Goal: Task Accomplishment & Management: Manage account settings

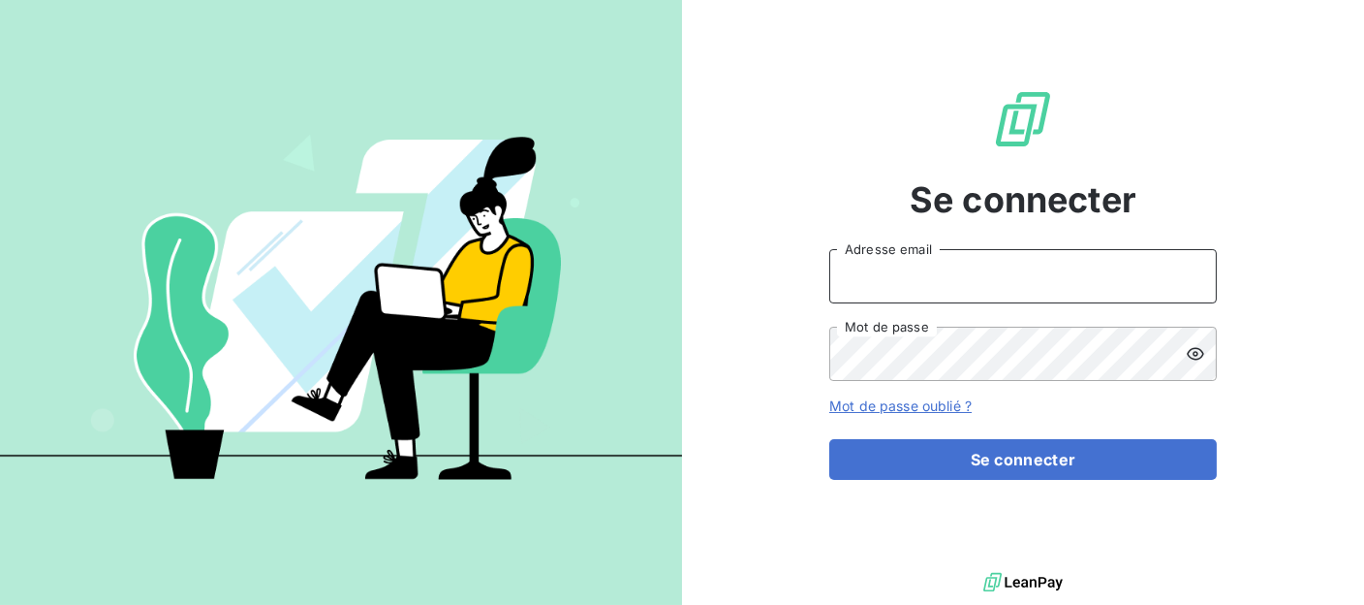
click at [896, 278] on input "Adresse email" at bounding box center [1024, 276] width 388 height 54
type input "[EMAIL_ADDRESS][DOMAIN_NAME]"
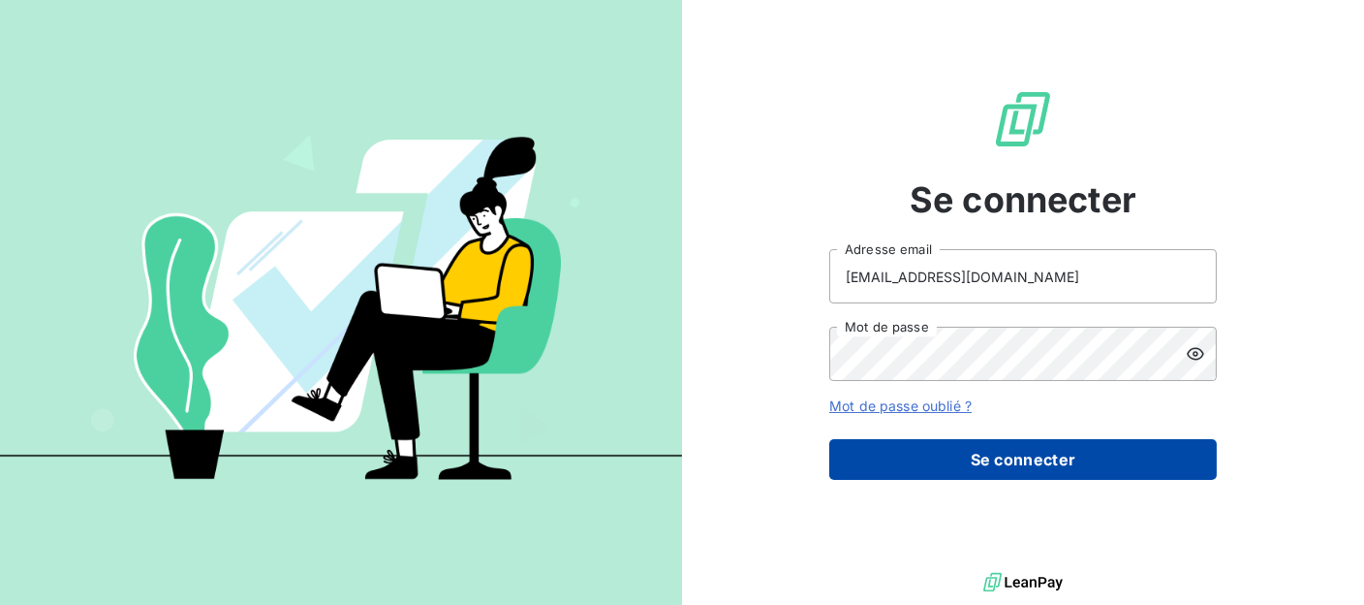
click at [1054, 454] on button "Se connecter" at bounding box center [1024, 459] width 388 height 41
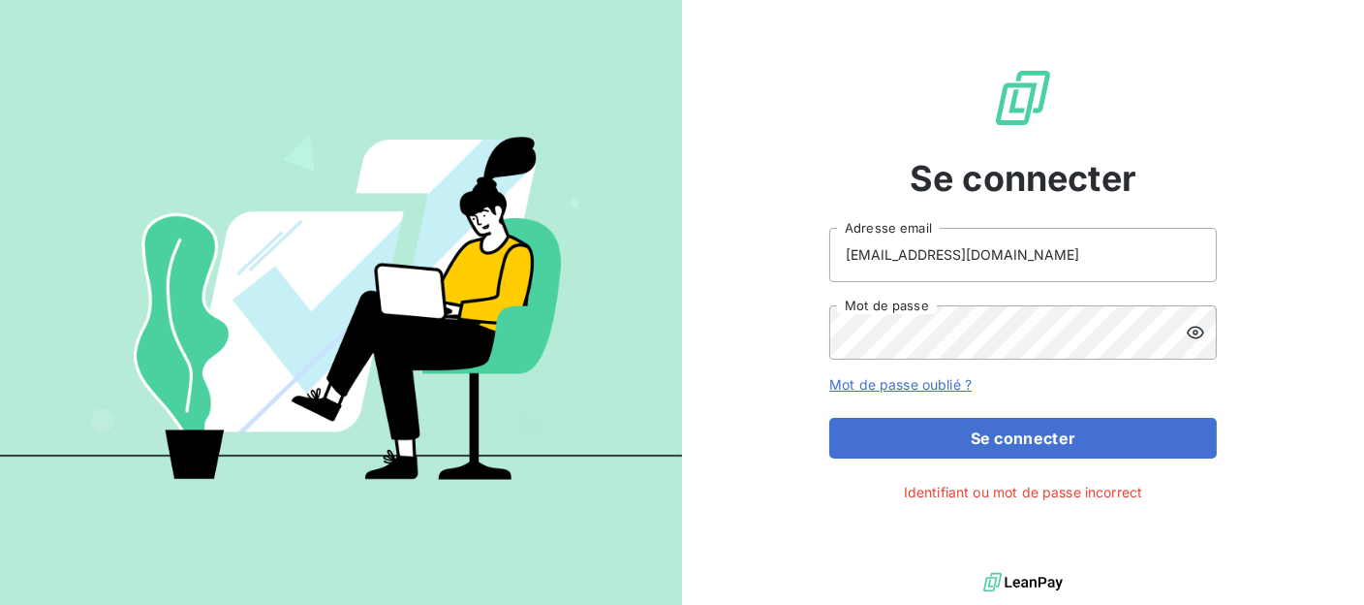
click at [1203, 329] on icon at bounding box center [1195, 332] width 17 height 13
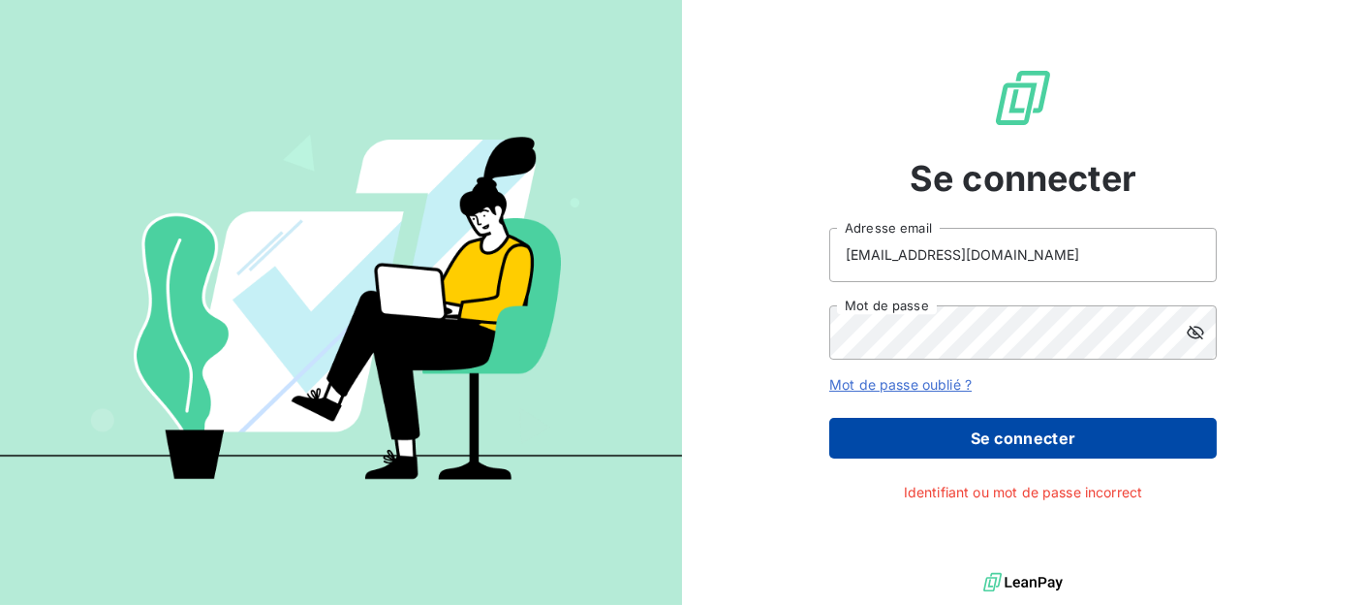
click at [970, 434] on button "Se connecter" at bounding box center [1024, 438] width 388 height 41
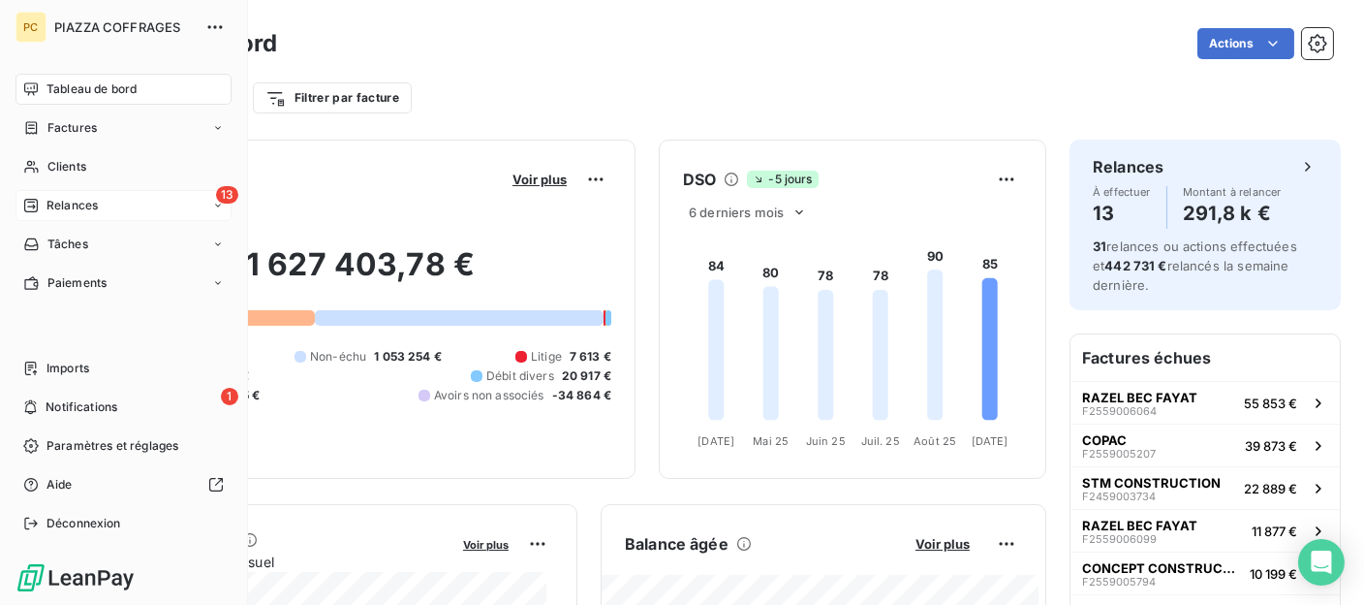
click at [63, 203] on span "Relances" at bounding box center [72, 205] width 51 height 17
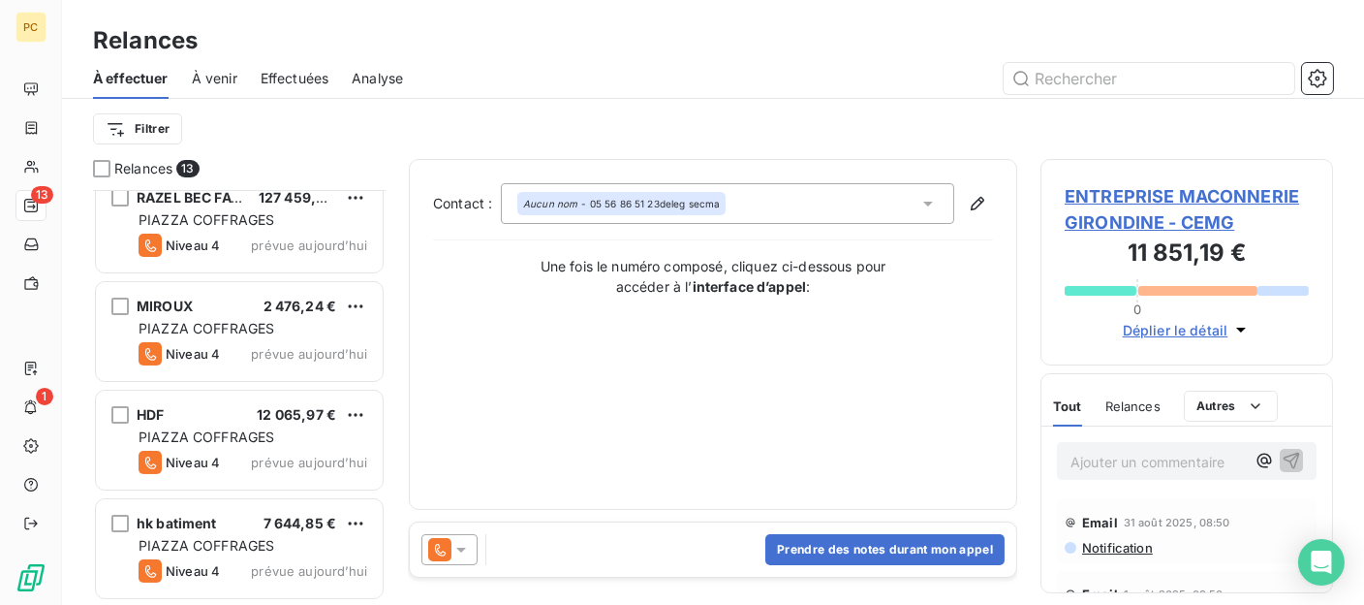
scroll to position [581, 0]
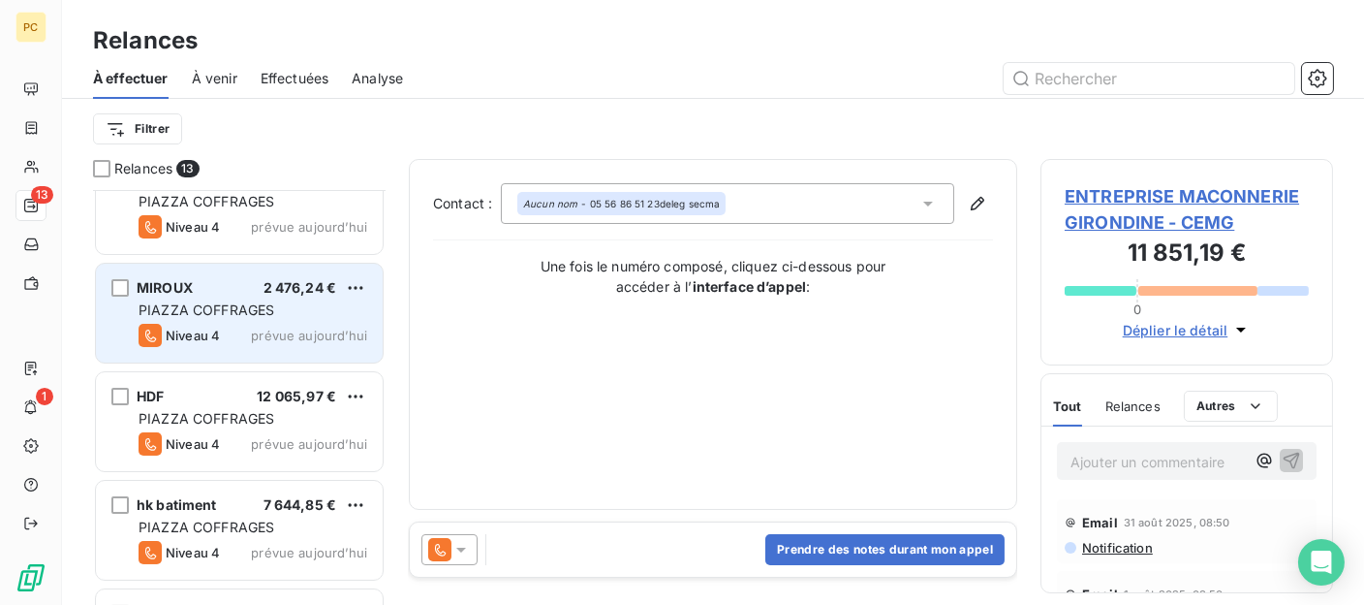
click at [215, 304] on span "PIAZZA COFFRAGES" at bounding box center [207, 309] width 136 height 16
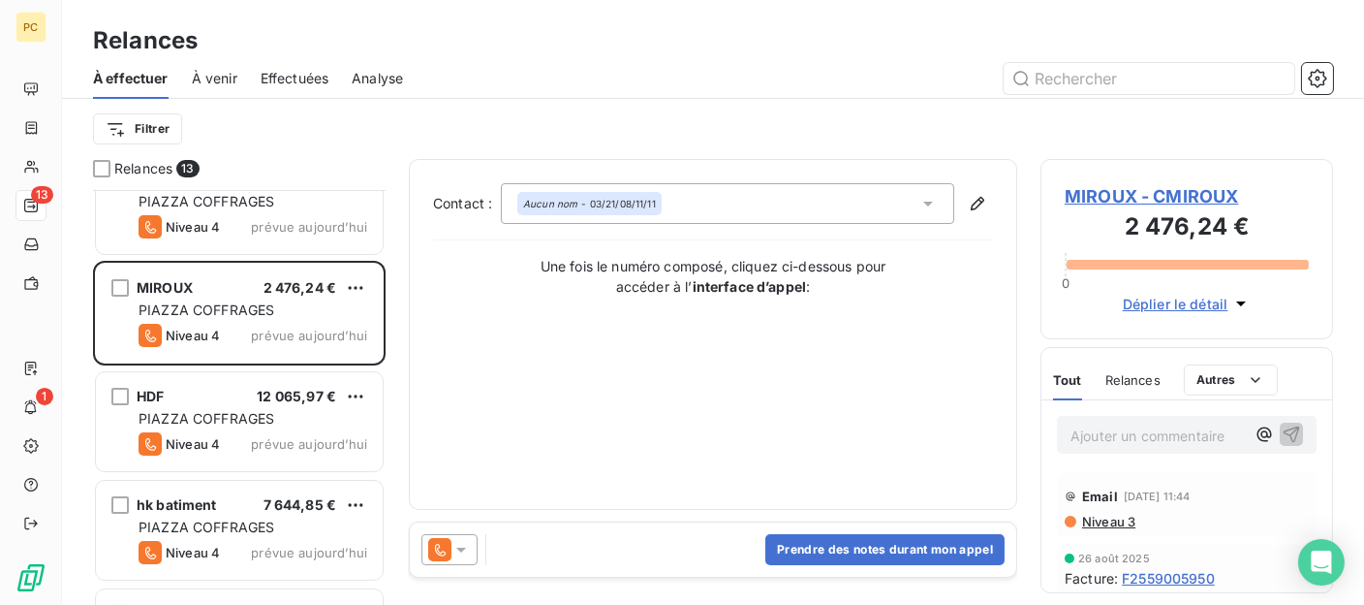
click at [461, 548] on icon at bounding box center [461, 550] width 10 height 5
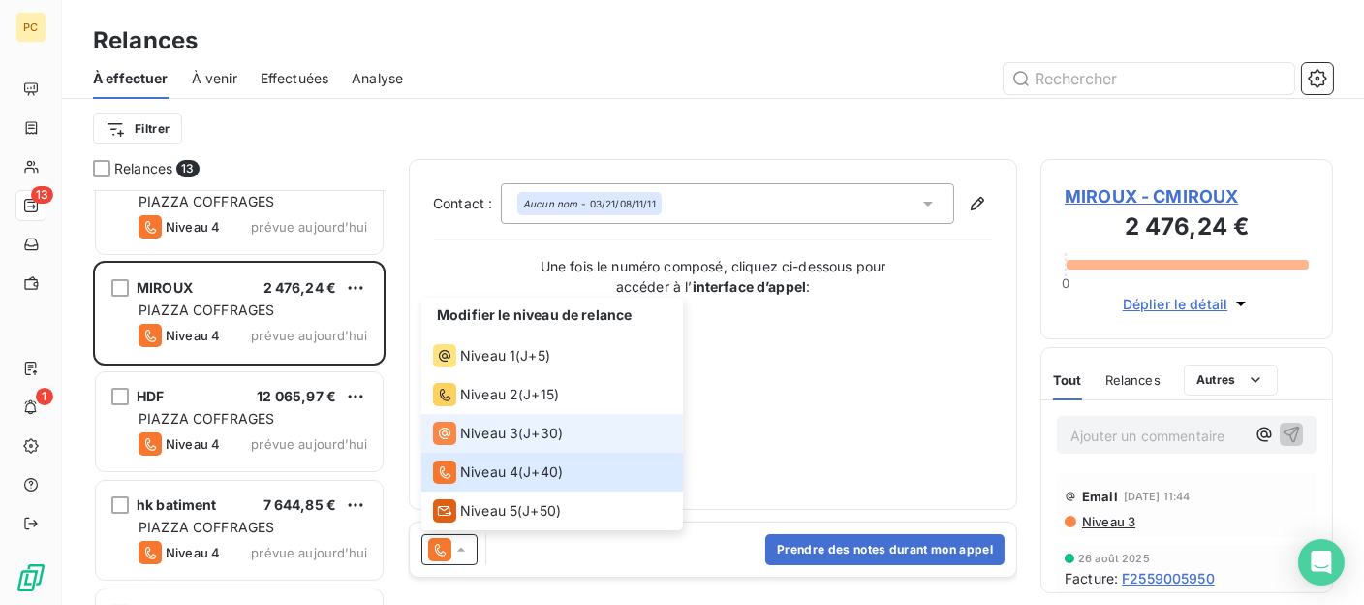
click at [482, 436] on span "Niveau 3" at bounding box center [489, 432] width 58 height 19
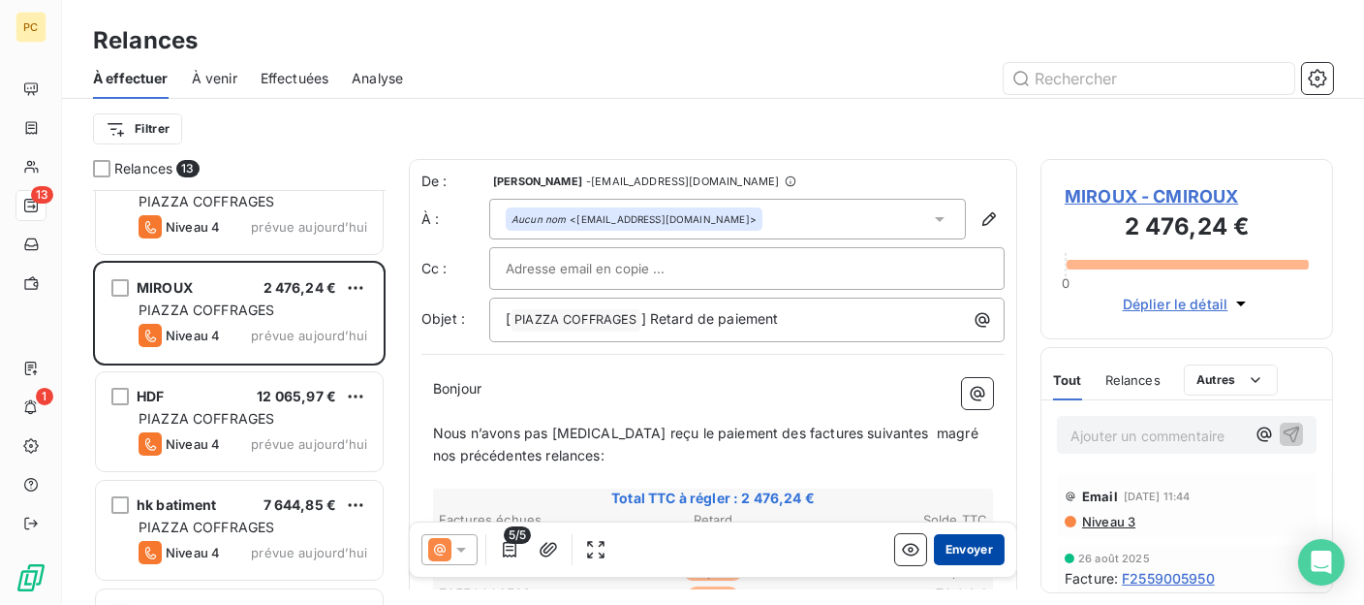
click at [967, 551] on button "Envoyer" at bounding box center [969, 549] width 71 height 31
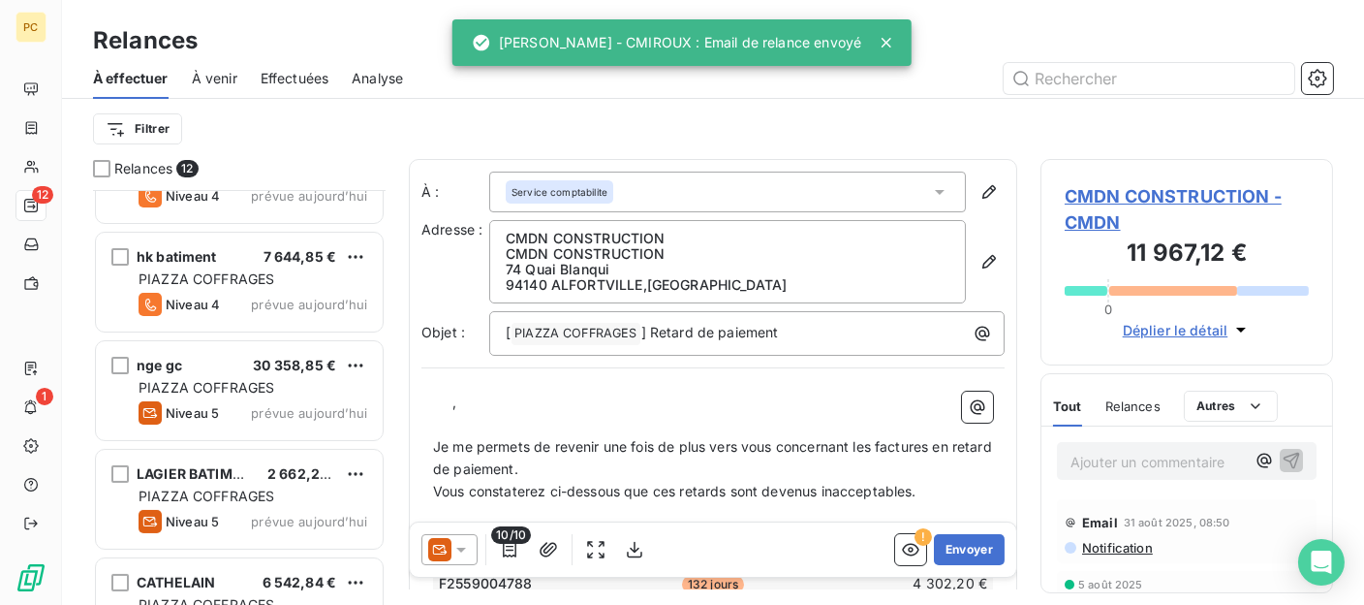
scroll to position [694, 0]
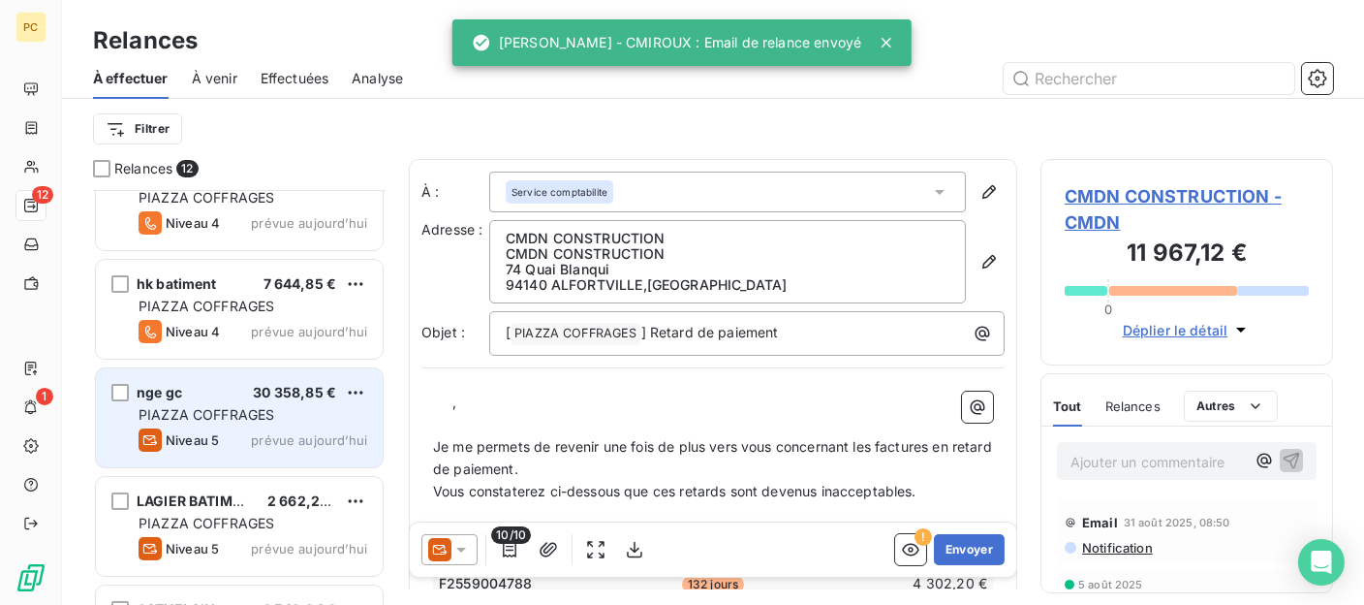
click at [238, 410] on span "PIAZZA COFFRAGES" at bounding box center [207, 414] width 136 height 16
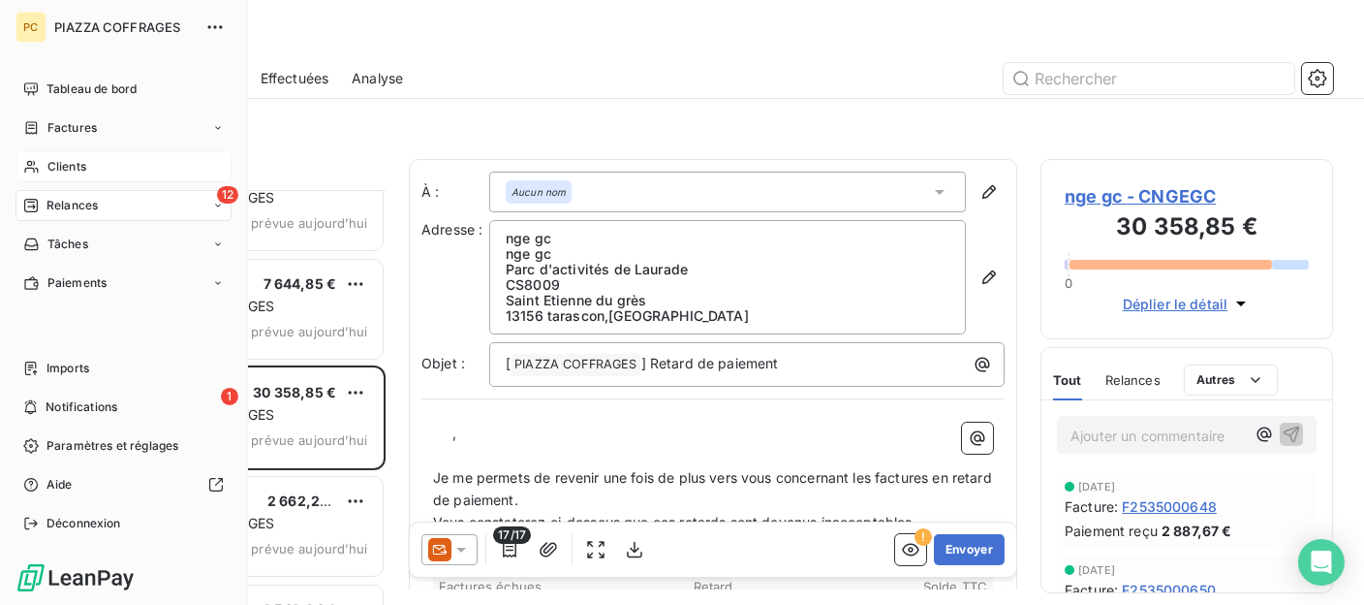
click at [58, 162] on span "Clients" at bounding box center [66, 166] width 39 height 17
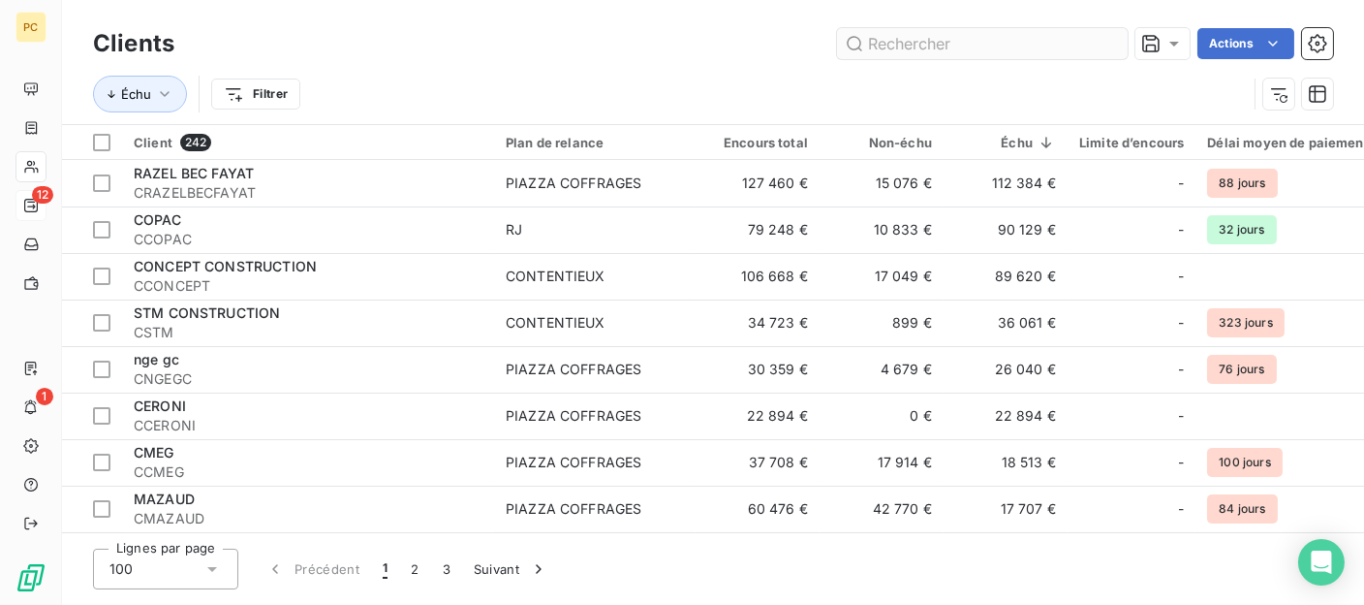
click at [924, 47] on input "text" at bounding box center [982, 43] width 291 height 31
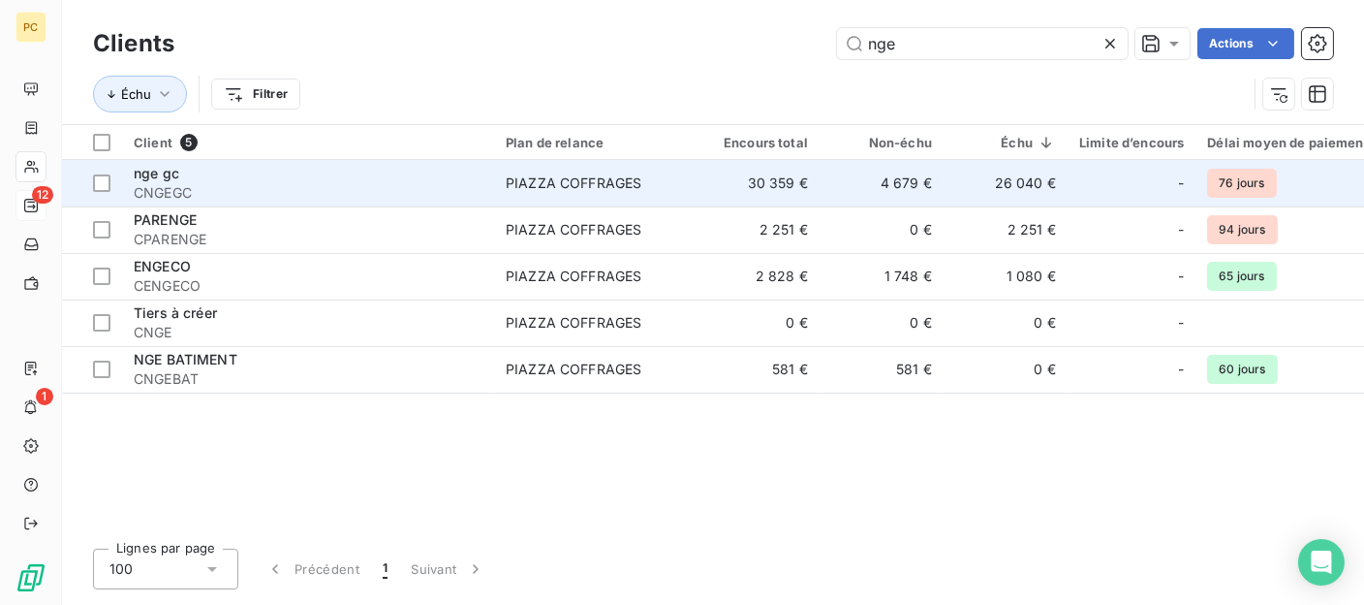
type input "nge"
click at [280, 180] on div "nge gc" at bounding box center [308, 173] width 349 height 19
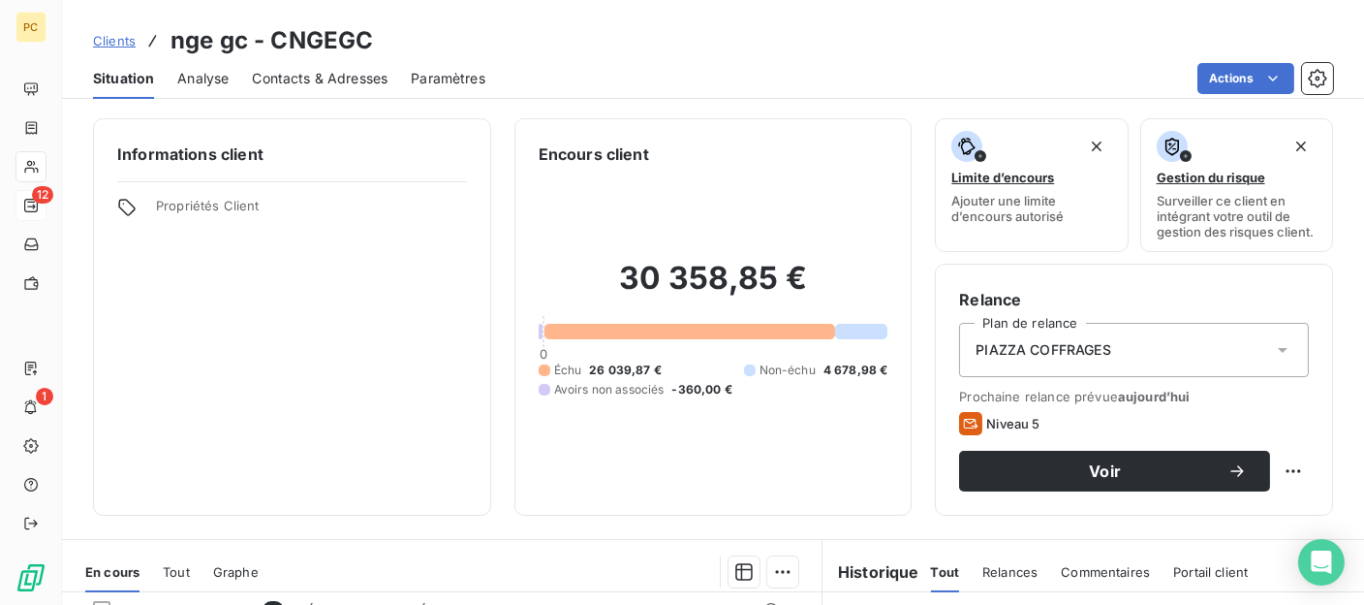
click at [326, 73] on span "Contacts & Adresses" at bounding box center [320, 78] width 136 height 19
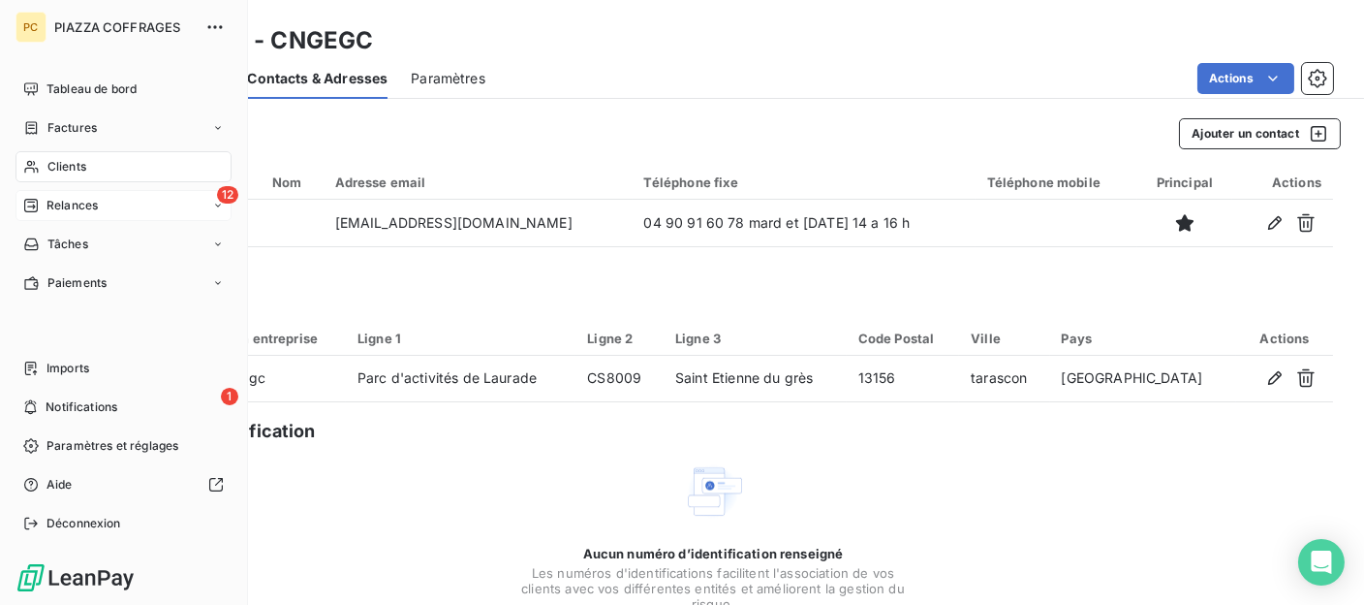
click at [53, 200] on span "Relances" at bounding box center [72, 205] width 51 height 17
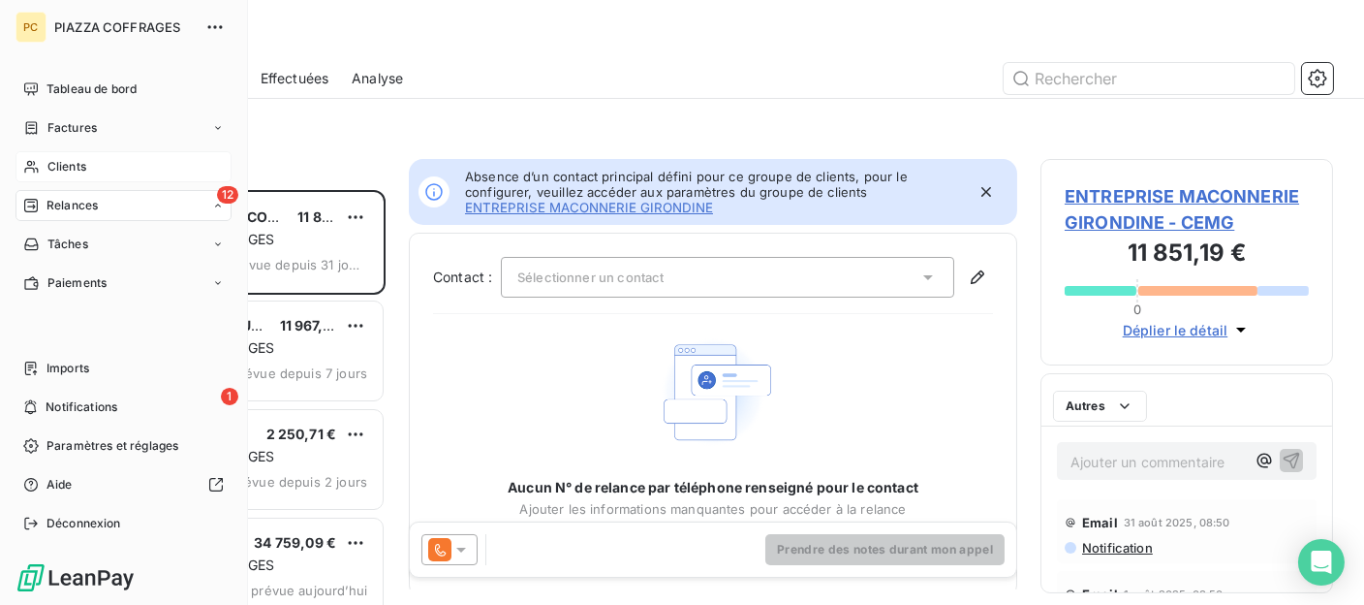
scroll to position [400, 278]
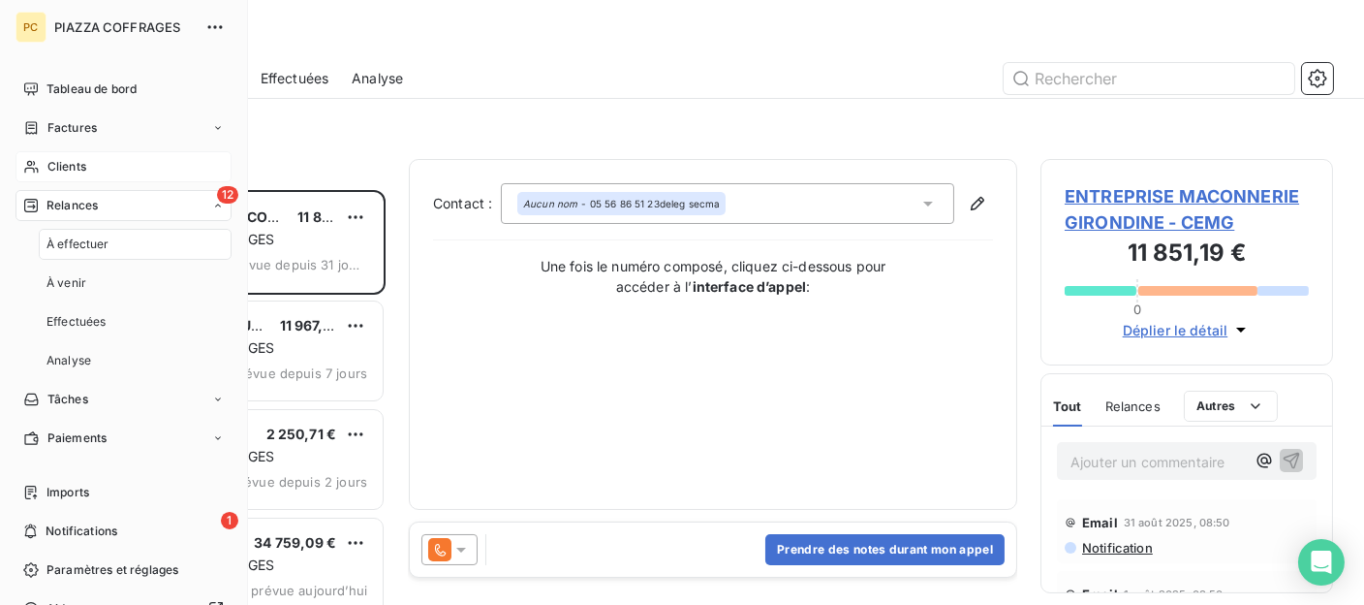
click at [83, 204] on span "Relances" at bounding box center [72, 205] width 51 height 17
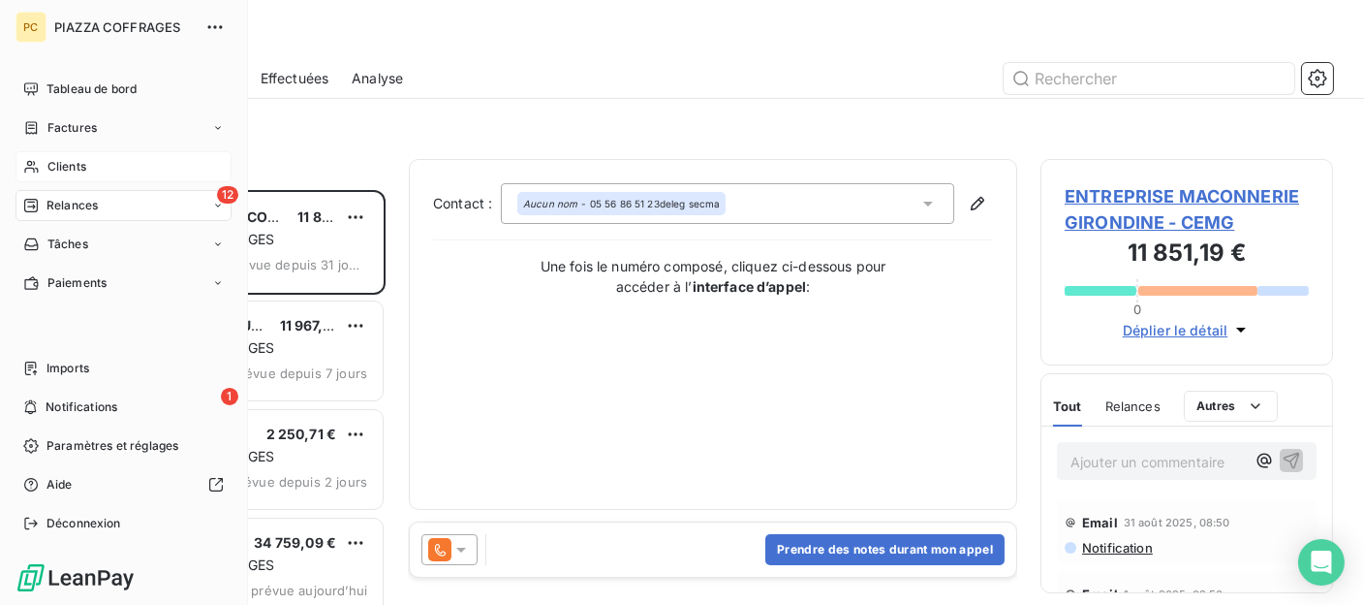
click at [70, 166] on span "Clients" at bounding box center [66, 166] width 39 height 17
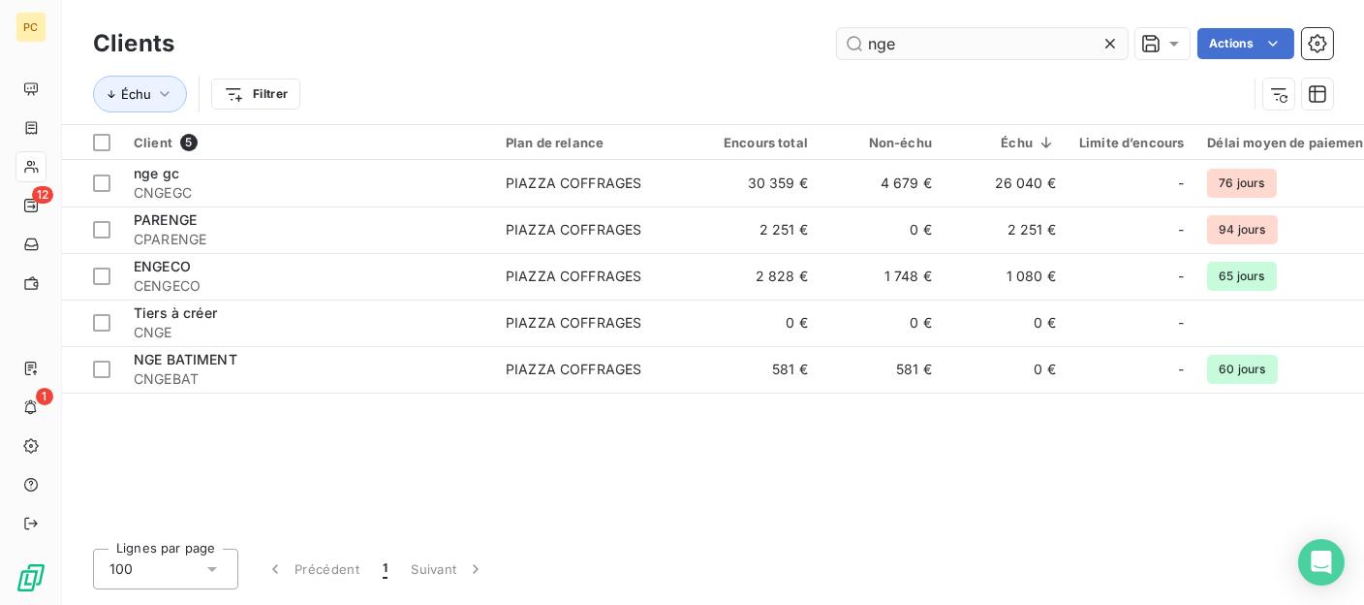
click at [853, 46] on input "nge" at bounding box center [982, 43] width 291 height 31
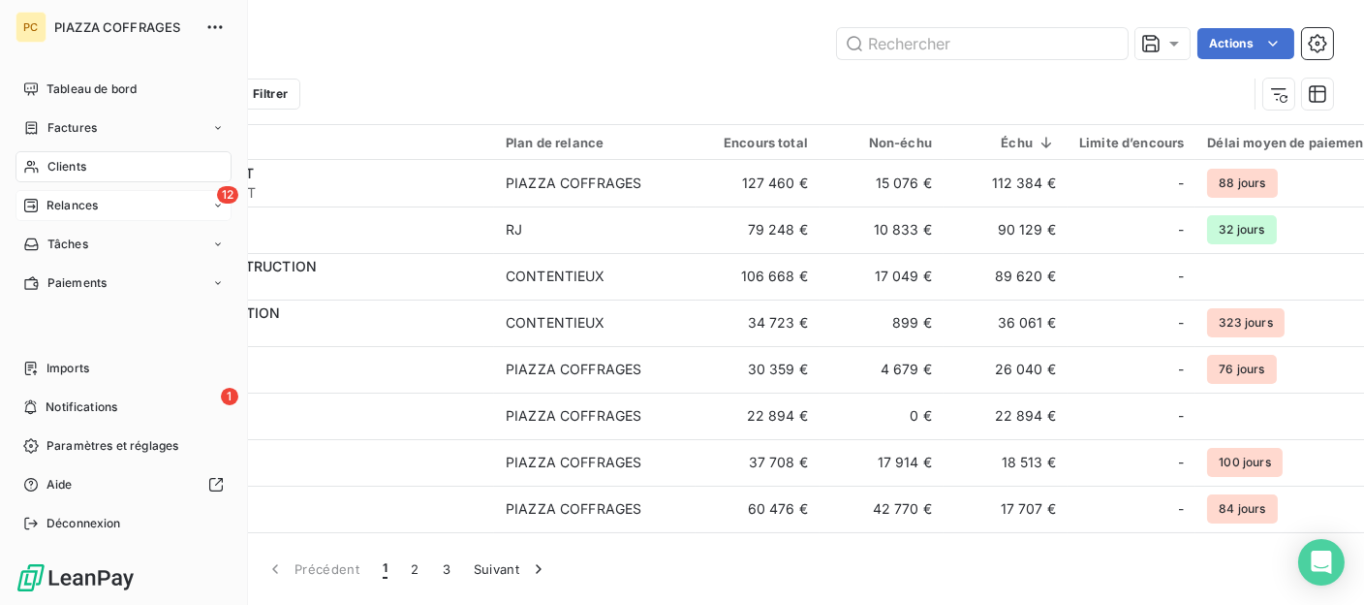
click at [40, 203] on div "Relances" at bounding box center [60, 205] width 75 height 17
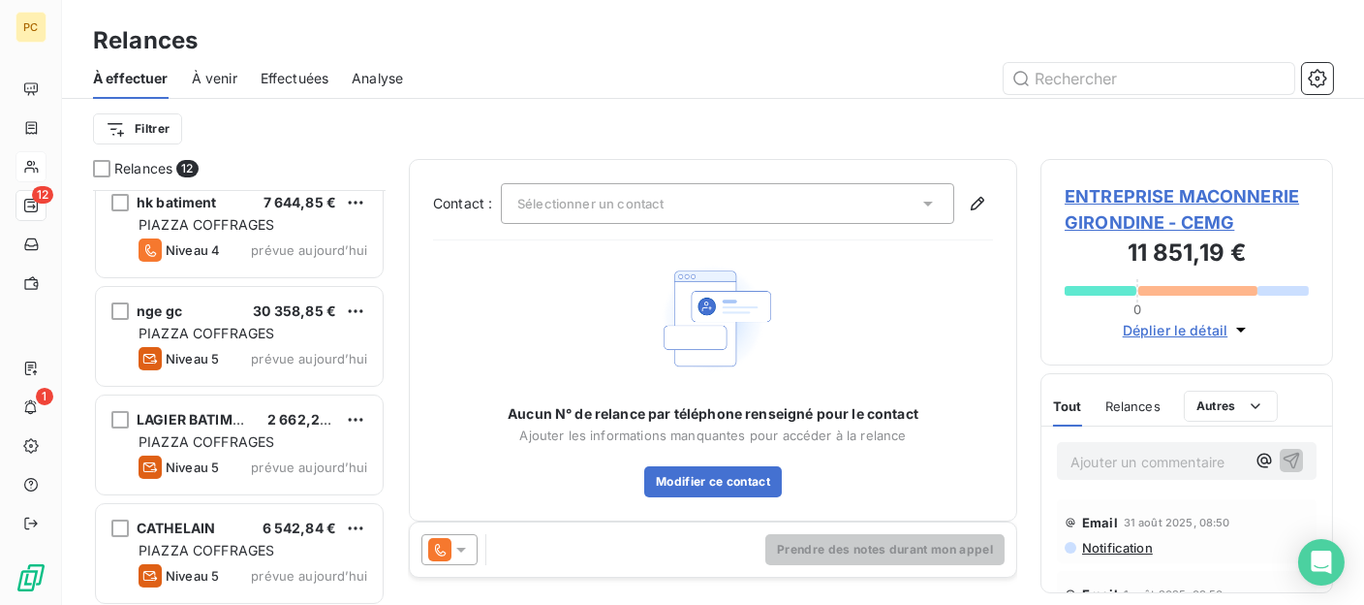
scroll to position [888, 0]
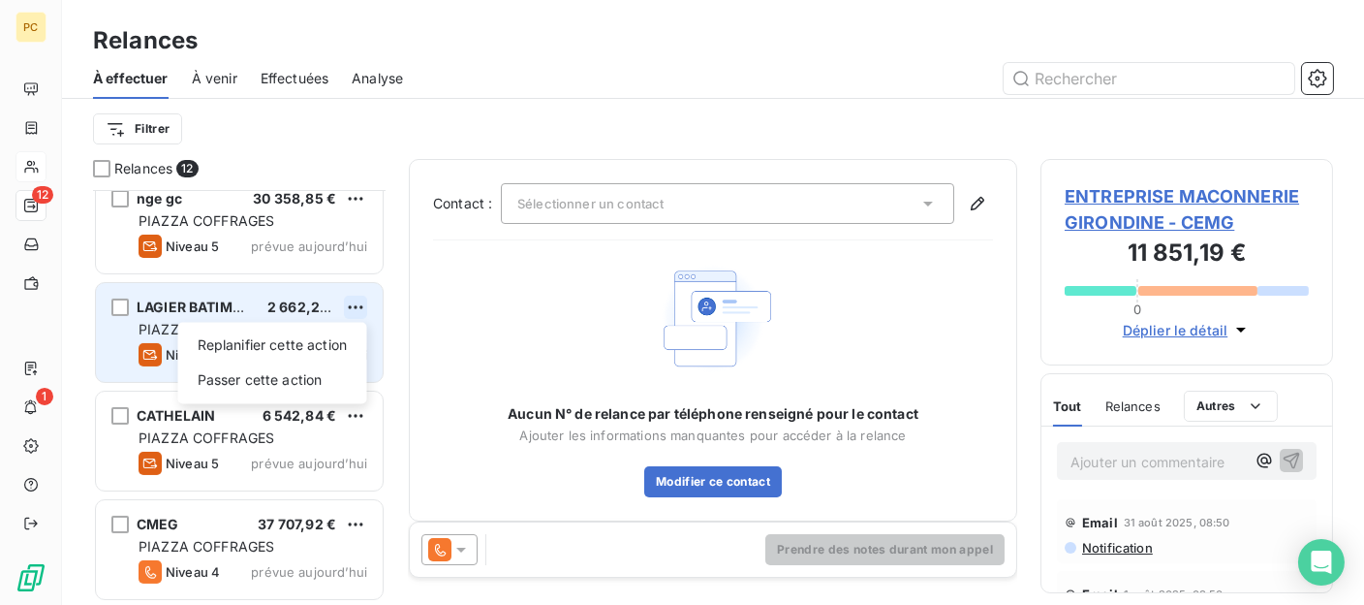
click at [356, 304] on html "PC 12 1 Relances À effectuer À venir Effectuées Analyse Filtrer Relances 12 hk …" at bounding box center [682, 302] width 1364 height 605
click at [301, 379] on div "Passer cette action" at bounding box center [272, 379] width 173 height 31
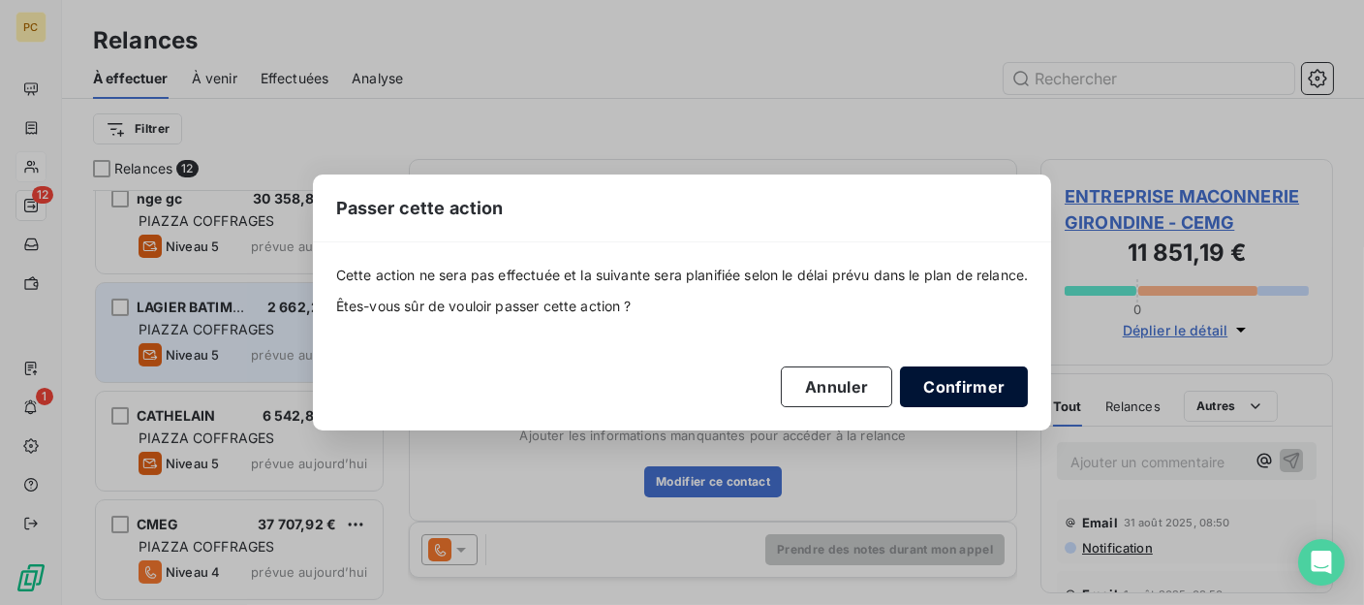
click at [959, 393] on button "Confirmer" at bounding box center [964, 386] width 128 height 41
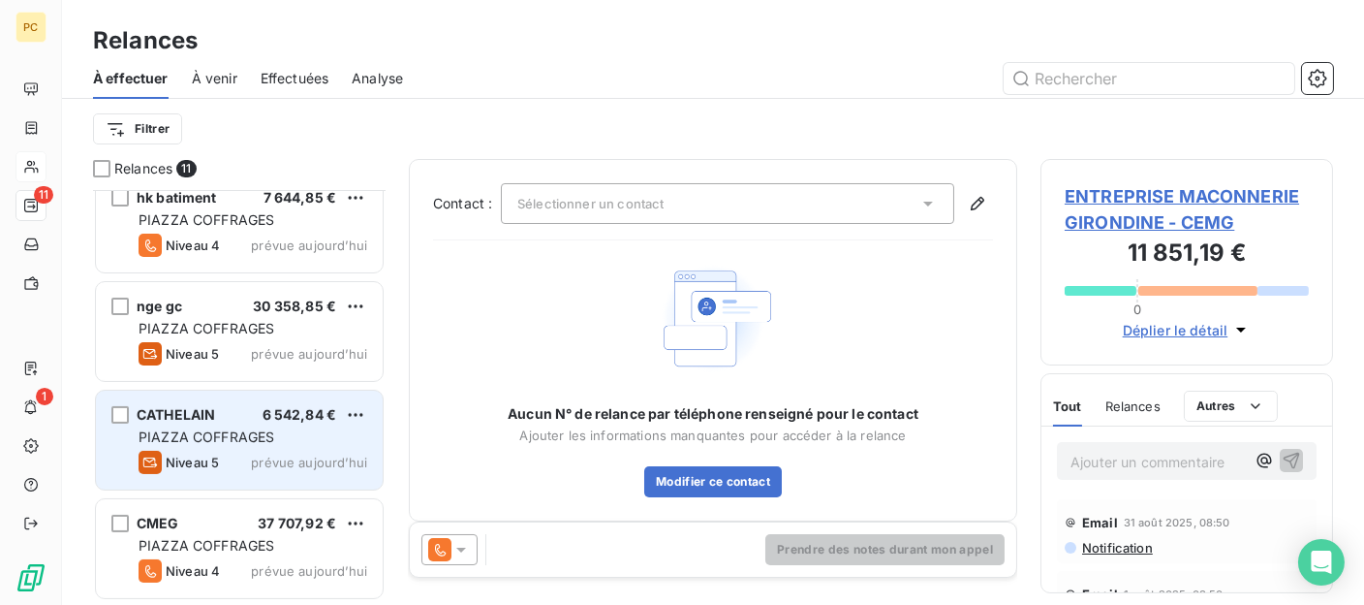
scroll to position [778, 0]
click at [285, 454] on div "Niveau 5 prévue aujourd’hui" at bounding box center [253, 464] width 229 height 23
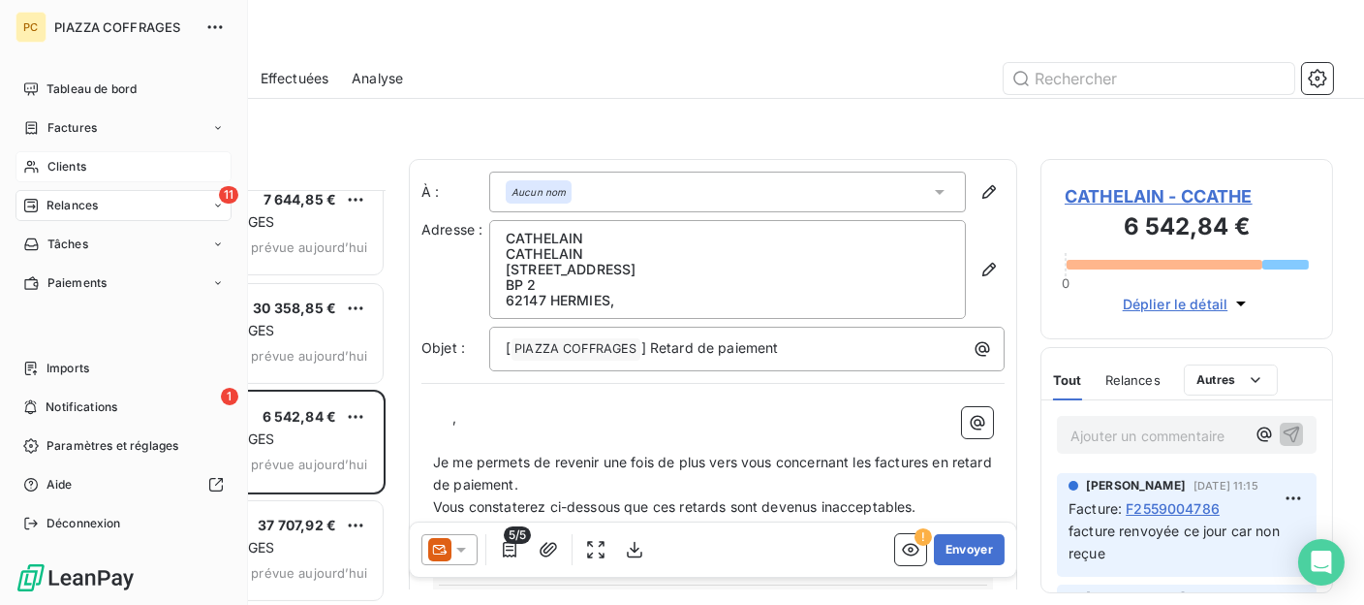
click at [55, 161] on span "Clients" at bounding box center [66, 166] width 39 height 17
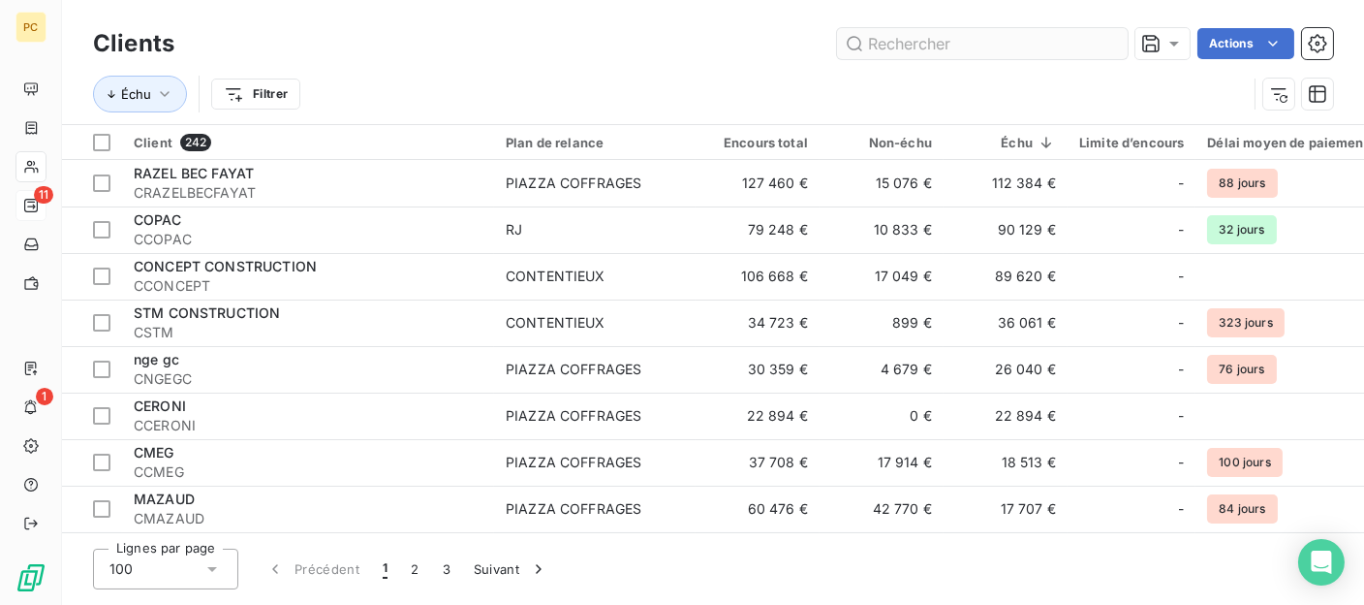
click at [918, 44] on input "text" at bounding box center [982, 43] width 291 height 31
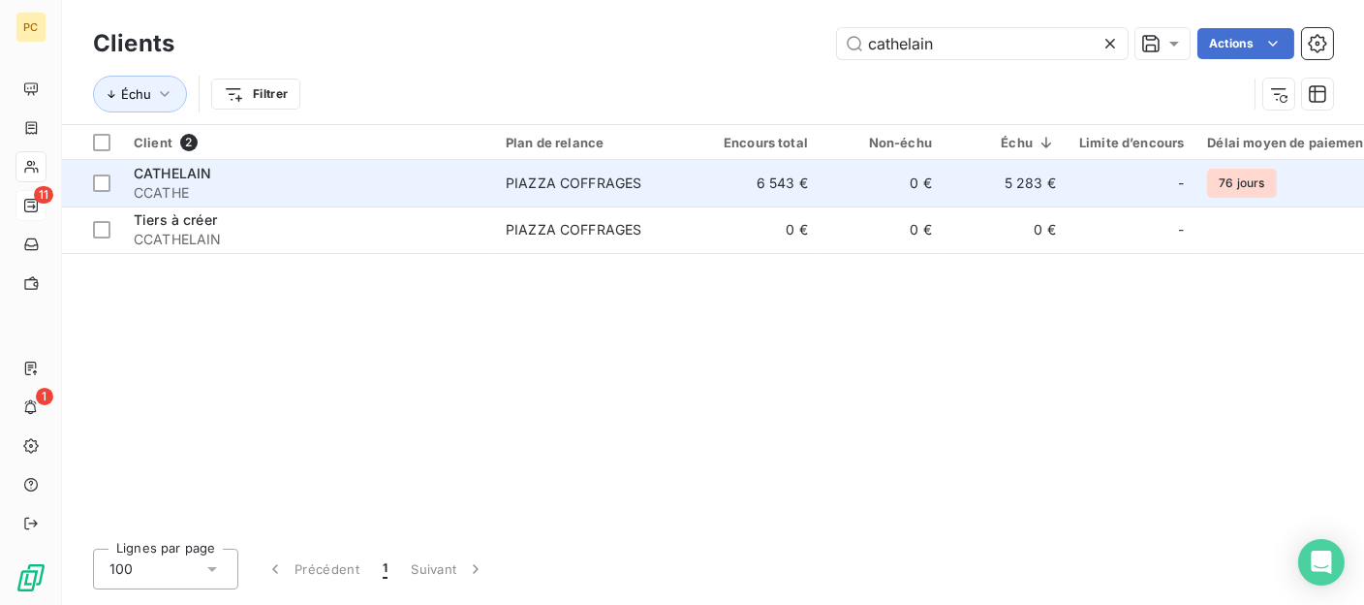
type input "cathelain"
click at [603, 192] on div "PIAZZA COFFRAGES" at bounding box center [574, 182] width 136 height 19
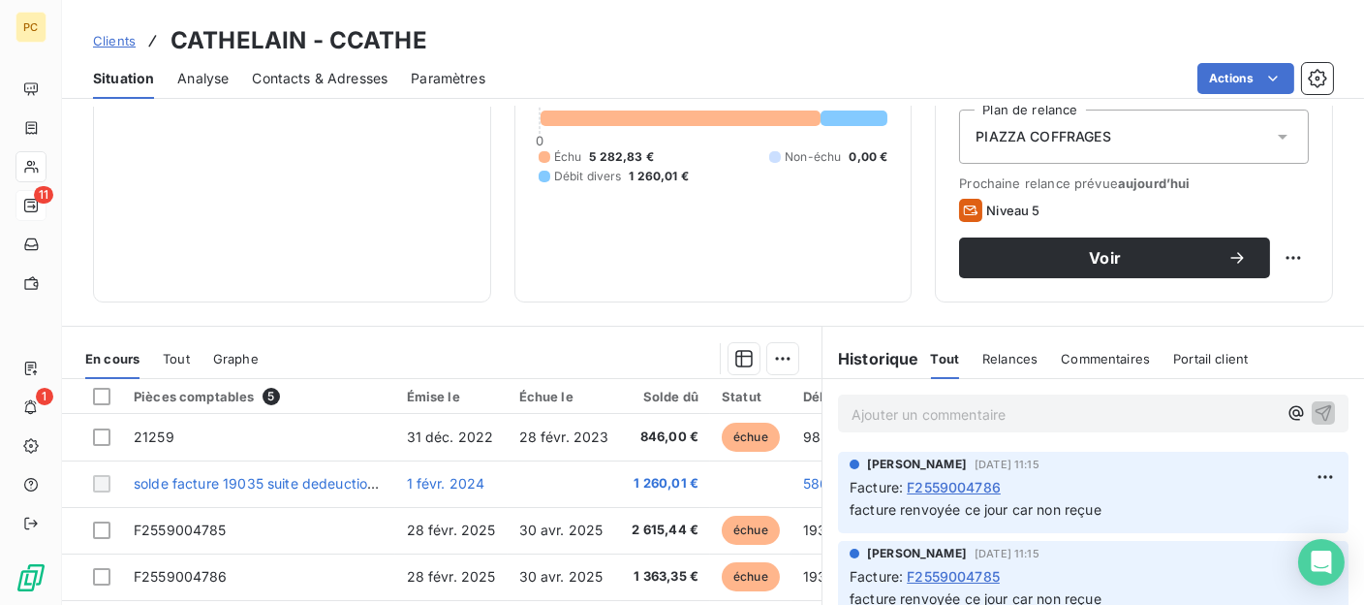
scroll to position [388, 0]
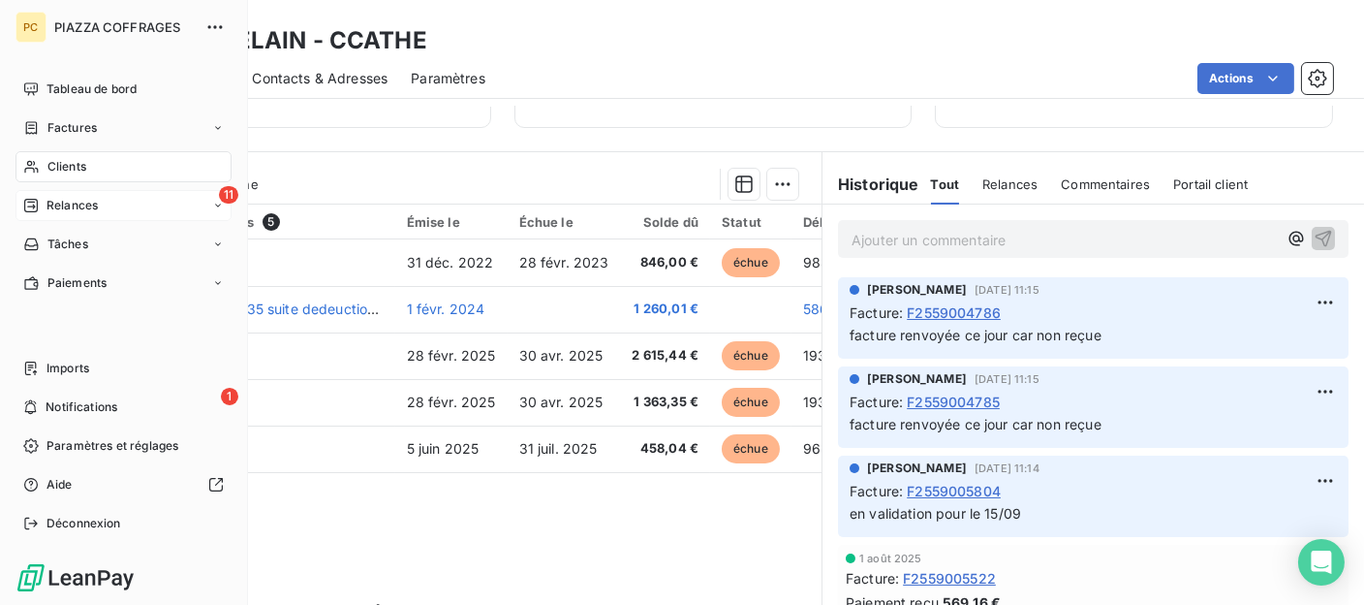
click at [66, 205] on span "Relances" at bounding box center [72, 205] width 51 height 17
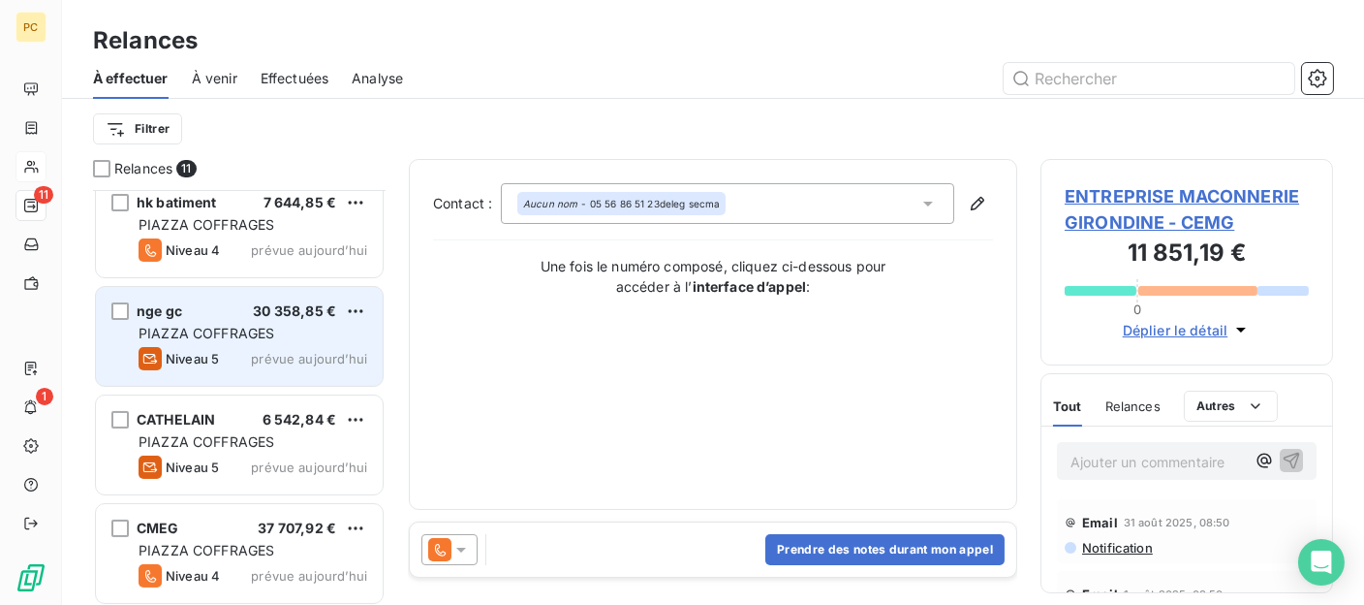
scroll to position [780, 0]
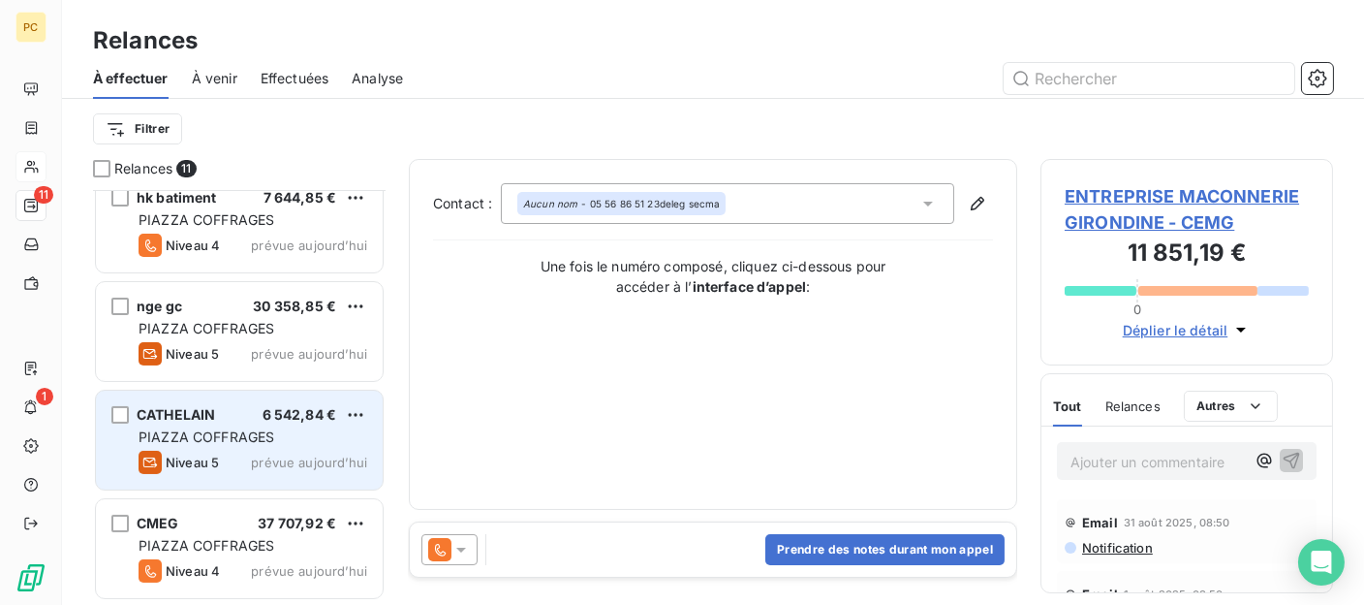
click at [322, 428] on div "PIAZZA COFFRAGES" at bounding box center [253, 436] width 229 height 19
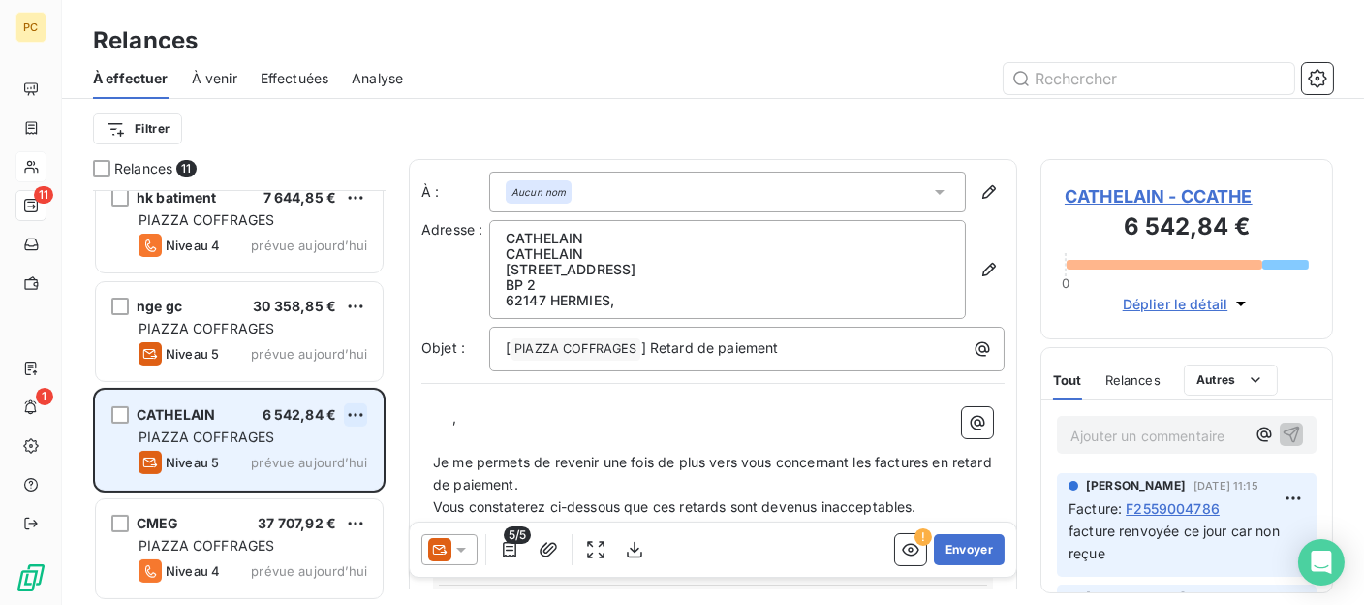
click at [358, 408] on html "PC 11 1 Relances À effectuer À venir Effectuées Analyse Filtrer Relances 11 HDF…" at bounding box center [682, 302] width 1364 height 605
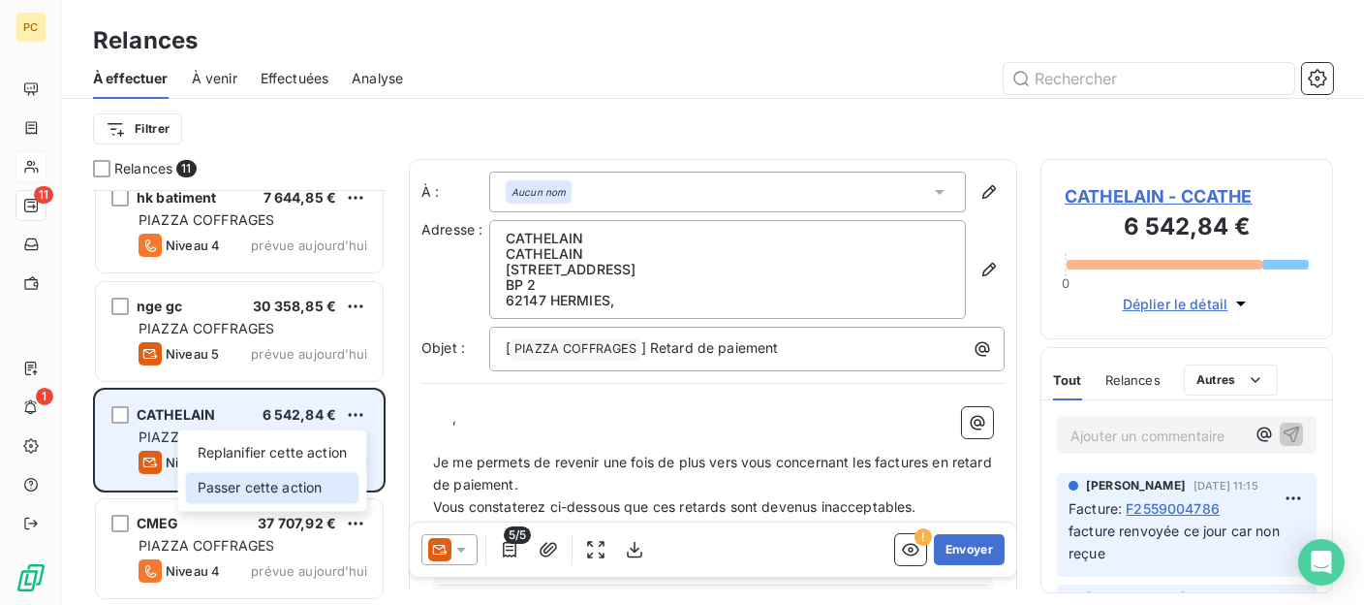
click at [291, 490] on div "Passer cette action" at bounding box center [272, 487] width 173 height 31
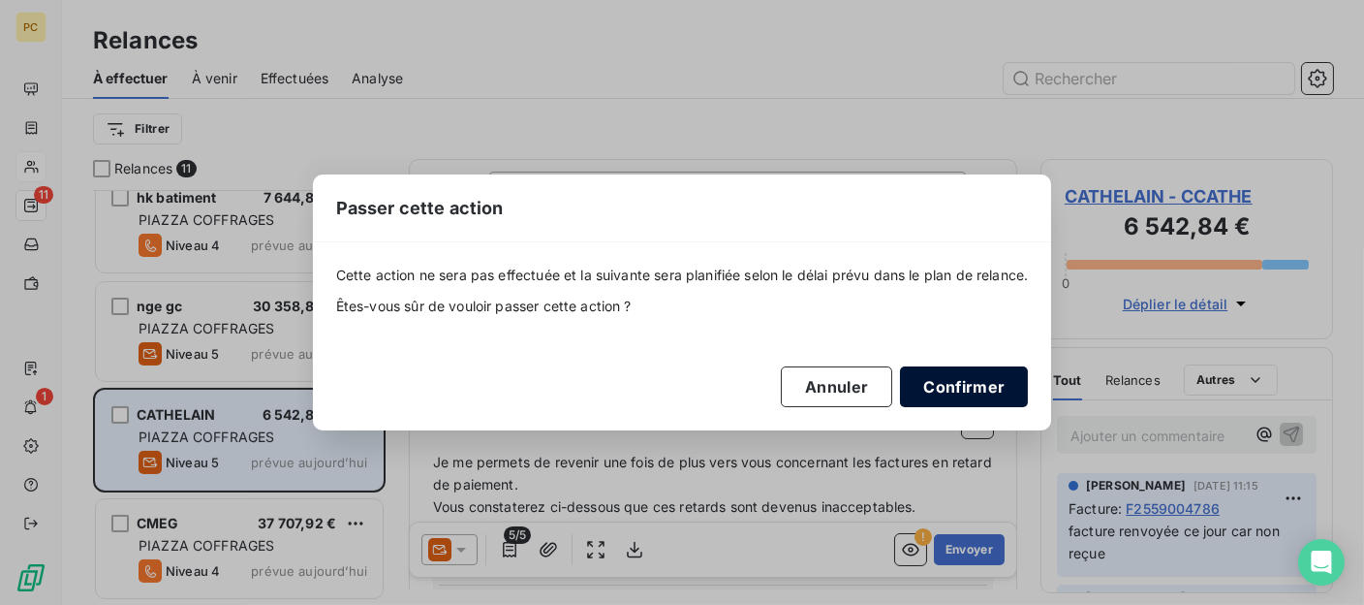
click at [967, 392] on button "Confirmer" at bounding box center [964, 386] width 128 height 41
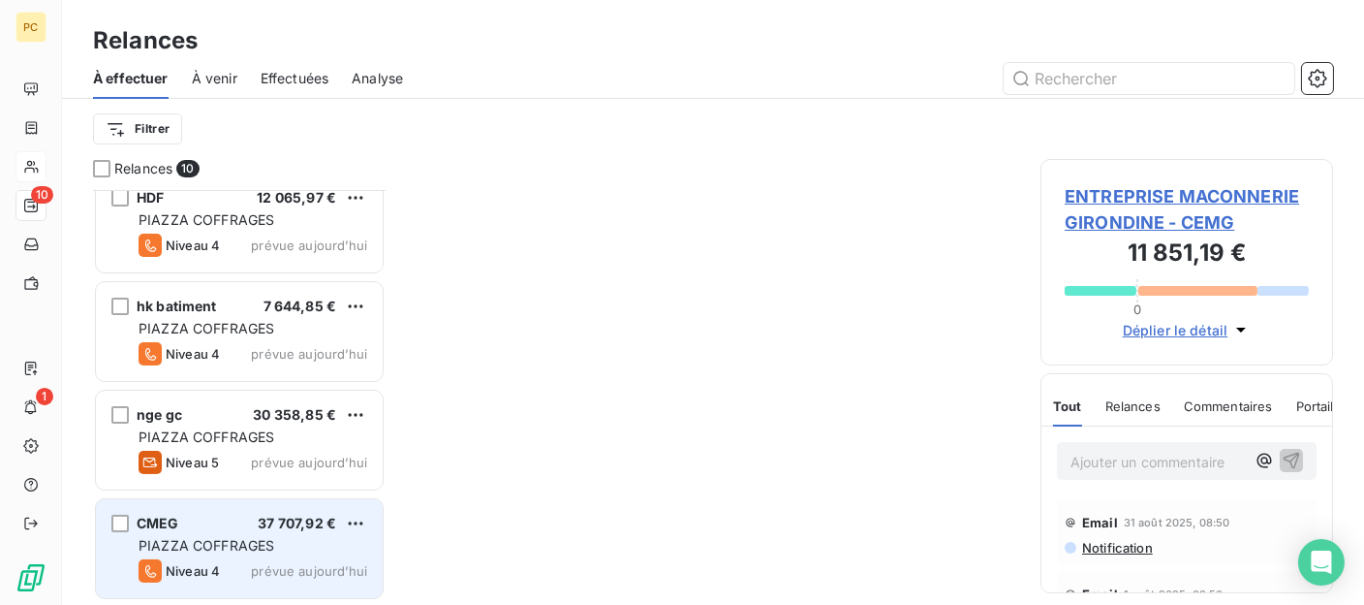
scroll to position [670, 0]
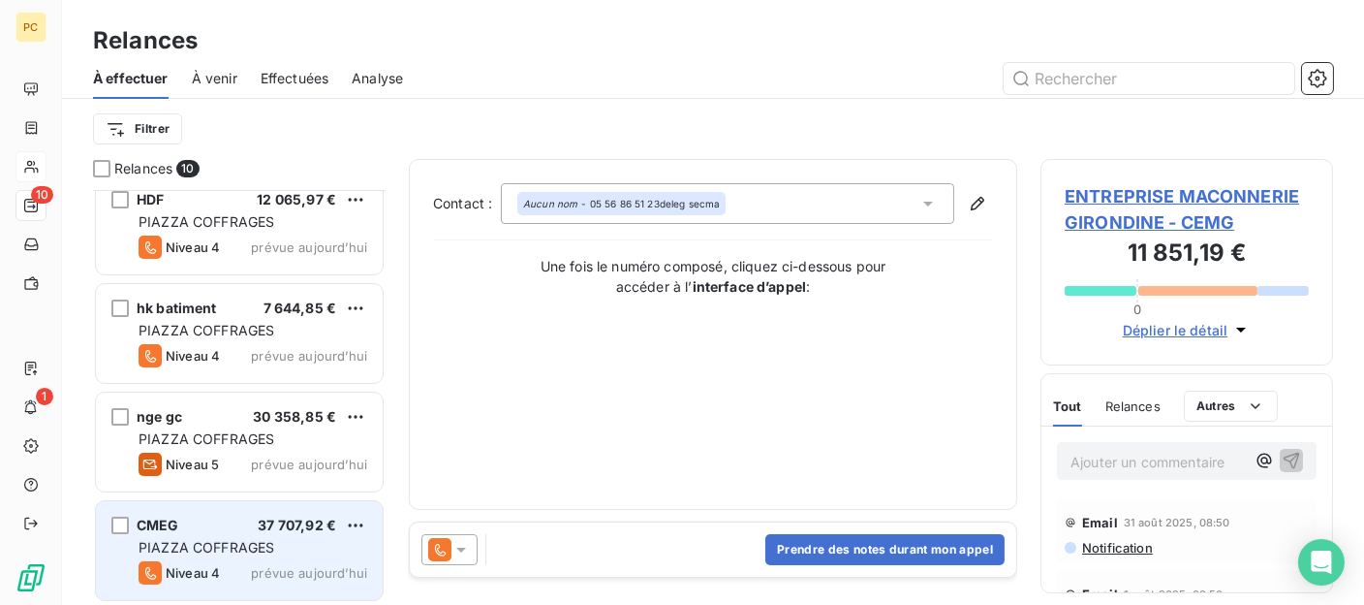
click at [243, 550] on span "PIAZZA COFFRAGES" at bounding box center [207, 547] width 136 height 16
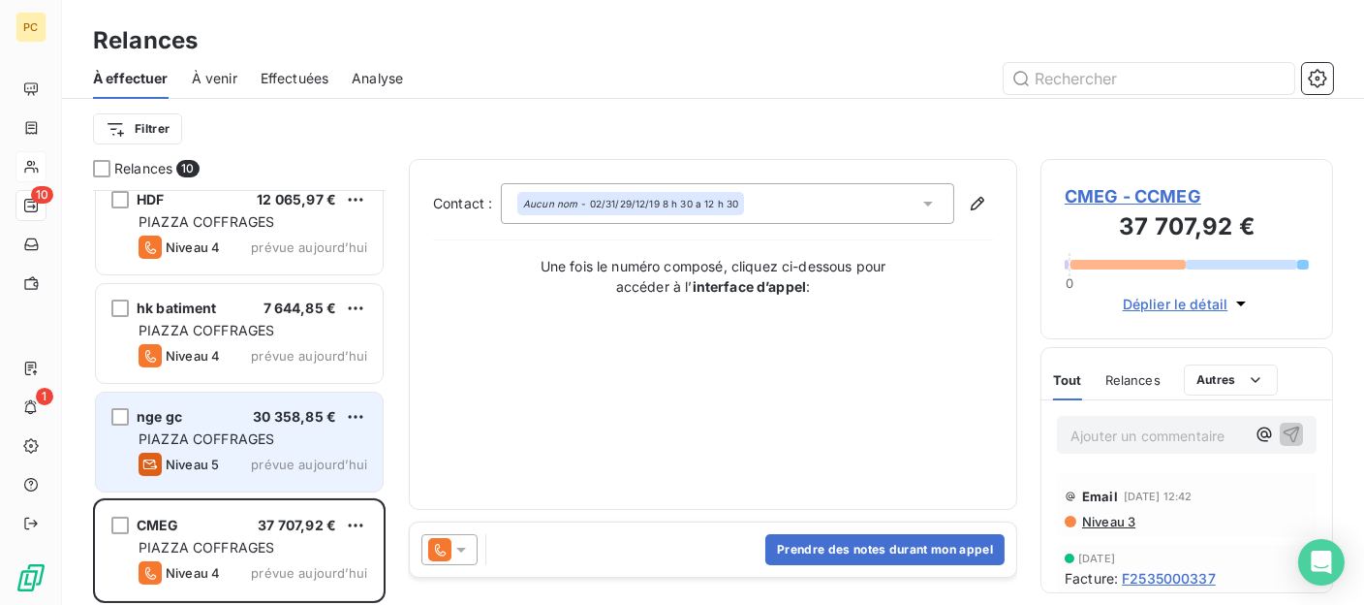
scroll to position [671, 0]
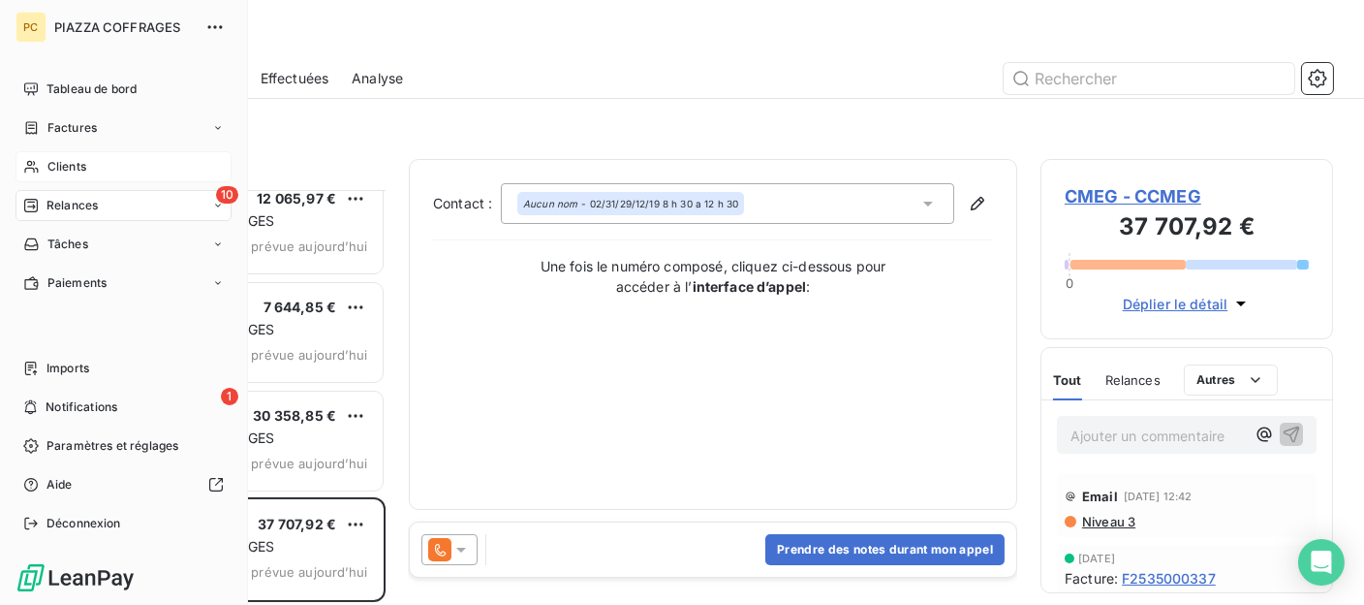
click at [61, 165] on span "Clients" at bounding box center [66, 166] width 39 height 17
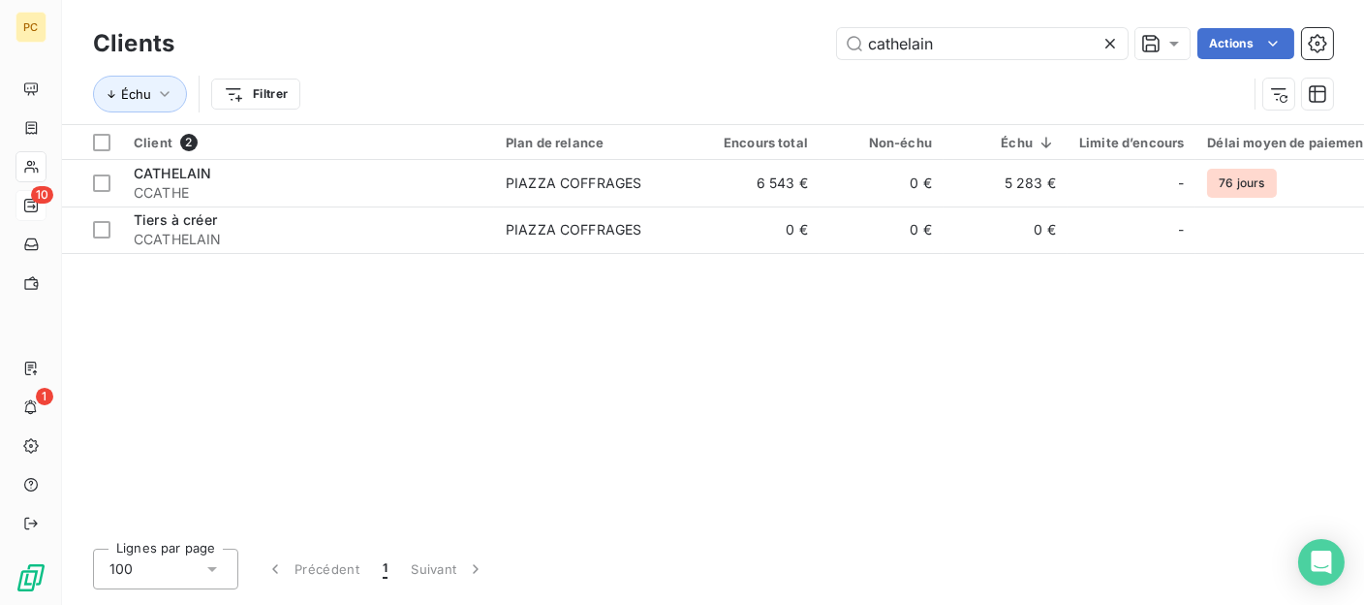
drag, startPoint x: 913, startPoint y: 46, endPoint x: 834, endPoint y: 46, distance: 78.5
click at [834, 46] on div "cathelain Actions" at bounding box center [766, 43] width 1136 height 31
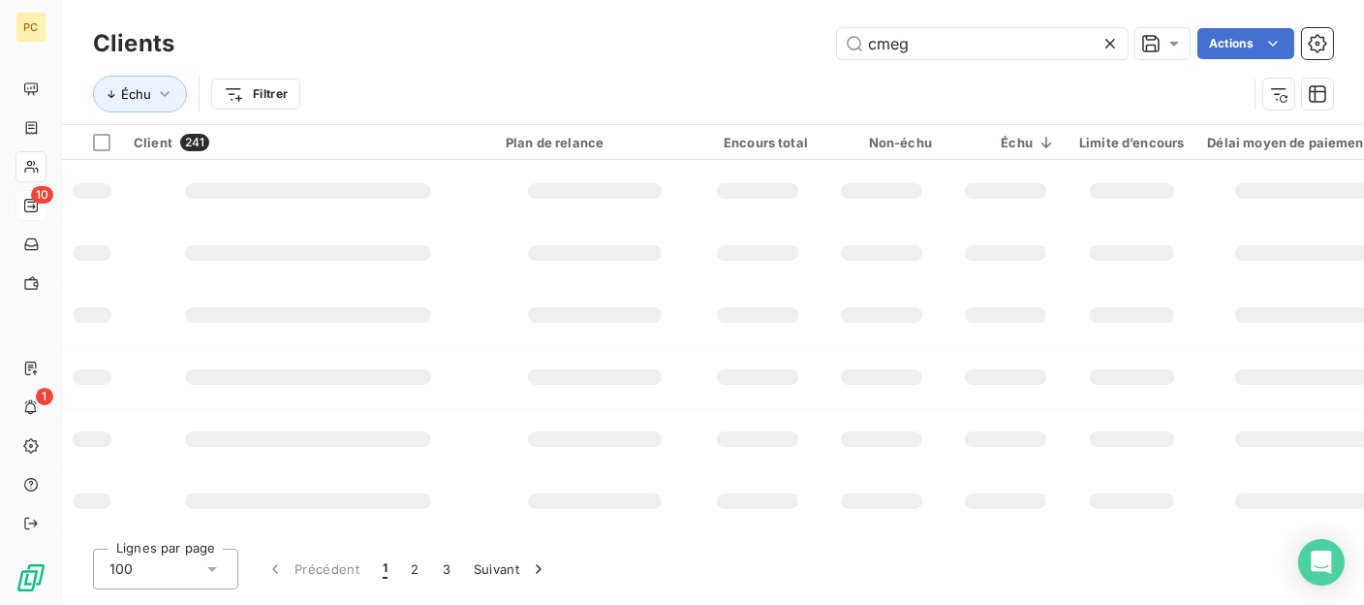
type input "cmeg"
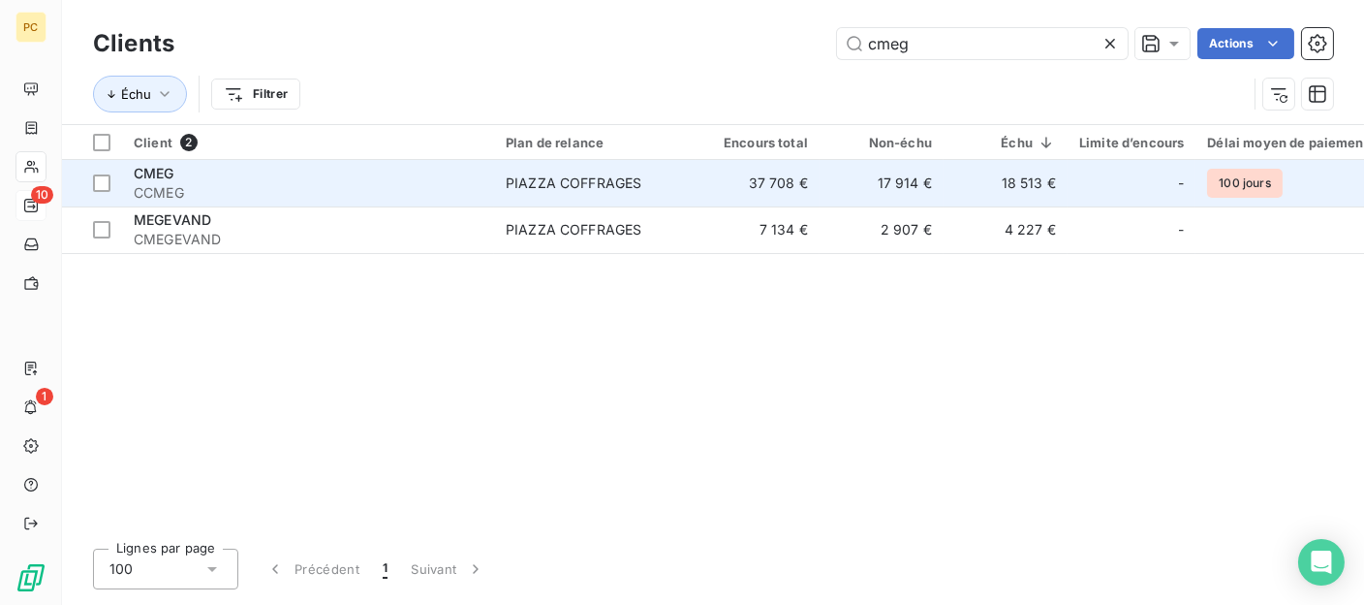
click at [707, 185] on td "37 708 €" at bounding box center [758, 183] width 124 height 47
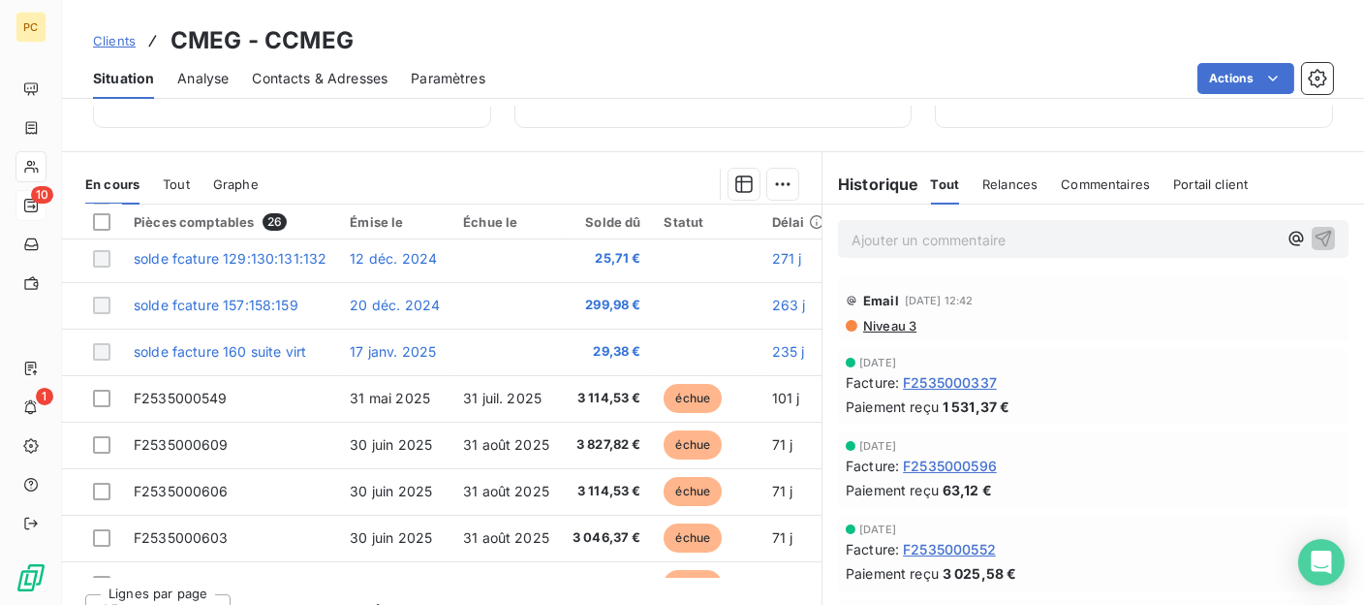
scroll to position [194, 0]
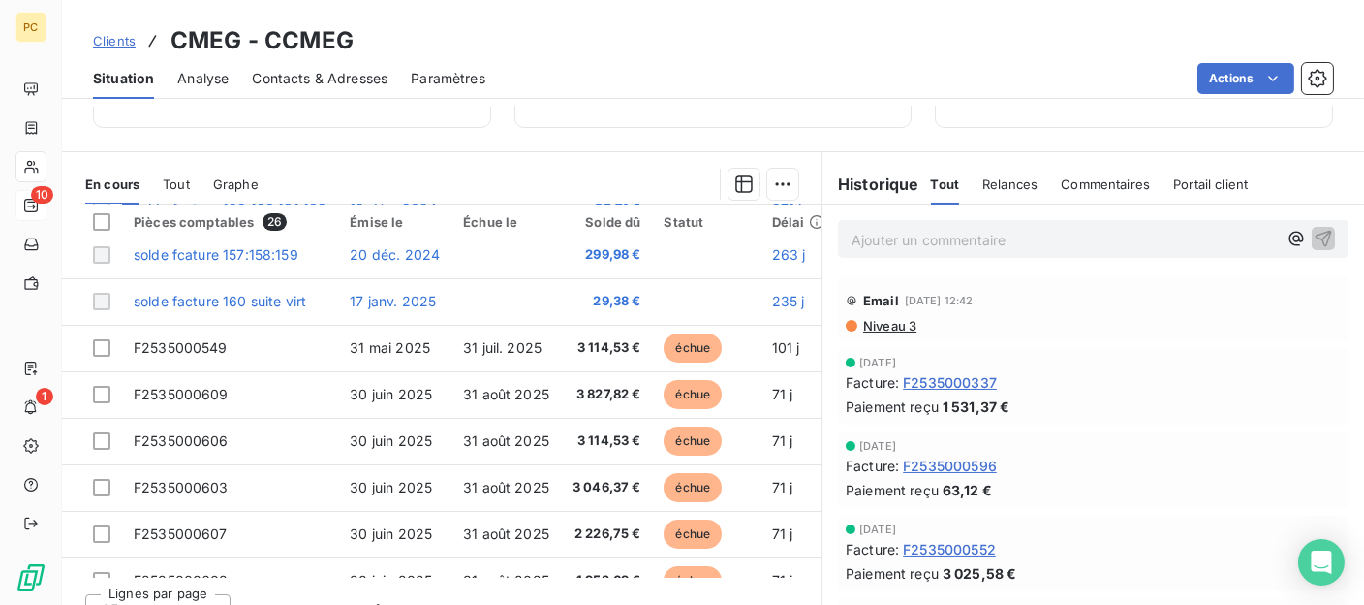
click at [348, 78] on span "Contacts & Adresses" at bounding box center [320, 78] width 136 height 19
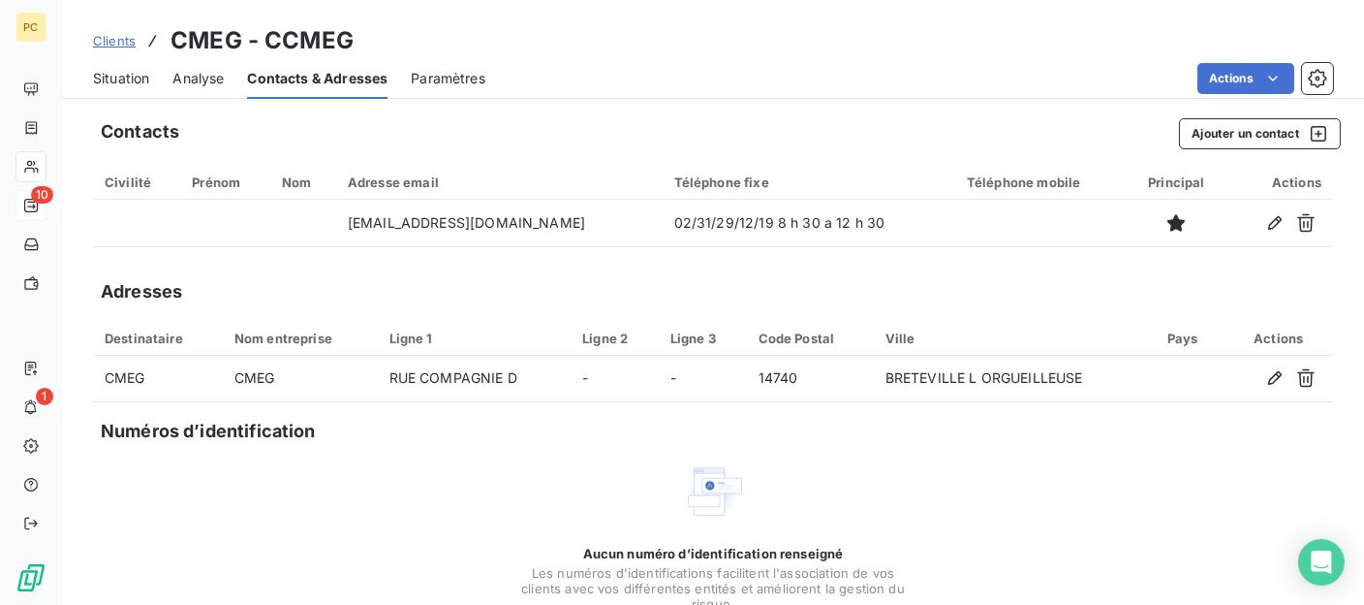
click at [139, 71] on span "Situation" at bounding box center [121, 78] width 56 height 19
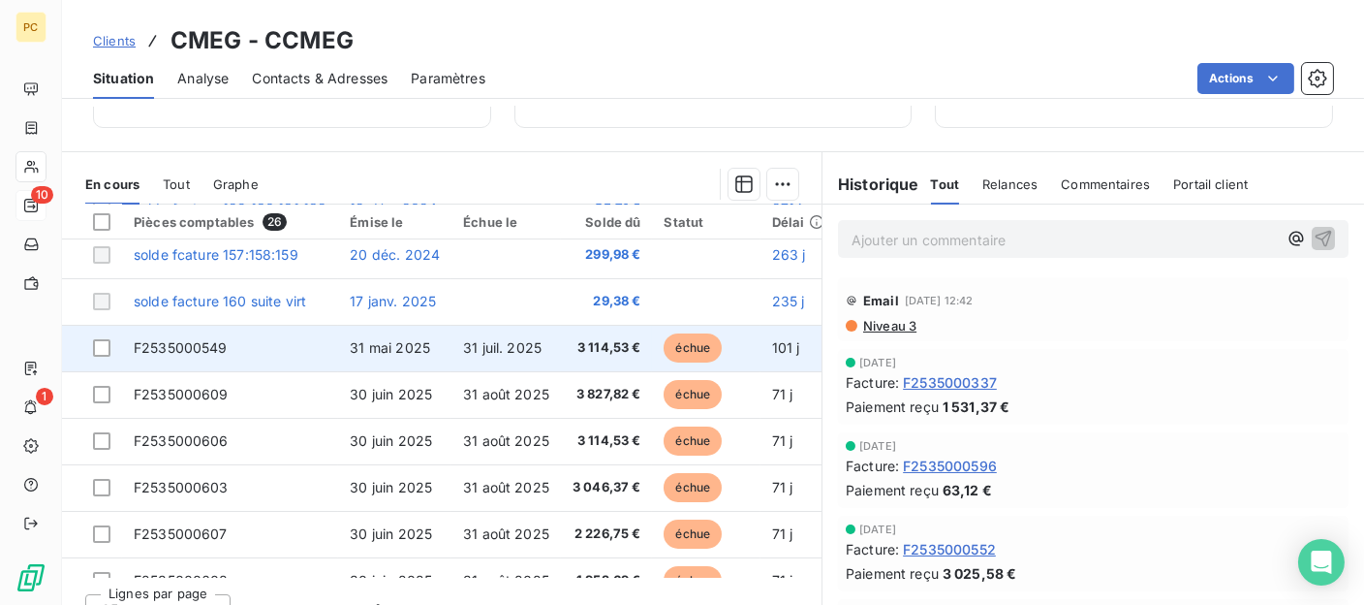
click at [295, 351] on td "F2535000549" at bounding box center [230, 348] width 216 height 47
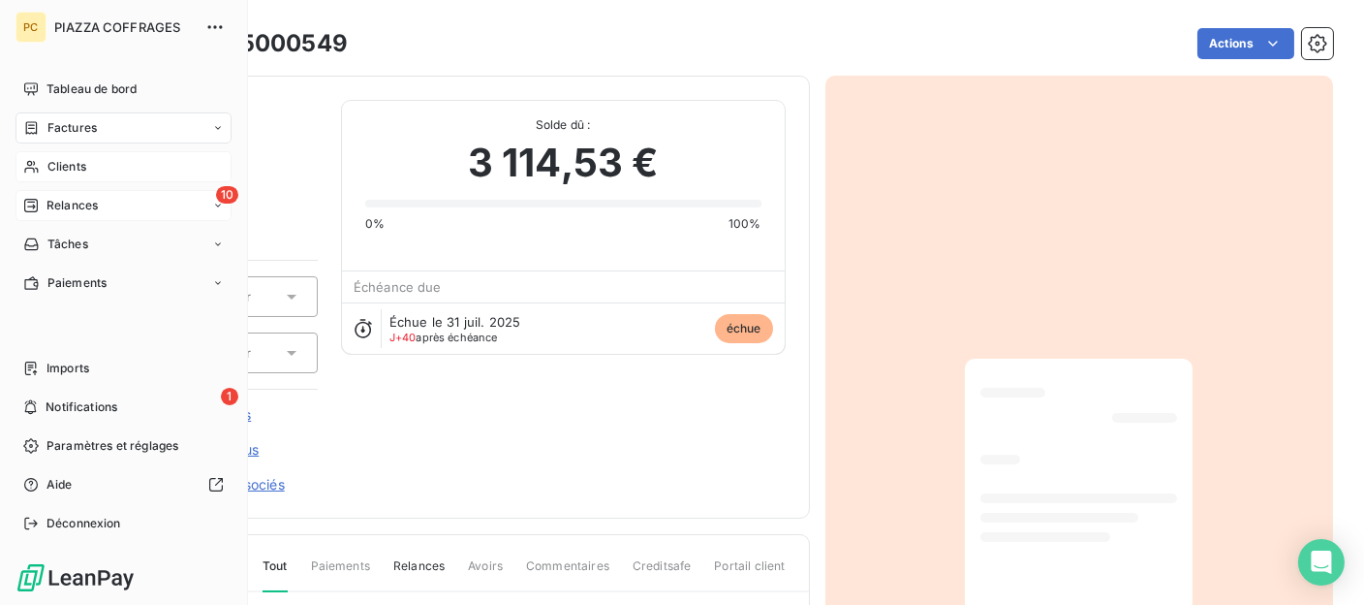
click at [67, 170] on span "Clients" at bounding box center [66, 166] width 39 height 17
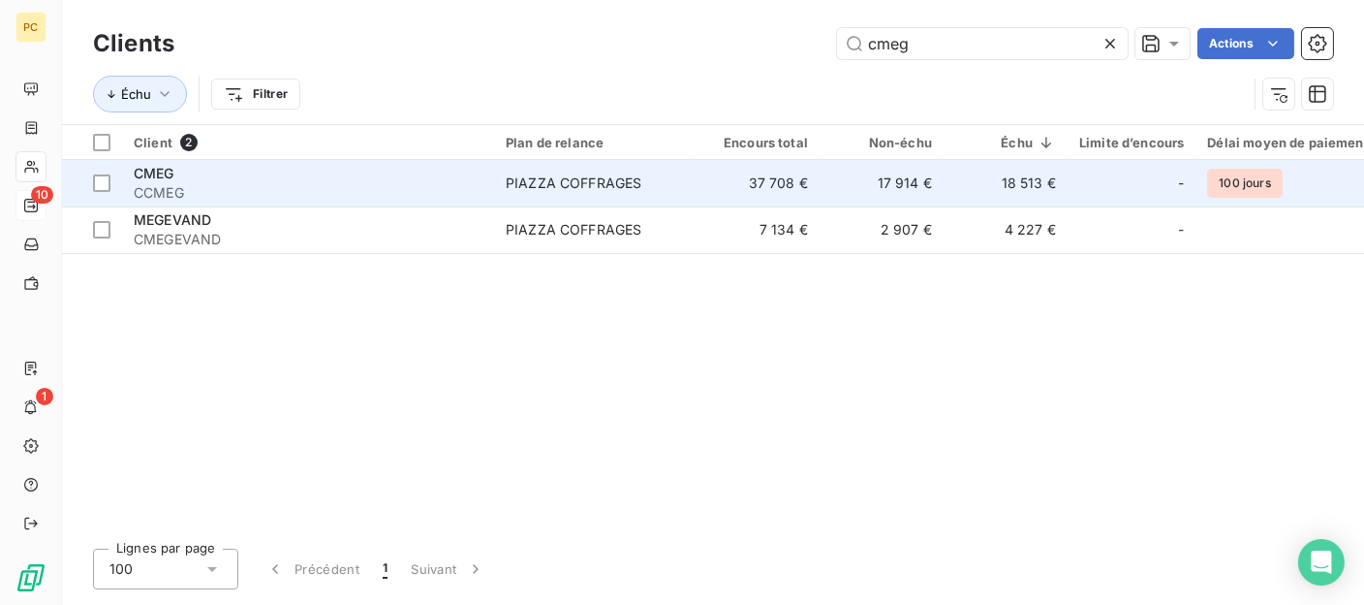
click at [472, 181] on div "CMEG" at bounding box center [308, 173] width 349 height 19
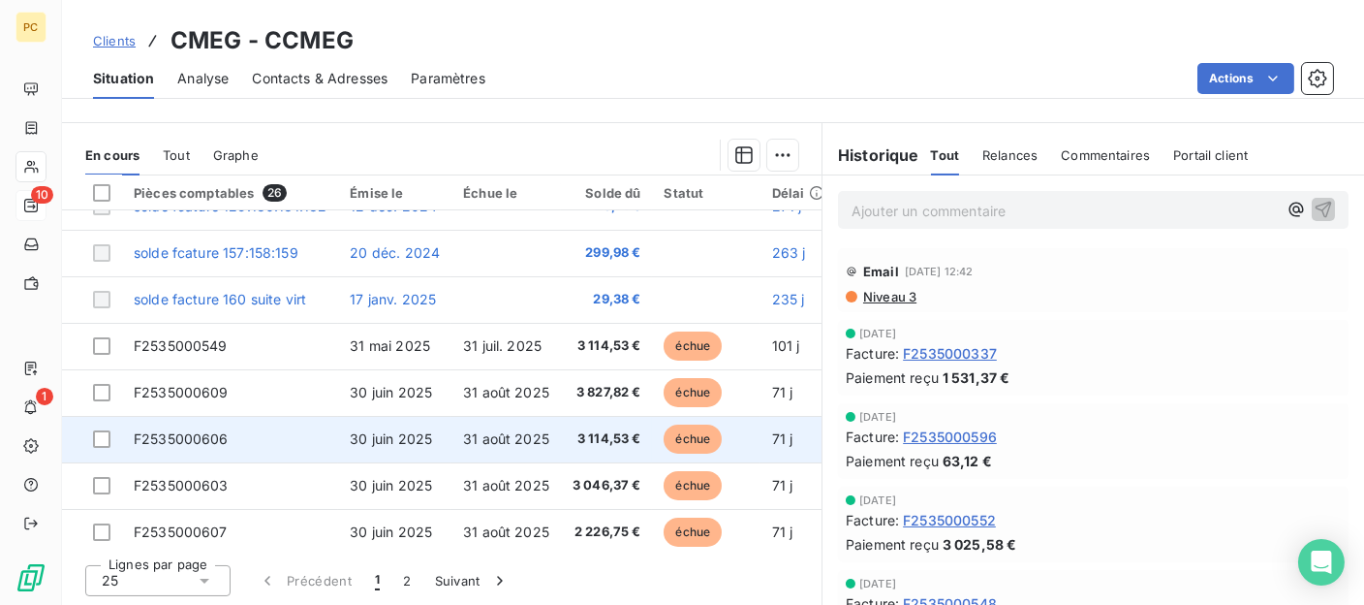
scroll to position [194, 0]
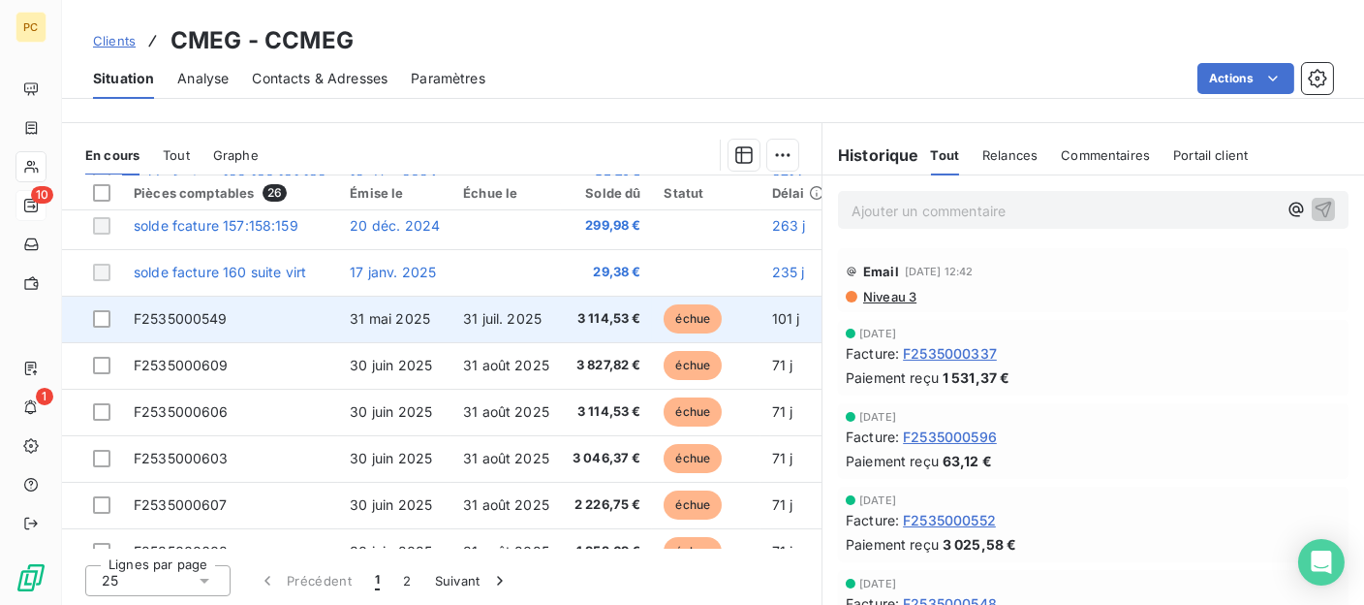
click at [226, 321] on span "F2535000549" at bounding box center [181, 318] width 94 height 16
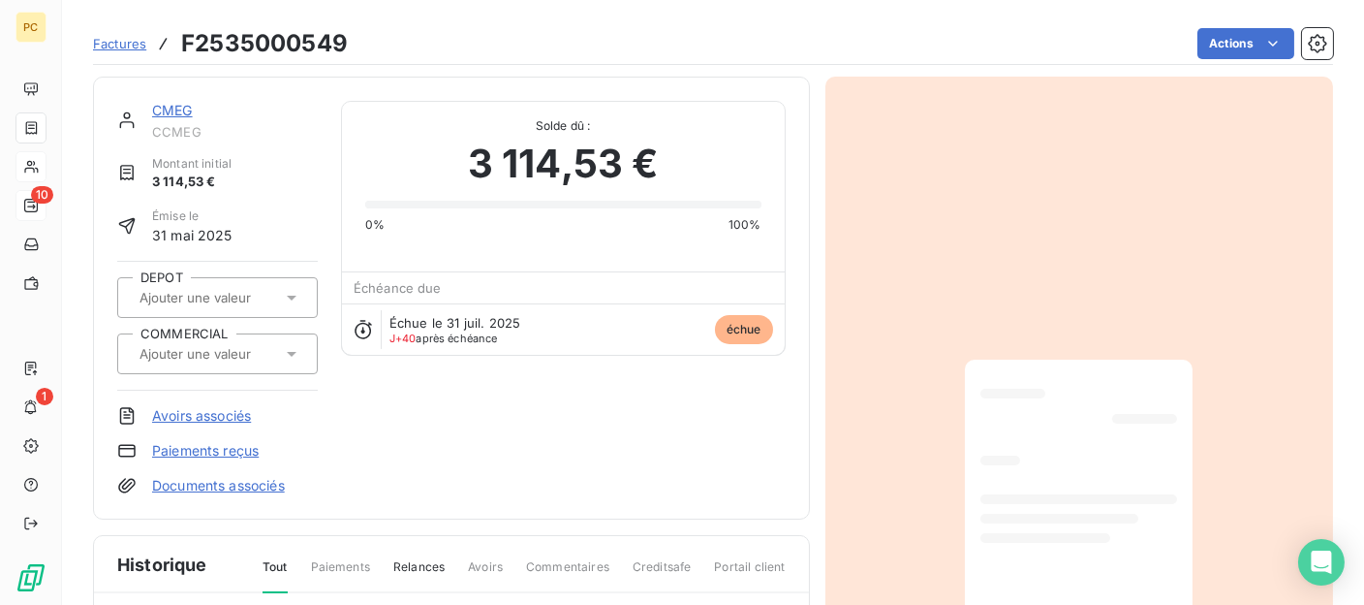
scroll to position [388, 0]
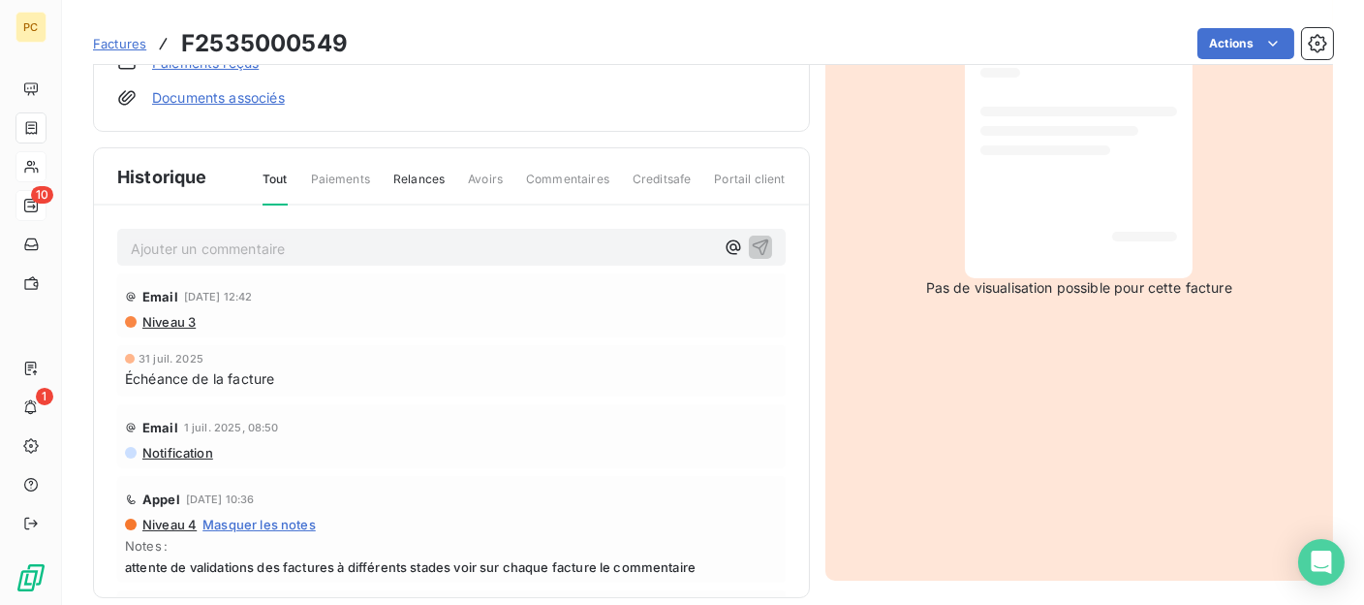
click at [198, 249] on p "Ajouter un commentaire ﻿" at bounding box center [422, 248] width 583 height 24
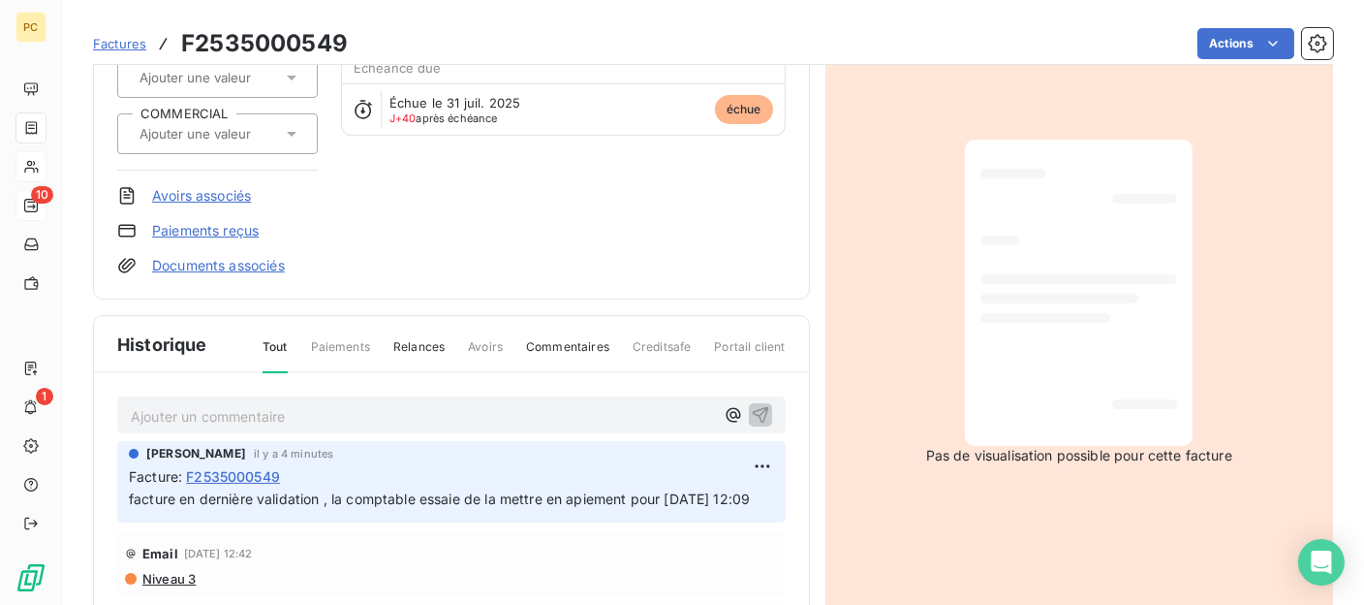
scroll to position [194, 0]
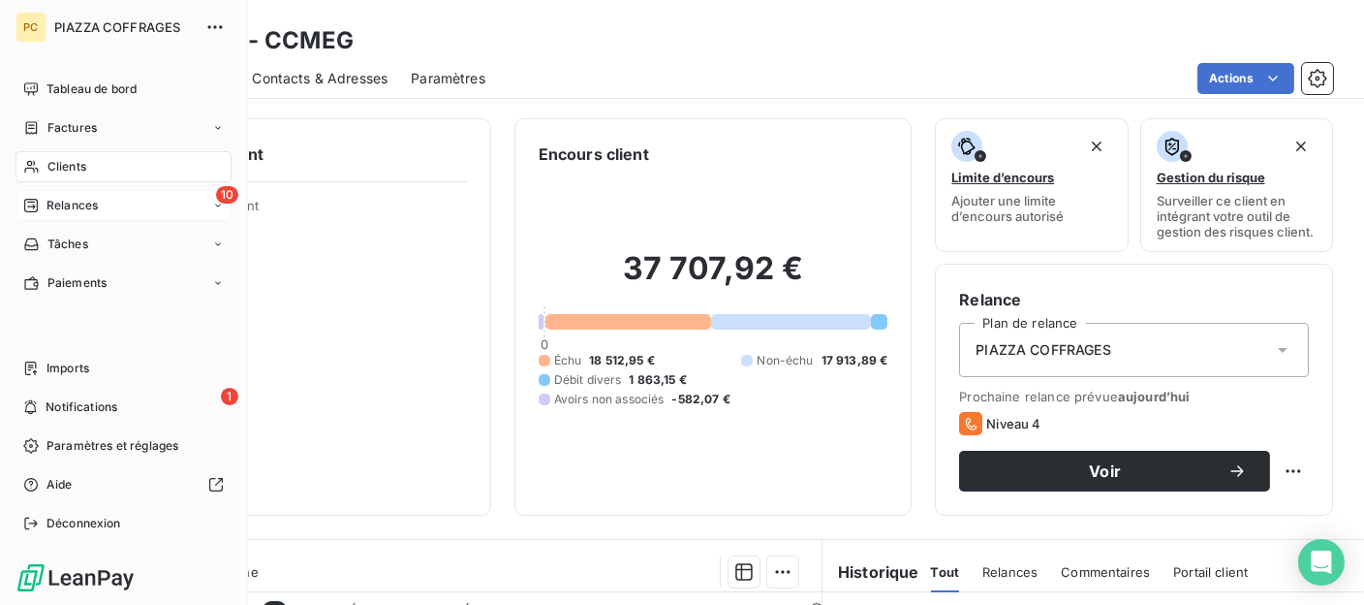
click at [56, 205] on span "Relances" at bounding box center [72, 205] width 51 height 17
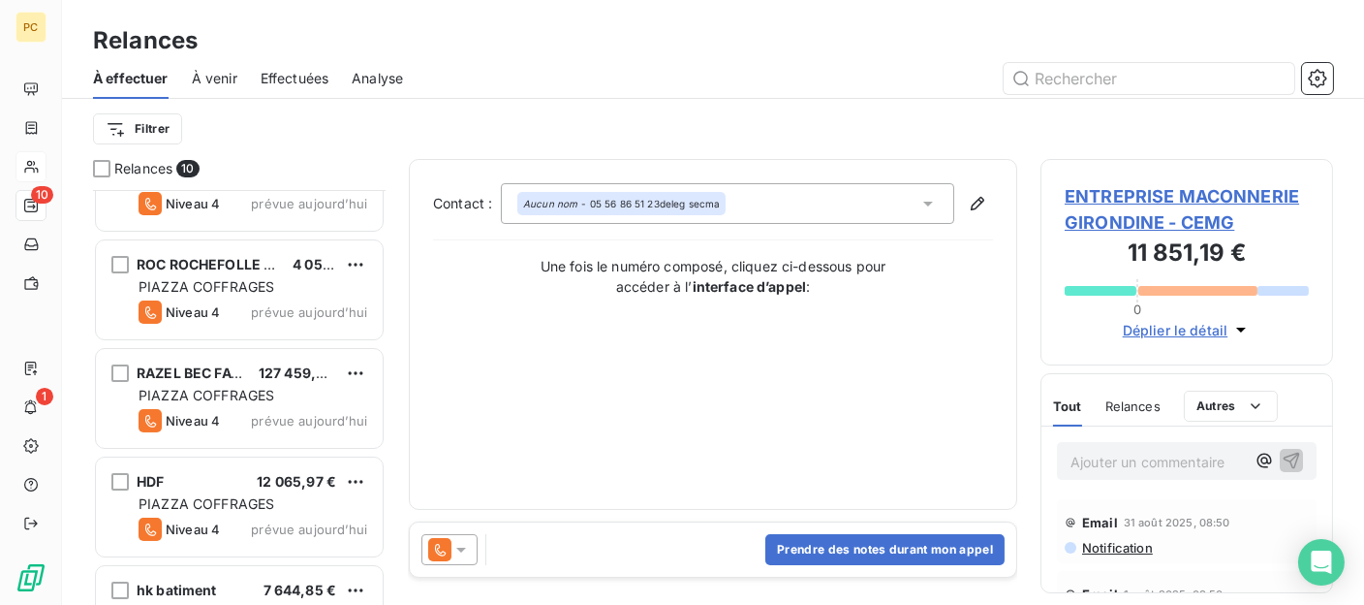
scroll to position [671, 0]
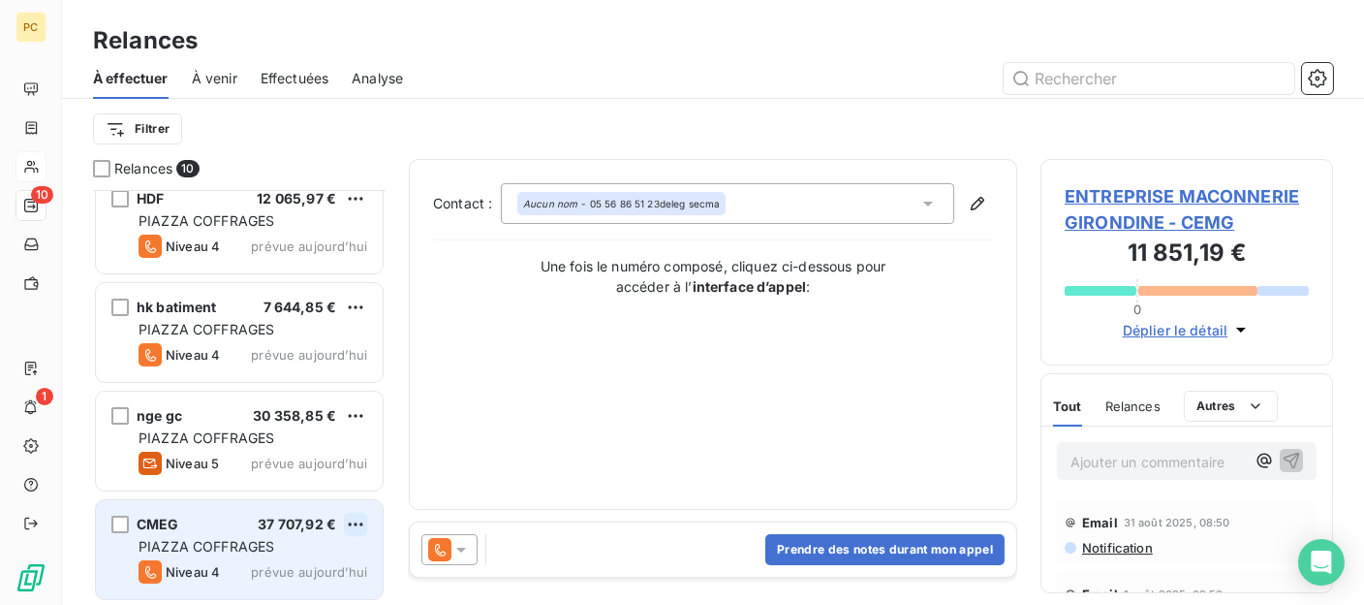
click at [360, 520] on html "PC 10 1 Relances À effectuer À venir Effectuées Analyse Filtrer Relances 10 RAZ…" at bounding box center [682, 302] width 1364 height 605
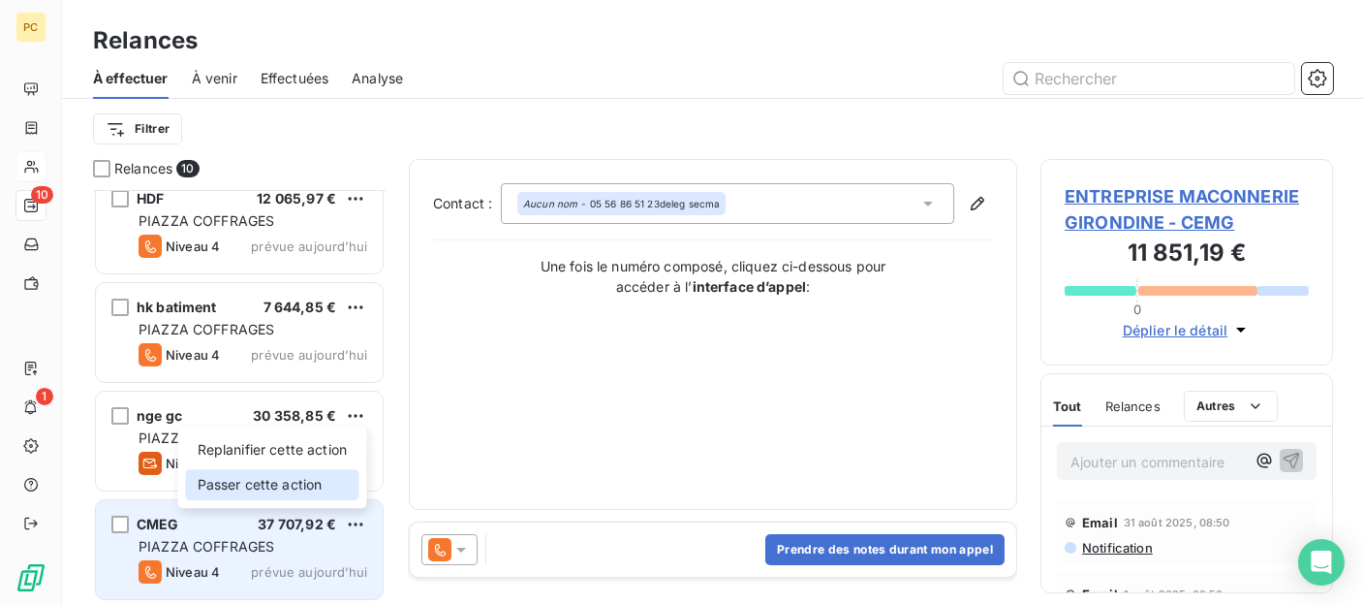
click at [292, 483] on div "Passer cette action" at bounding box center [272, 484] width 173 height 31
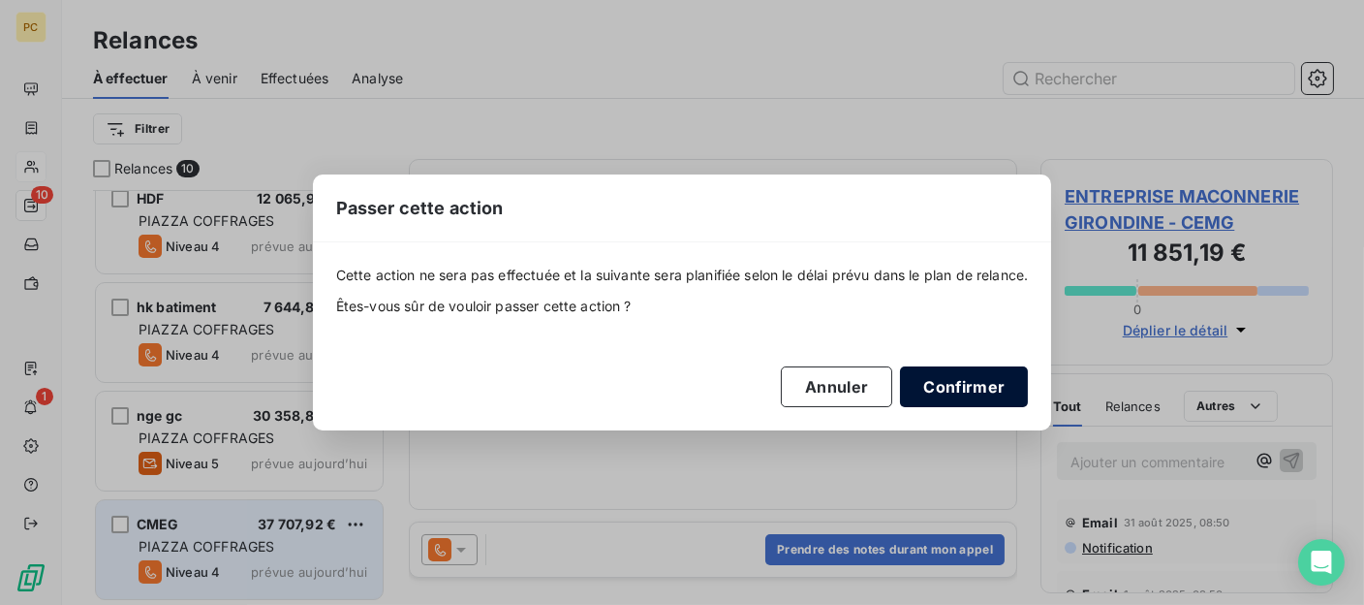
click at [993, 391] on button "Confirmer" at bounding box center [964, 386] width 128 height 41
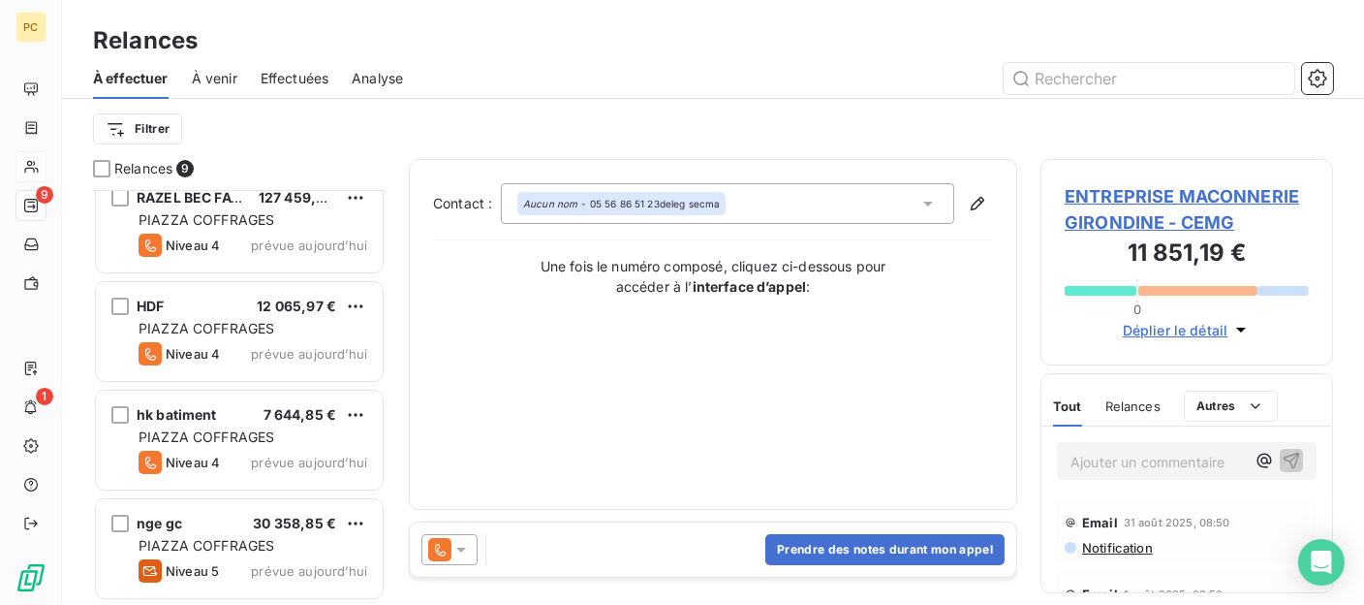
scroll to position [562, 0]
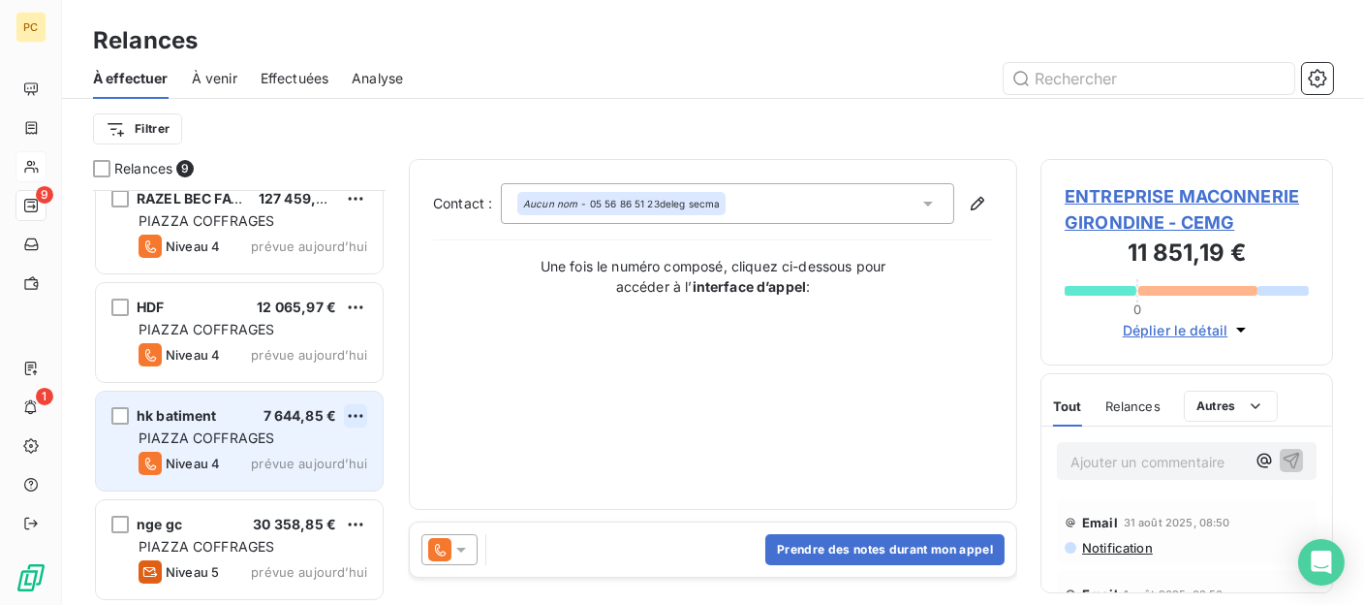
click at [355, 413] on html "PC 9 1 Relances À effectuer À venir Effectuées Analyse Filtrer Relances 9 ROC R…" at bounding box center [682, 302] width 1364 height 605
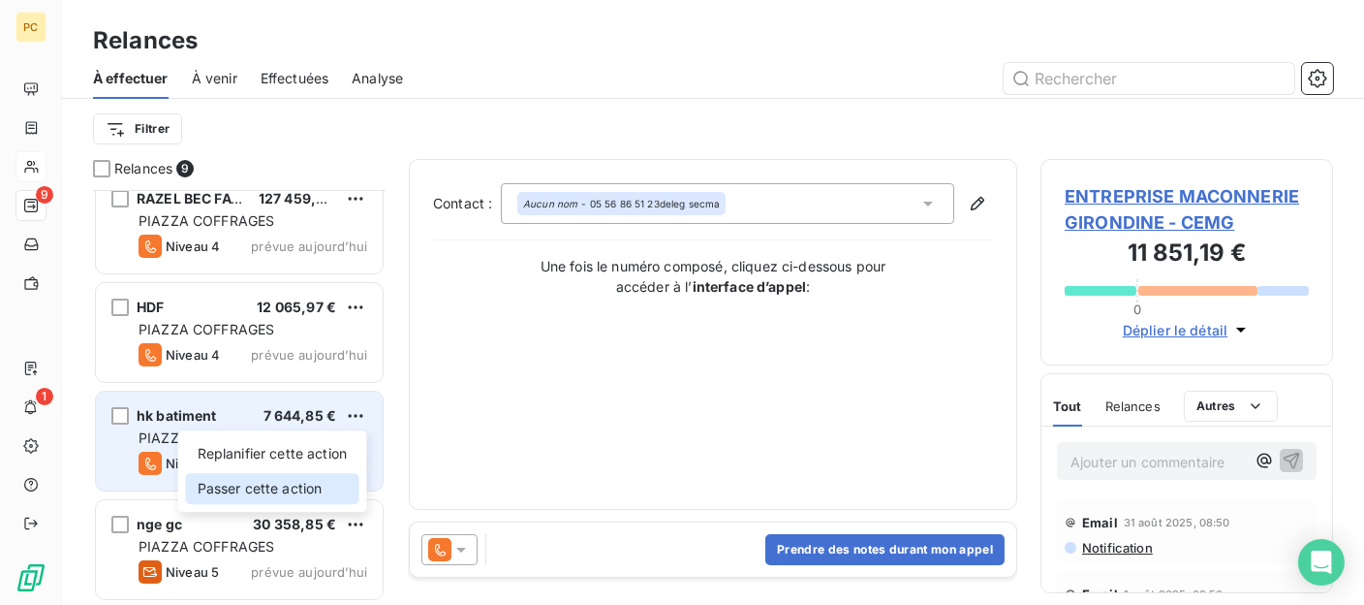
click at [322, 482] on div "Passer cette action" at bounding box center [272, 488] width 173 height 31
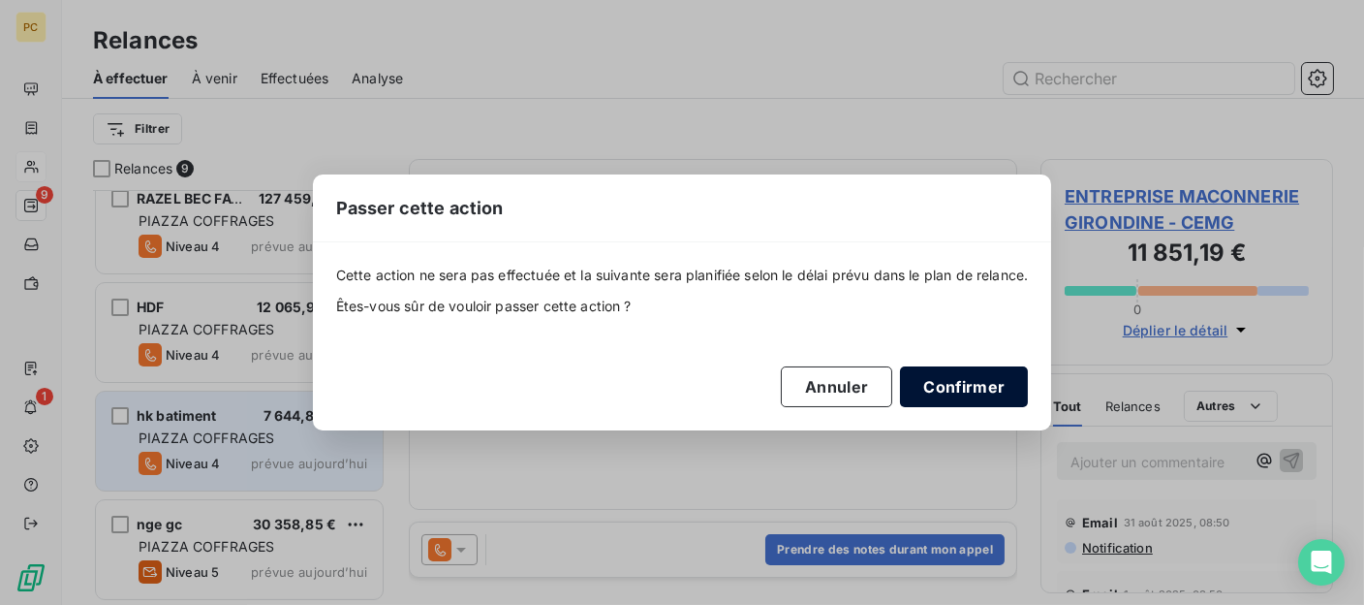
click at [957, 392] on button "Confirmer" at bounding box center [964, 386] width 128 height 41
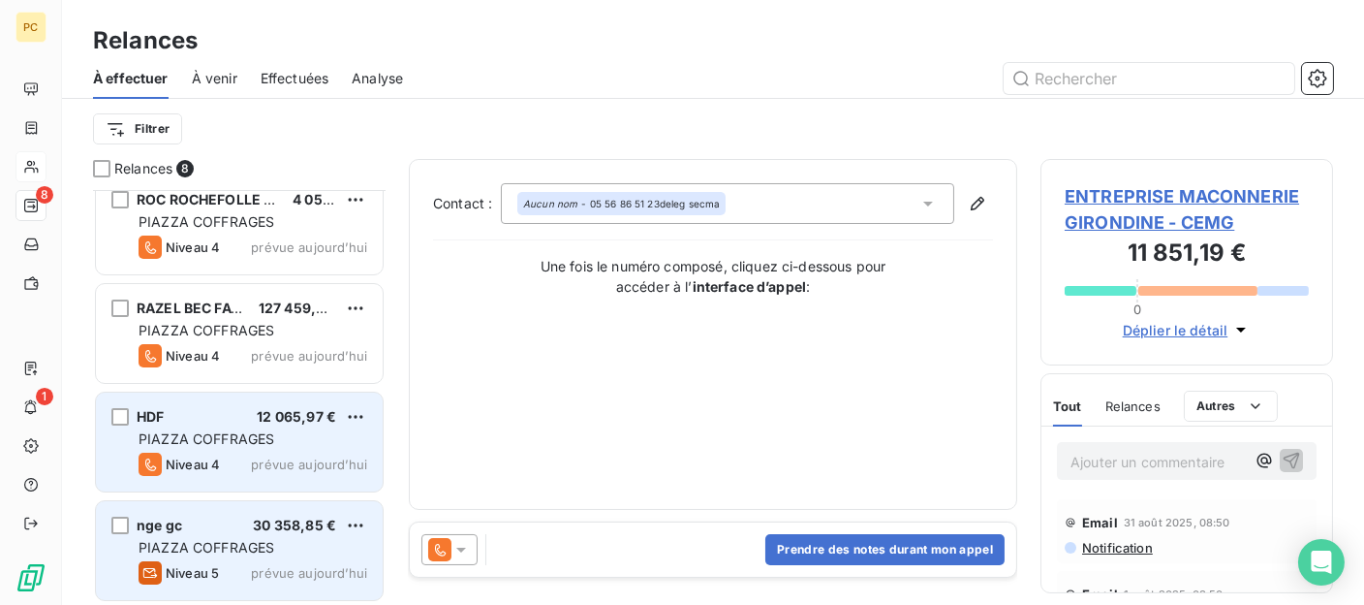
scroll to position [259, 0]
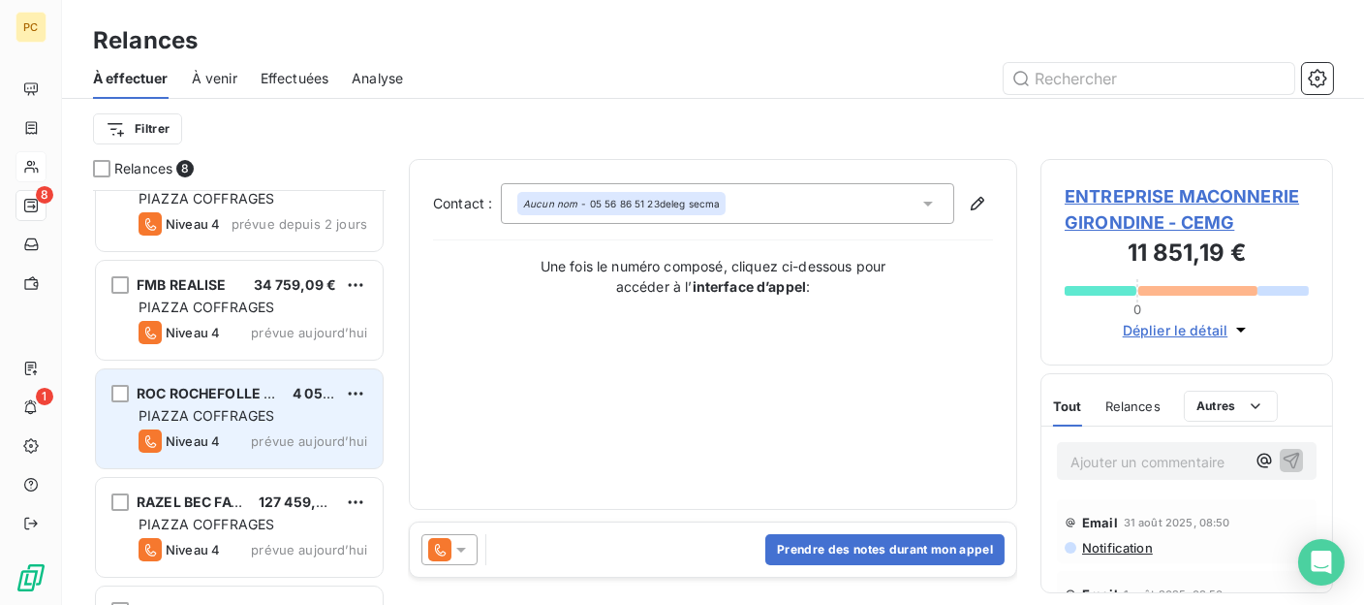
click at [182, 393] on span "ROC ROCHEFOLLE CONSTRUCTION" at bounding box center [256, 393] width 239 height 16
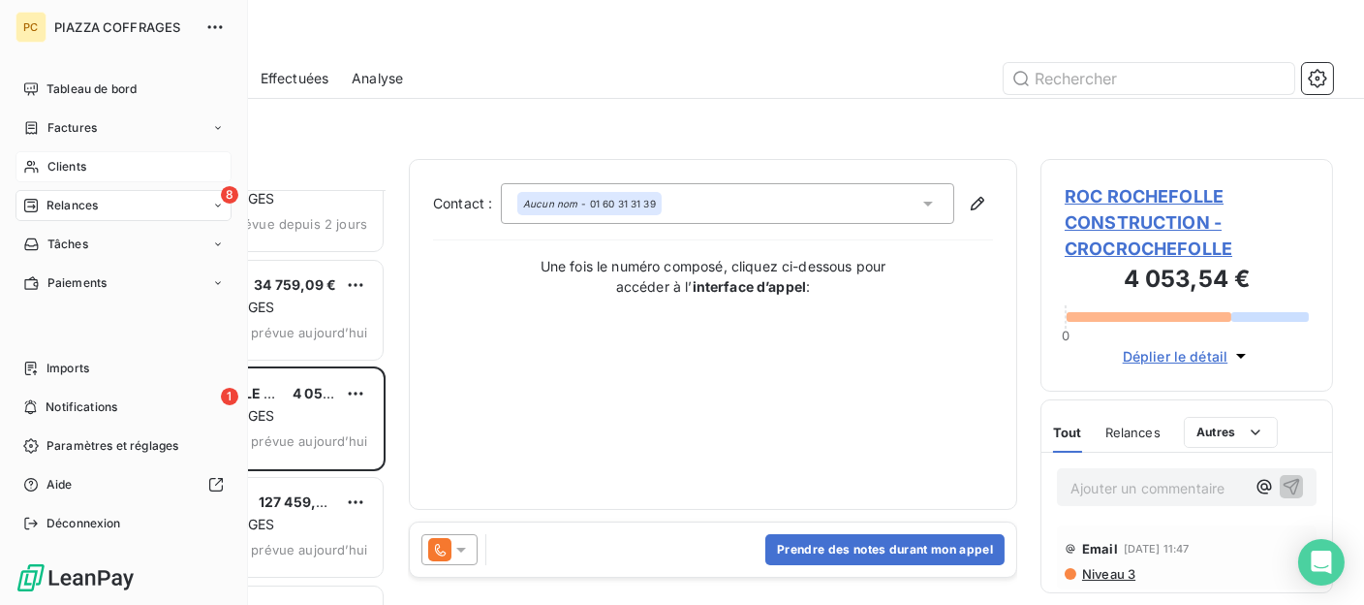
drag, startPoint x: 51, startPoint y: 164, endPoint x: 73, endPoint y: 162, distance: 21.4
click at [52, 164] on span "Clients" at bounding box center [66, 166] width 39 height 17
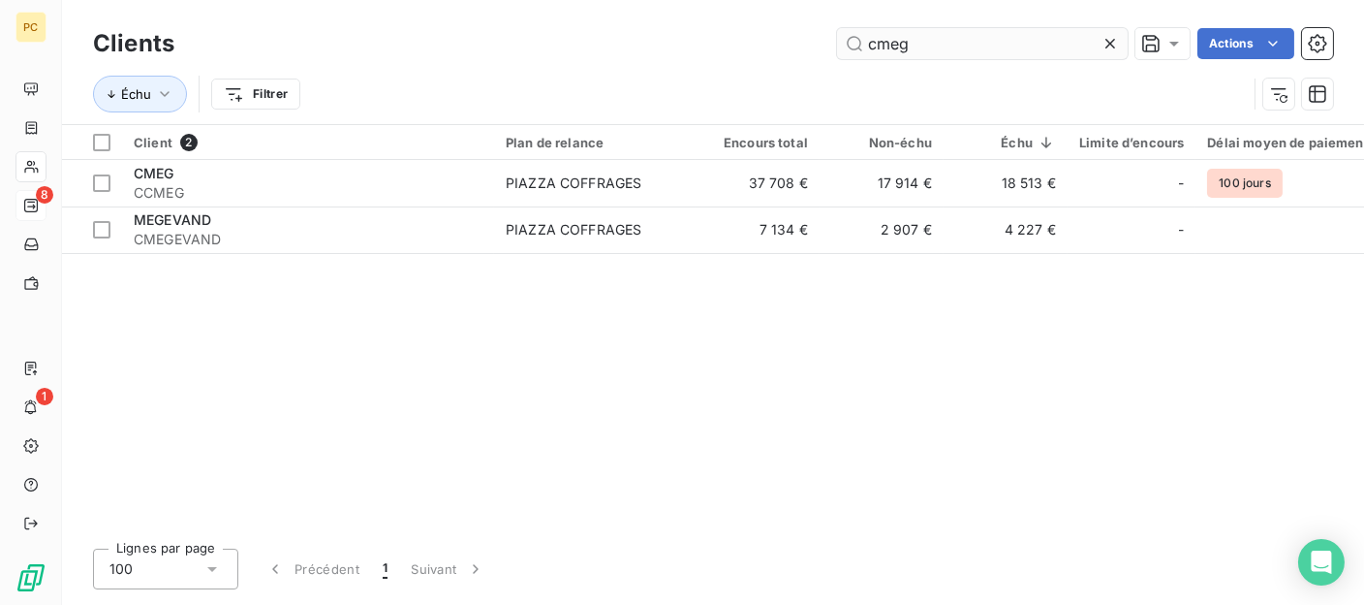
drag, startPoint x: 912, startPoint y: 42, endPoint x: 847, endPoint y: 52, distance: 65.8
click at [846, 47] on input "cmeg" at bounding box center [982, 43] width 291 height 31
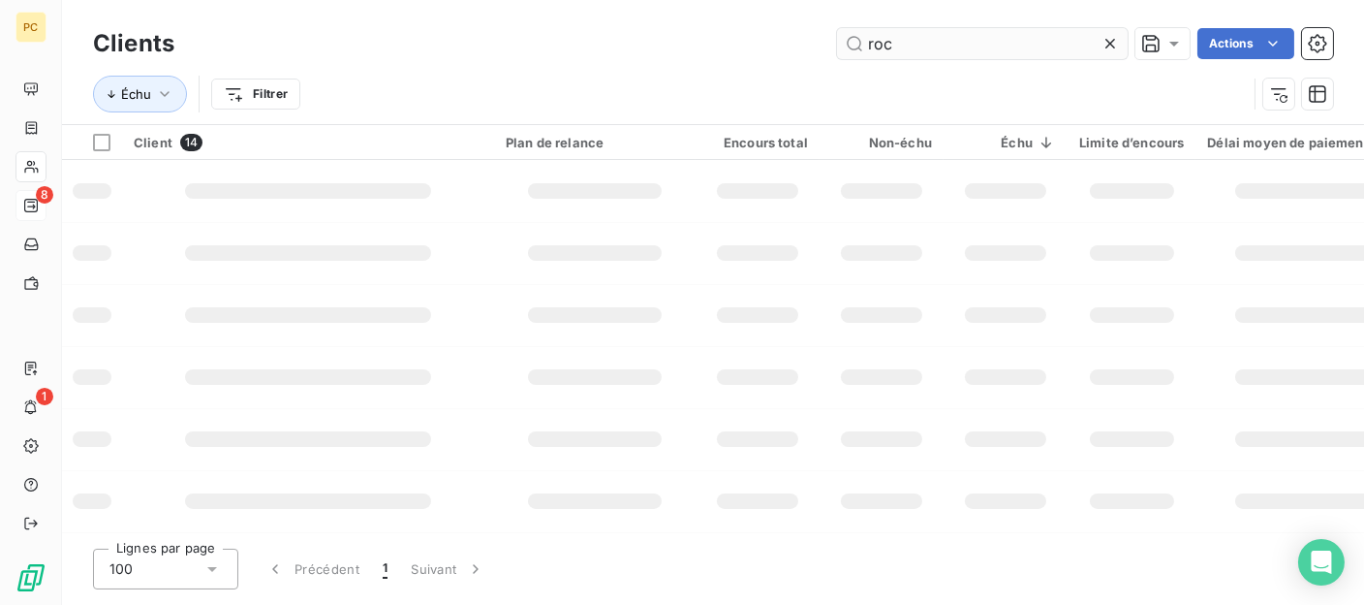
type input "roc"
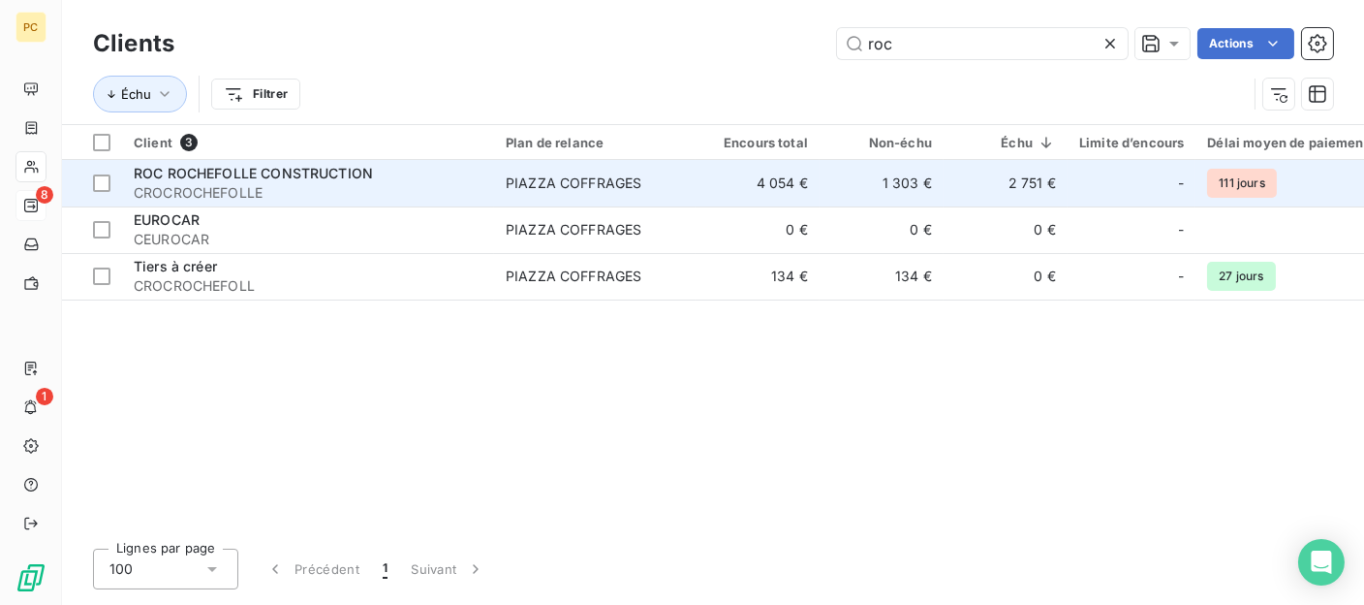
click at [359, 186] on span "CROCROCHEFOLLE" at bounding box center [308, 192] width 349 height 19
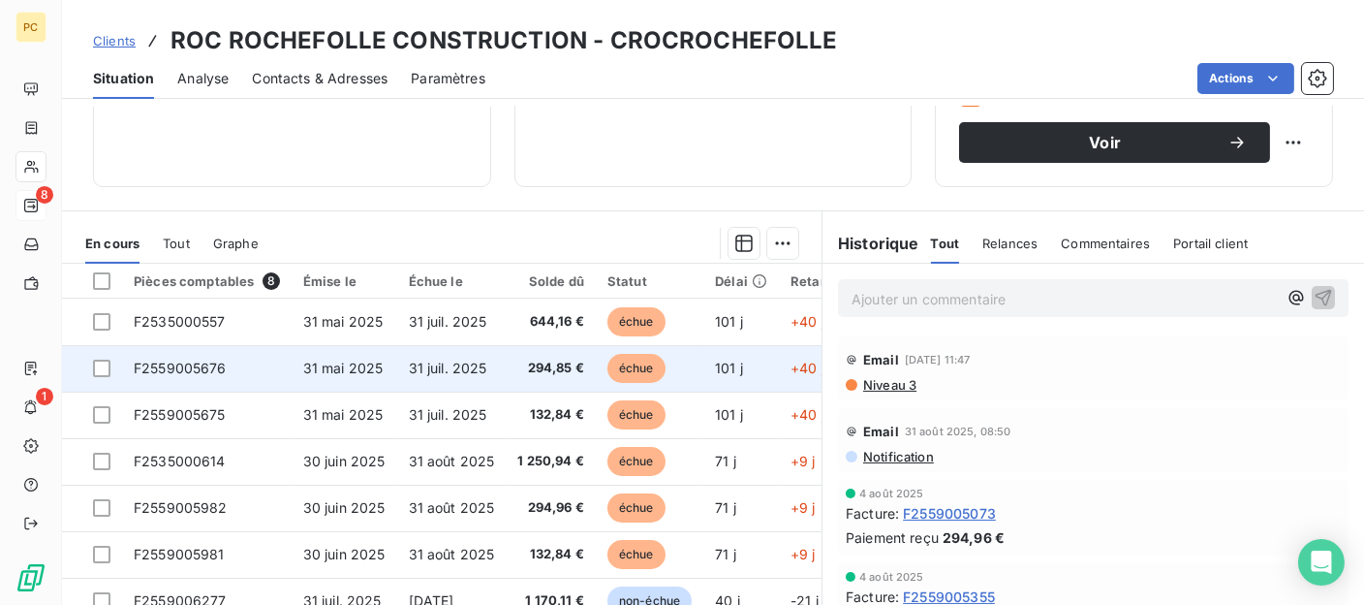
scroll to position [388, 0]
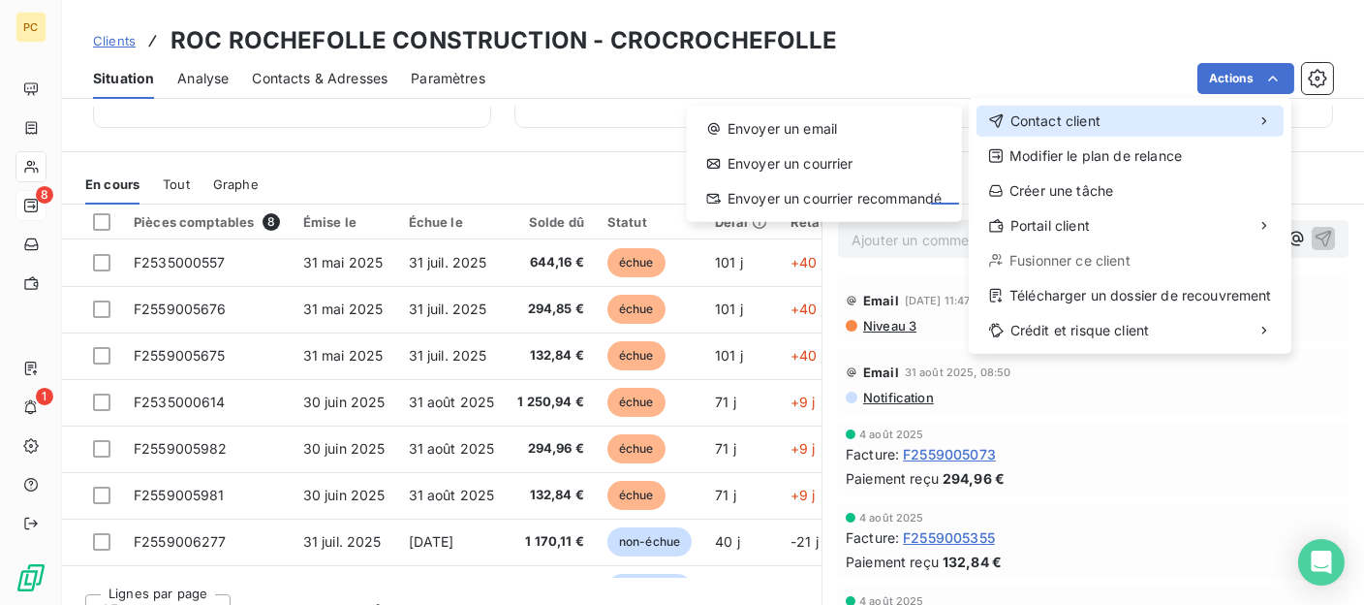
click at [1106, 121] on div "Contact client" at bounding box center [1130, 121] width 307 height 31
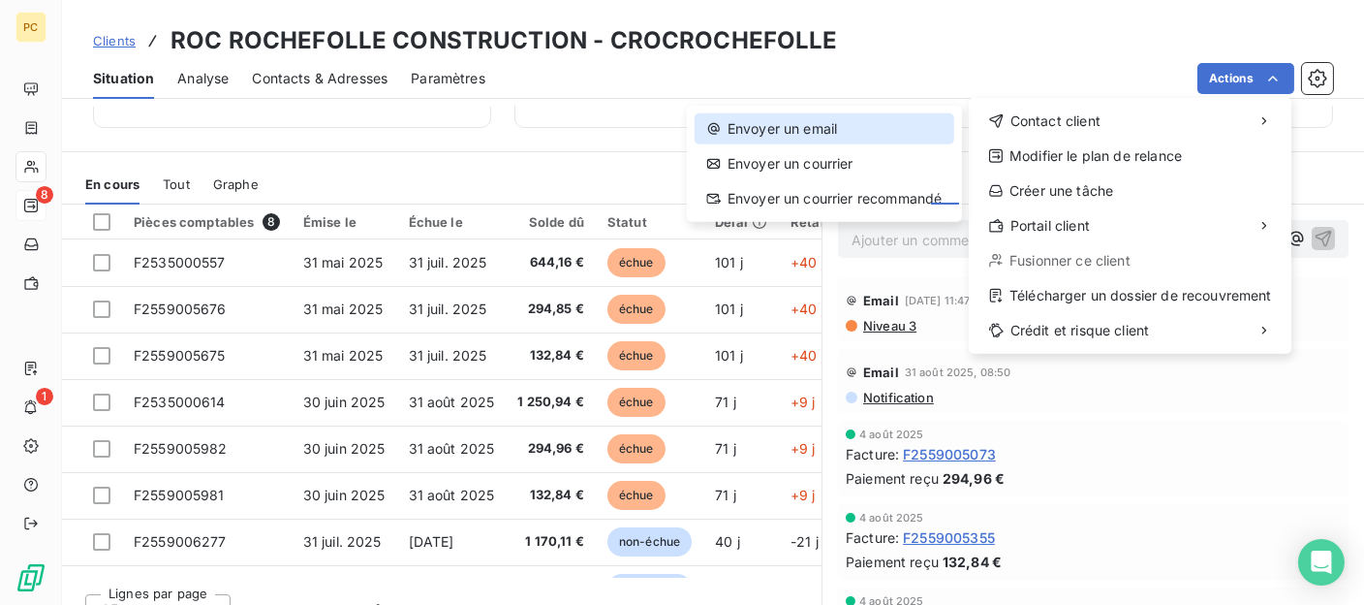
click at [823, 131] on div "Envoyer un email" at bounding box center [825, 128] width 260 height 31
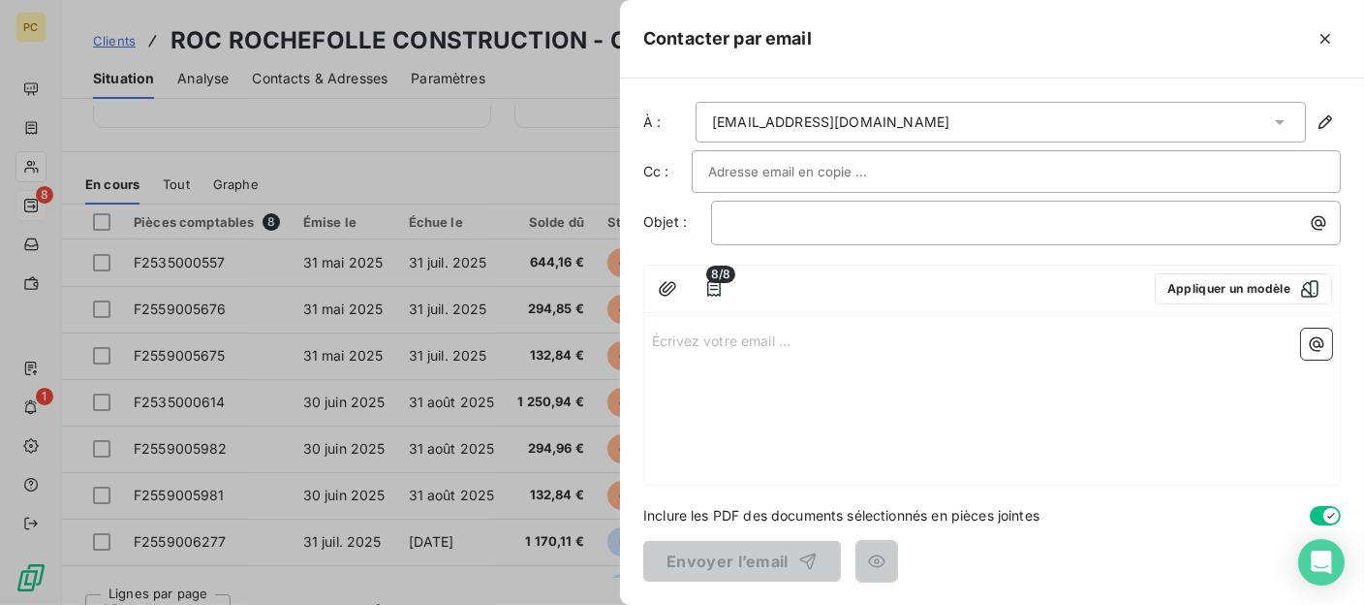
click at [735, 172] on input "text" at bounding box center [812, 171] width 208 height 29
paste input "de:"serkan.uyut@rocsas.fr""
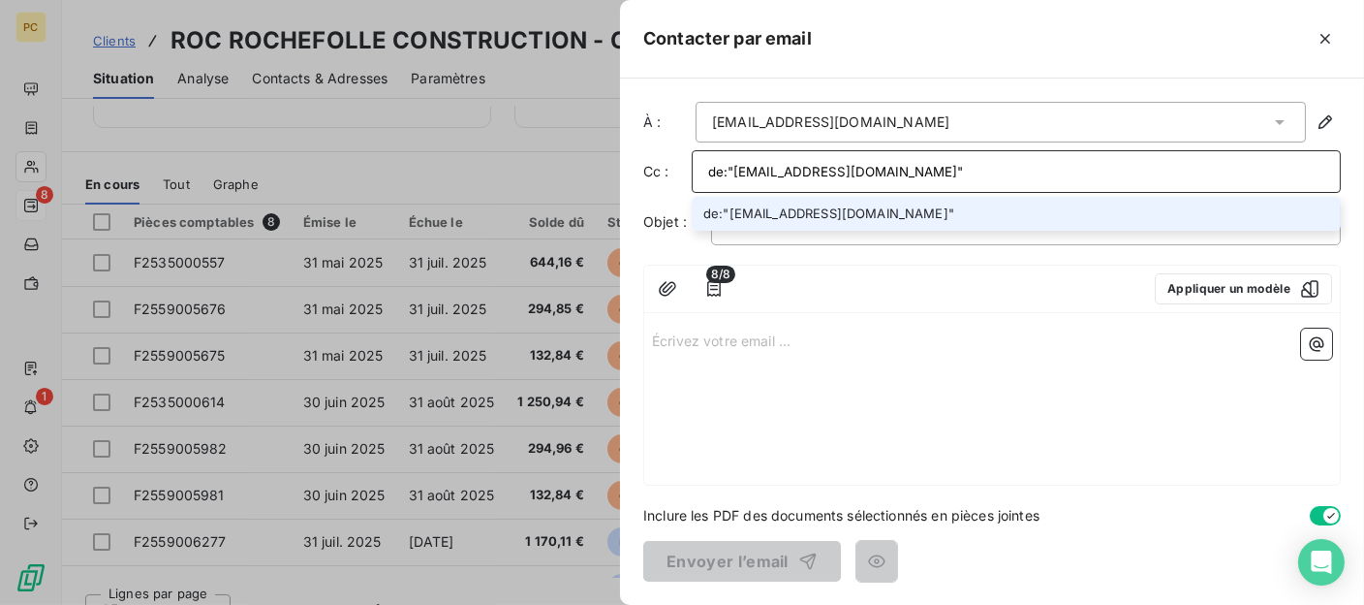
click at [732, 167] on input "de:"serkan.uyut@rocsas.fr"" at bounding box center [1016, 171] width 616 height 29
click at [730, 167] on input "de:"serkan.uyut@rocsas.fr" at bounding box center [1016, 171] width 616 height 29
click at [713, 165] on input ""serkan.uyut@rocsas.fr" at bounding box center [1016, 171] width 616 height 29
type input "serkan.uyut@rocsas.fr"
click at [736, 212] on li "serkan.uyut@rocsas.fr" at bounding box center [1016, 214] width 649 height 34
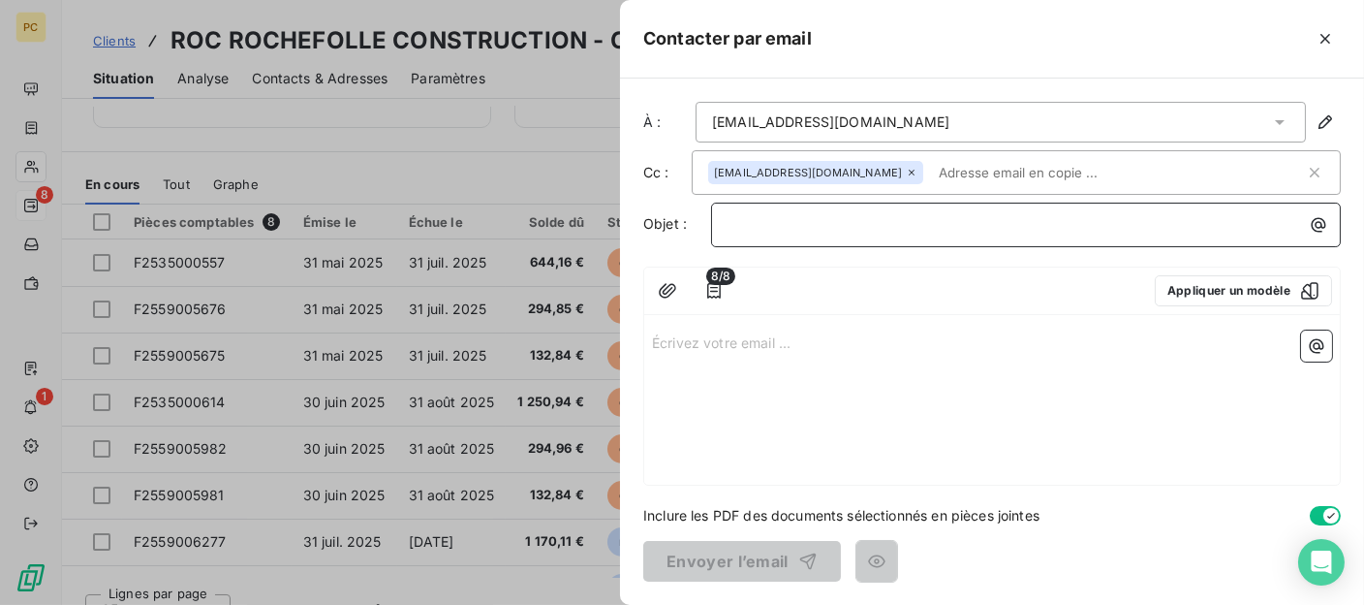
click at [742, 222] on p "﻿" at bounding box center [1031, 224] width 607 height 22
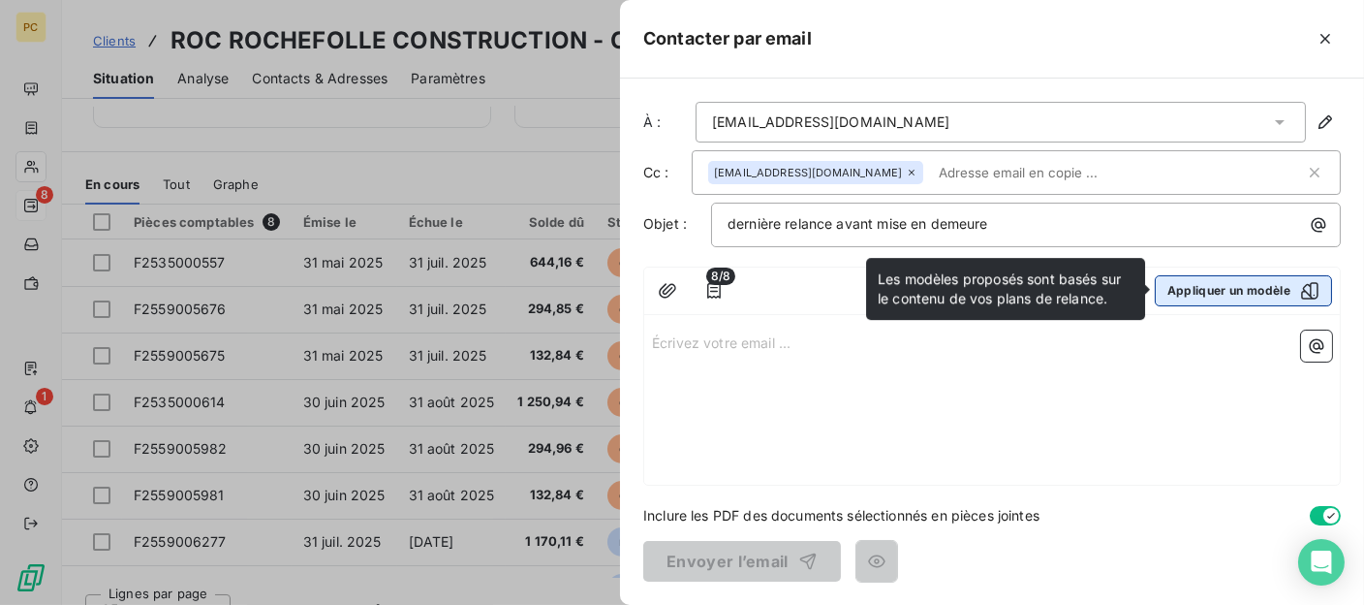
click at [1226, 291] on button "Appliquer un modèle" at bounding box center [1243, 290] width 177 height 31
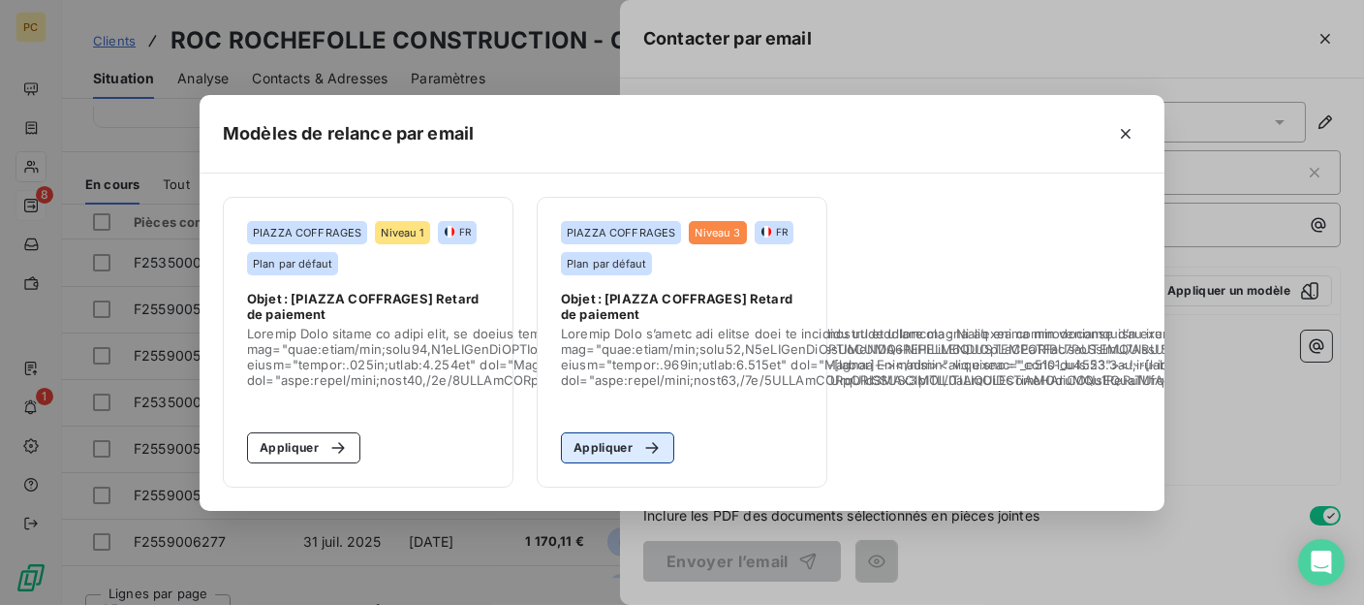
click at [627, 440] on button "Appliquer" at bounding box center [617, 447] width 113 height 31
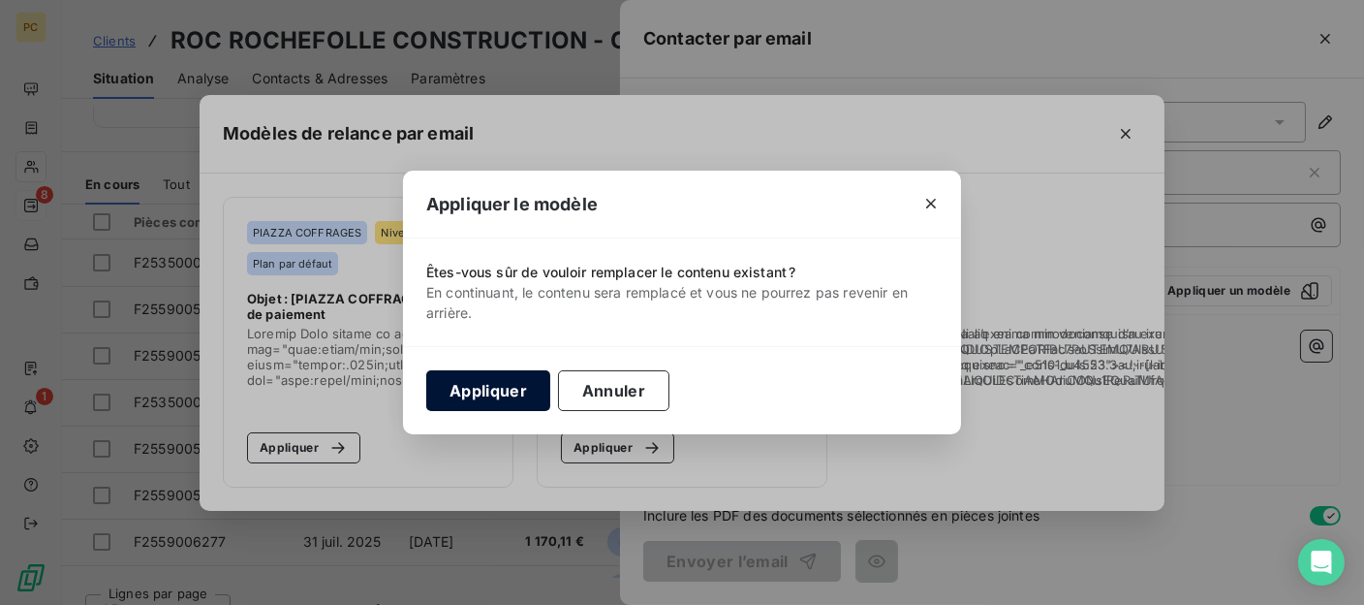
click at [487, 394] on button "Appliquer" at bounding box center [488, 390] width 124 height 41
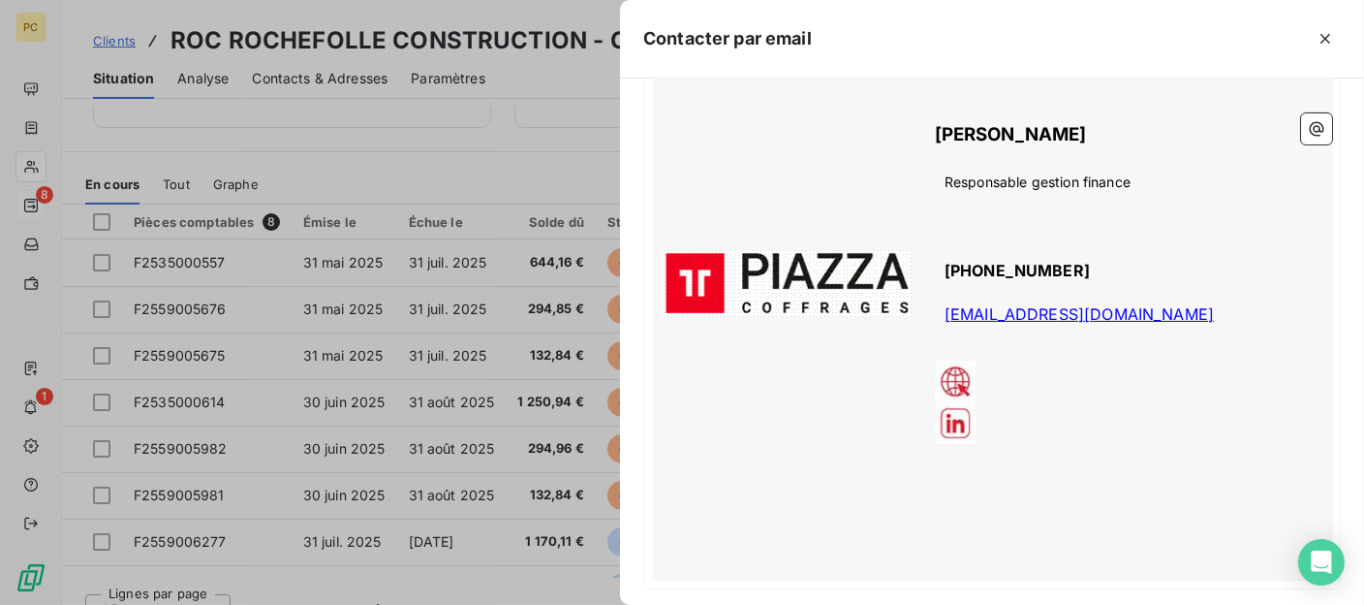
scroll to position [999, 0]
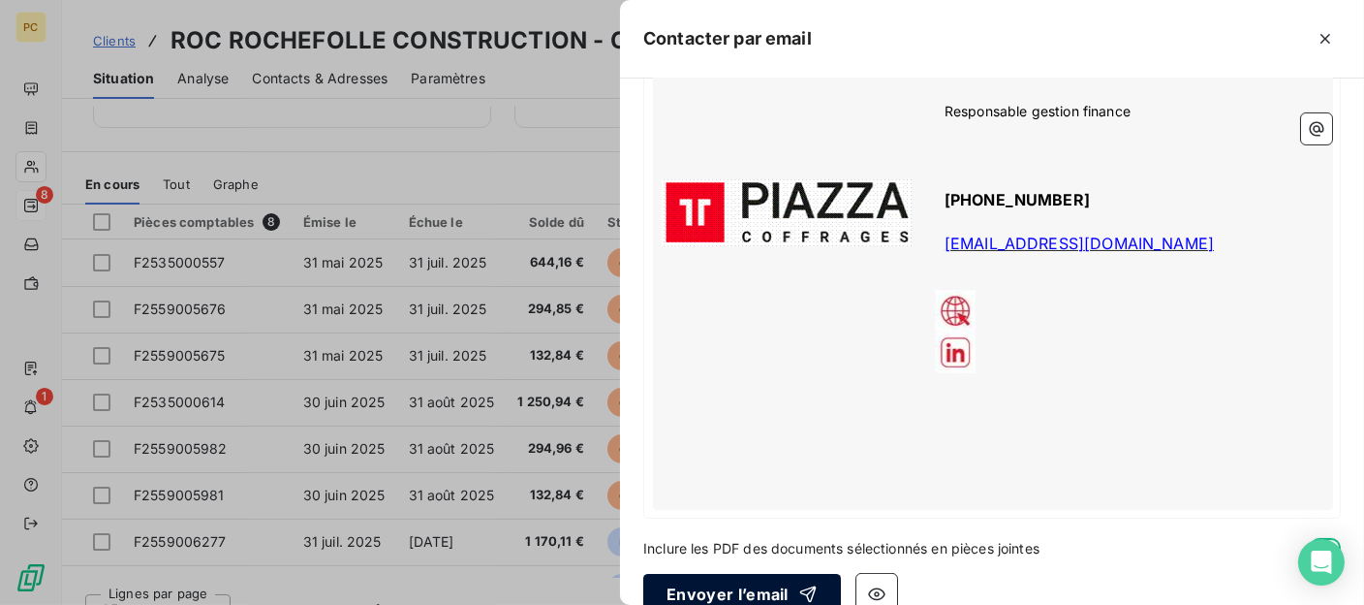
click at [766, 574] on button "Envoyer l’email" at bounding box center [742, 594] width 198 height 41
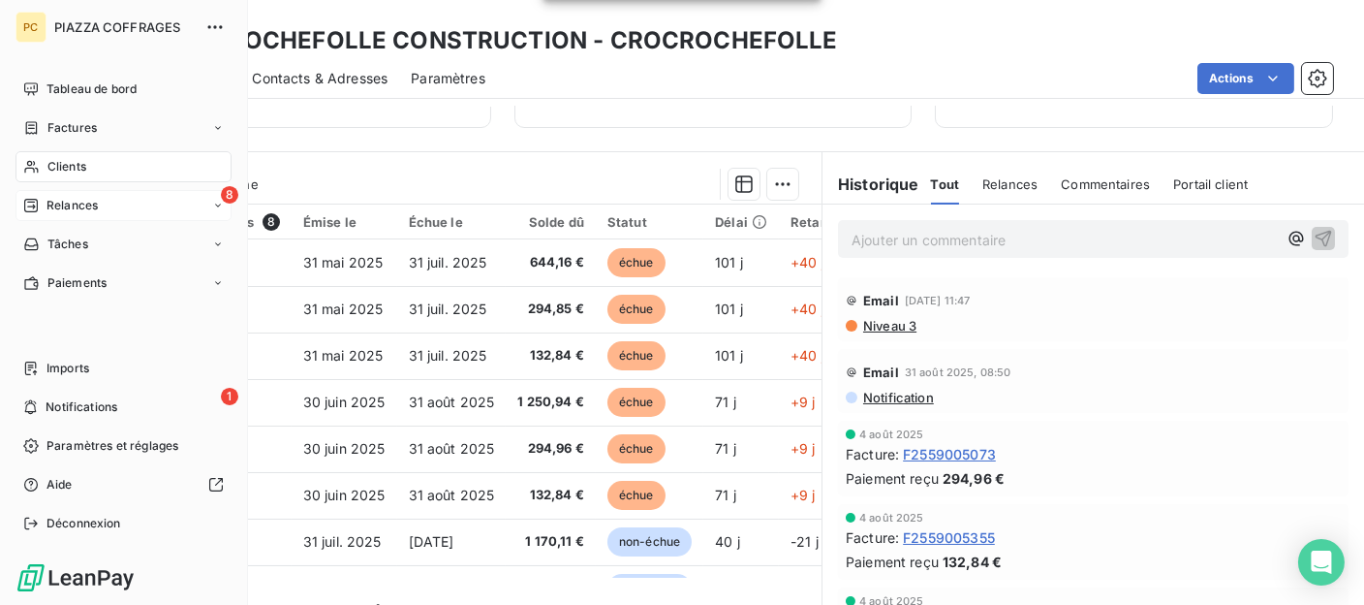
click at [92, 205] on span "Relances" at bounding box center [72, 205] width 51 height 17
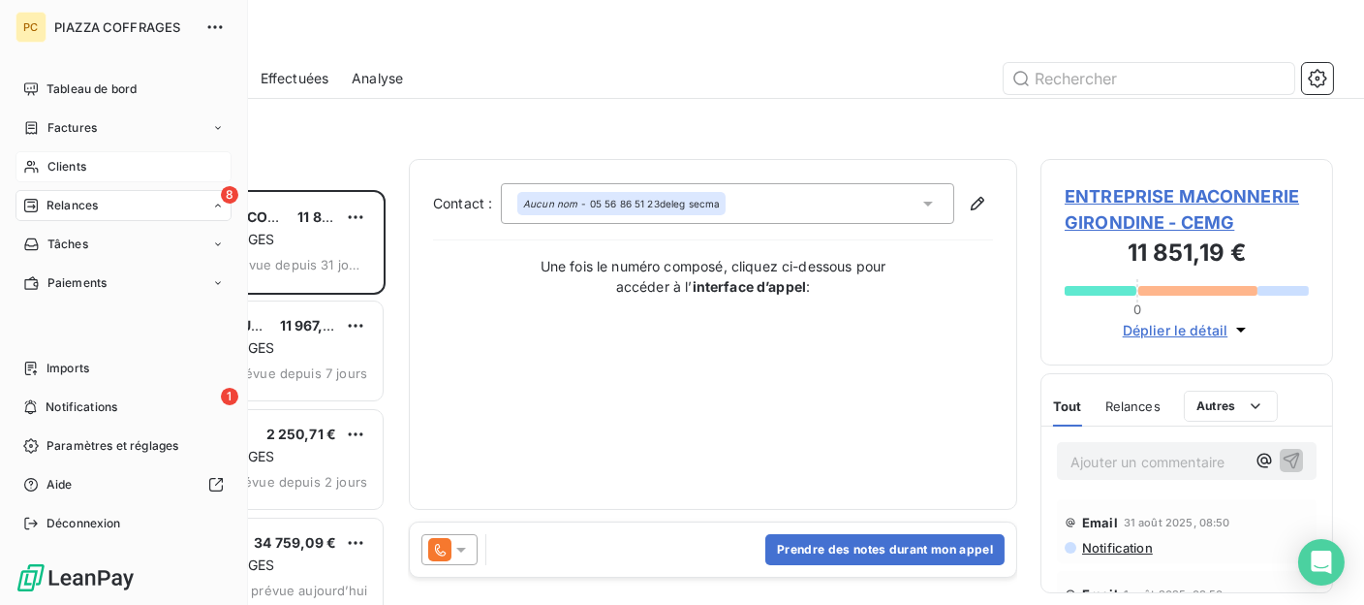
scroll to position [400, 278]
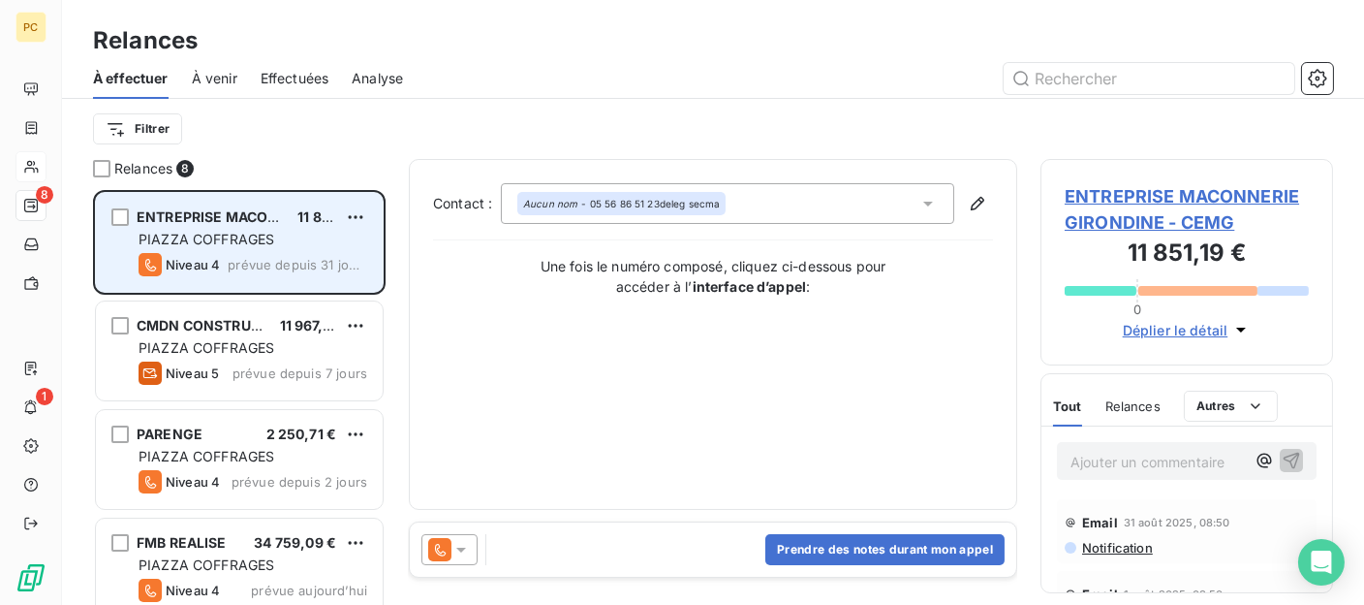
click at [220, 227] on div "ENTREPRISE MACONNERIE GIRONDINE 11 851,19 € PIAZZA COFFRAGES Niveau 4 prévue de…" at bounding box center [239, 242] width 287 height 99
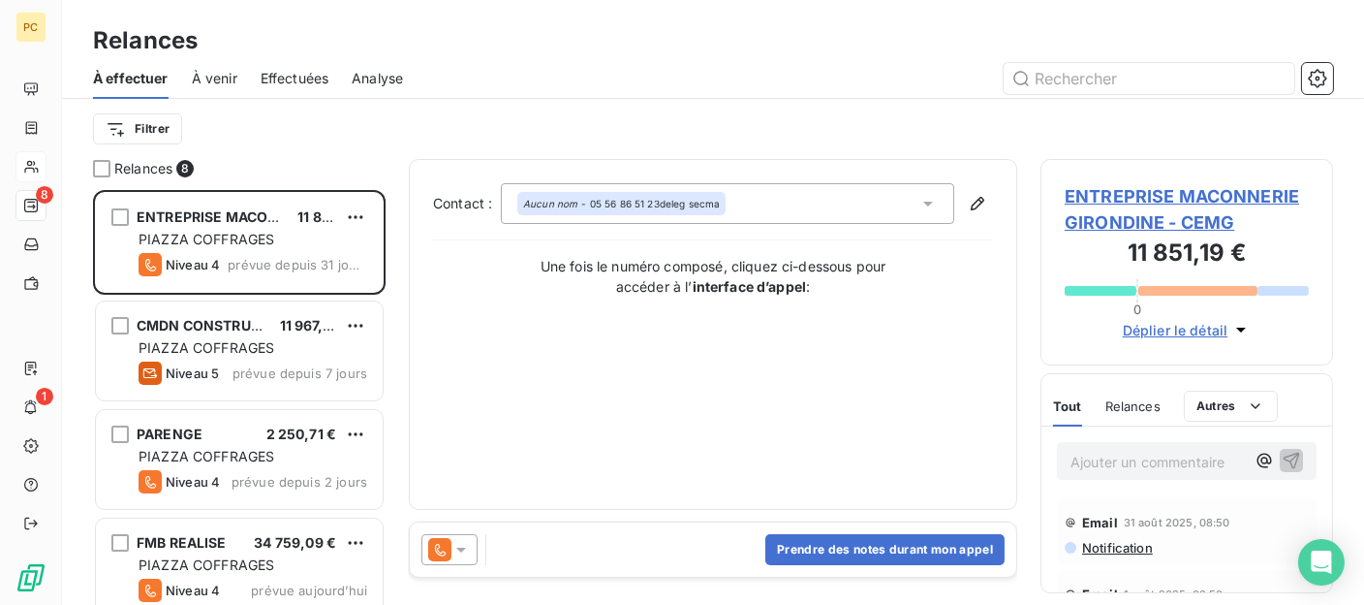
click at [1172, 328] on span "Déplier le détail" at bounding box center [1176, 330] width 106 height 20
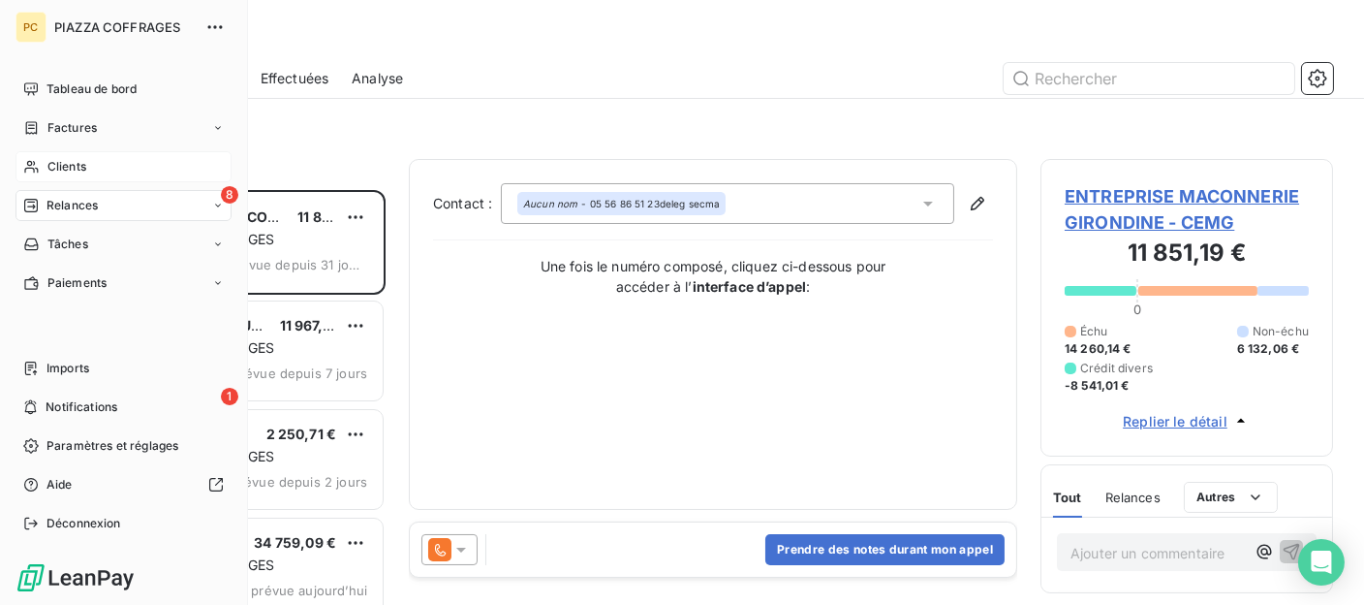
click at [67, 162] on span "Clients" at bounding box center [66, 166] width 39 height 17
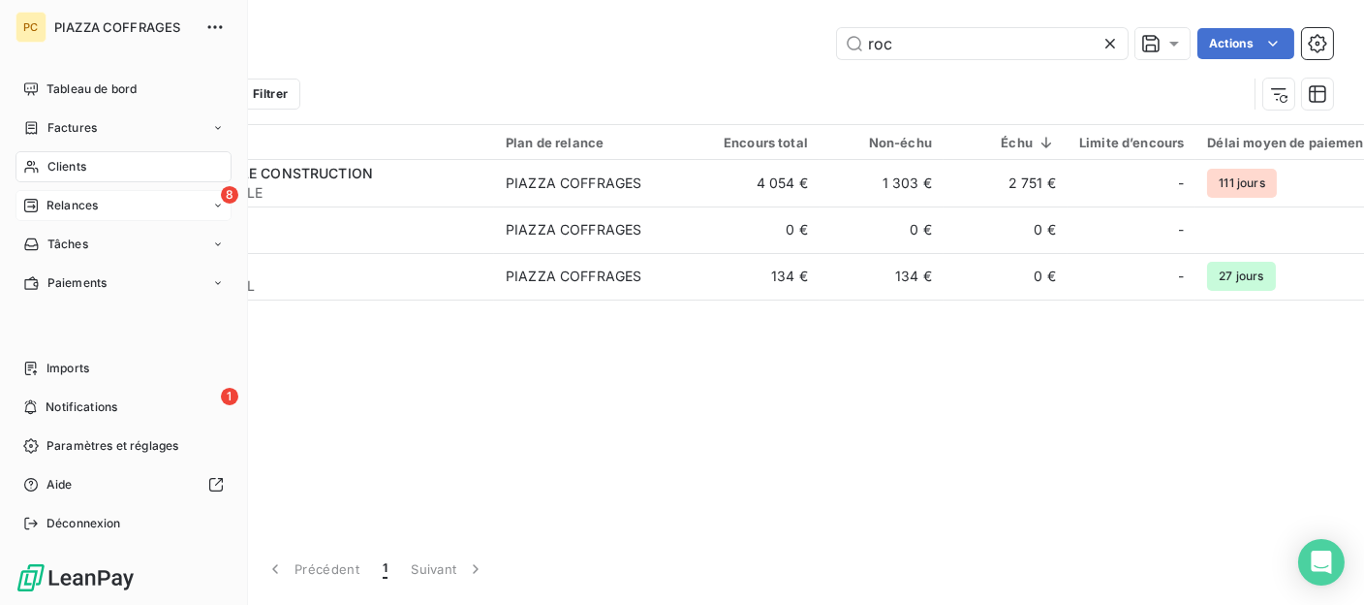
click at [53, 204] on span "Relances" at bounding box center [72, 205] width 51 height 17
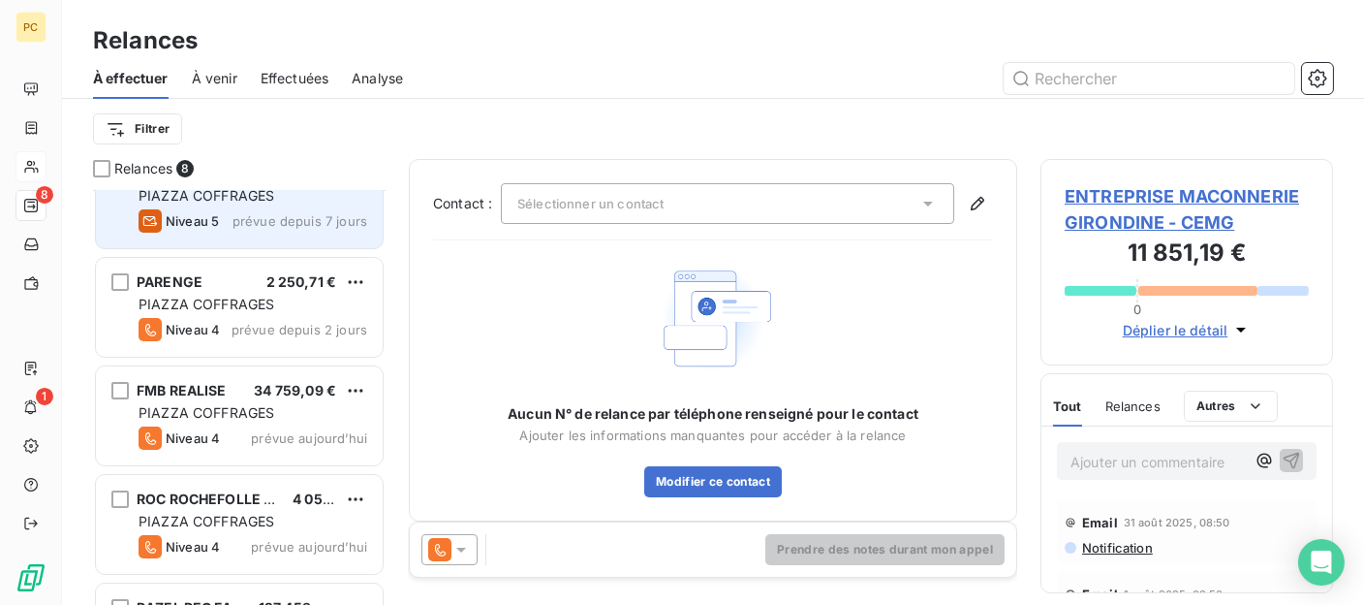
scroll to position [194, 0]
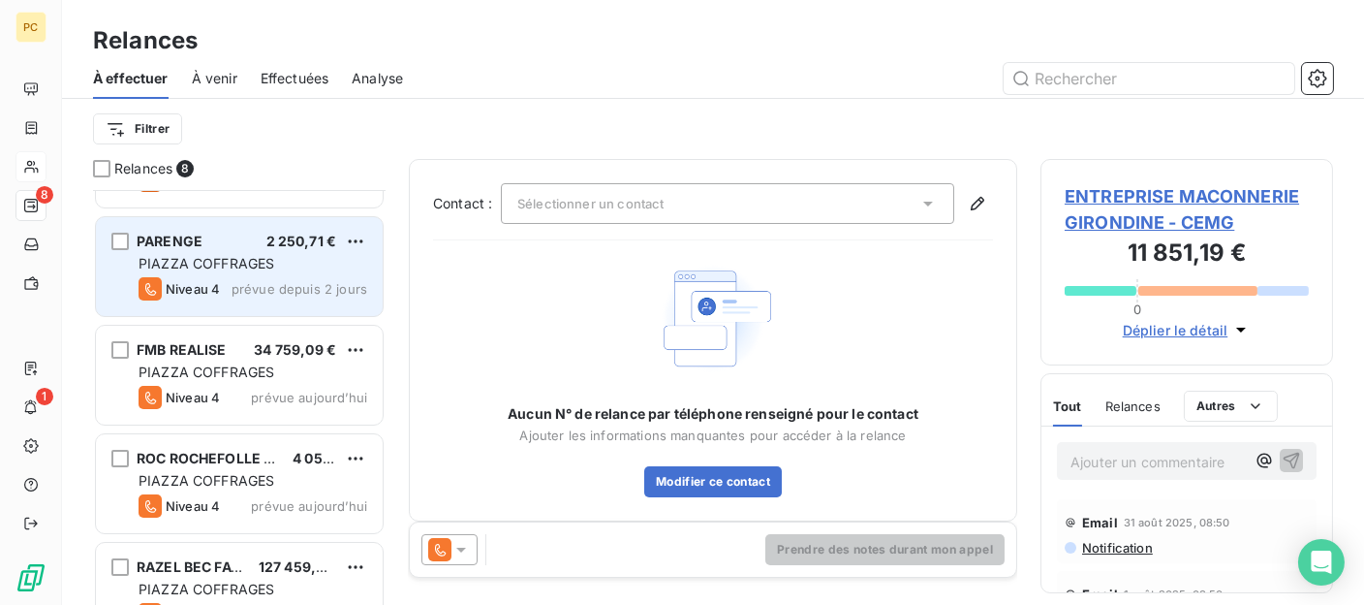
click at [202, 258] on span "PIAZZA COFFRAGES" at bounding box center [207, 263] width 136 height 16
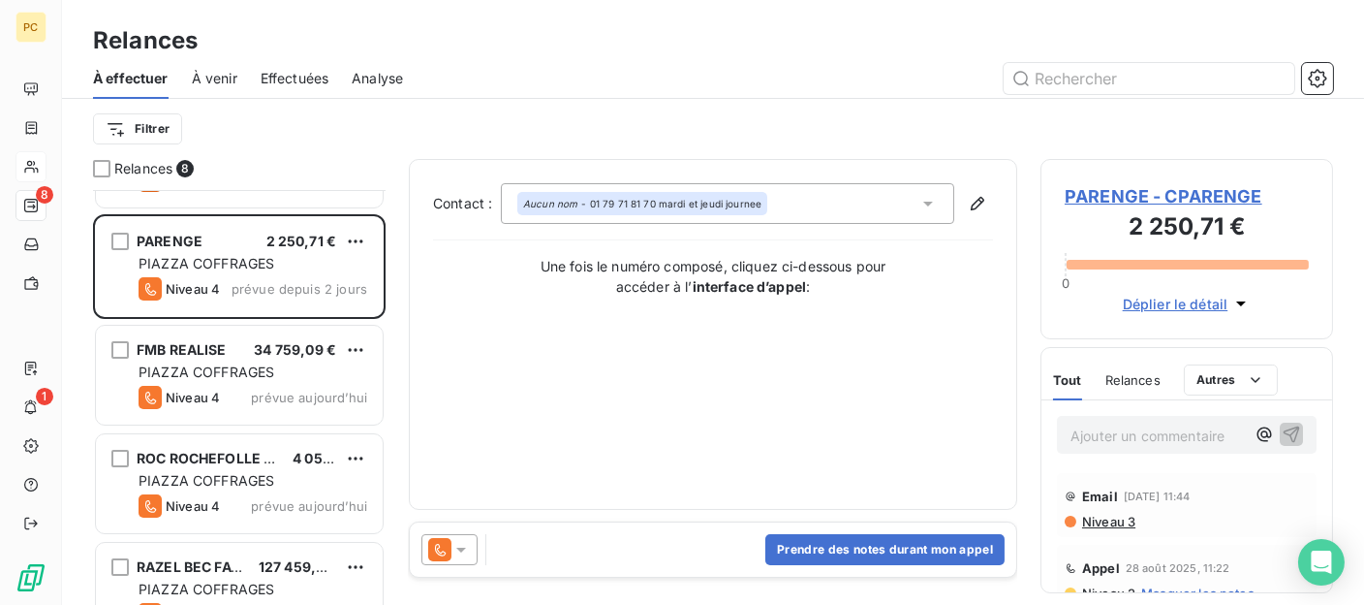
click at [1157, 300] on span "Déplier le détail" at bounding box center [1176, 304] width 106 height 20
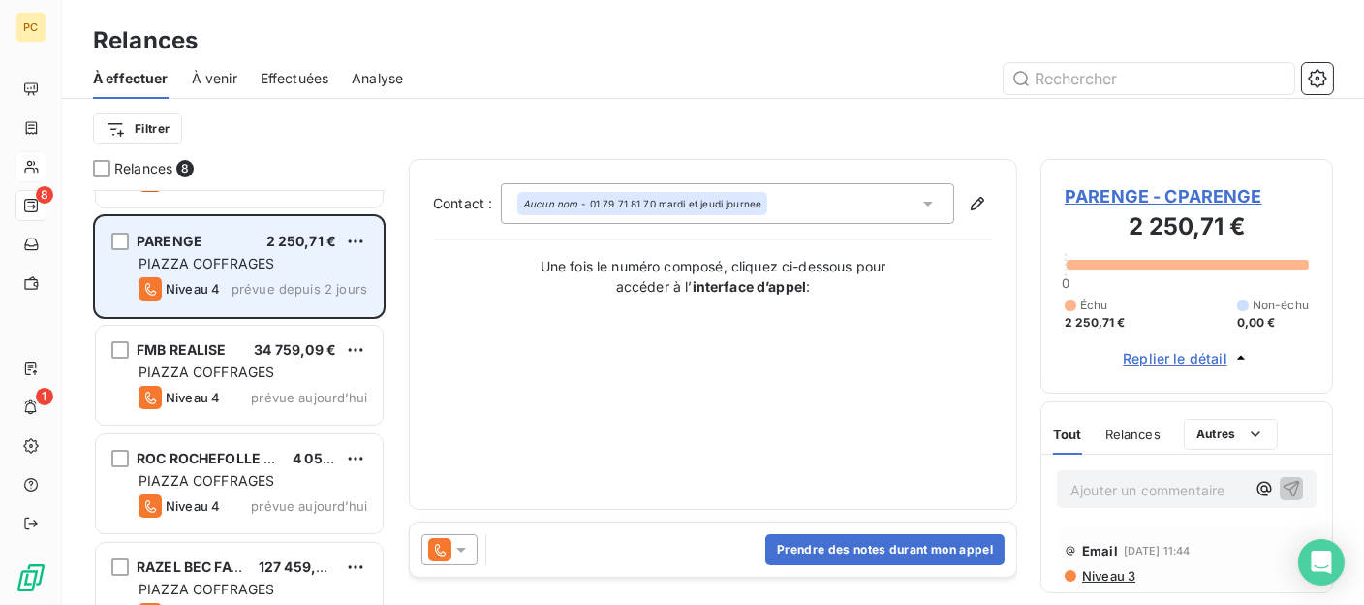
click at [296, 277] on div "Niveau 4 prévue depuis 2 jours" at bounding box center [253, 288] width 229 height 23
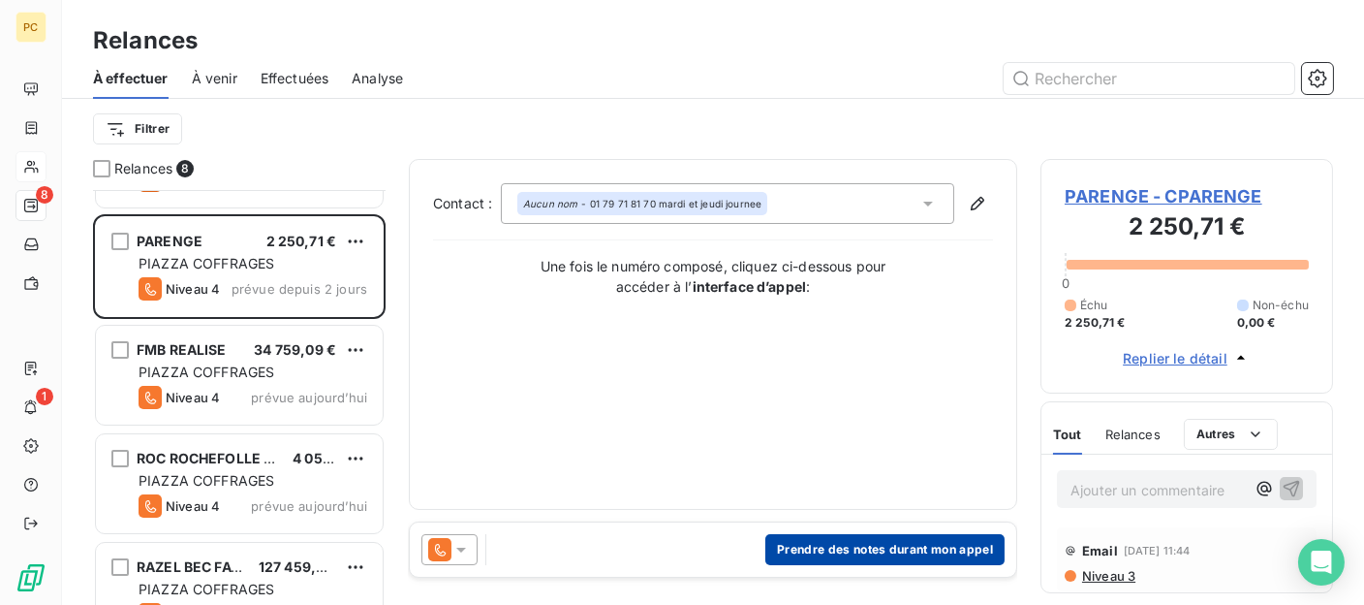
click at [845, 548] on button "Prendre des notes durant mon appel" at bounding box center [885, 549] width 239 height 31
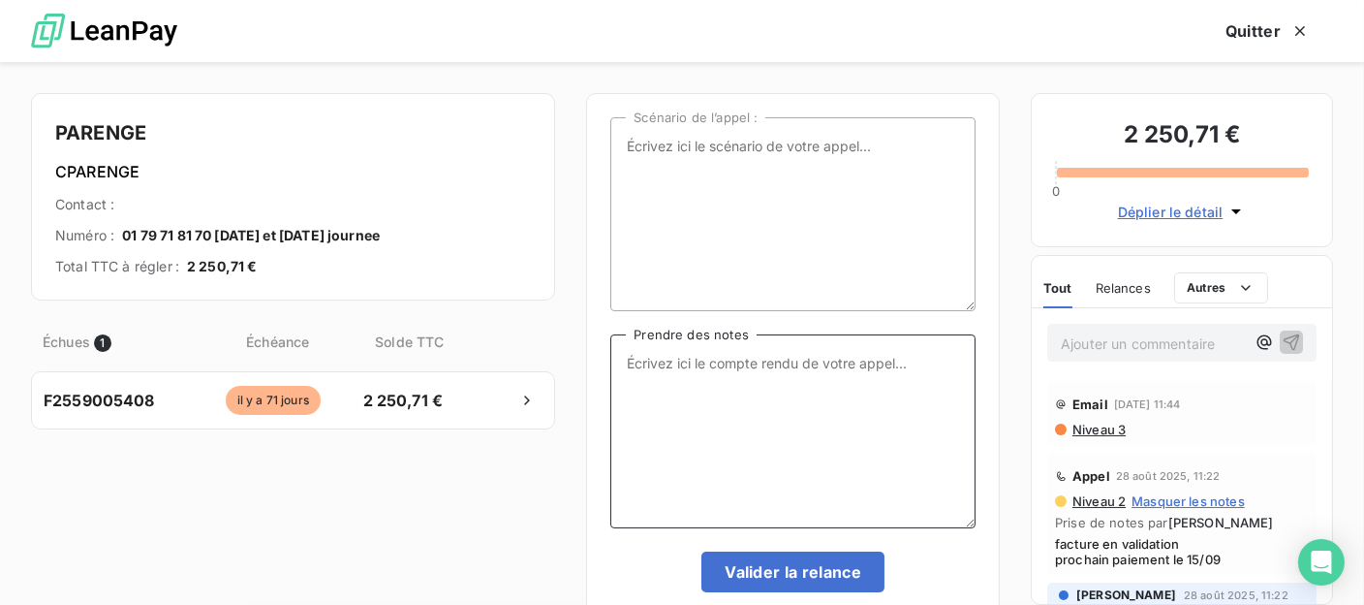
click at [656, 357] on textarea "Prendre des notes" at bounding box center [793, 431] width 365 height 194
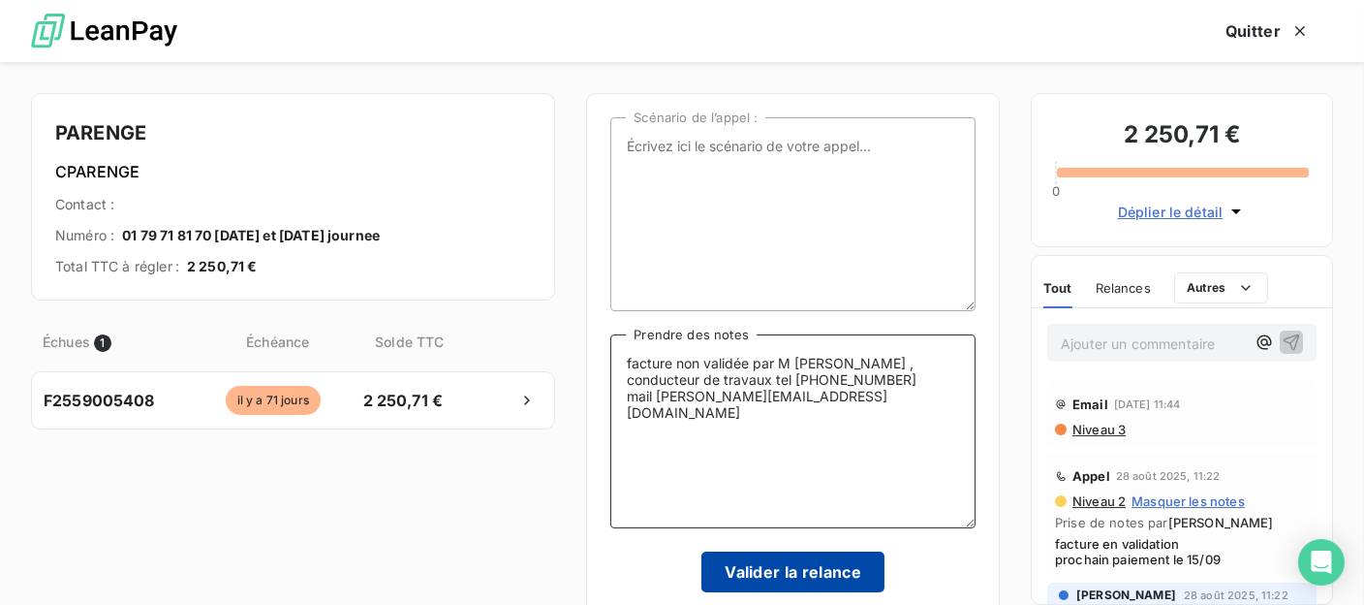
type textarea "facture non validée par M richard Gabriel , conducteur de travaux tel 06-01-44-…"
click at [836, 576] on button "Valider la relance" at bounding box center [793, 571] width 183 height 41
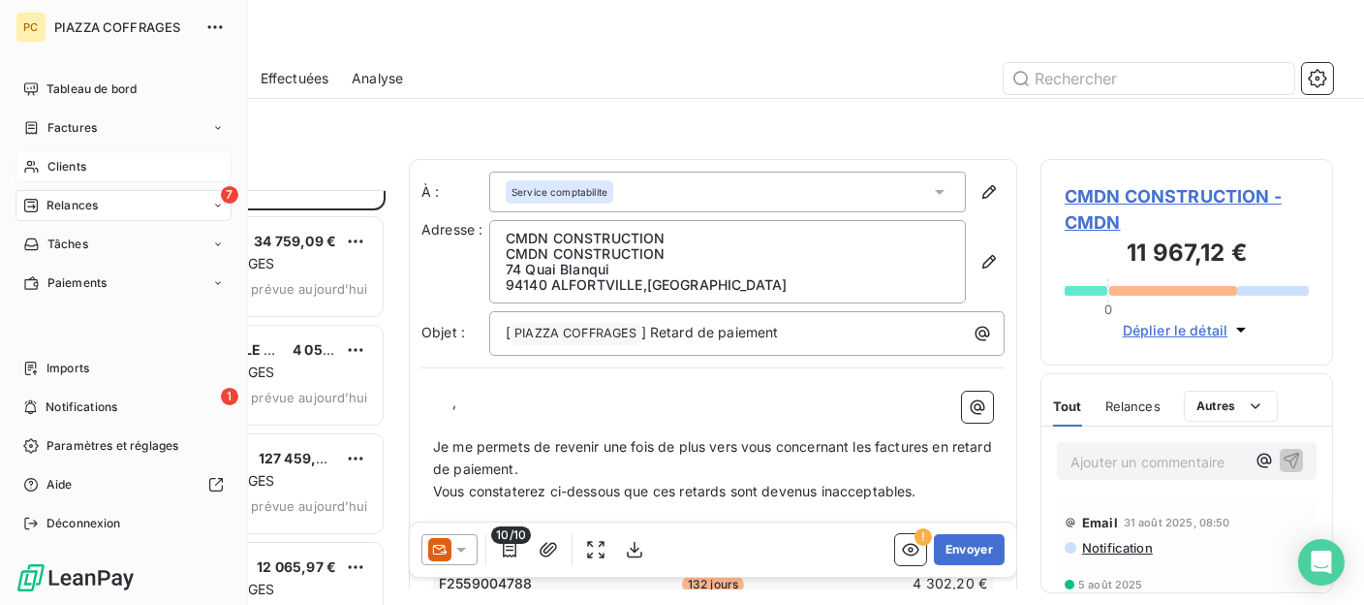
click at [49, 198] on span "Relances" at bounding box center [72, 205] width 51 height 17
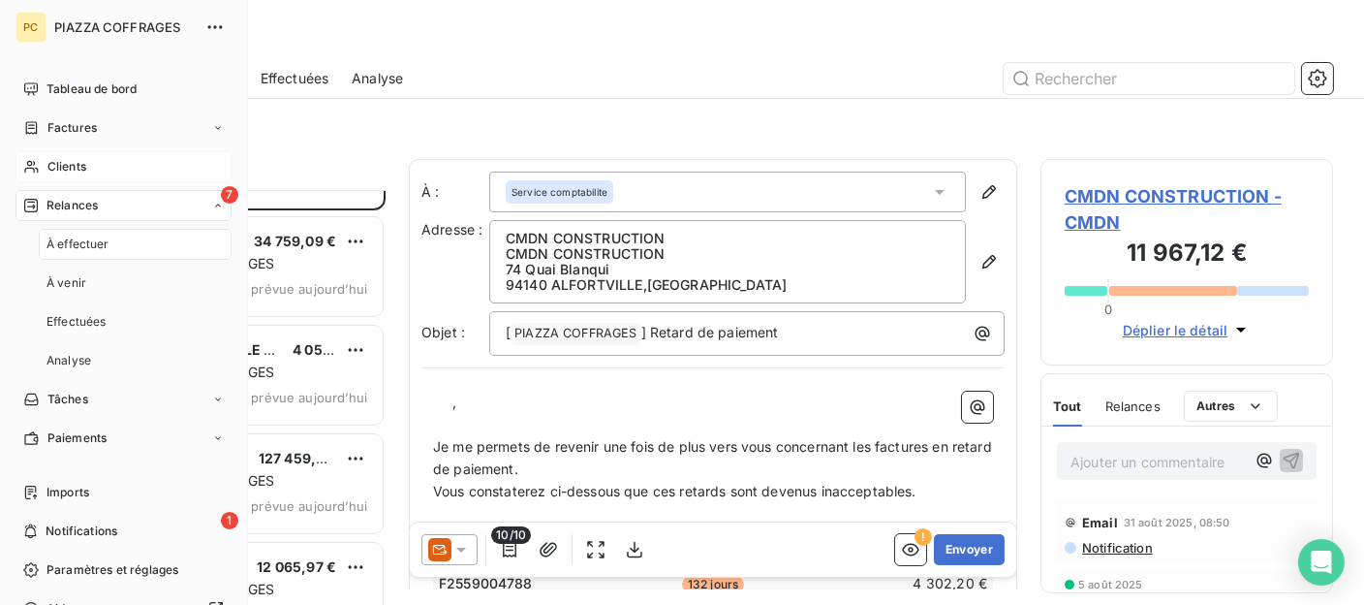
click at [89, 203] on span "Relances" at bounding box center [72, 205] width 51 height 17
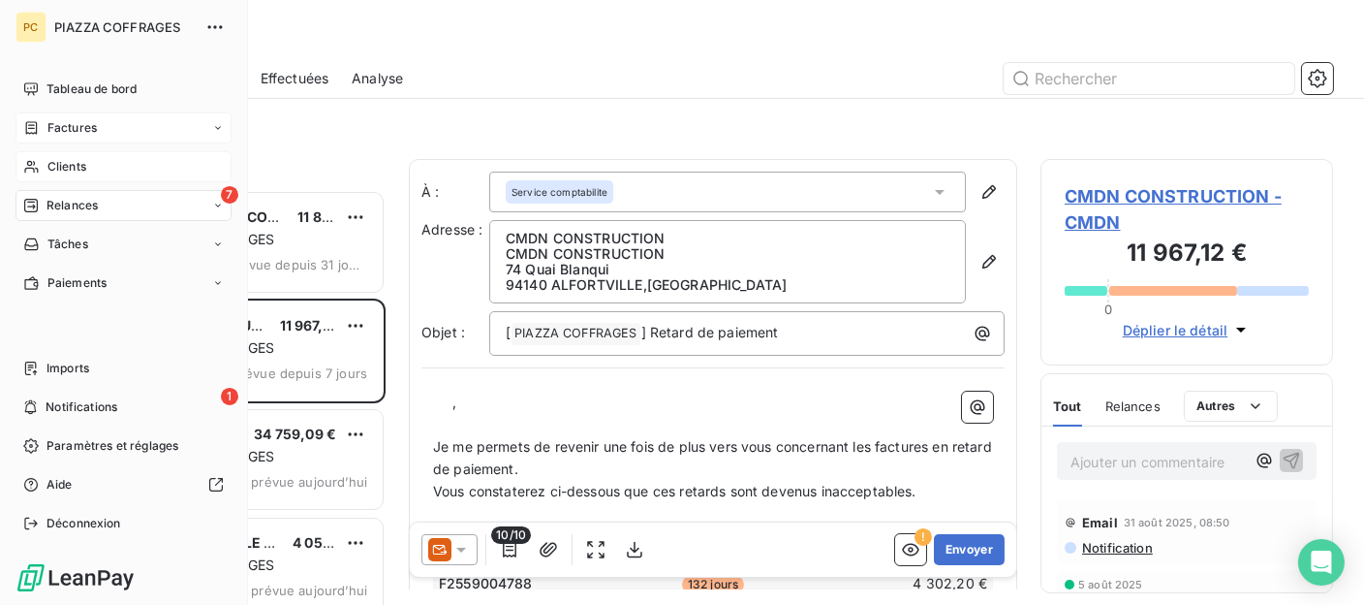
click at [63, 127] on span "Factures" at bounding box center [71, 127] width 49 height 17
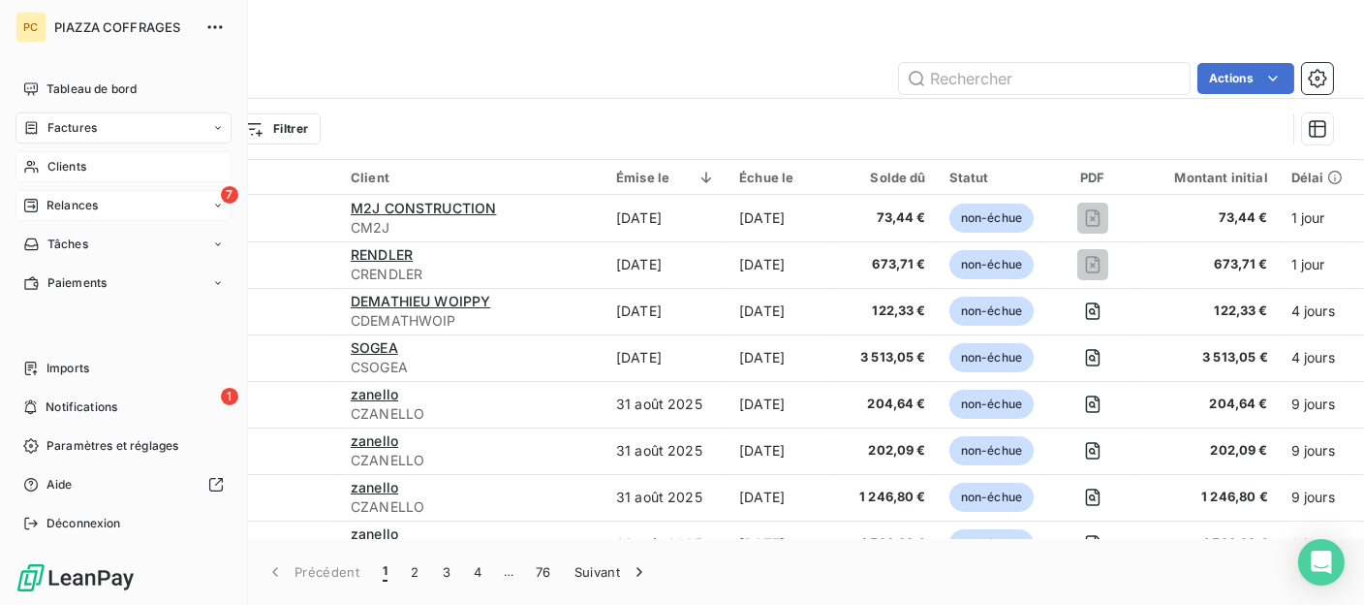
click at [59, 163] on span "Clients" at bounding box center [66, 166] width 39 height 17
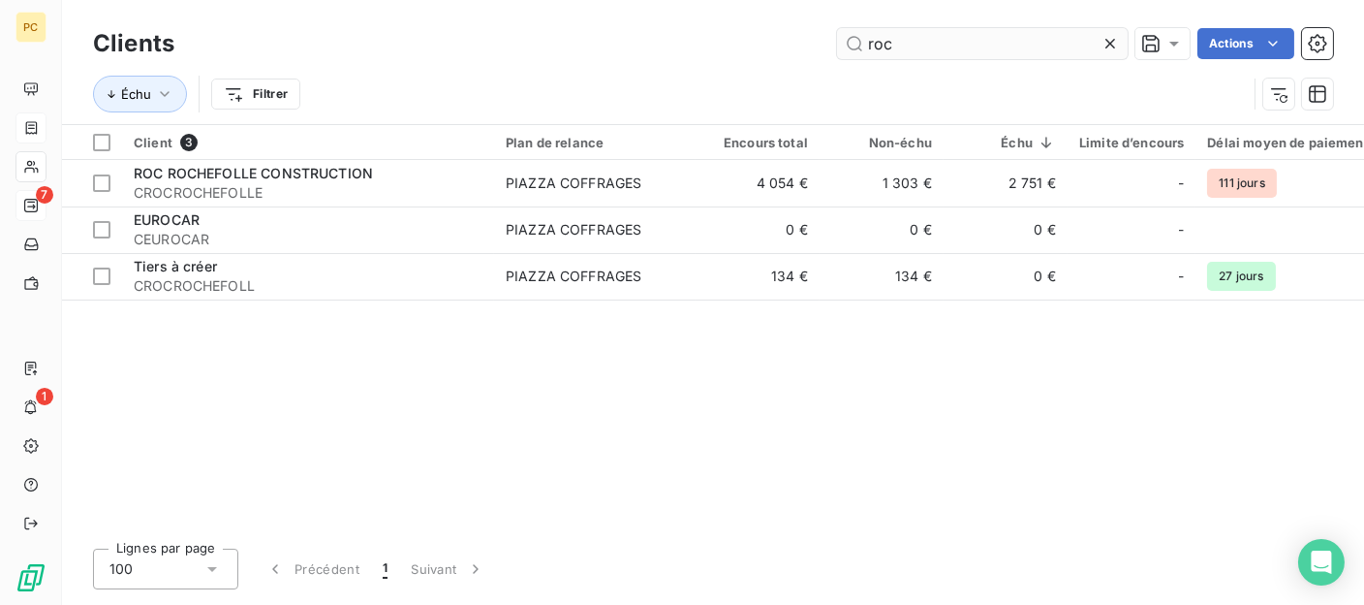
drag, startPoint x: 898, startPoint y: 46, endPoint x: 867, endPoint y: 46, distance: 31.0
click at [867, 46] on input "roc" at bounding box center [982, 43] width 291 height 31
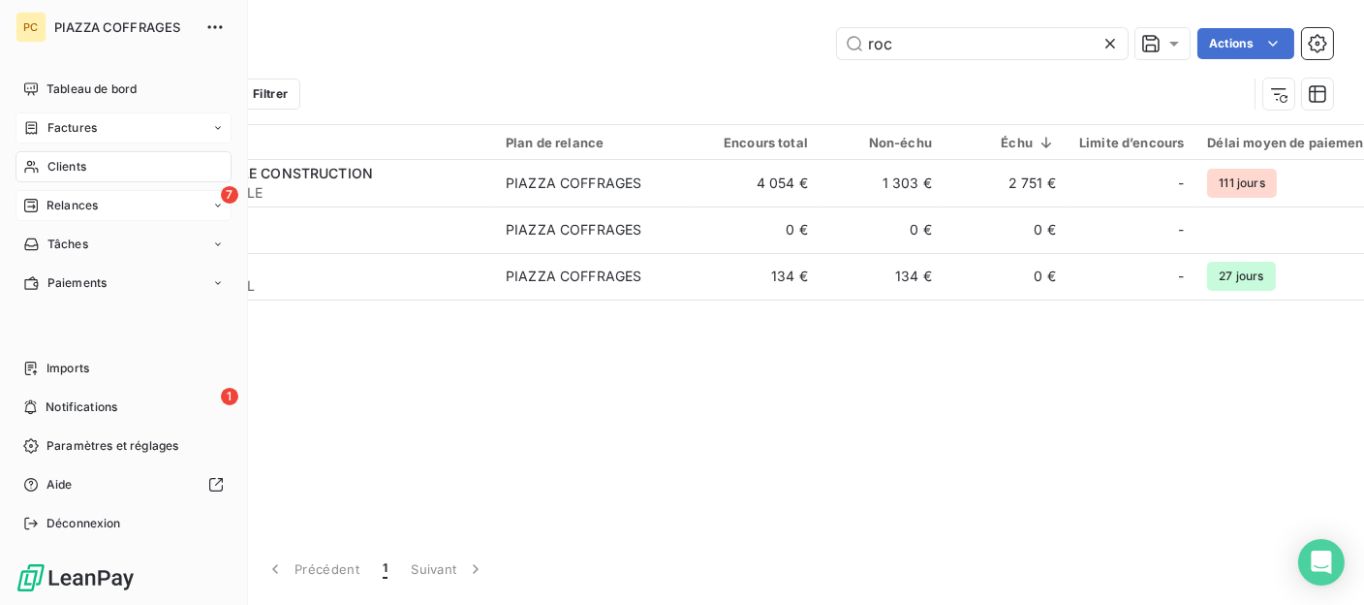
click at [62, 208] on span "Relances" at bounding box center [72, 205] width 51 height 17
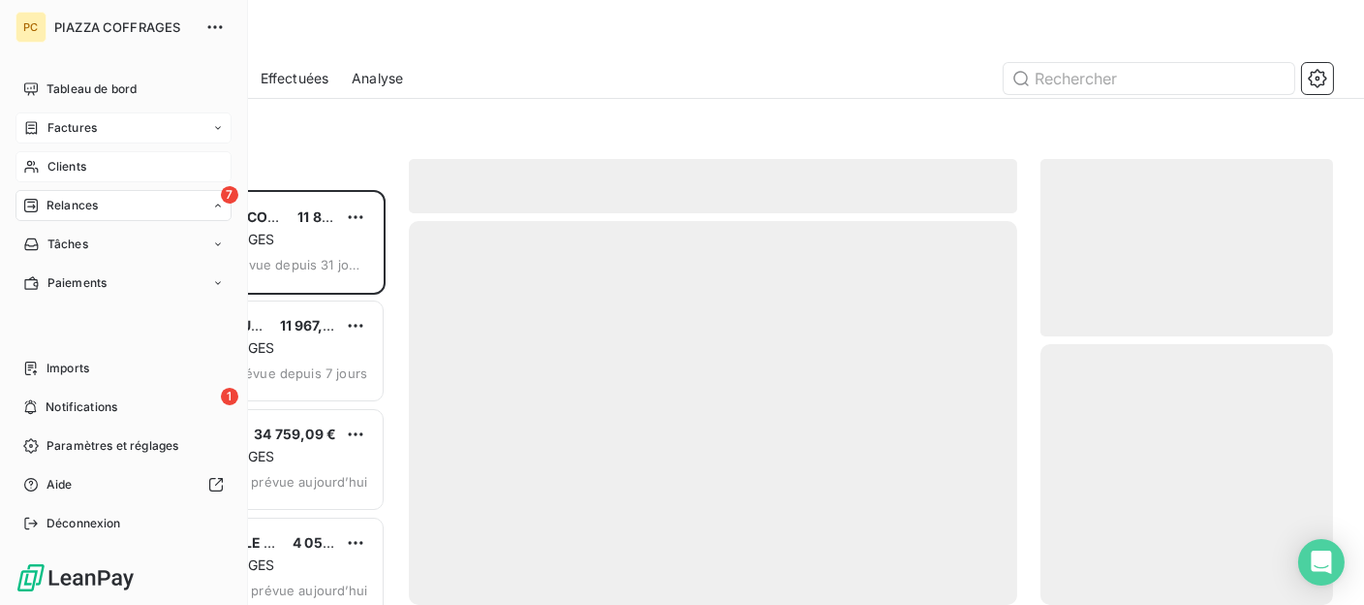
scroll to position [400, 278]
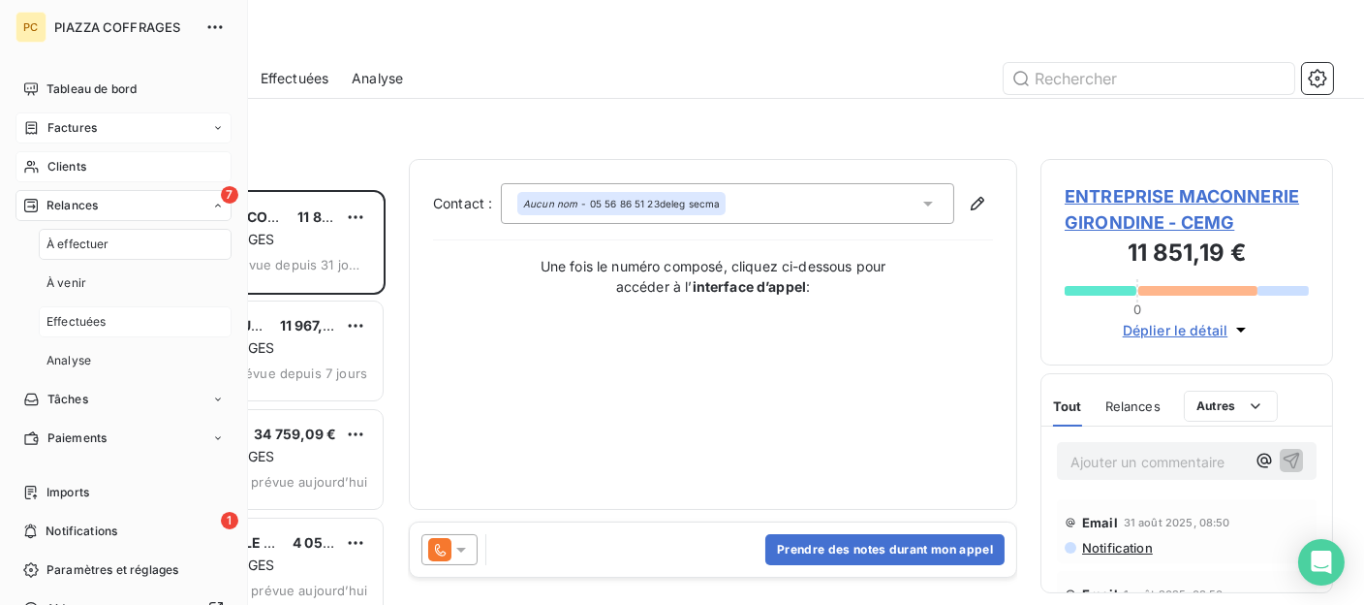
click at [91, 321] on span "Effectuées" at bounding box center [77, 321] width 60 height 17
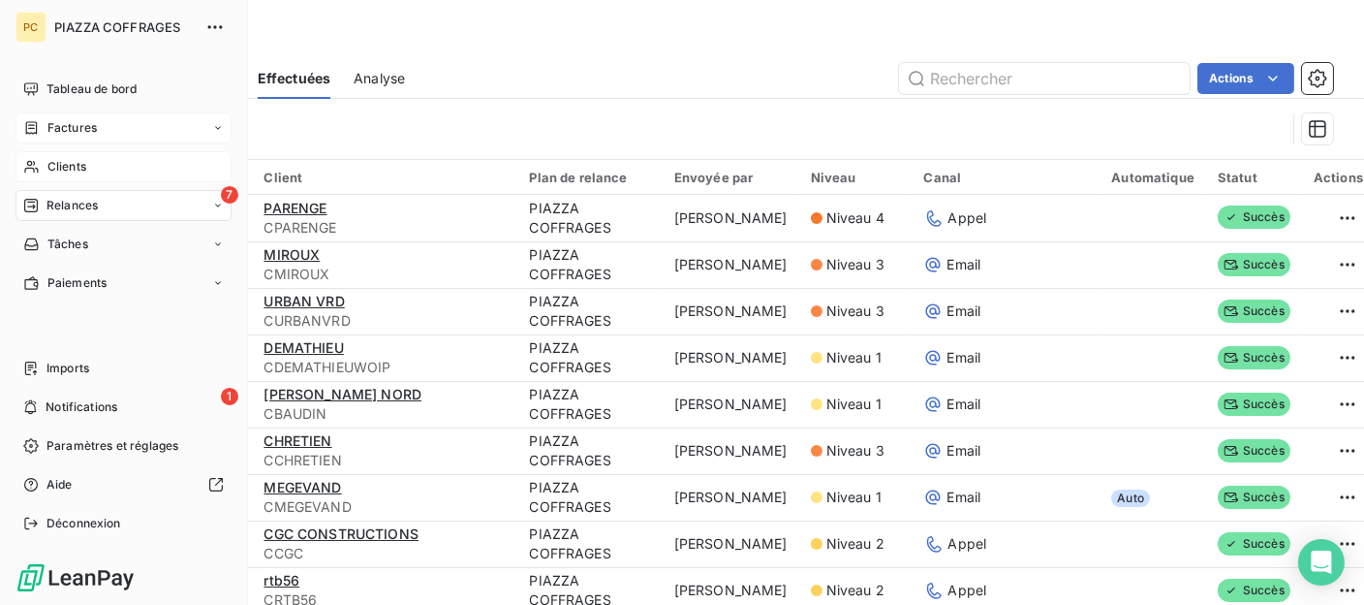
click at [70, 162] on span "Clients" at bounding box center [66, 166] width 39 height 17
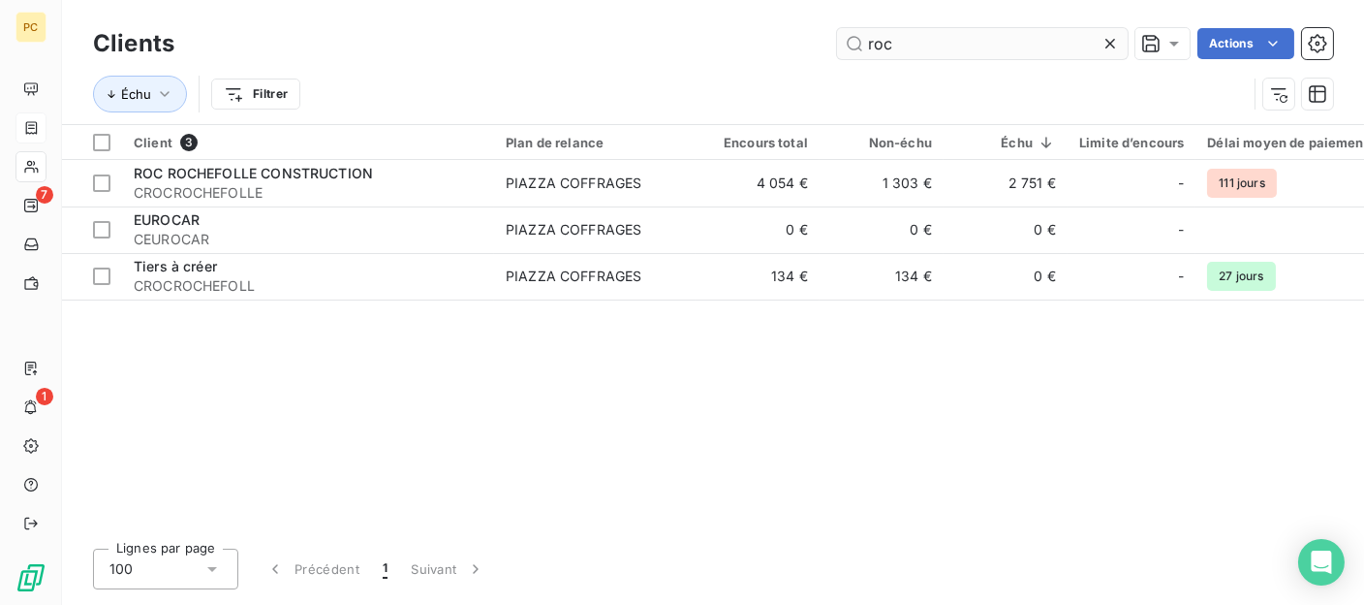
drag, startPoint x: 902, startPoint y: 49, endPoint x: 852, endPoint y: 49, distance: 50.4
click at [852, 49] on input "roc" at bounding box center [982, 43] width 291 height 31
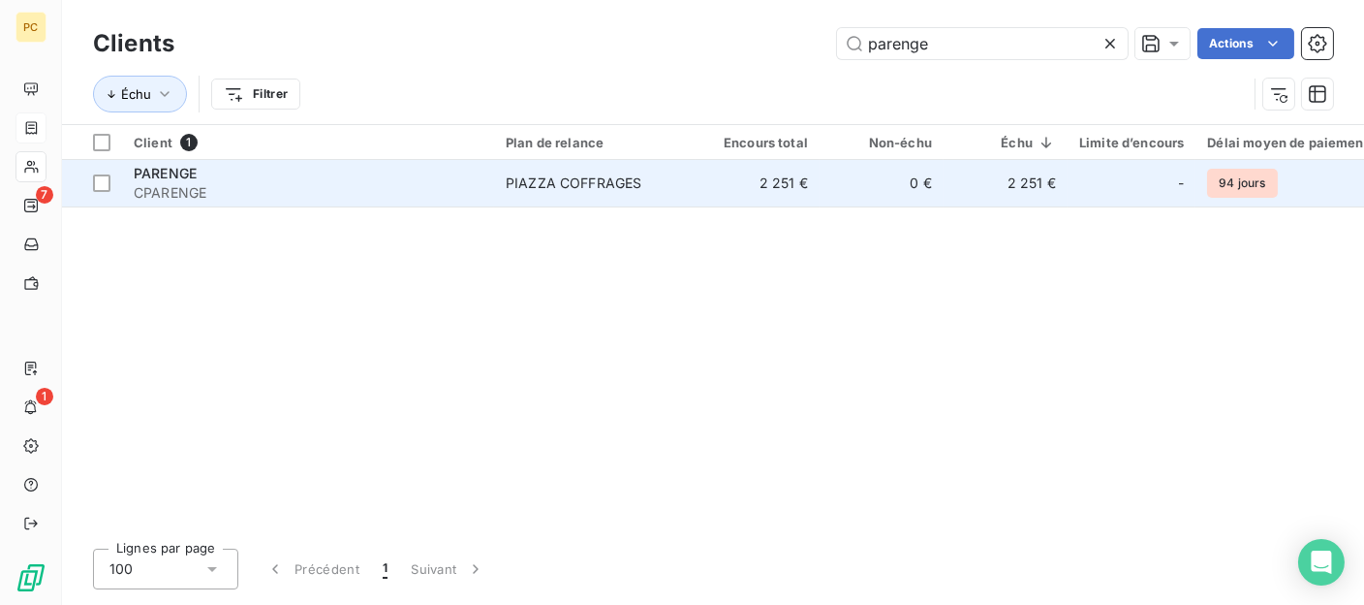
type input "parenge"
click at [803, 192] on td "2 251 €" at bounding box center [758, 183] width 124 height 47
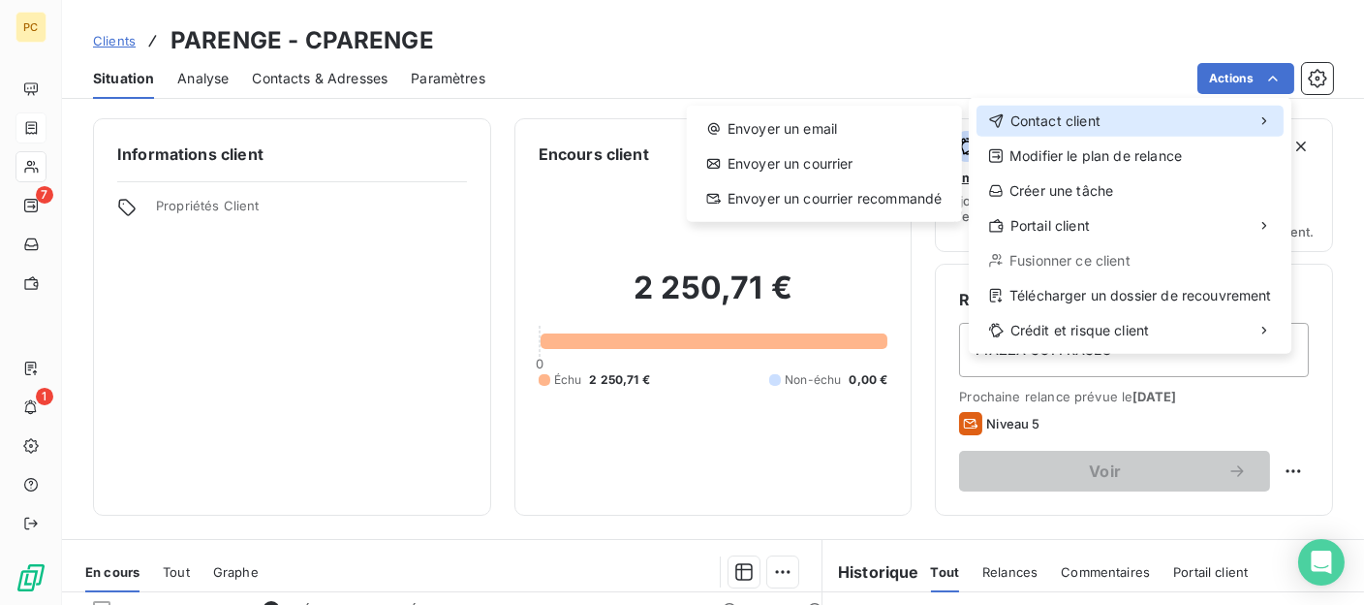
click at [1042, 121] on span "Contact client" at bounding box center [1056, 120] width 90 height 19
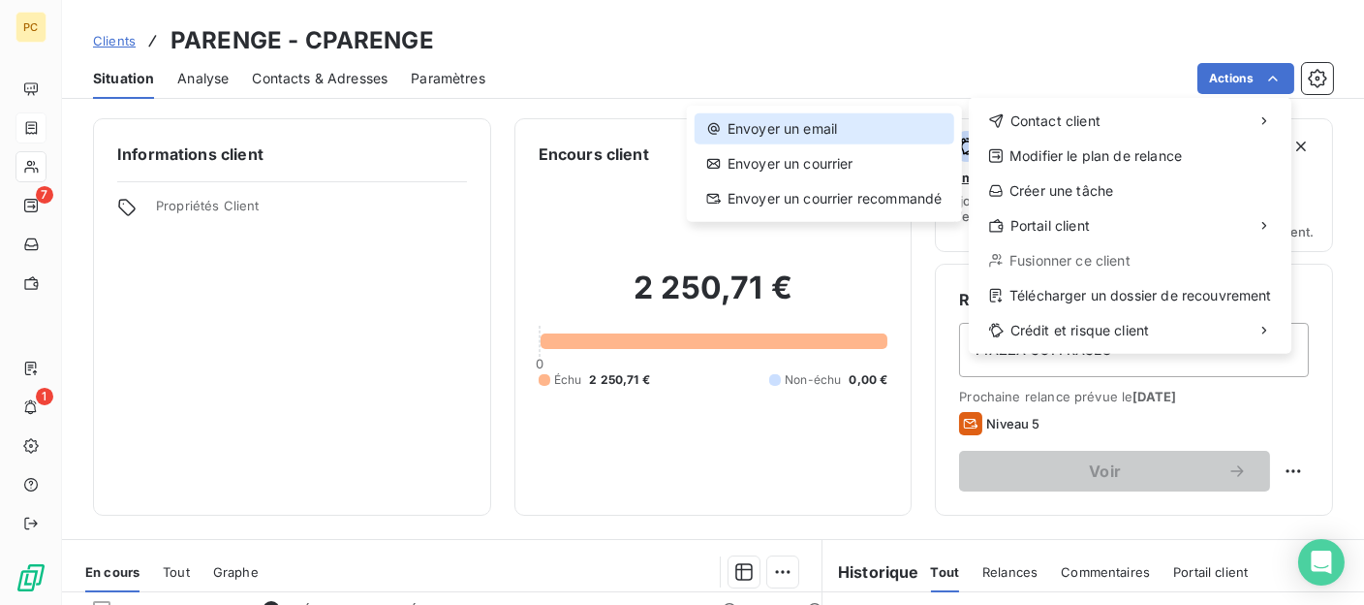
click at [815, 126] on div "Envoyer un email" at bounding box center [825, 128] width 260 height 31
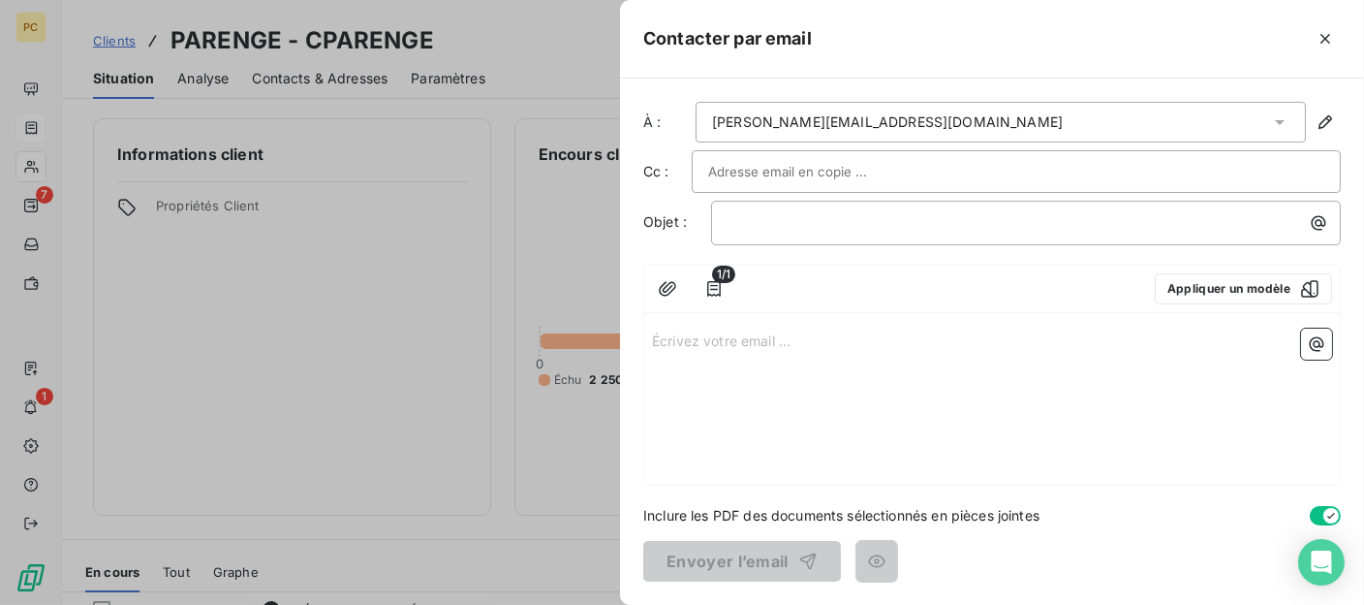
click at [732, 171] on input "text" at bounding box center [812, 171] width 208 height 29
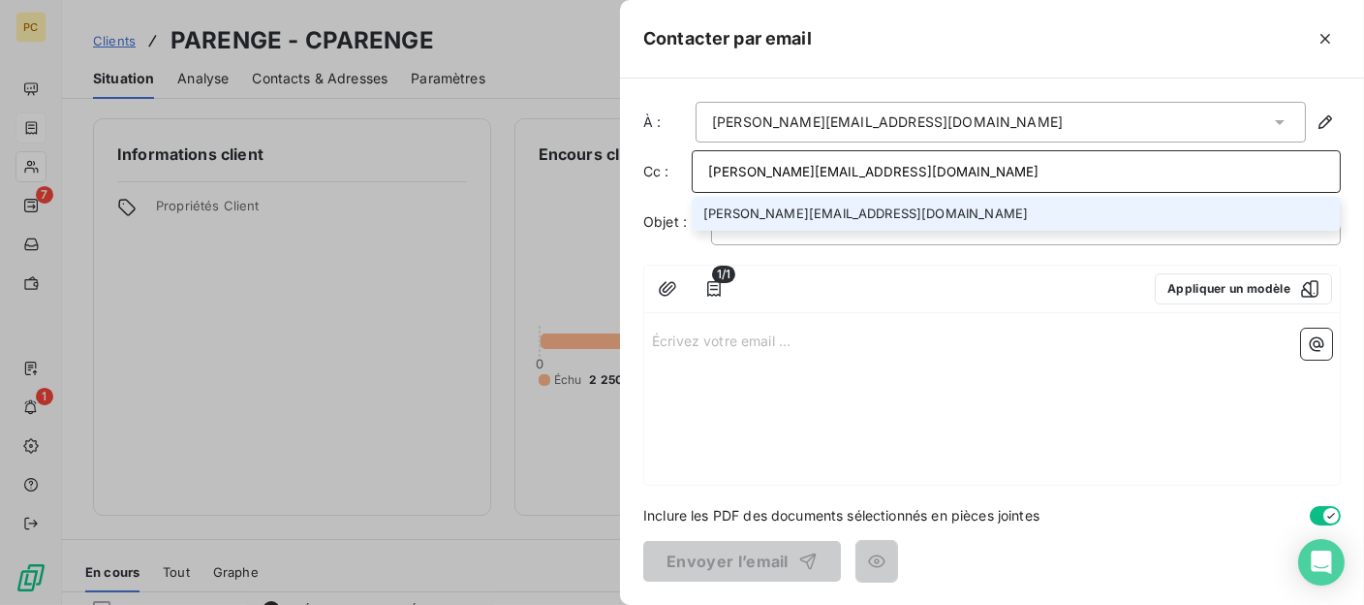
type input "g.richard@parenge.fr"
click at [797, 222] on li "g.richard@parenge.fr" at bounding box center [1016, 214] width 649 height 34
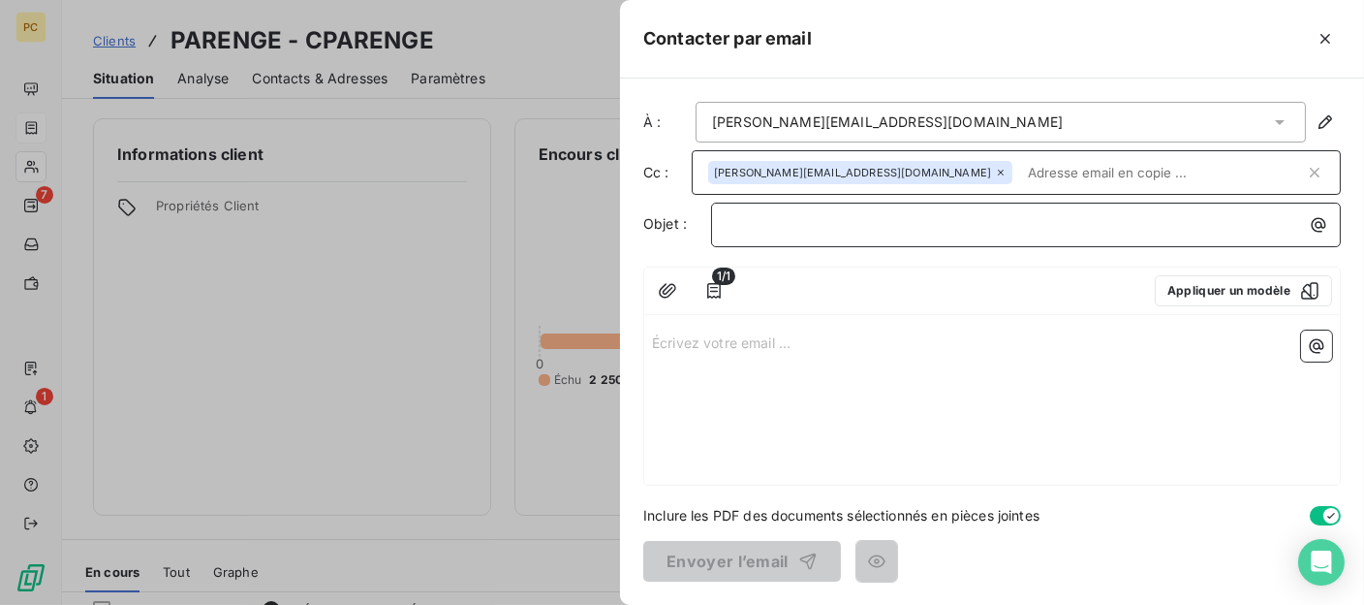
click at [780, 222] on p "﻿" at bounding box center [1031, 224] width 607 height 22
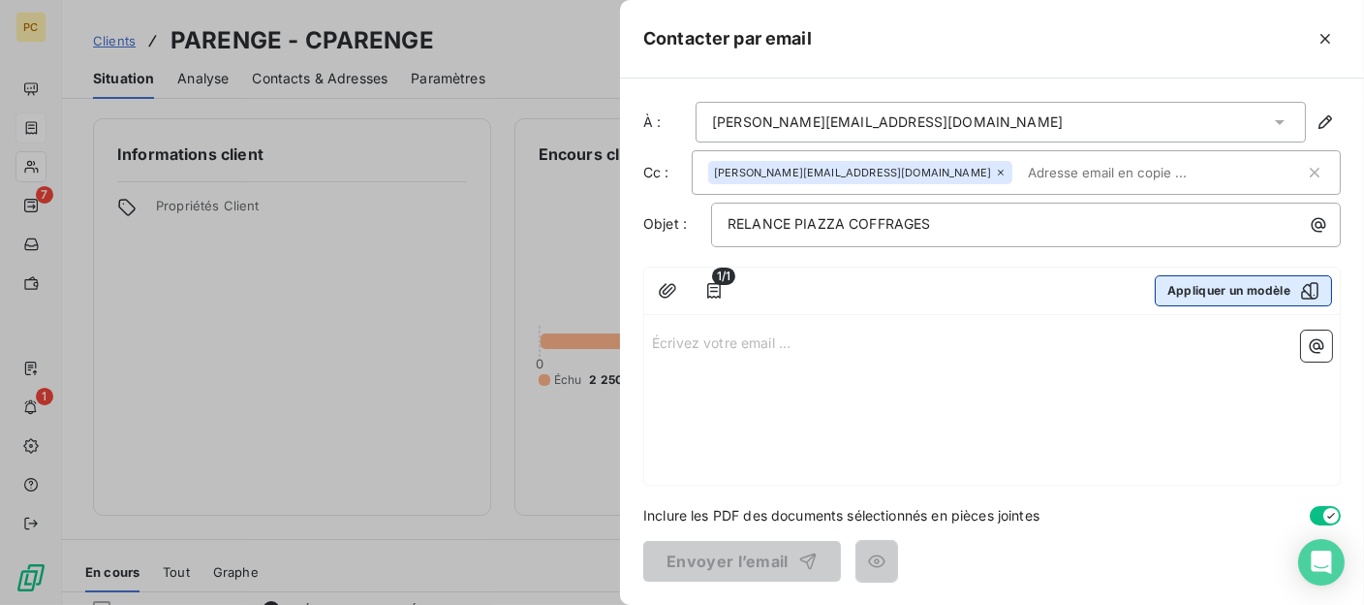
click at [1216, 292] on button "Appliquer un modèle" at bounding box center [1243, 290] width 177 height 31
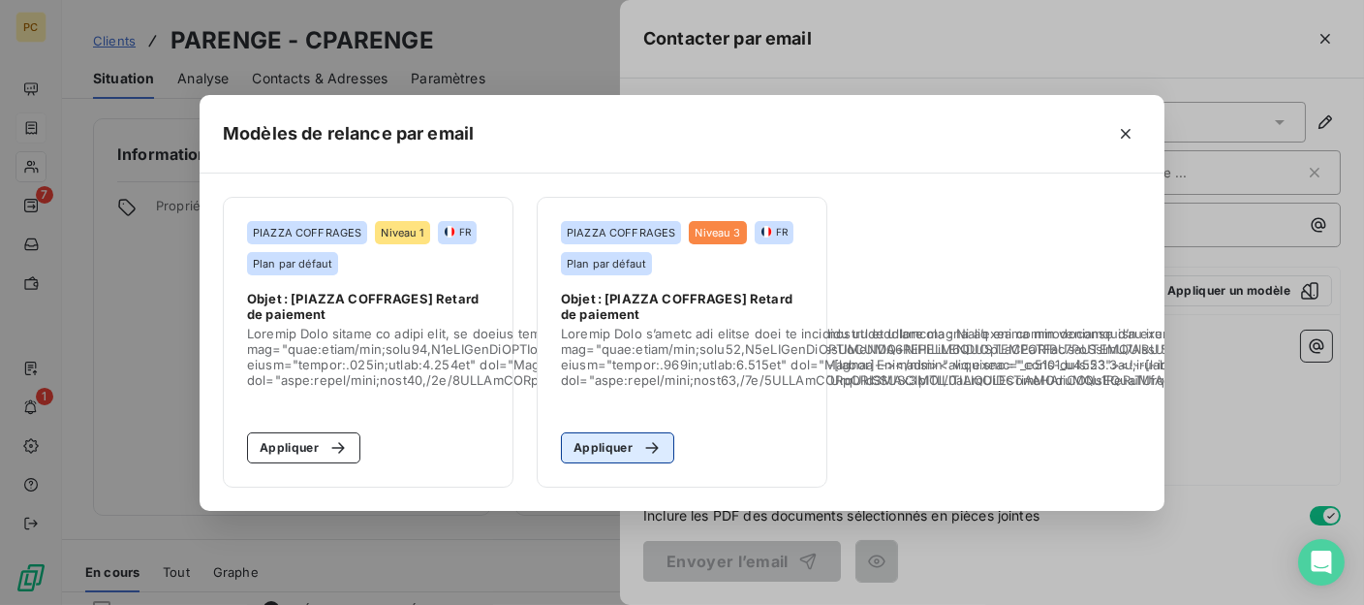
click at [613, 440] on button "Appliquer" at bounding box center [617, 447] width 113 height 31
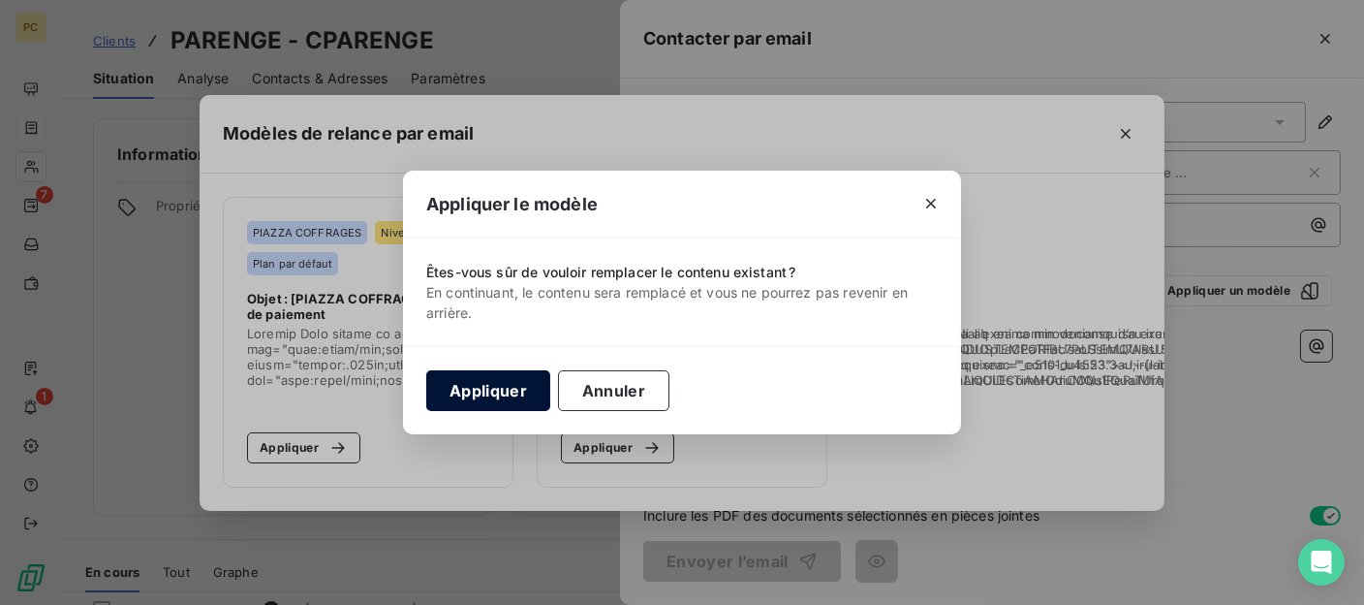
click at [518, 394] on button "Appliquer" at bounding box center [488, 390] width 124 height 41
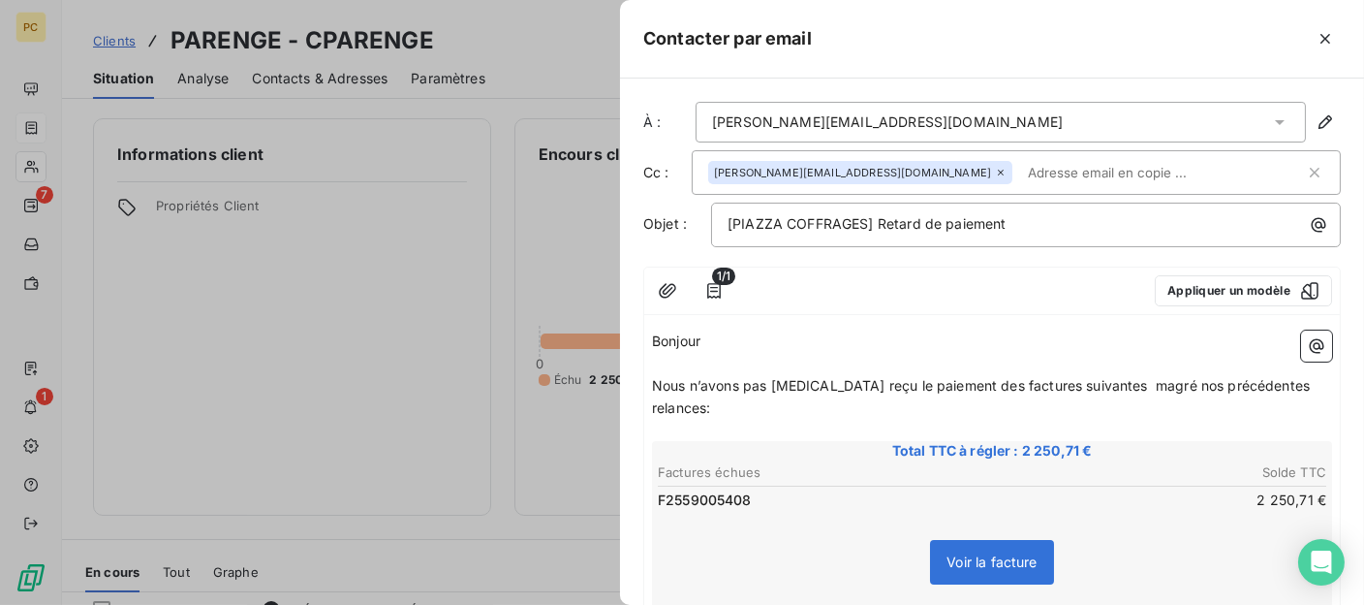
scroll to position [194, 0]
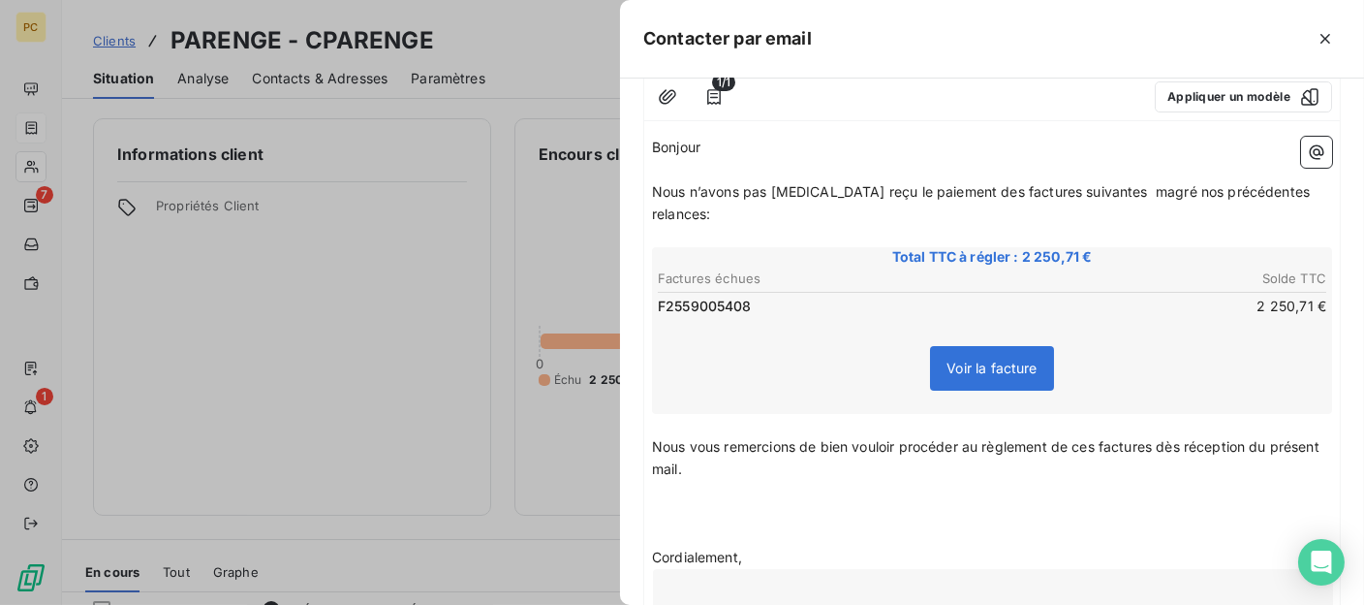
click at [749, 445] on p "Nous vous remercions de bien vouloir procéder au règlement de ces factures dès …" at bounding box center [992, 458] width 680 height 45
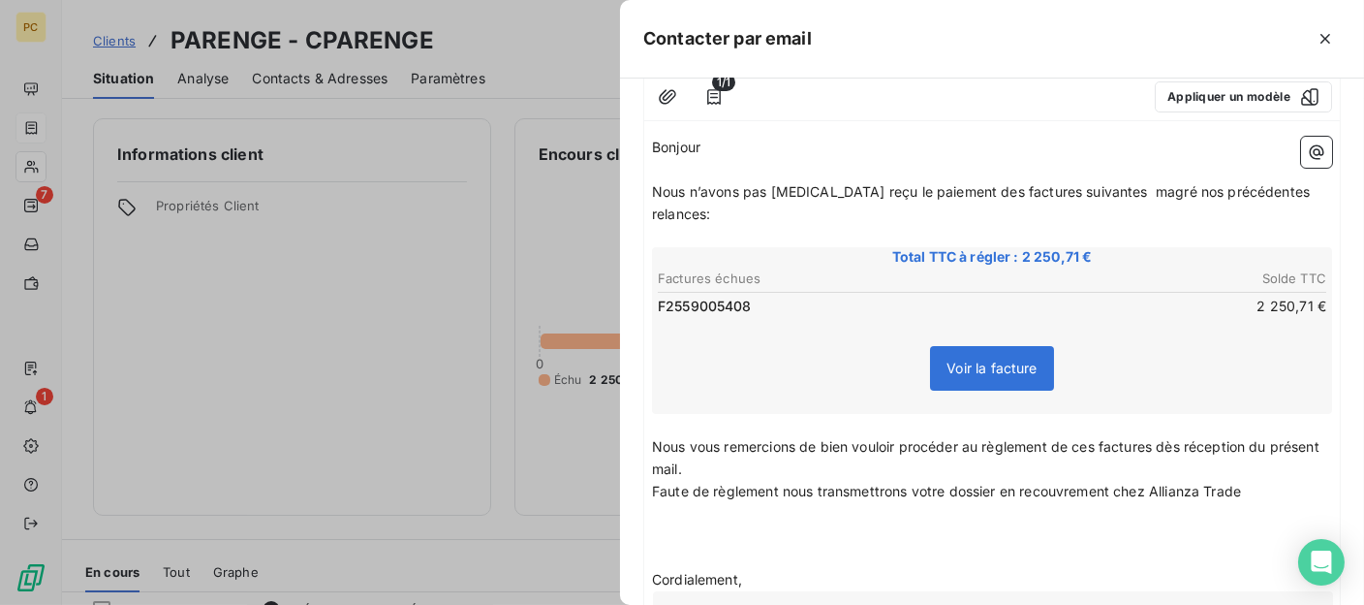
click at [1203, 483] on span "Faute de règlement nous transmettrons votre dossier en recouvrement chez Allian…" at bounding box center [946, 491] width 589 height 16
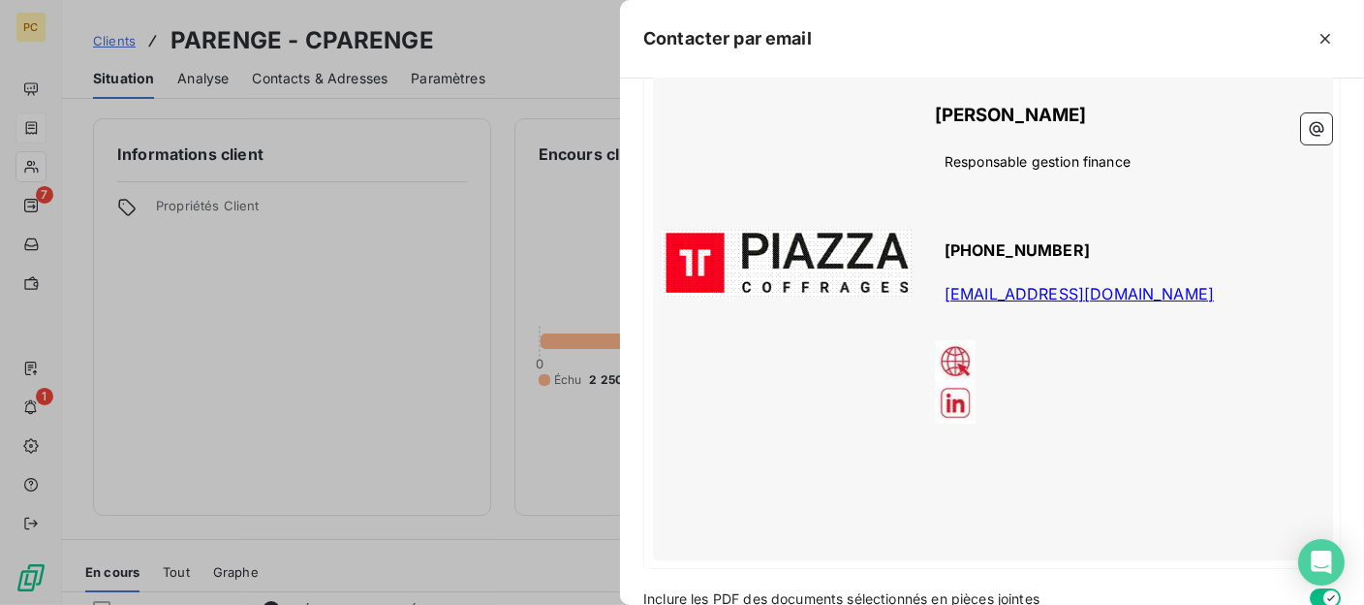
scroll to position [831, 0]
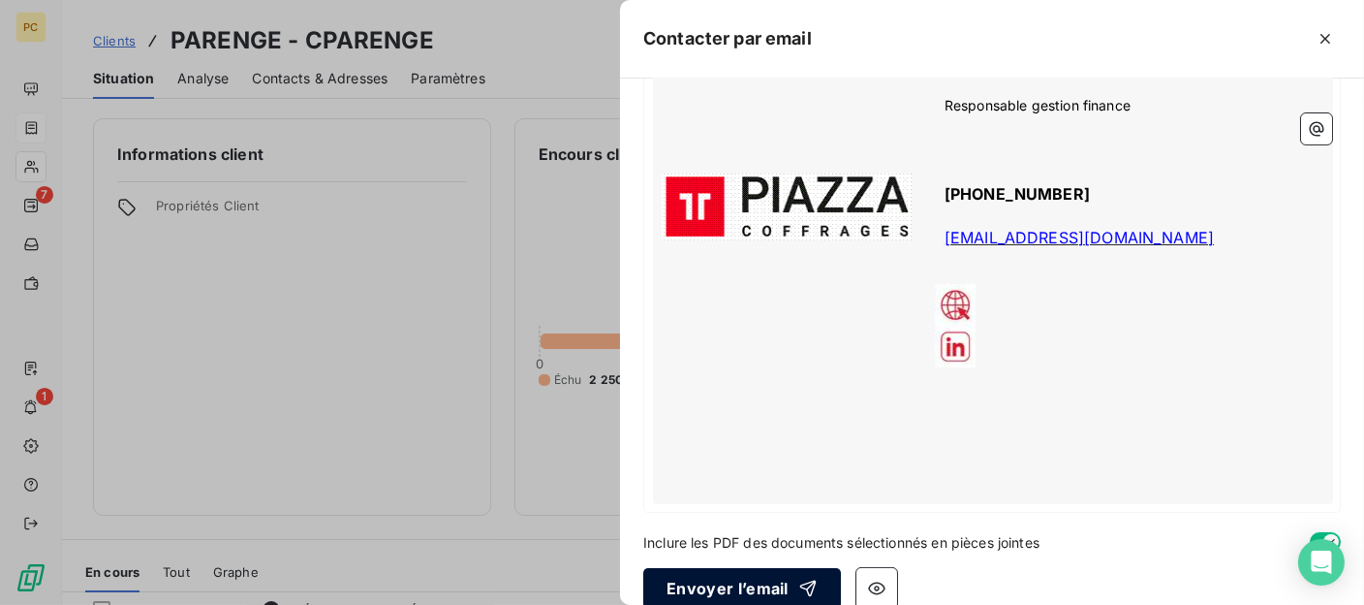
click at [758, 568] on button "Envoyer l’email" at bounding box center [742, 588] width 198 height 41
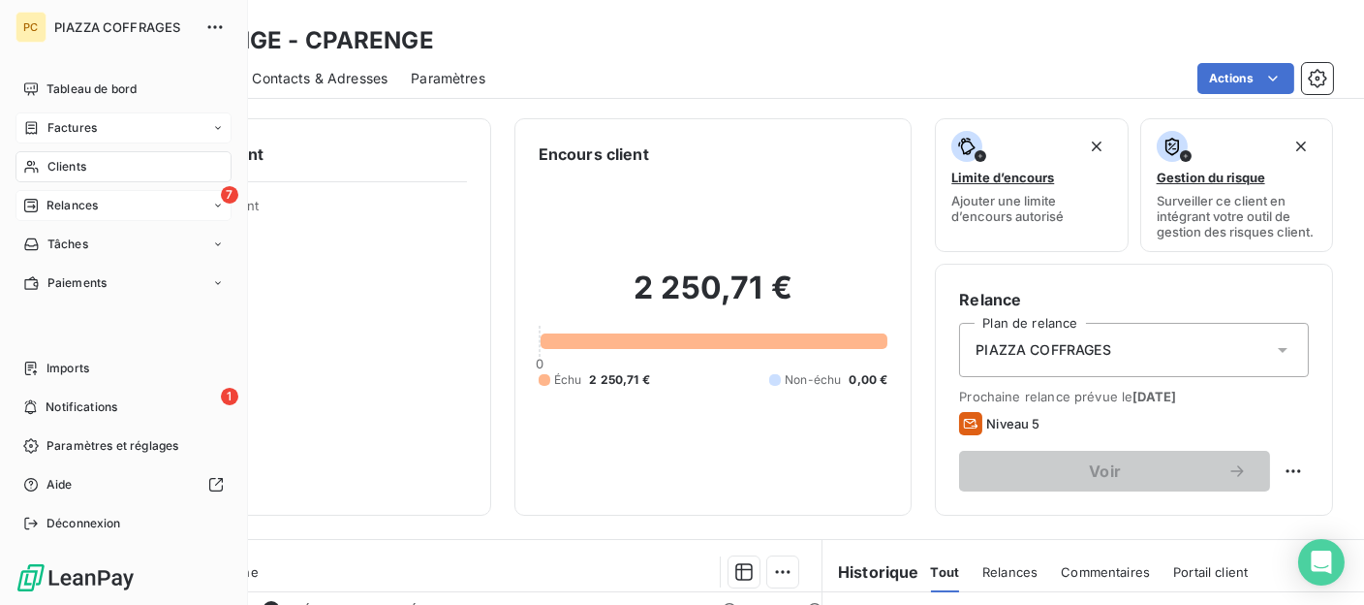
click at [77, 205] on span "Relances" at bounding box center [72, 205] width 51 height 17
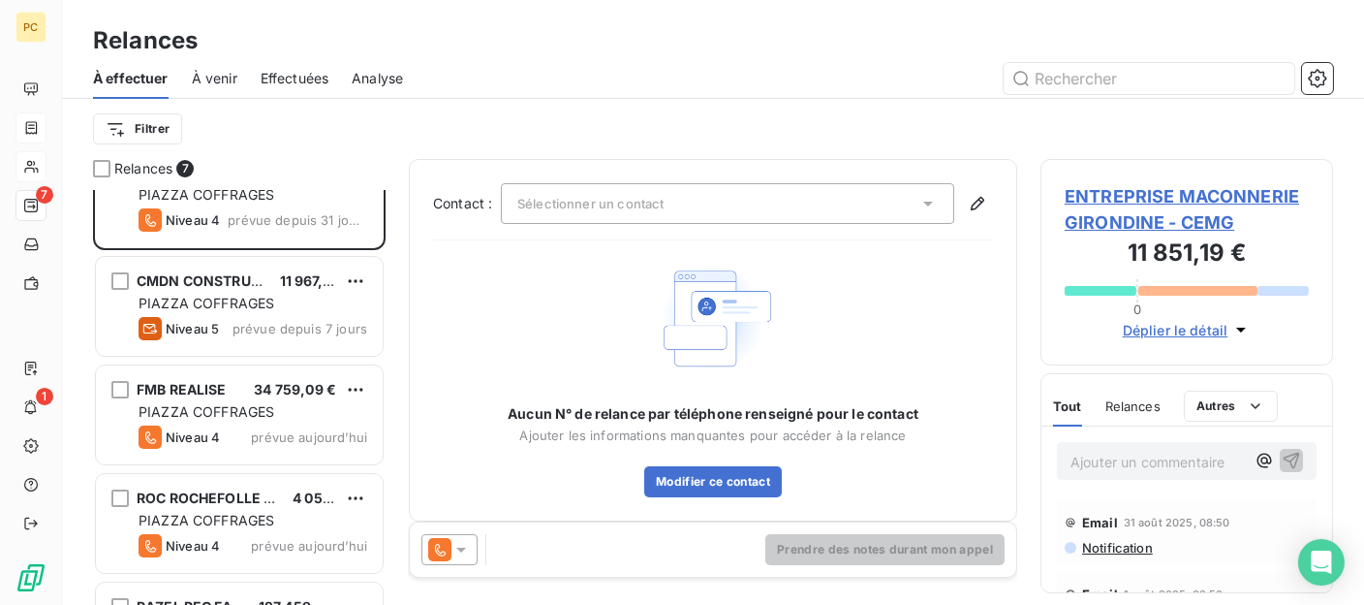
scroll to position [194, 0]
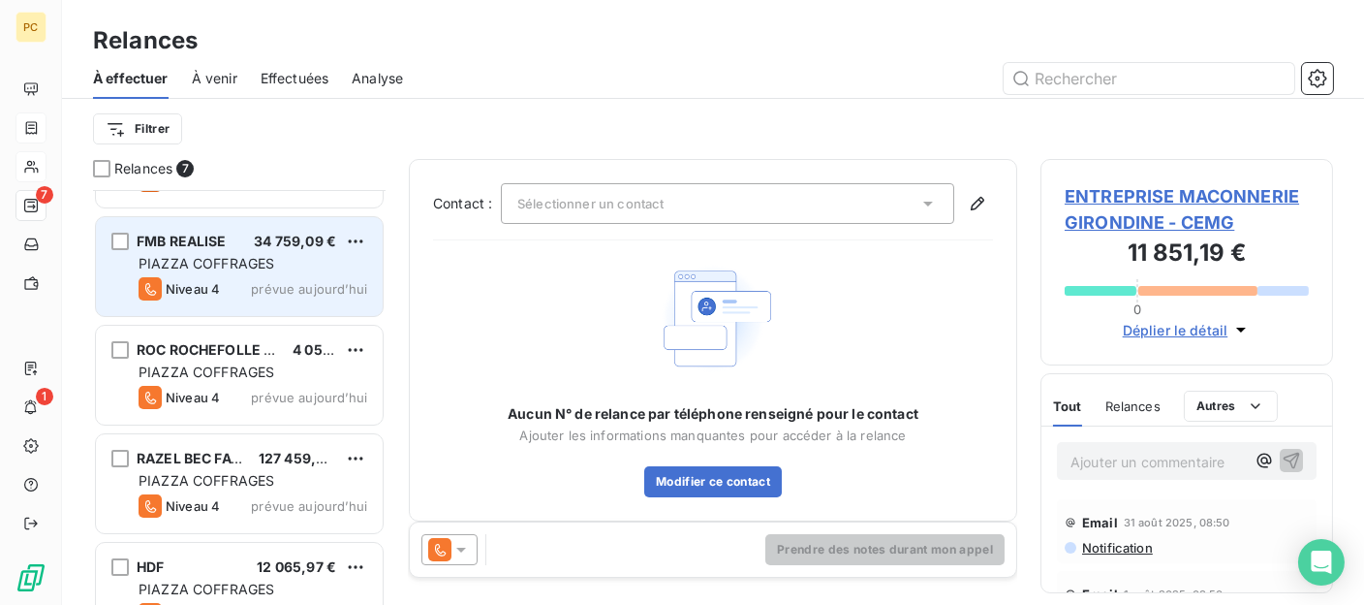
click at [215, 277] on div "Niveau 4" at bounding box center [179, 288] width 81 height 23
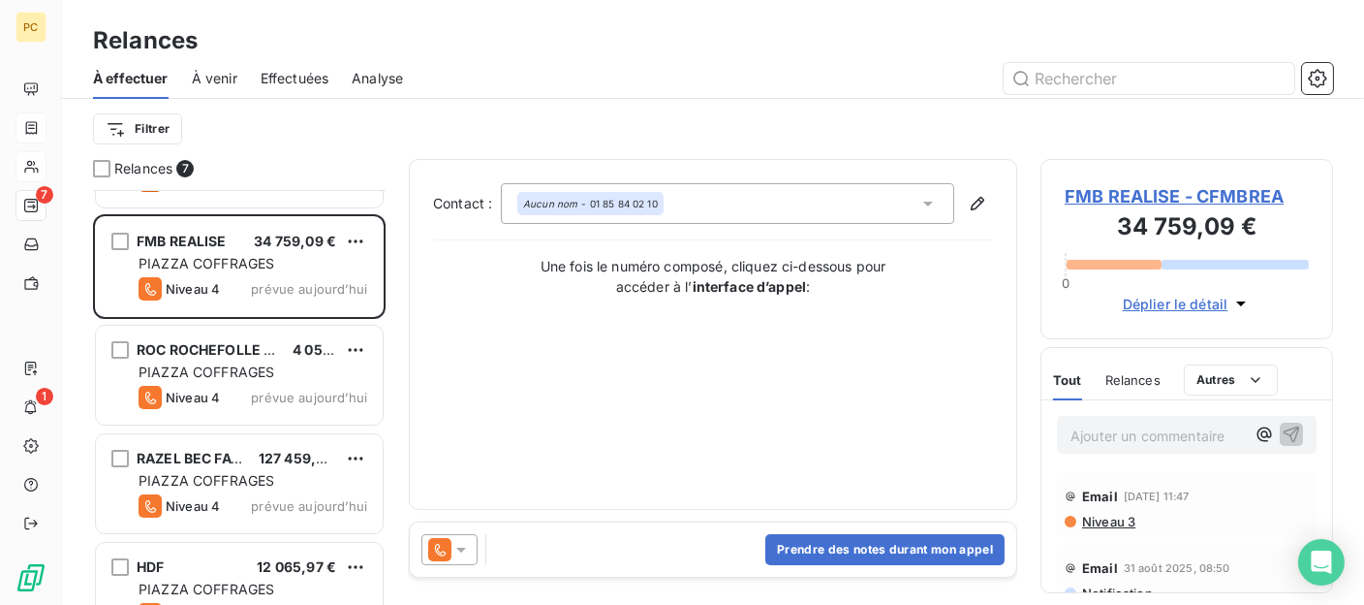
click at [1166, 305] on span "Déplier le détail" at bounding box center [1176, 304] width 106 height 20
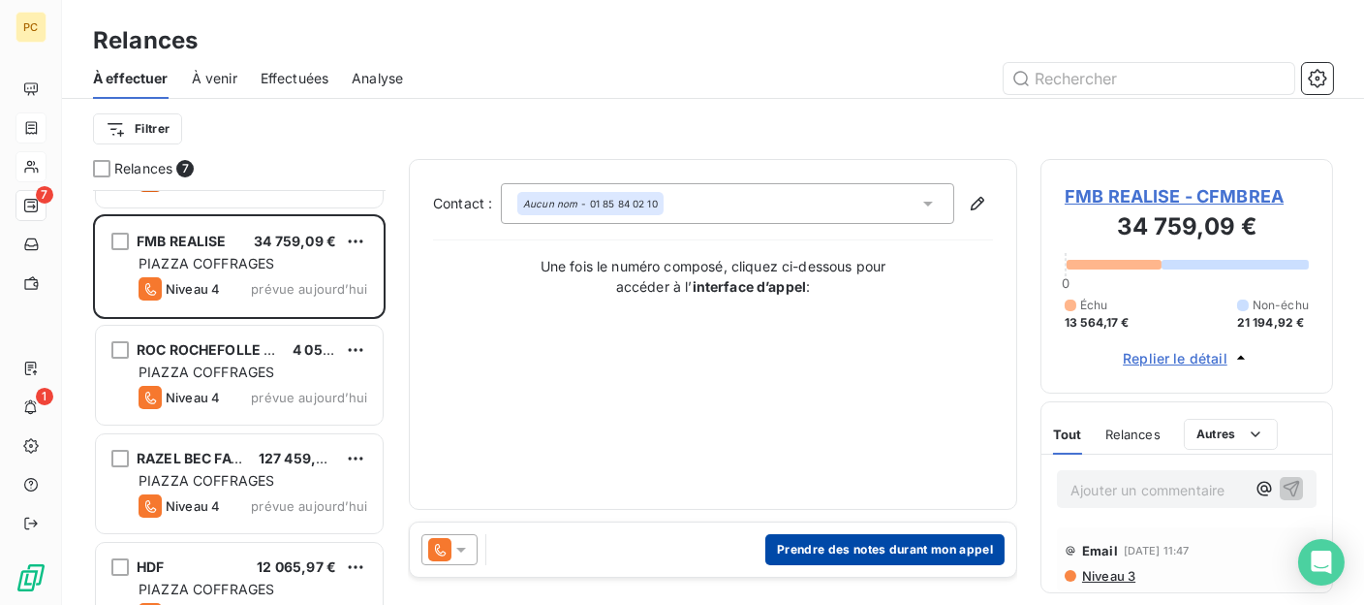
click at [899, 553] on button "Prendre des notes durant mon appel" at bounding box center [885, 549] width 239 height 31
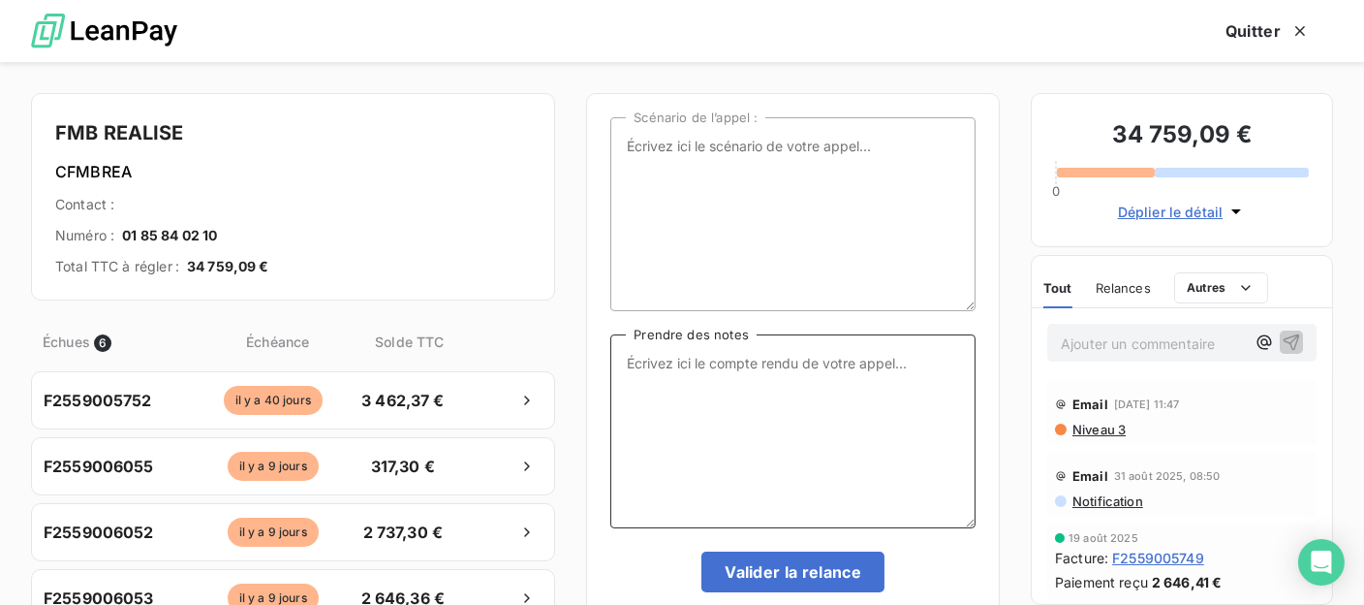
click at [662, 367] on textarea "Prendre des notes" at bounding box center [793, 431] width 365 height 194
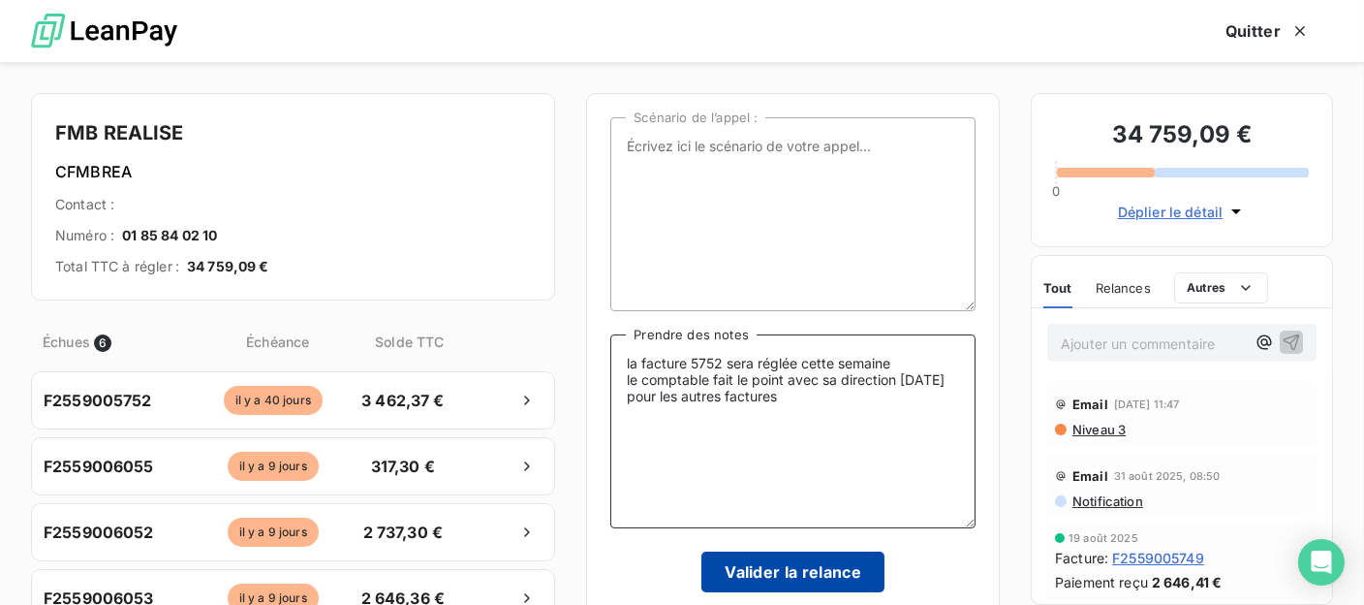
type textarea "la facture 5752 sera réglée cette semaine le comptable fait le point avec sa di…"
click at [827, 577] on button "Valider la relance" at bounding box center [793, 571] width 183 height 41
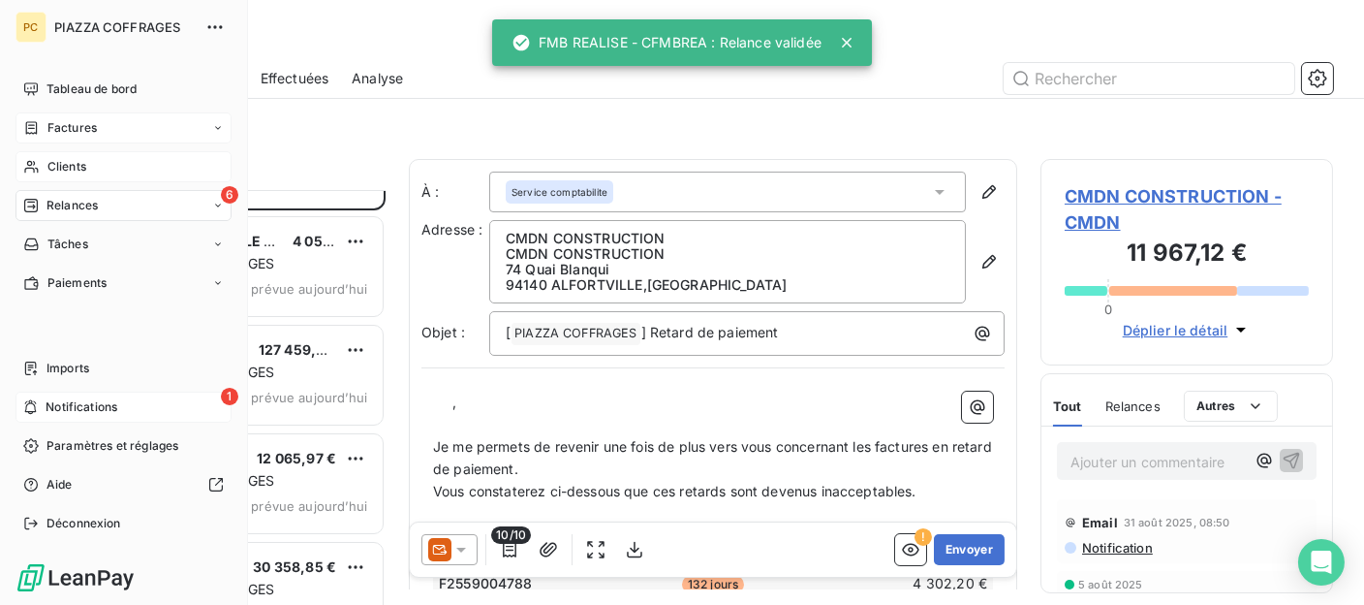
click at [78, 410] on span "Notifications" at bounding box center [82, 406] width 72 height 17
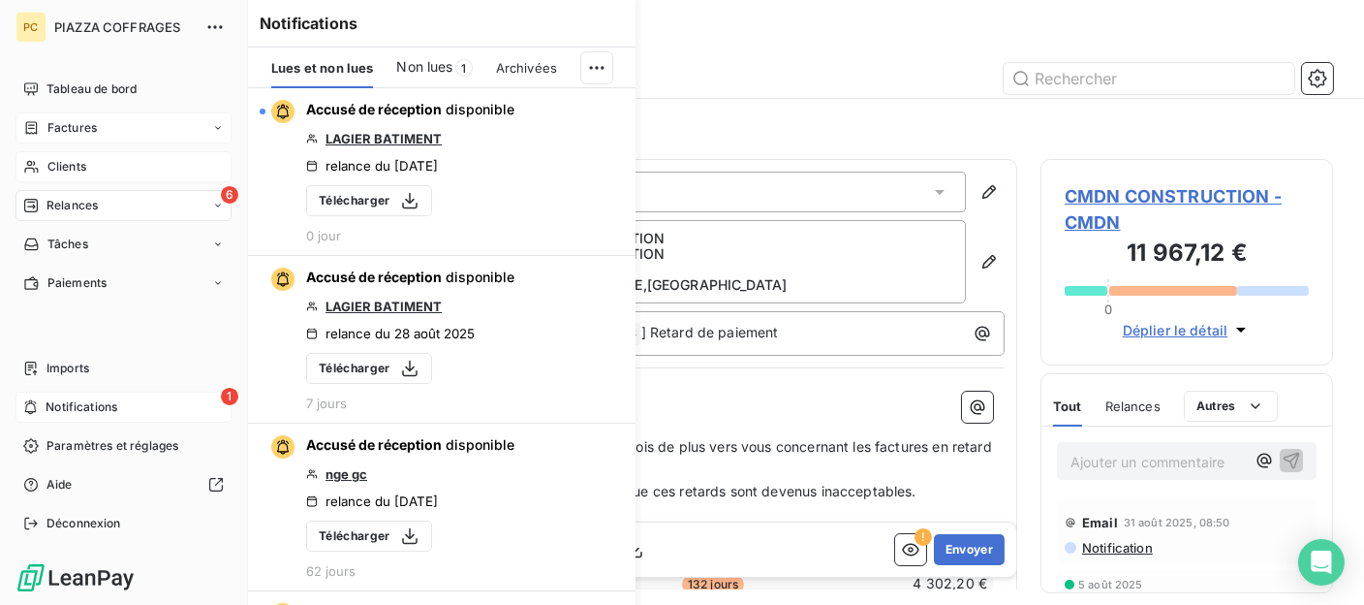
click at [64, 202] on span "Relances" at bounding box center [72, 205] width 51 height 17
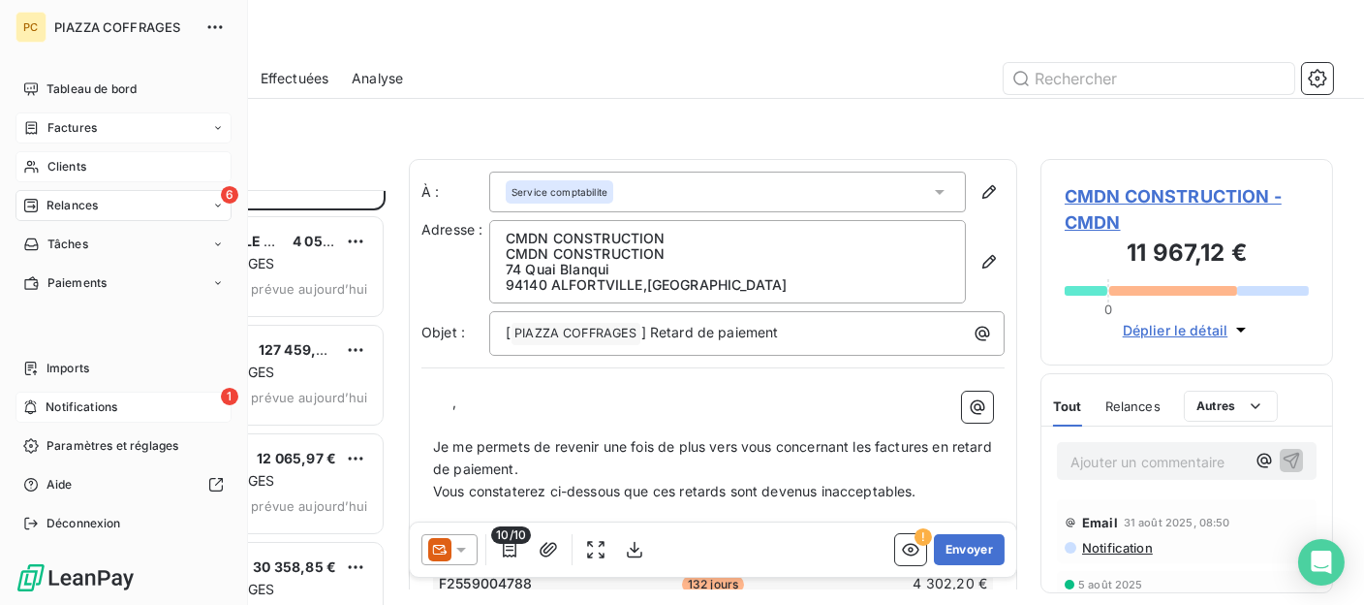
click at [75, 206] on span "Relances" at bounding box center [72, 205] width 51 height 17
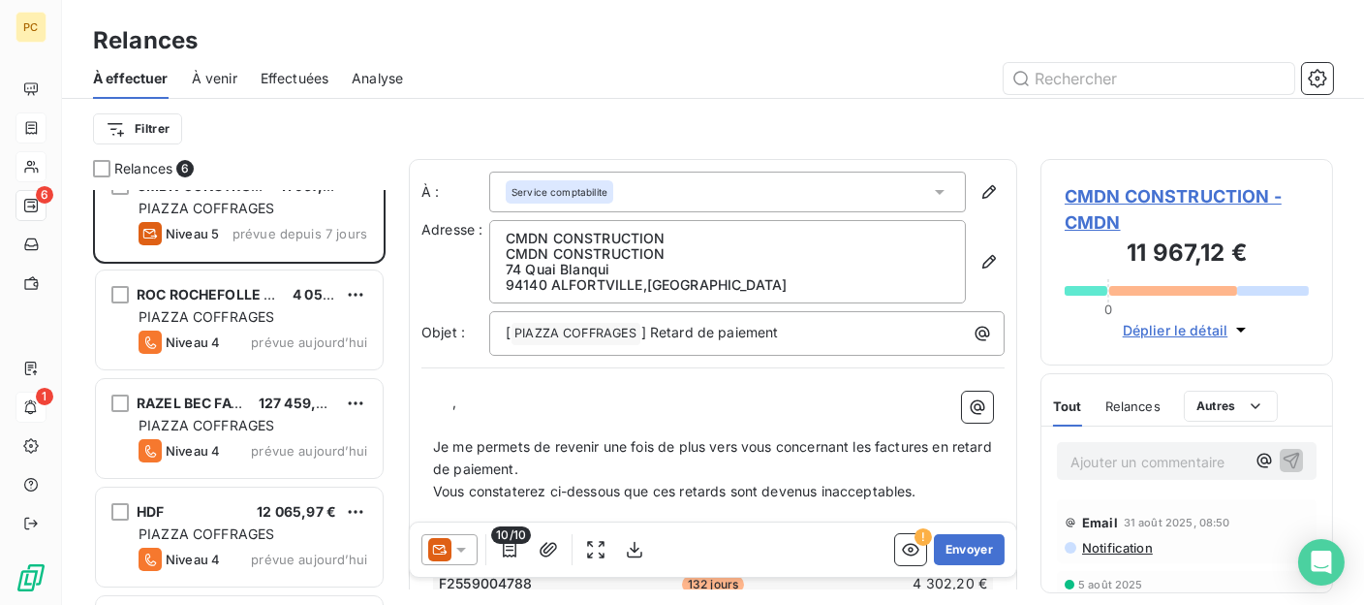
scroll to position [194, 0]
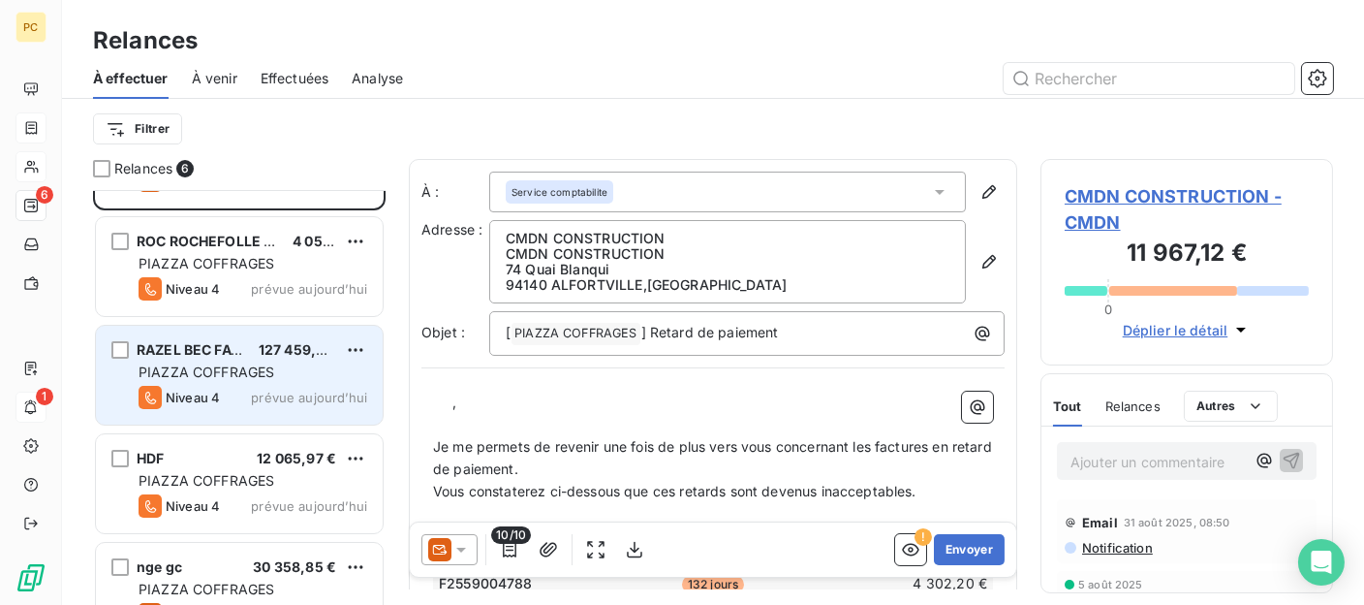
click at [237, 363] on span "PIAZZA COFFRAGES" at bounding box center [207, 371] width 136 height 16
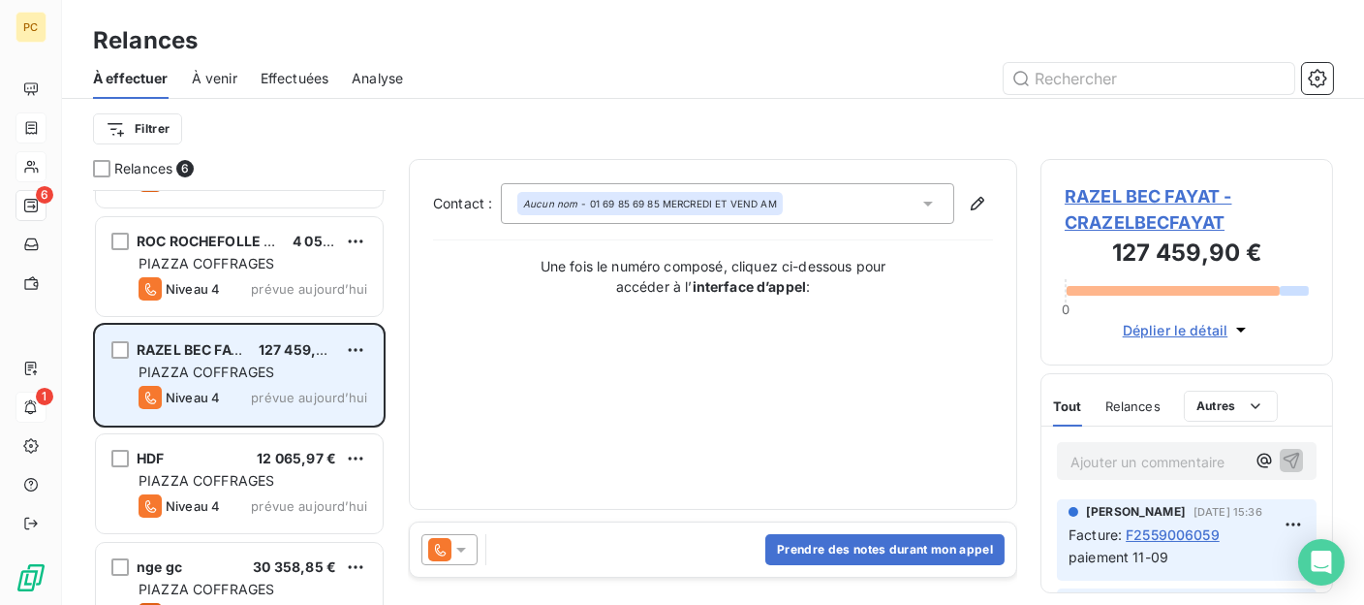
scroll to position [236, 0]
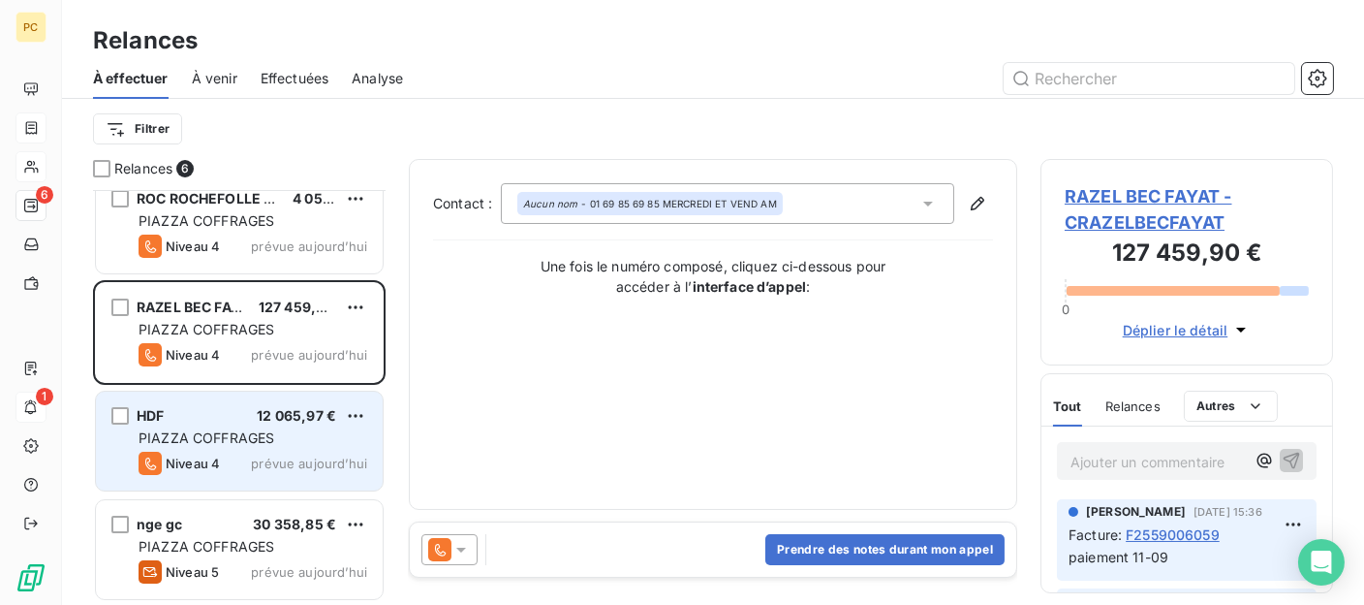
click at [261, 428] on div "PIAZZA COFFRAGES" at bounding box center [253, 437] width 229 height 19
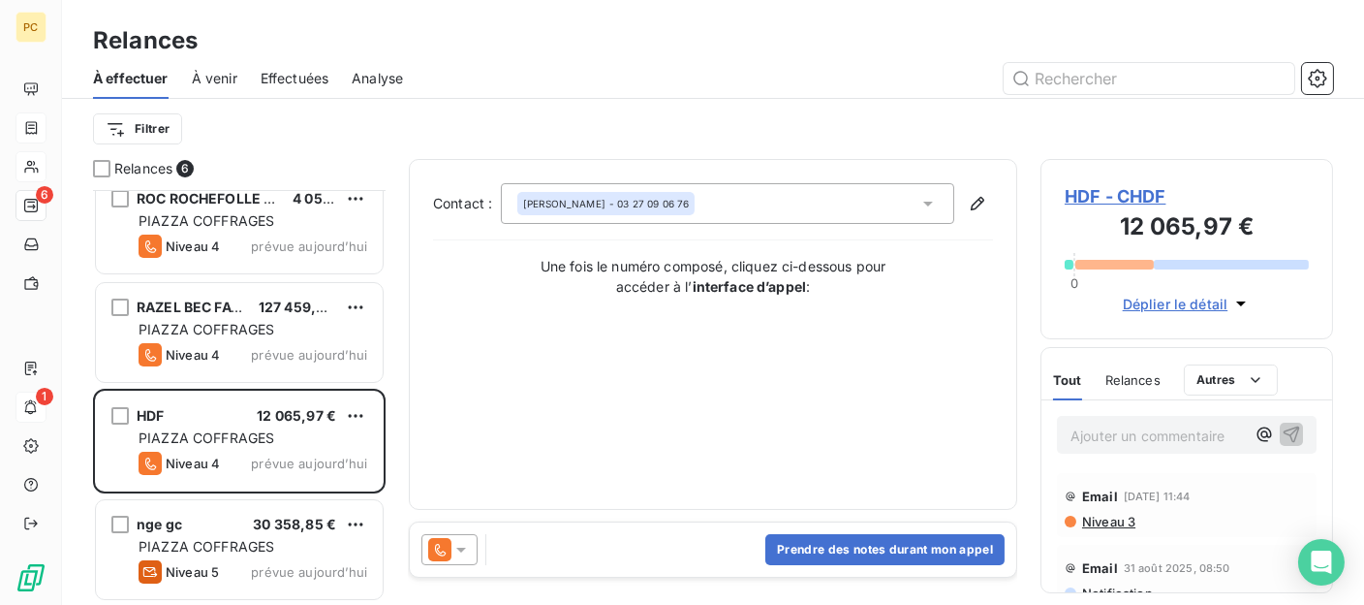
click at [1178, 302] on span "Déplier le détail" at bounding box center [1176, 304] width 106 height 20
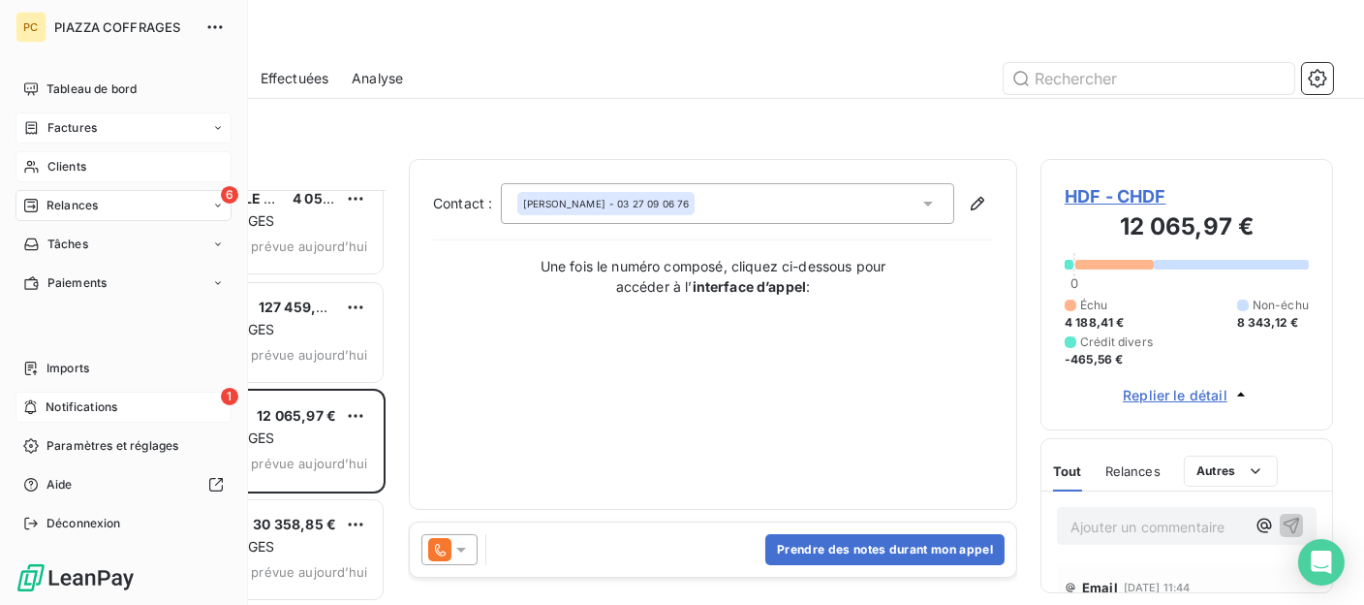
click at [48, 165] on span "Clients" at bounding box center [66, 166] width 39 height 17
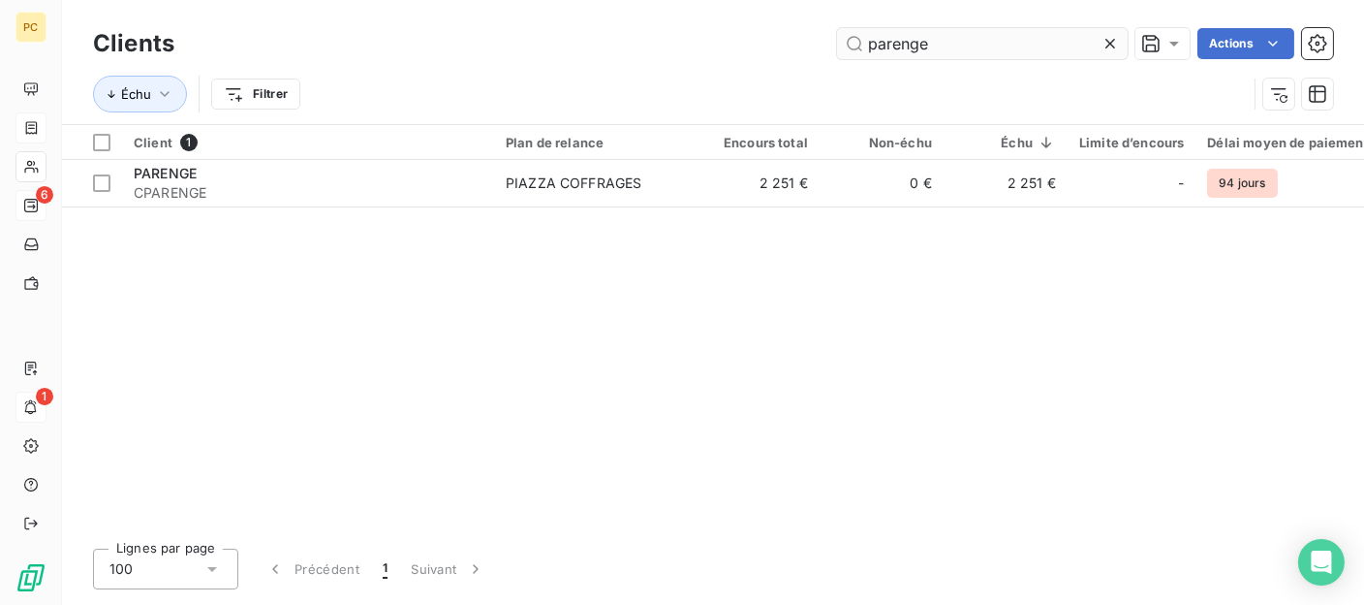
drag, startPoint x: 937, startPoint y: 49, endPoint x: 848, endPoint y: 52, distance: 89.2
click at [848, 52] on input "parenge" at bounding box center [982, 43] width 291 height 31
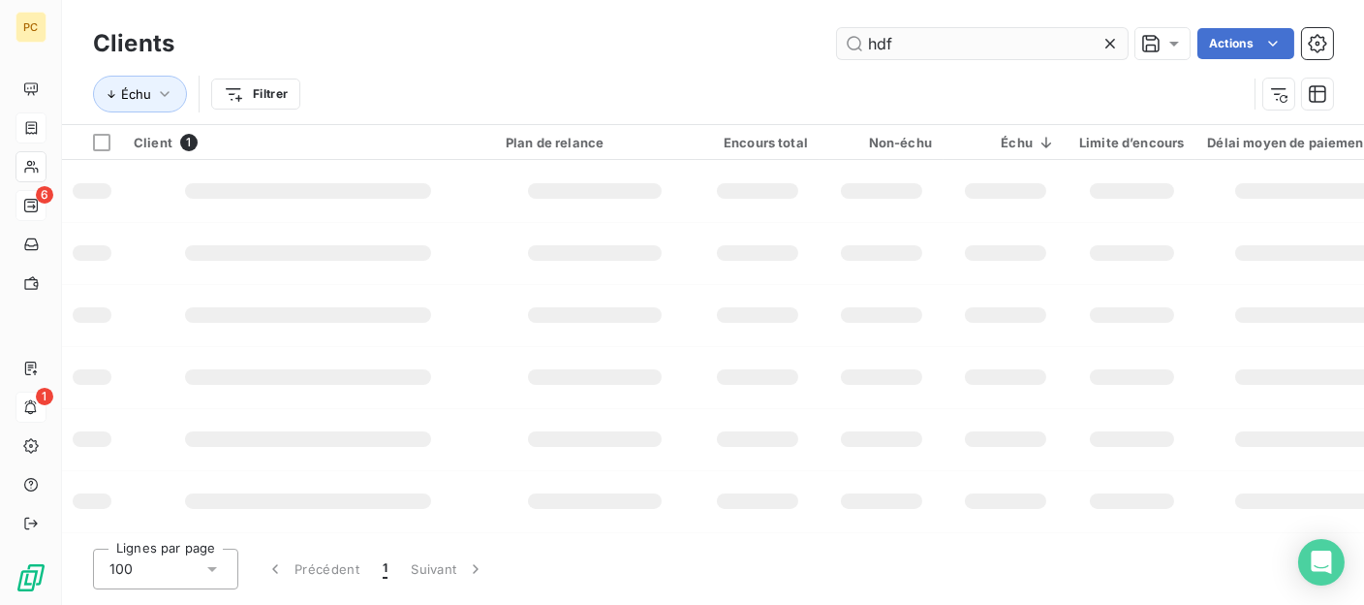
type input "hdf"
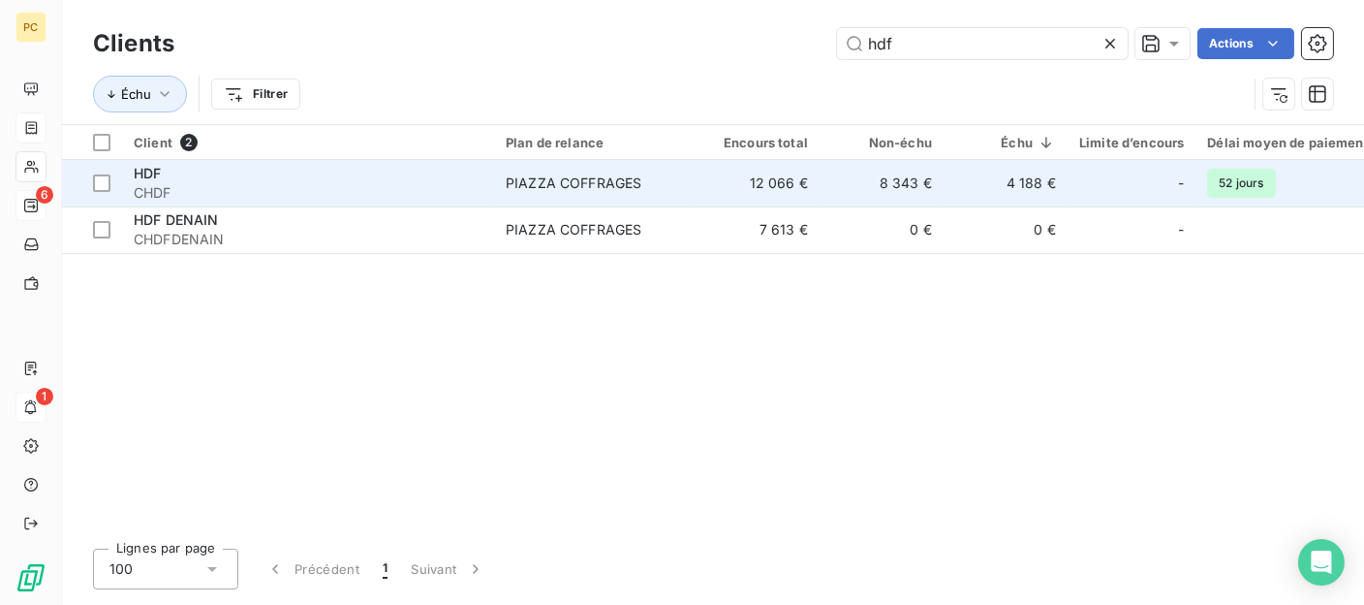
click at [752, 187] on td "12 066 €" at bounding box center [758, 183] width 124 height 47
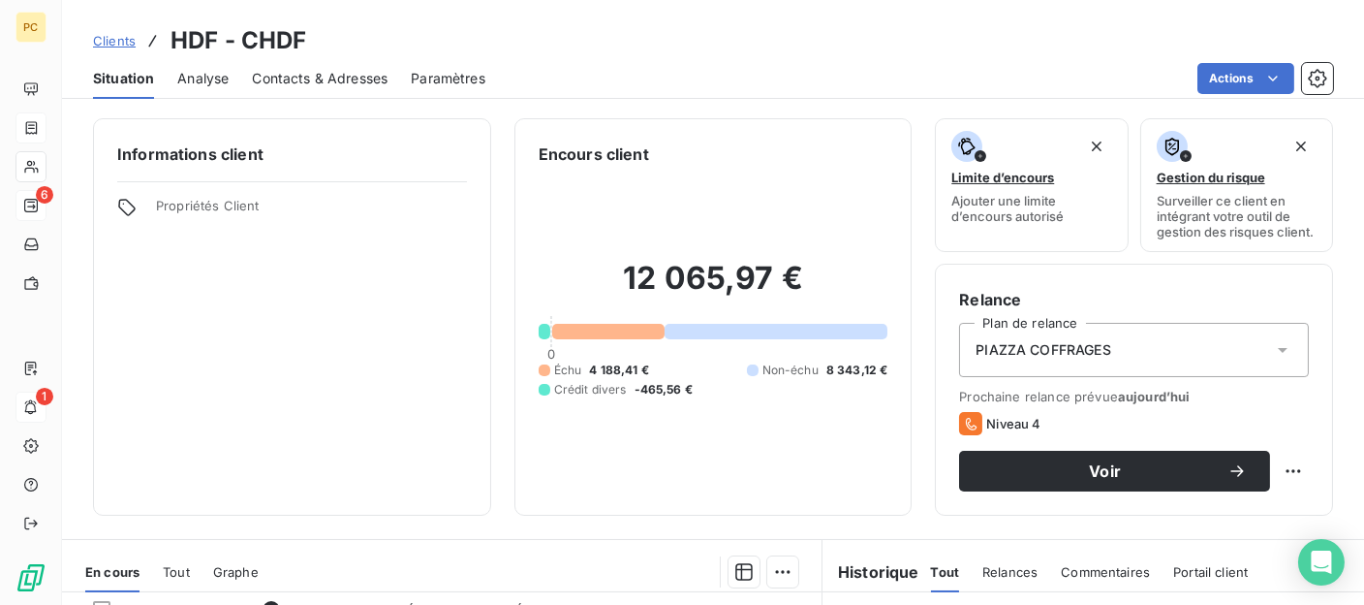
scroll to position [388, 0]
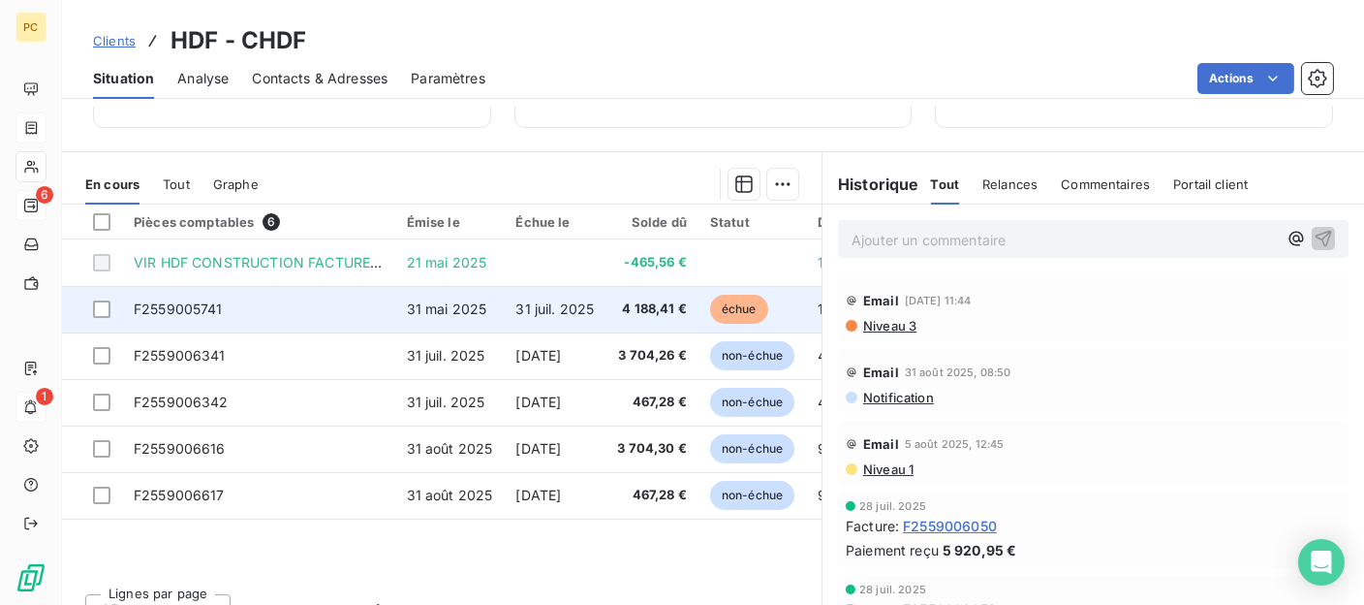
click at [466, 307] on span "31 mai 2025" at bounding box center [447, 308] width 80 height 16
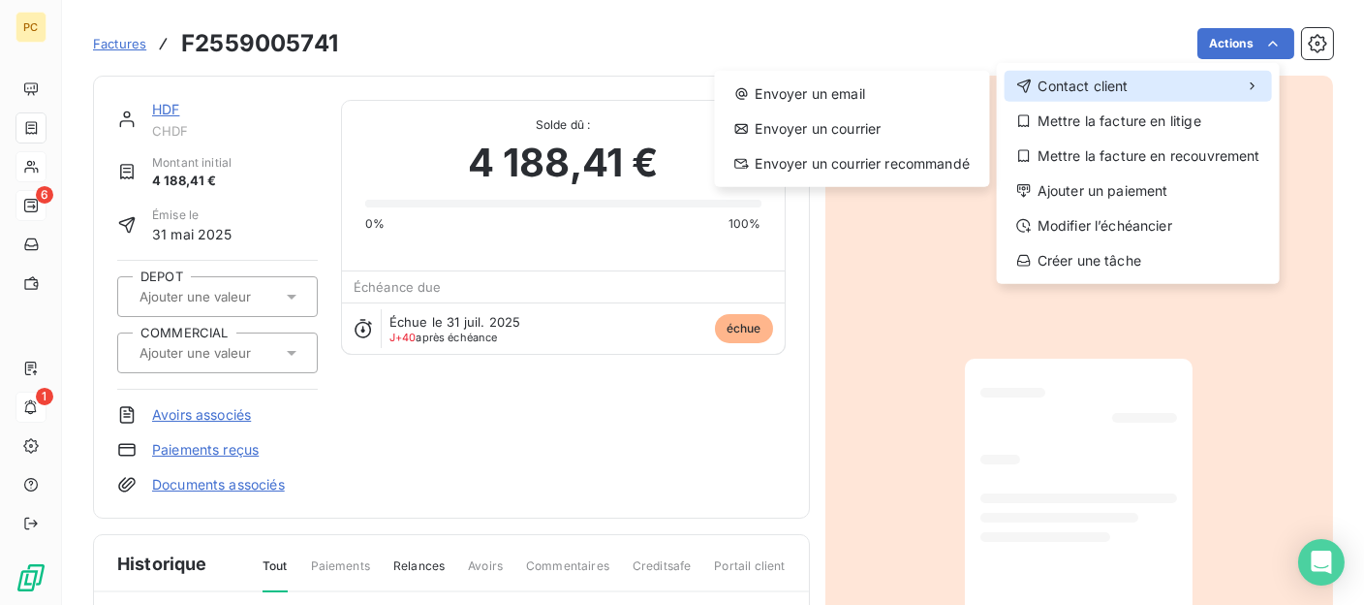
click at [1100, 92] on span "Contact client" at bounding box center [1083, 86] width 90 height 19
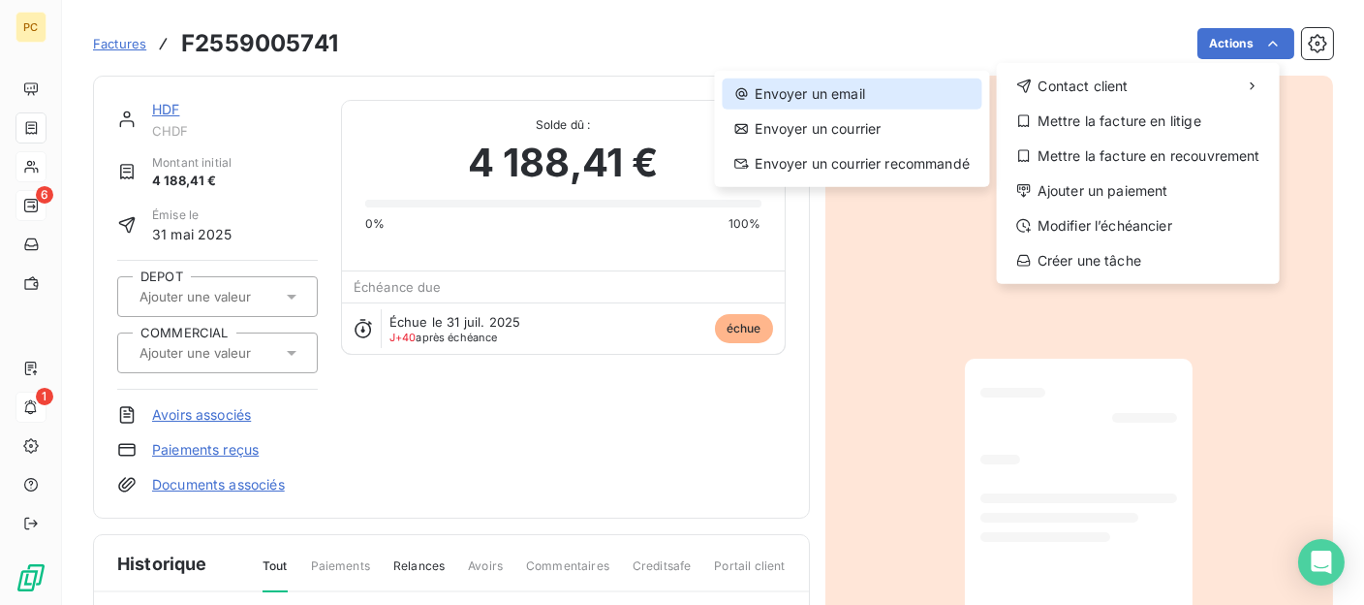
click at [876, 92] on div "Envoyer un email" at bounding box center [853, 93] width 260 height 31
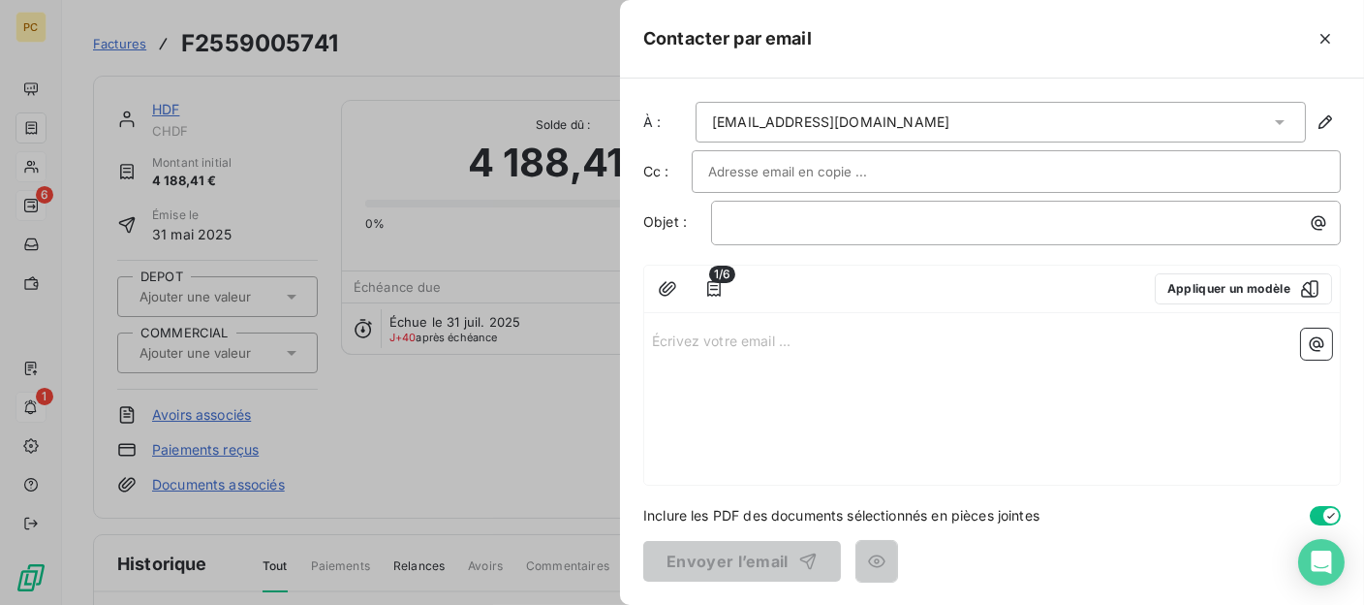
paste input "comptabilite@HDFCONSTRUCTION.fr"
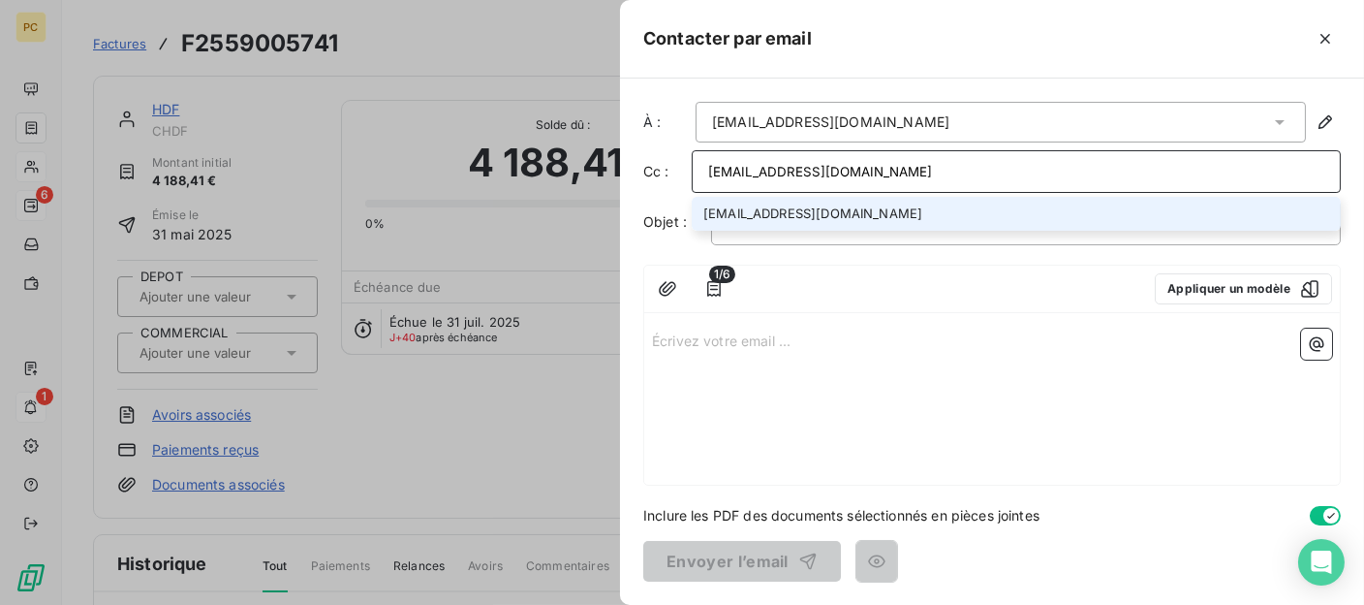
click at [969, 167] on input "comptabilite@HDFCONSTRUCTION.fr" at bounding box center [1016, 171] width 616 height 29
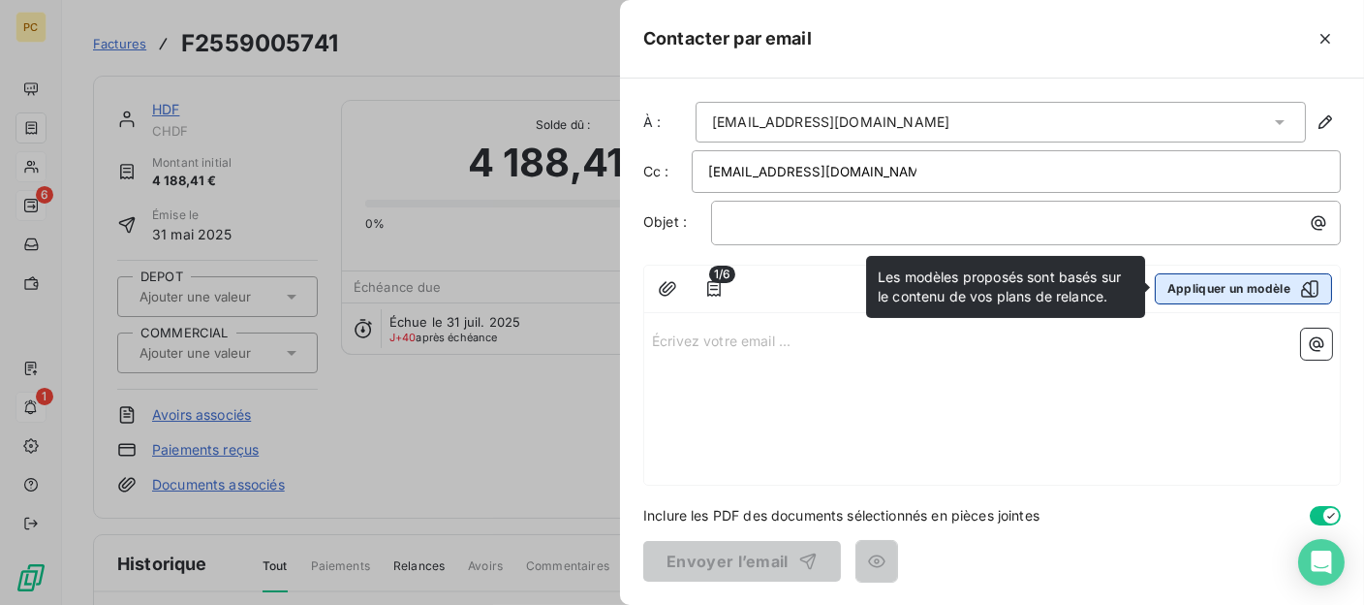
type input "comptabilite@HDFCONSTRUCTION.fr"
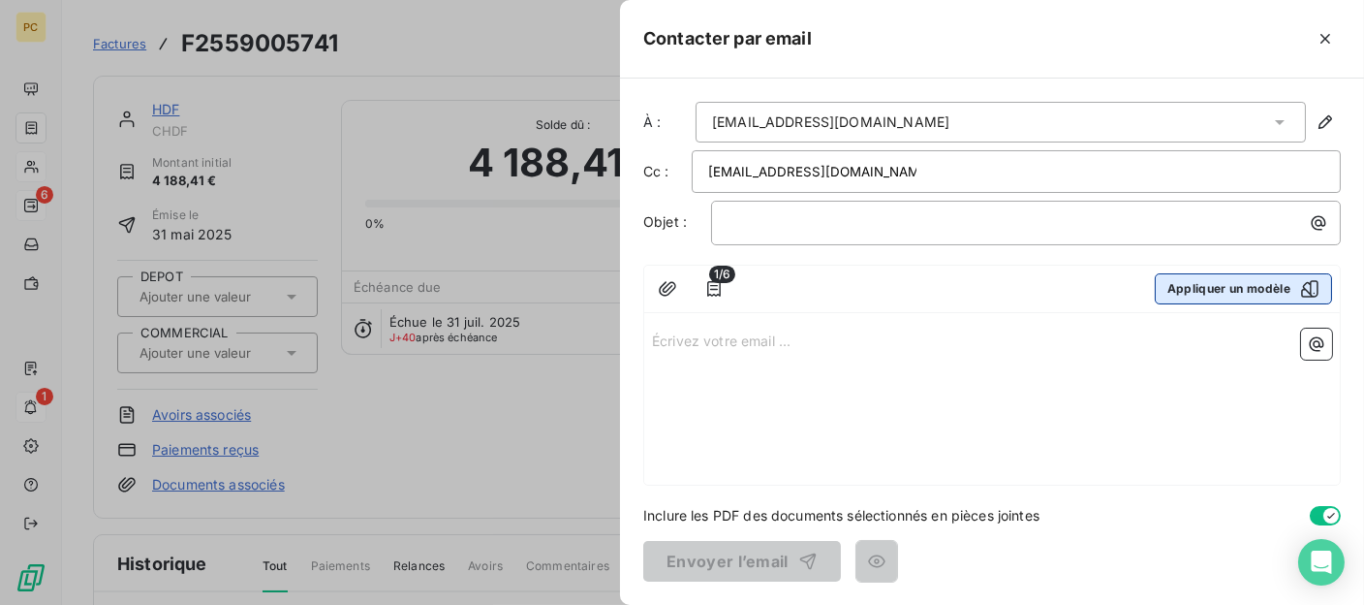
click at [1238, 292] on button "Appliquer un modèle" at bounding box center [1243, 288] width 177 height 31
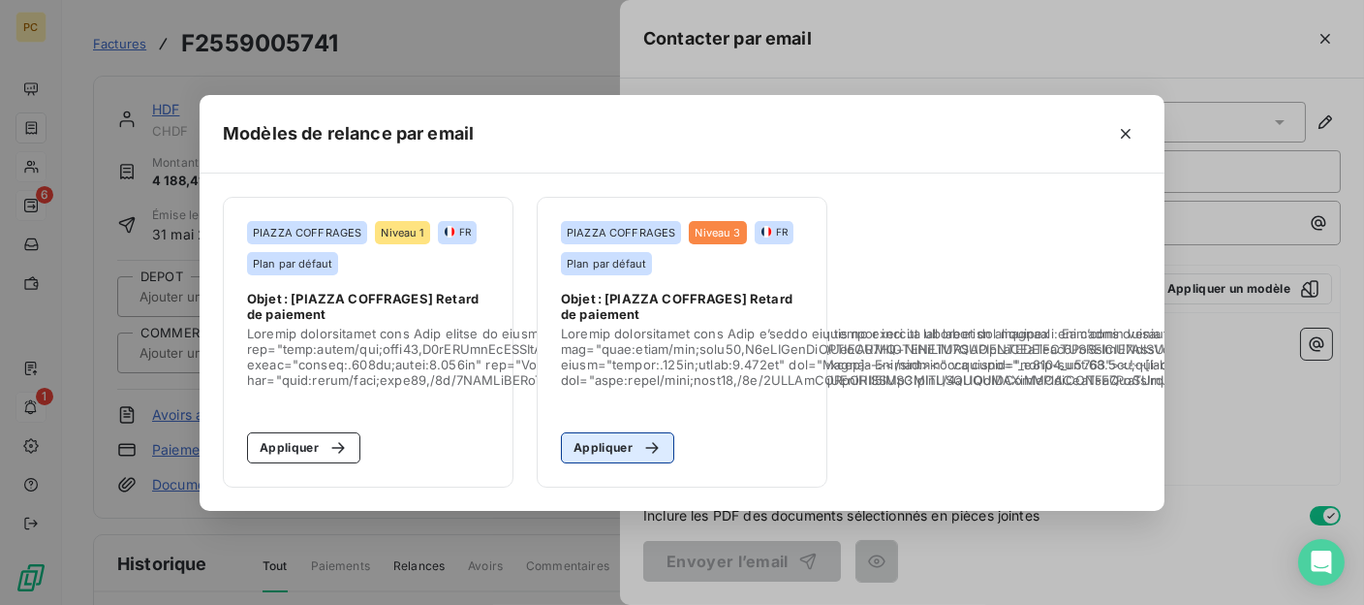
click at [630, 438] on button "Appliquer" at bounding box center [617, 447] width 113 height 31
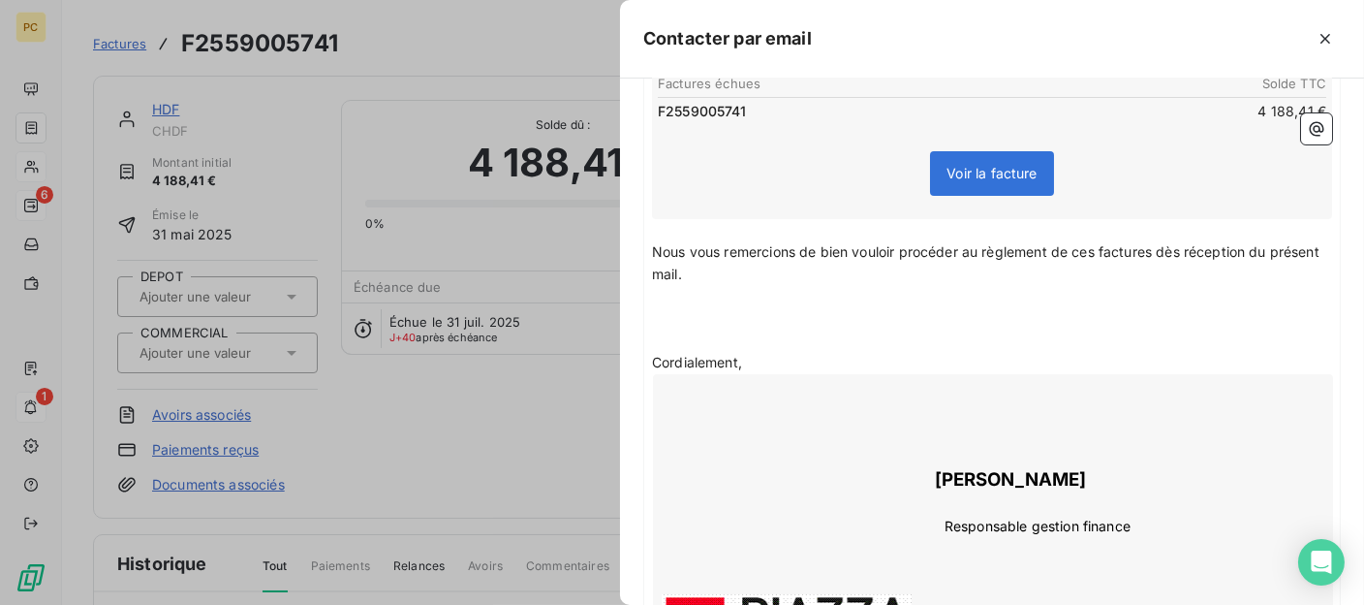
scroll to position [807, 0]
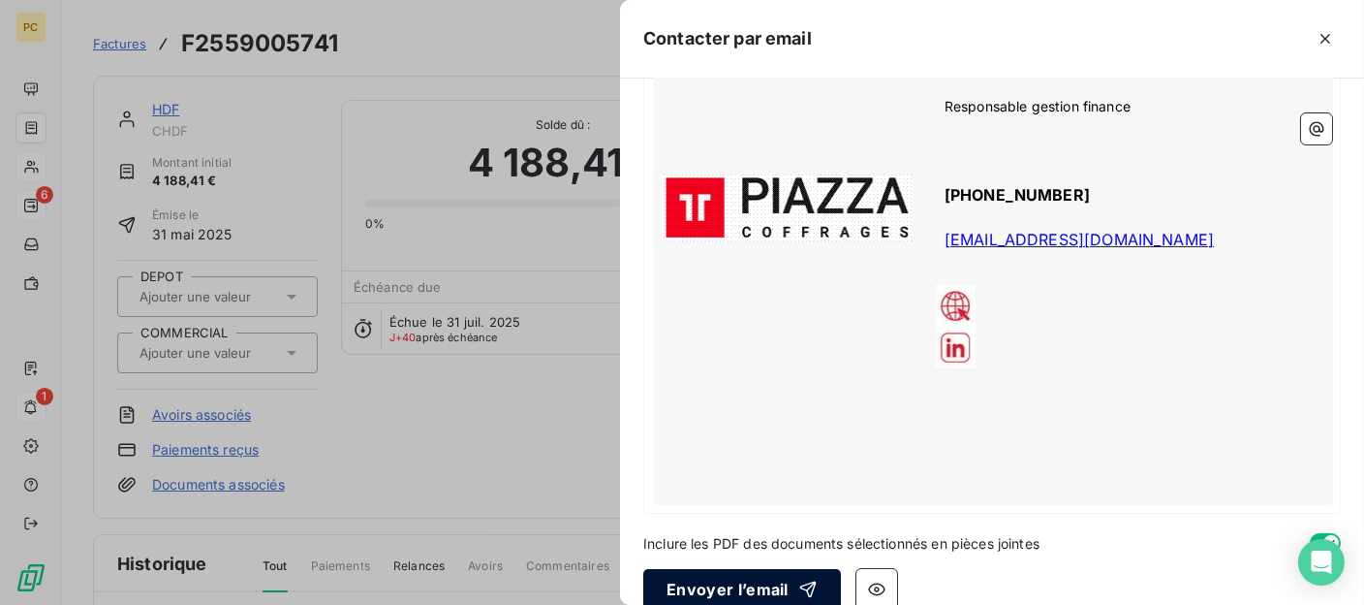
click at [762, 569] on button "Envoyer l’email" at bounding box center [742, 589] width 198 height 41
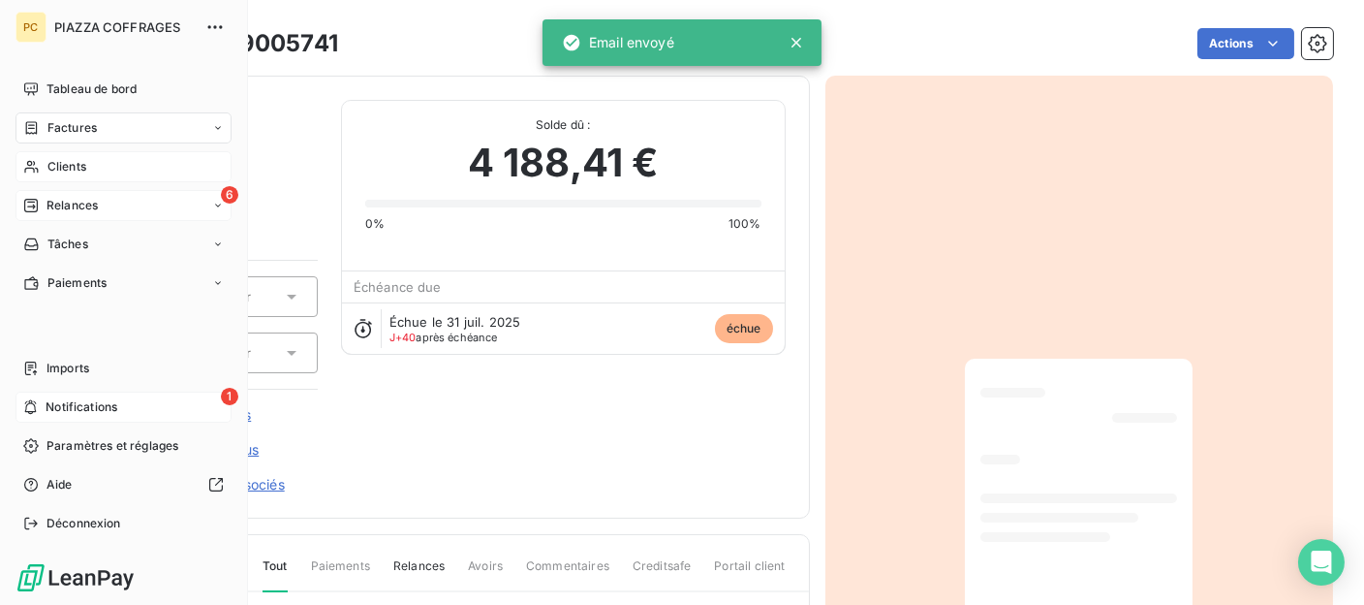
click at [49, 205] on span "Relances" at bounding box center [72, 205] width 51 height 17
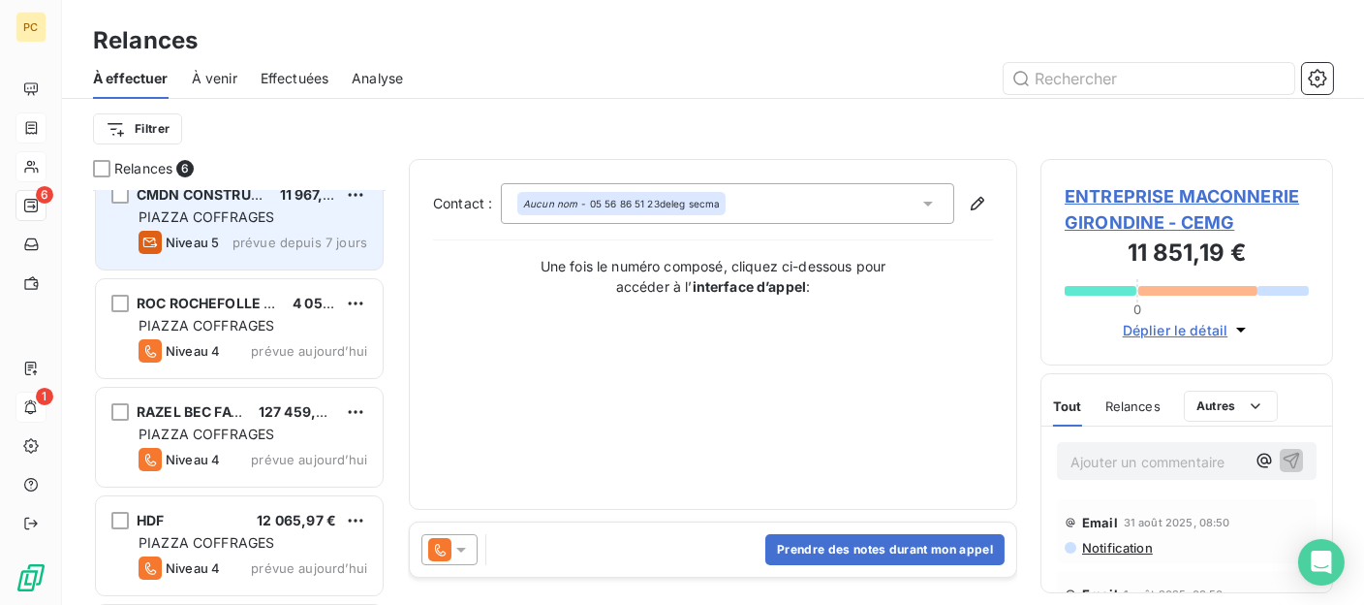
scroll to position [236, 0]
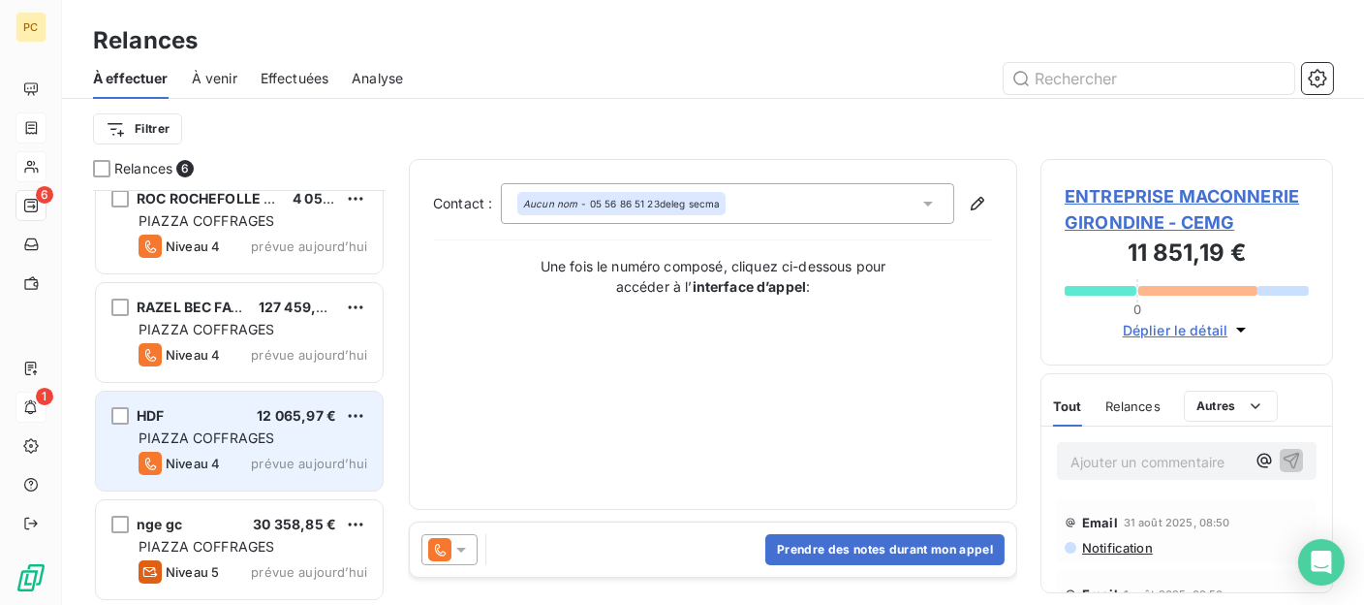
click at [226, 445] on div "PIAZZA COFFRAGES" at bounding box center [253, 437] width 229 height 19
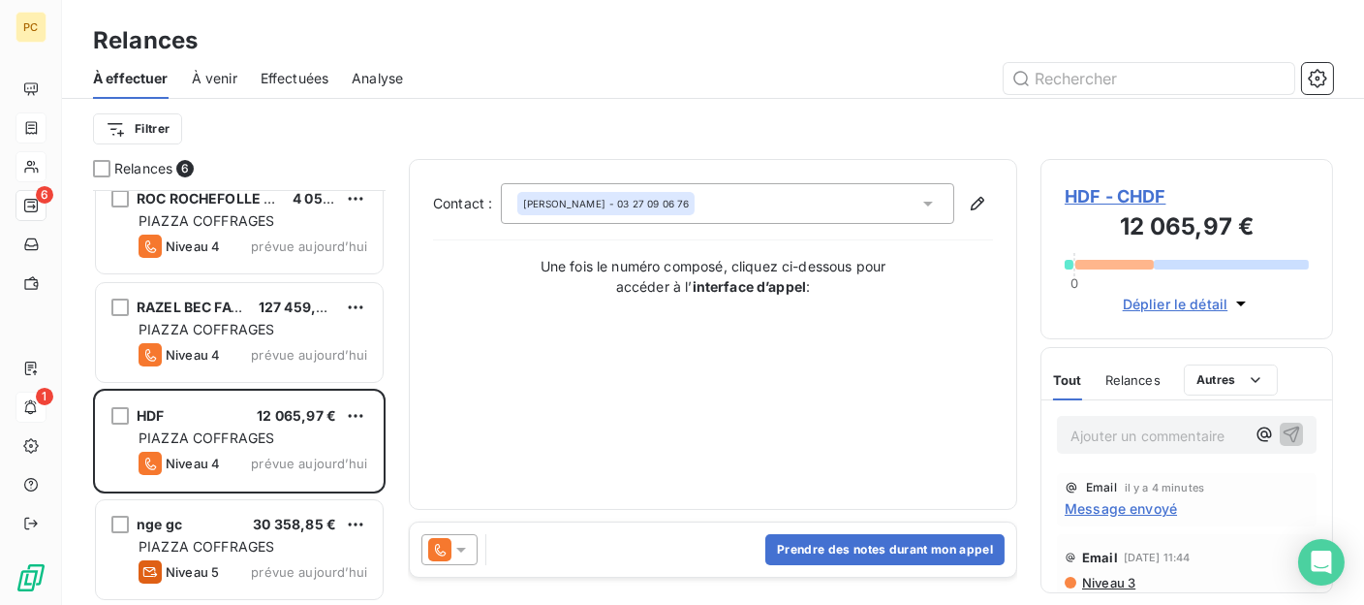
click at [1164, 301] on span "Déplier le détail" at bounding box center [1176, 304] width 106 height 20
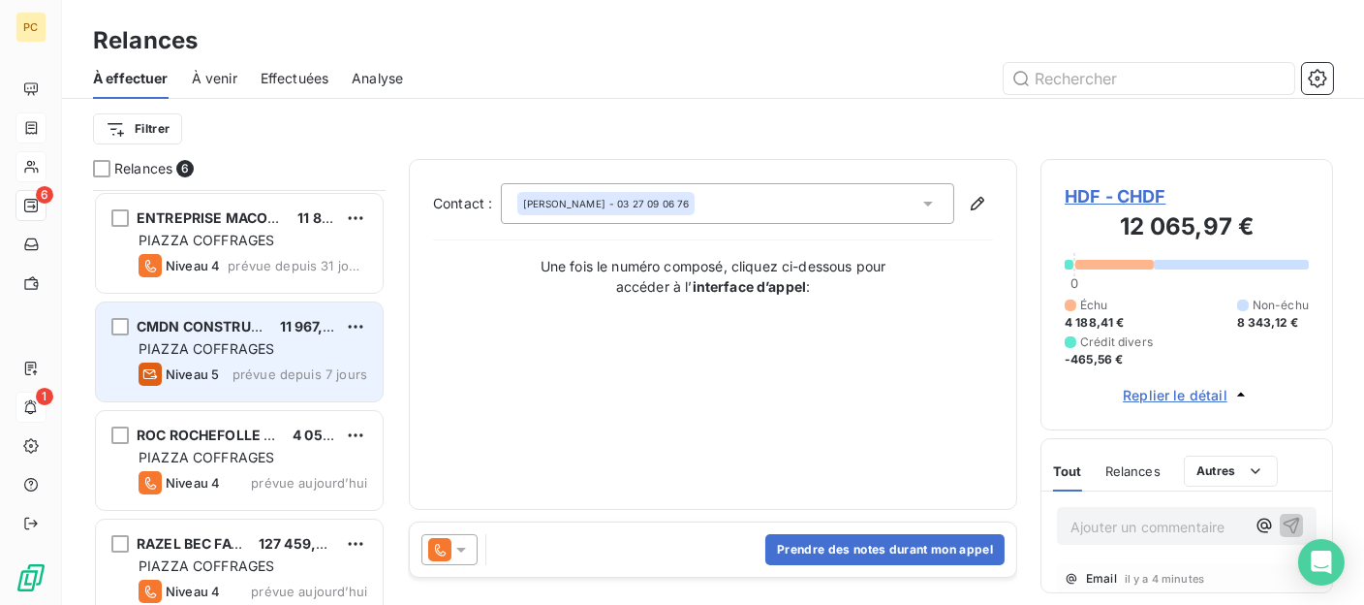
scroll to position [236, 0]
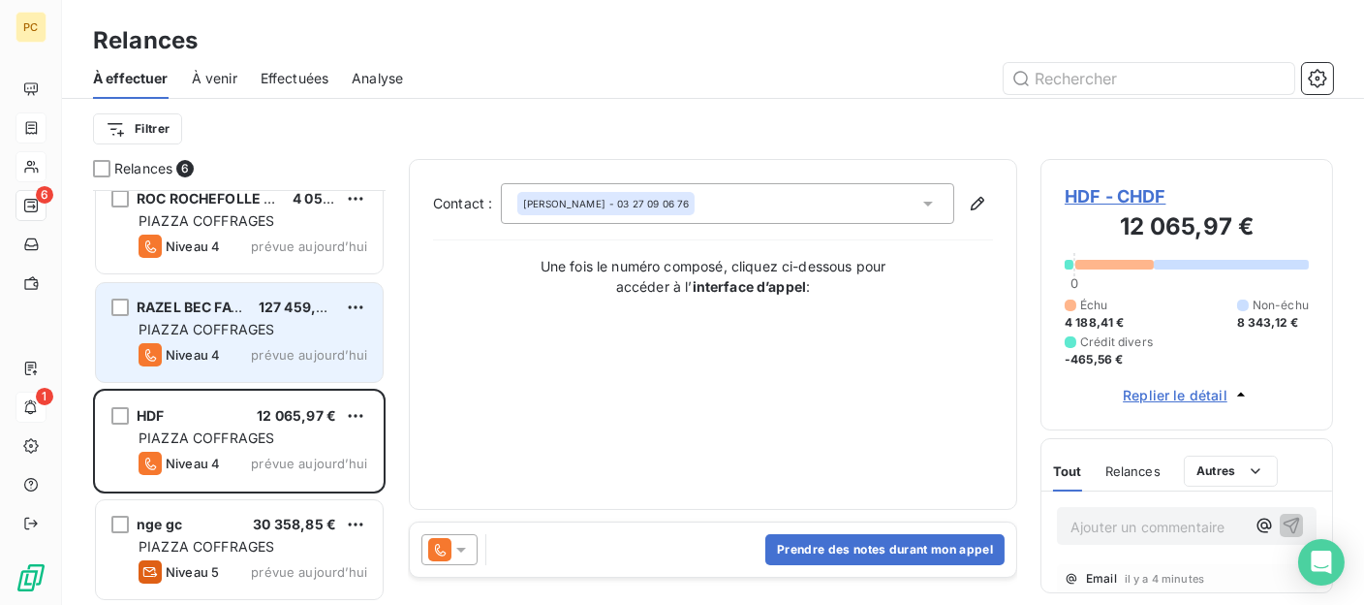
click at [215, 328] on span "PIAZZA COFFRAGES" at bounding box center [207, 329] width 136 height 16
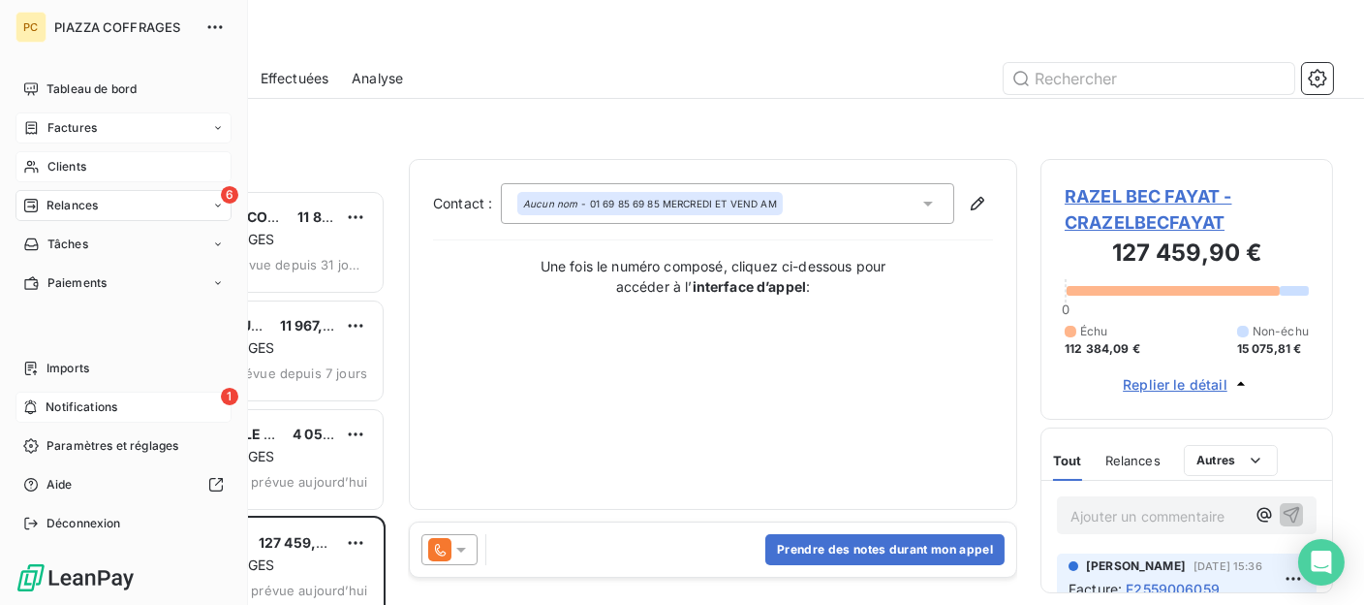
click at [62, 174] on span "Clients" at bounding box center [66, 166] width 39 height 17
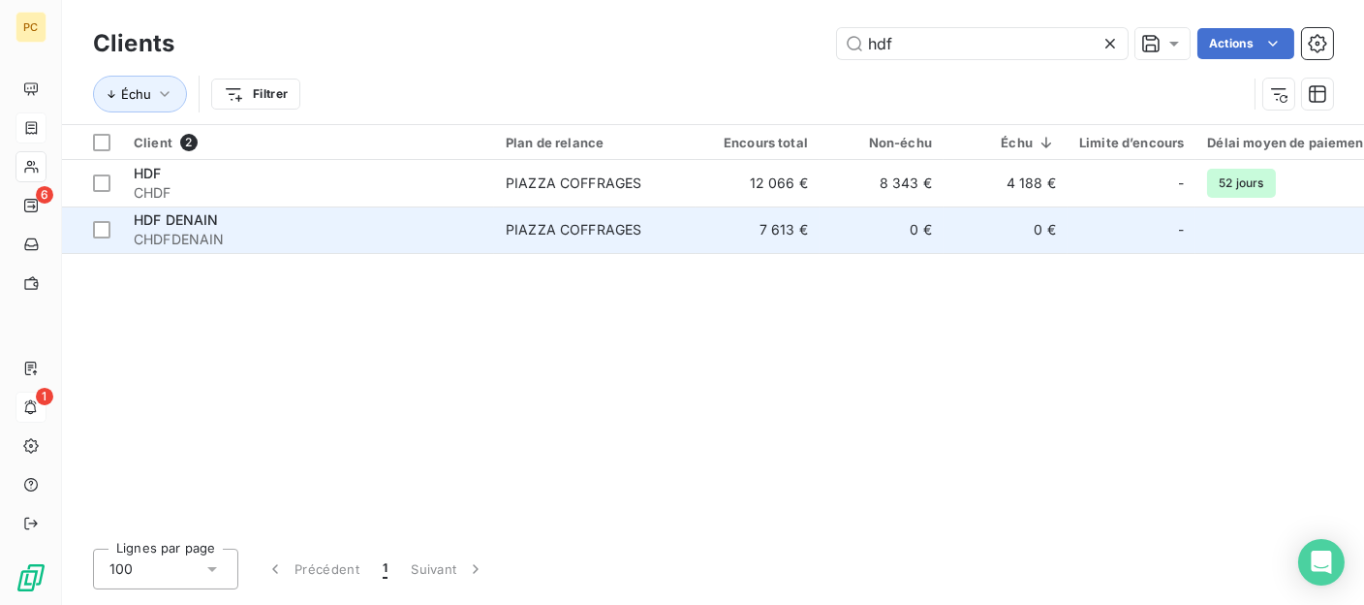
click at [328, 242] on span "CHDFDENAIN" at bounding box center [308, 239] width 349 height 19
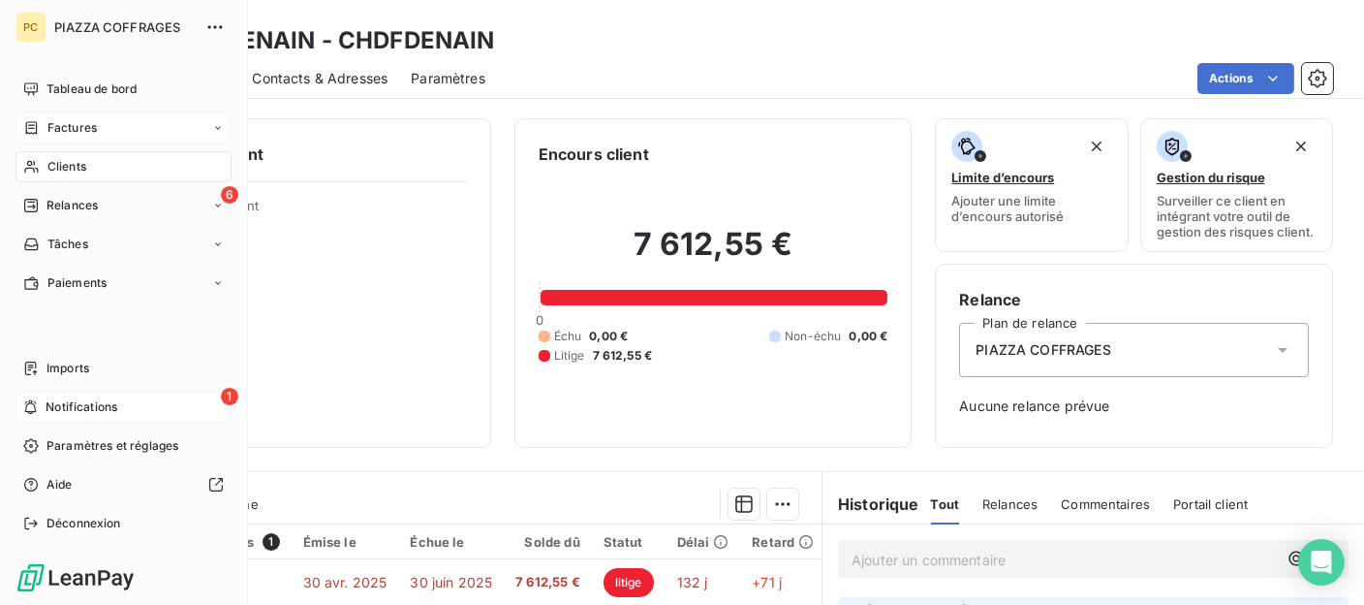
click at [61, 170] on span "Clients" at bounding box center [66, 166] width 39 height 17
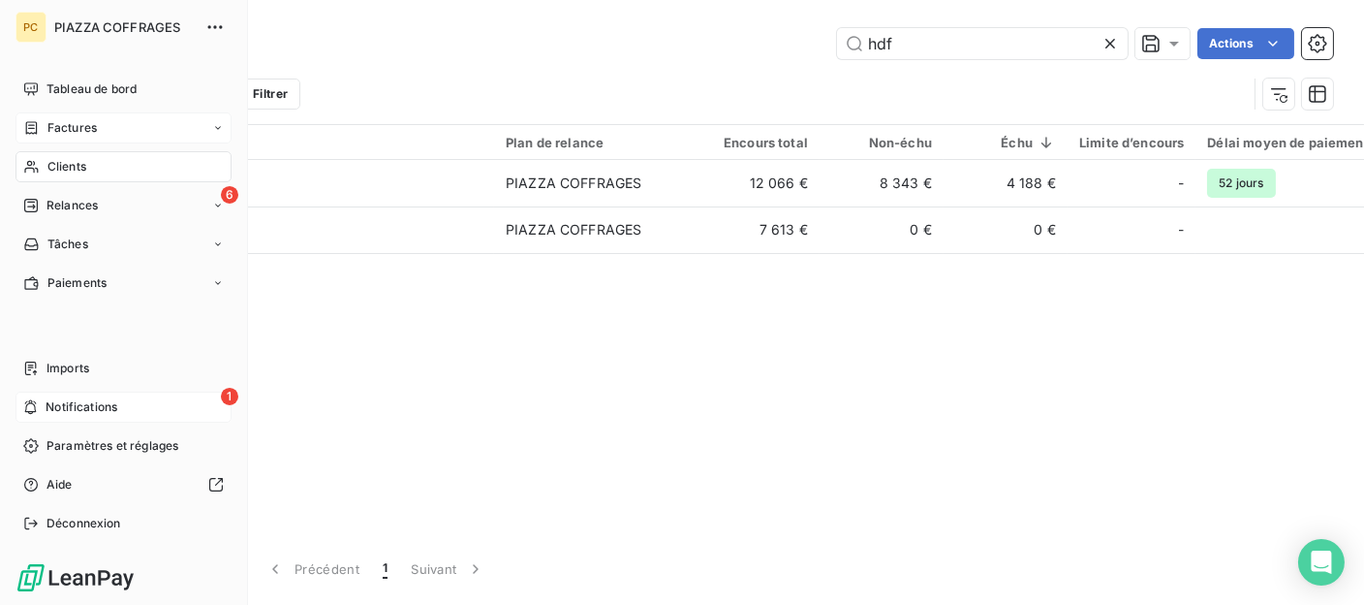
click at [78, 164] on span "Clients" at bounding box center [66, 166] width 39 height 17
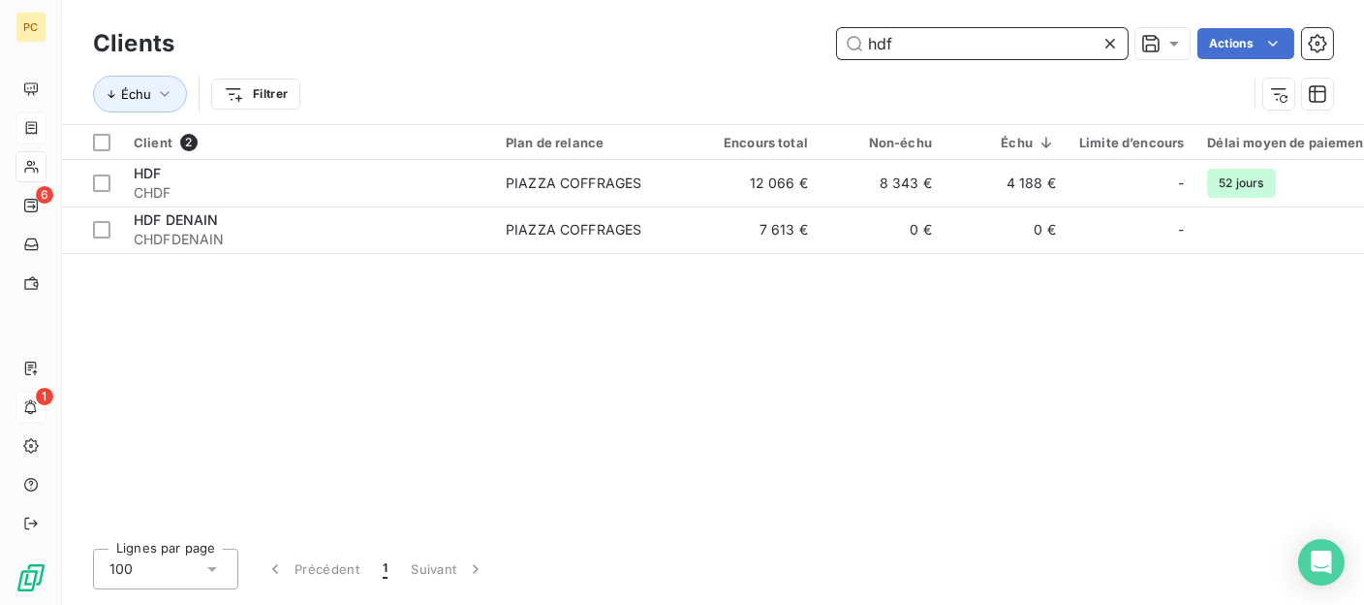
drag, startPoint x: 867, startPoint y: 47, endPoint x: 856, endPoint y: 47, distance: 11.6
click at [856, 47] on input "hdf" at bounding box center [982, 43] width 291 height 31
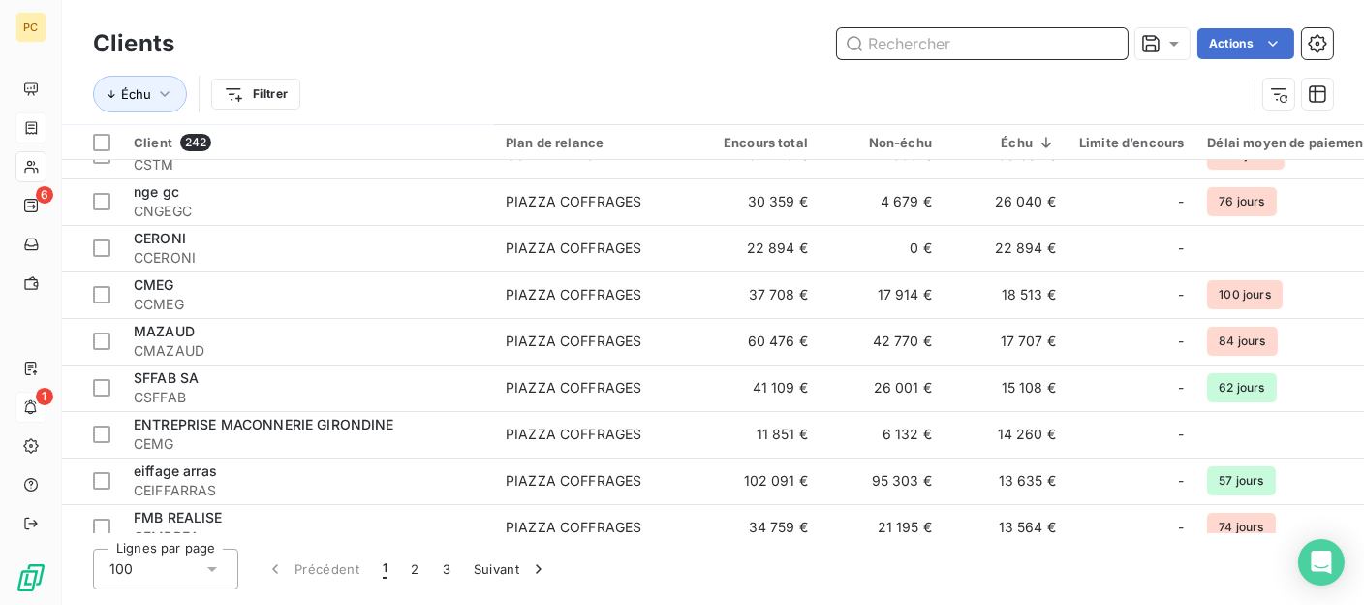
scroll to position [194, 0]
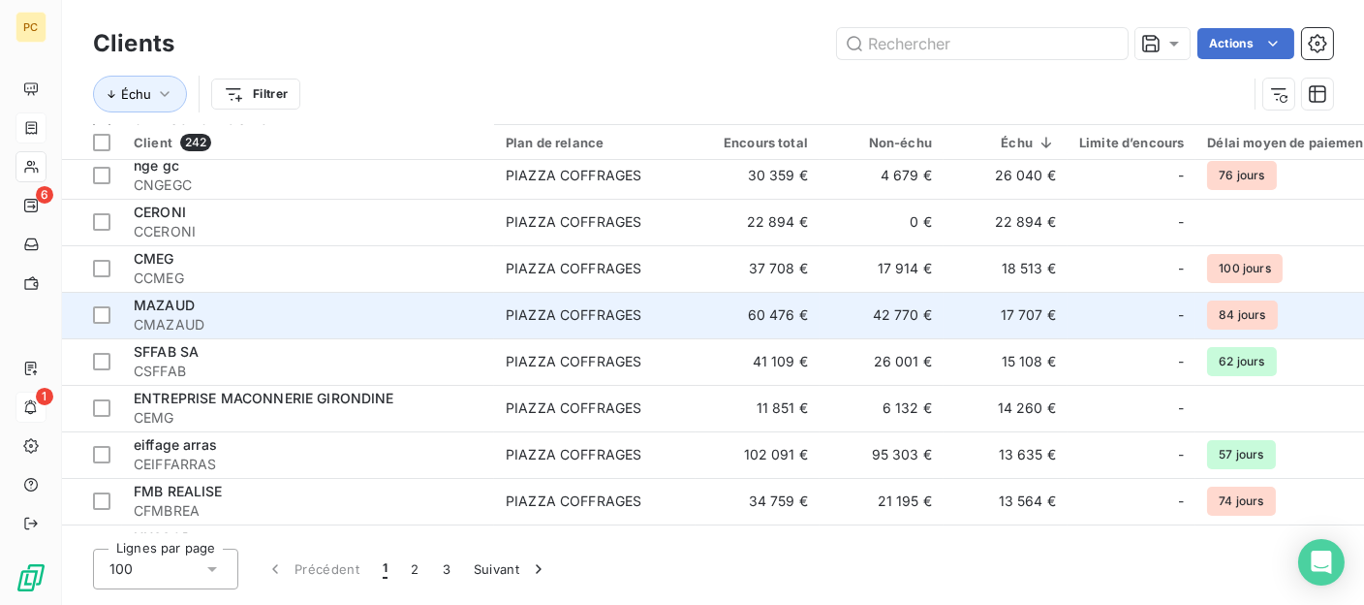
click at [193, 319] on span "CMAZAUD" at bounding box center [308, 324] width 349 height 19
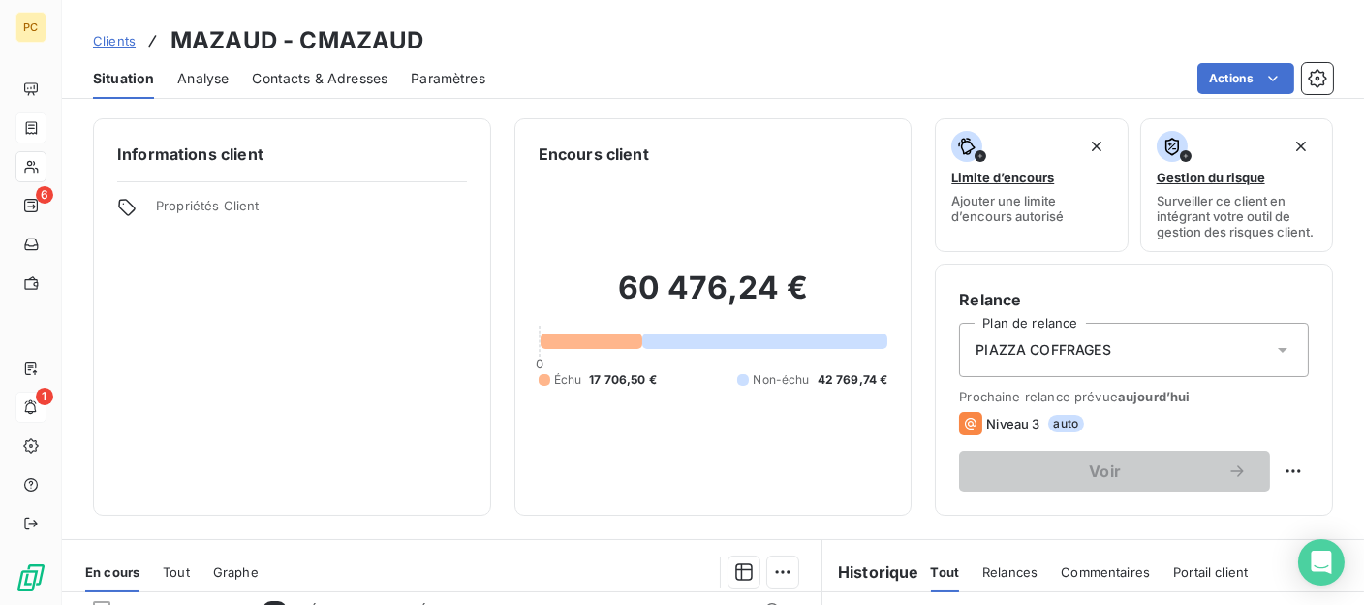
click at [325, 77] on span "Contacts & Adresses" at bounding box center [320, 78] width 136 height 19
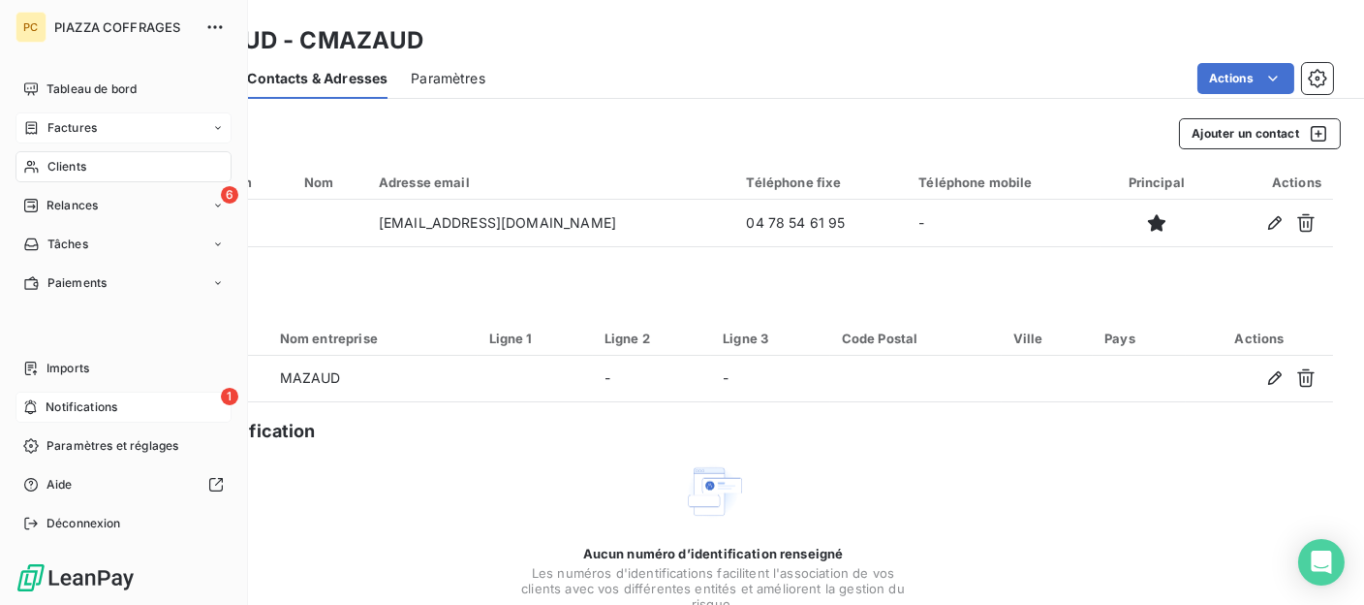
click at [67, 170] on span "Clients" at bounding box center [66, 166] width 39 height 17
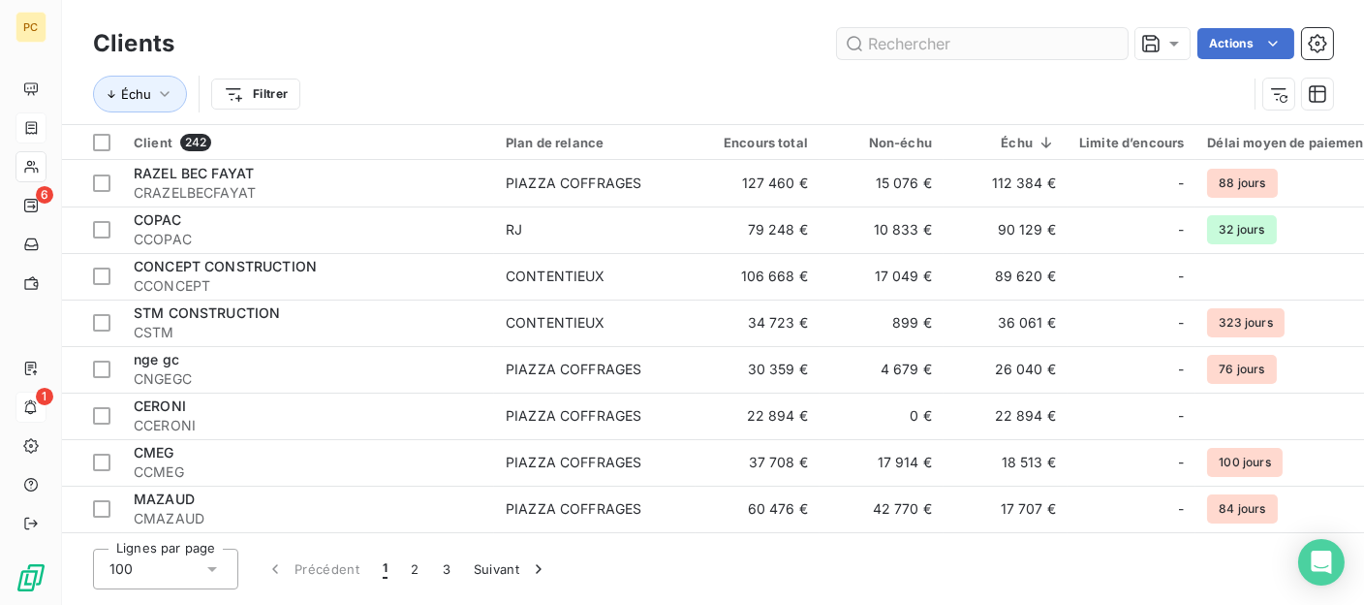
click at [871, 39] on input "text" at bounding box center [982, 43] width 291 height 31
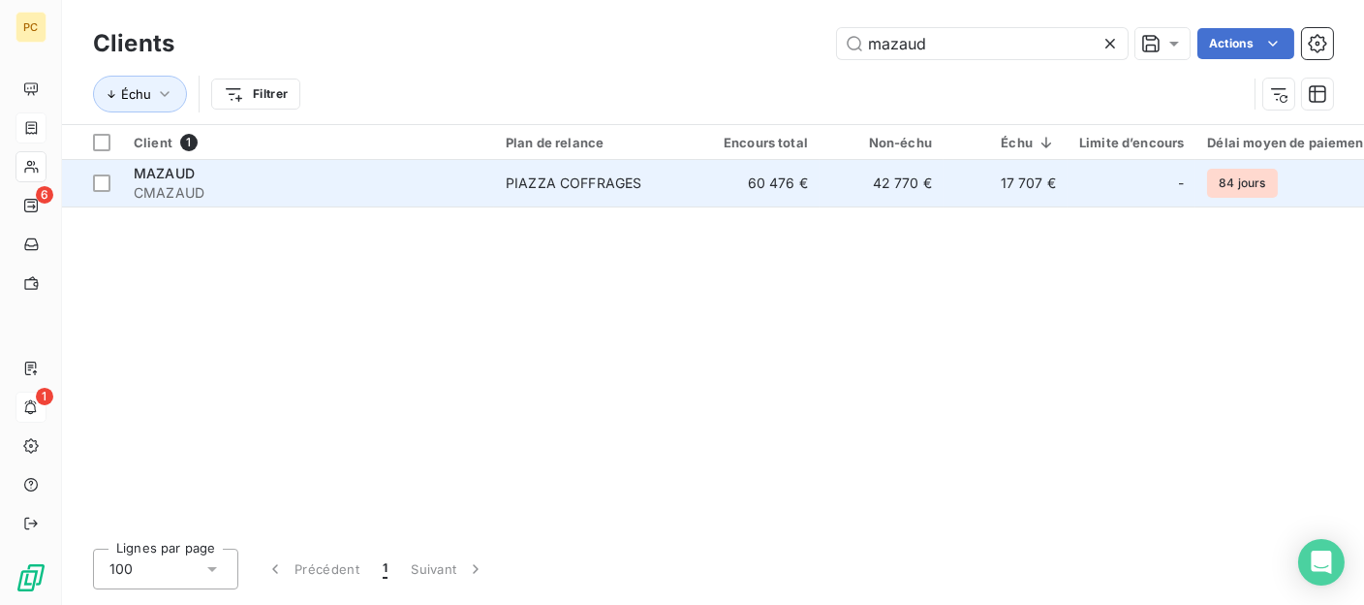
type input "mazaud"
click at [341, 192] on span "CMAZAUD" at bounding box center [308, 192] width 349 height 19
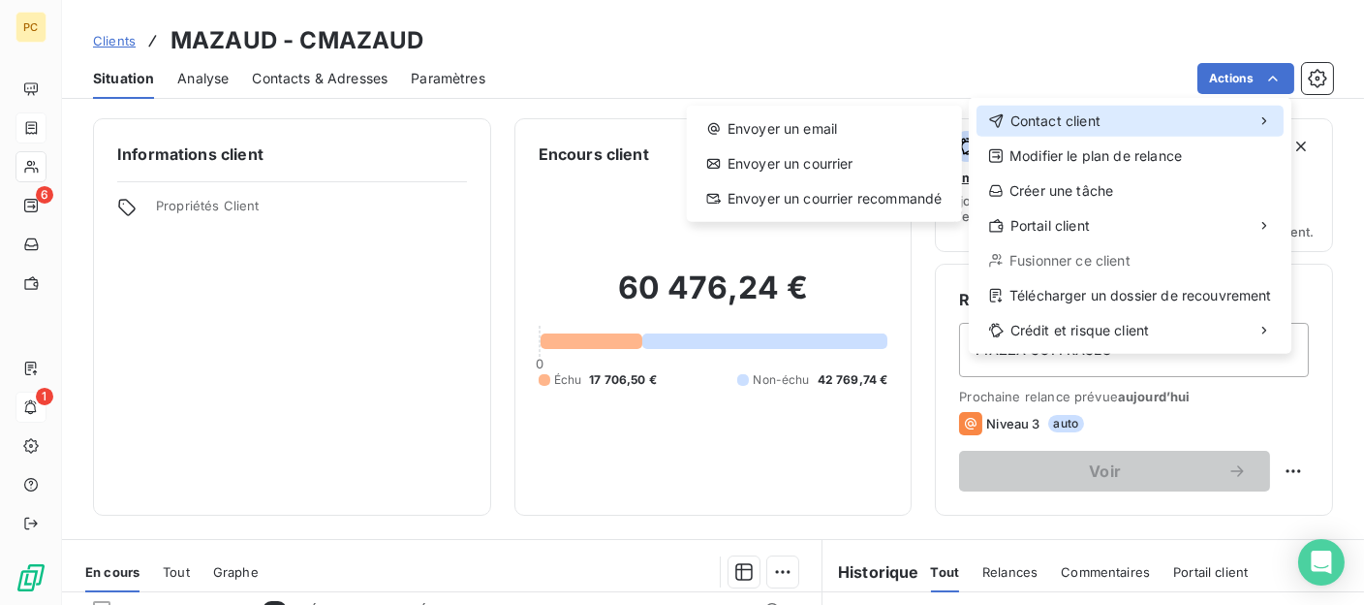
click at [1090, 119] on span "Contact client" at bounding box center [1056, 120] width 90 height 19
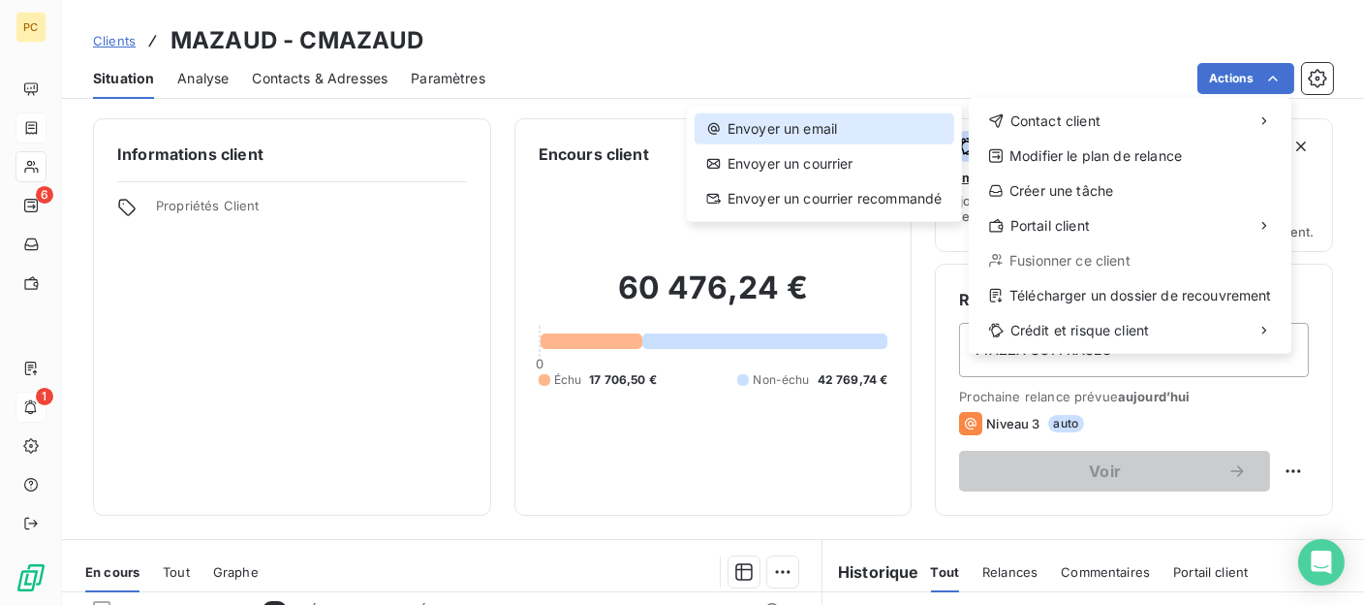
click at [818, 128] on div "Envoyer un email" at bounding box center [825, 128] width 260 height 31
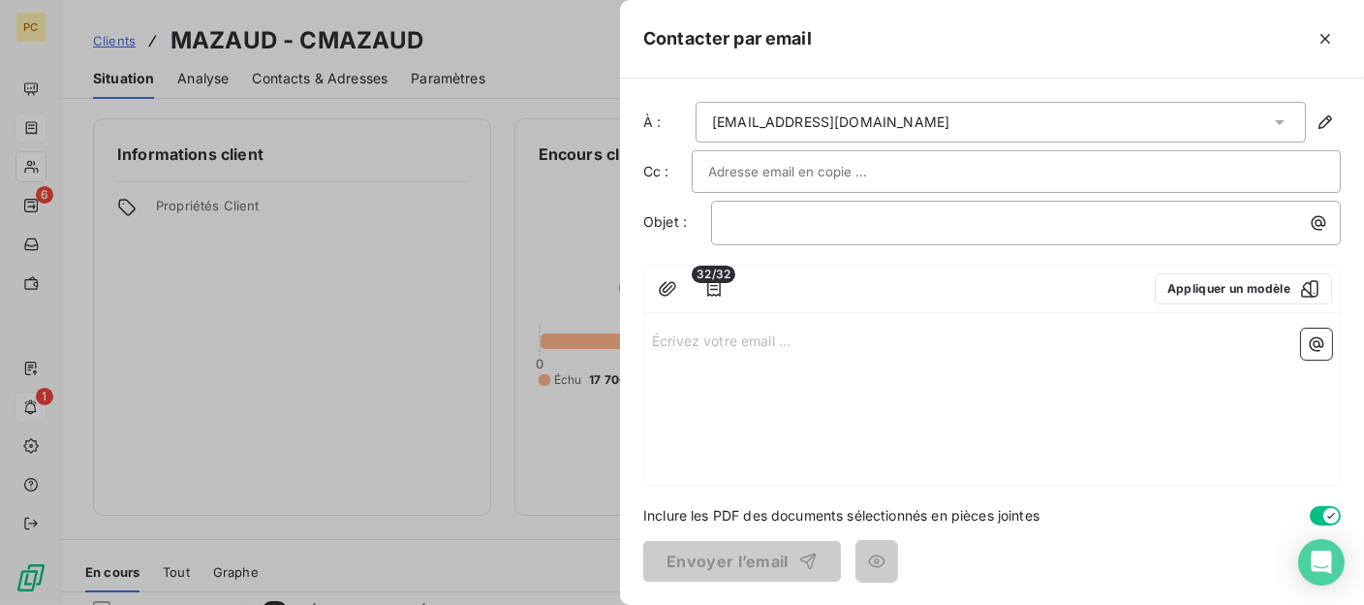
click at [718, 169] on input "text" at bounding box center [812, 171] width 208 height 29
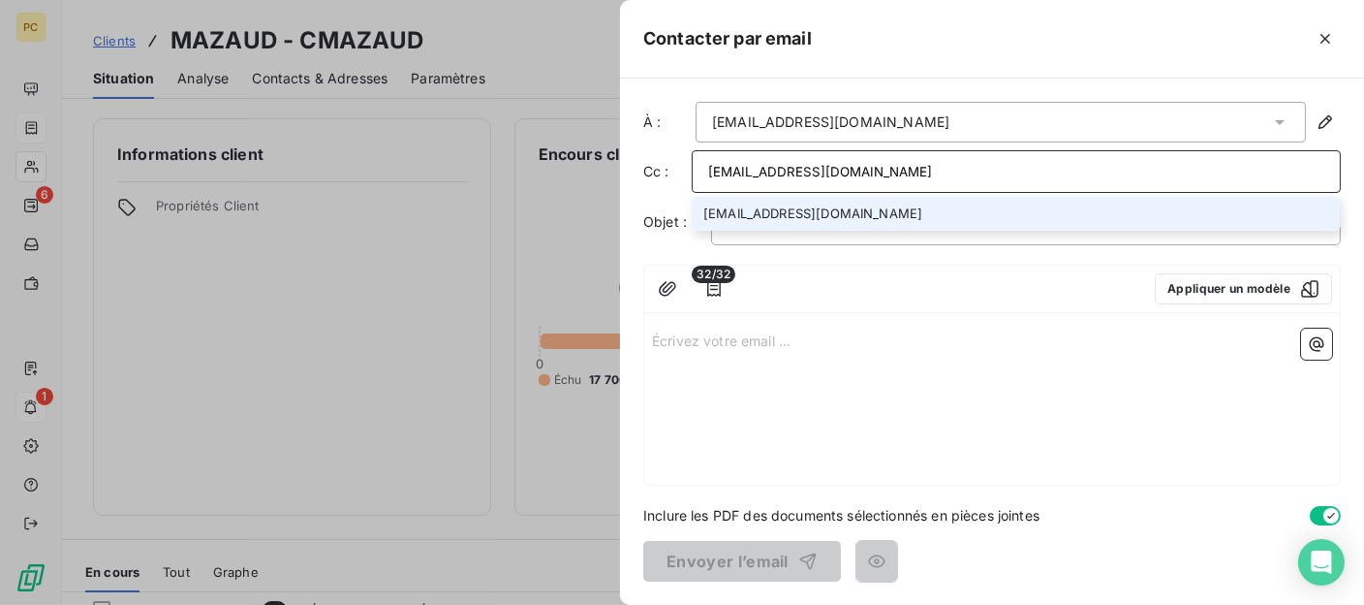
click at [771, 233] on div "﻿" at bounding box center [1026, 223] width 630 height 45
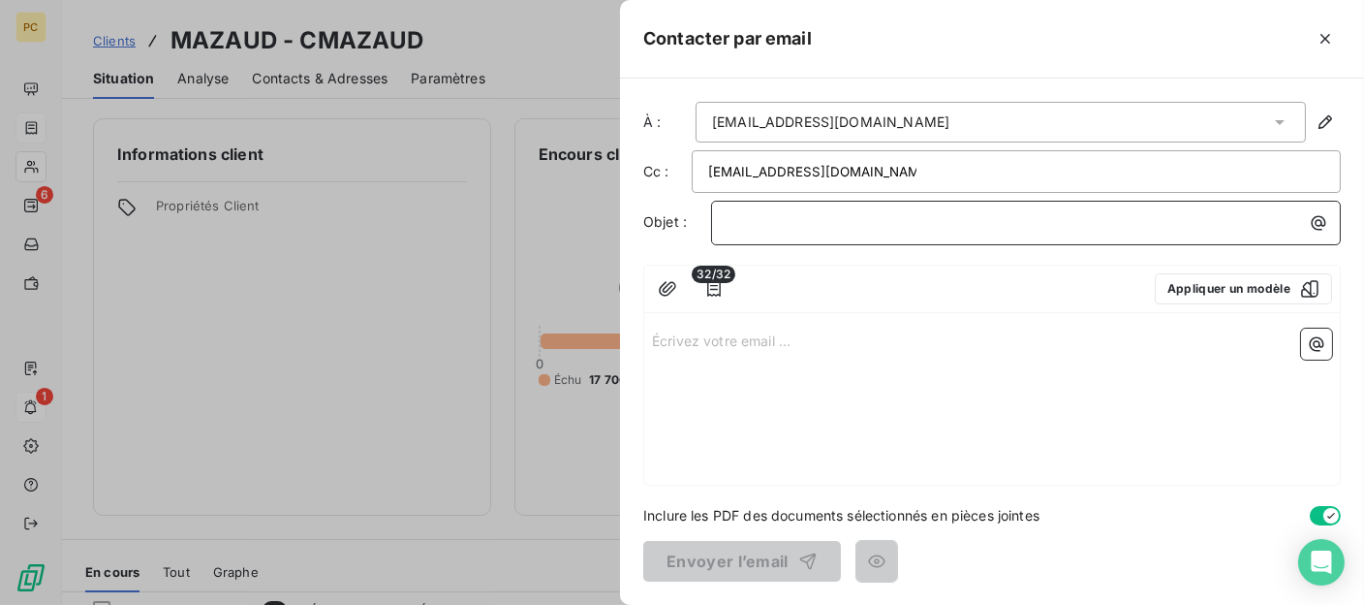
click at [766, 221] on p "﻿" at bounding box center [1031, 222] width 607 height 22
click at [721, 335] on p "Écrivez votre email ... ﻿" at bounding box center [992, 340] width 680 height 22
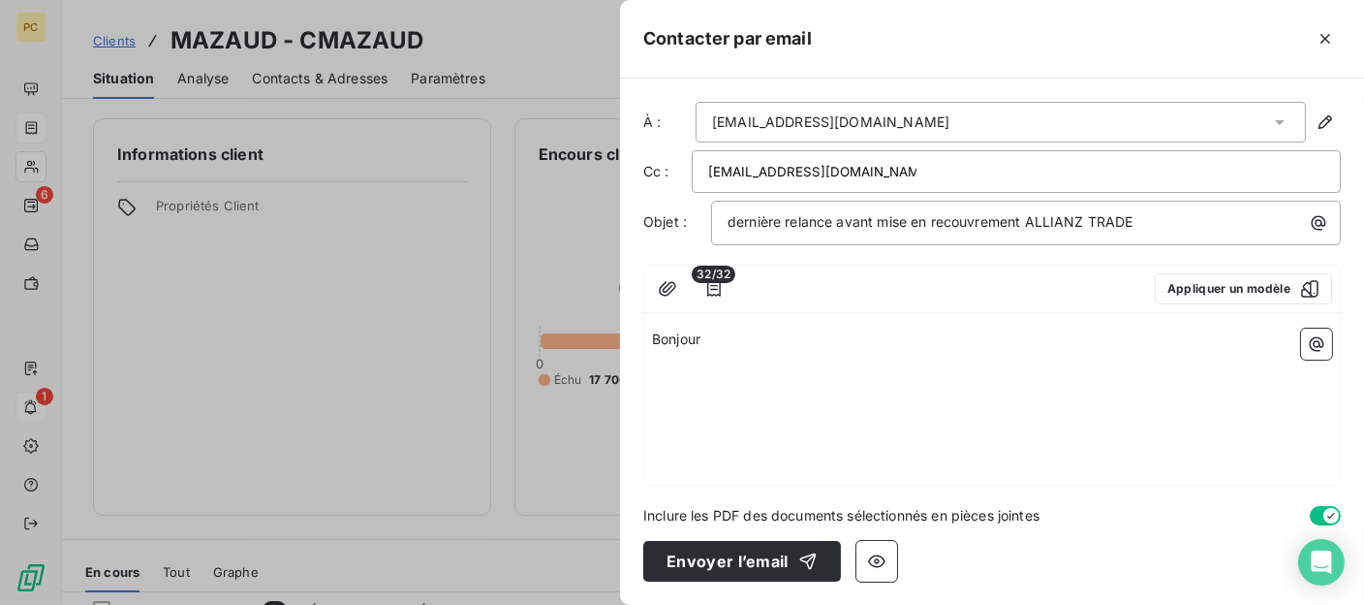
drag, startPoint x: 705, startPoint y: 337, endPoint x: 636, endPoint y: 323, distance: 70.3
click at [633, 337] on div "À : comptabilite@mazaud.fr Cc : qgarnier@piazza-coffrages.fr Objet : dernière r…" at bounding box center [992, 341] width 744 height 526
click at [1237, 281] on button "Appliquer un modèle" at bounding box center [1243, 288] width 177 height 31
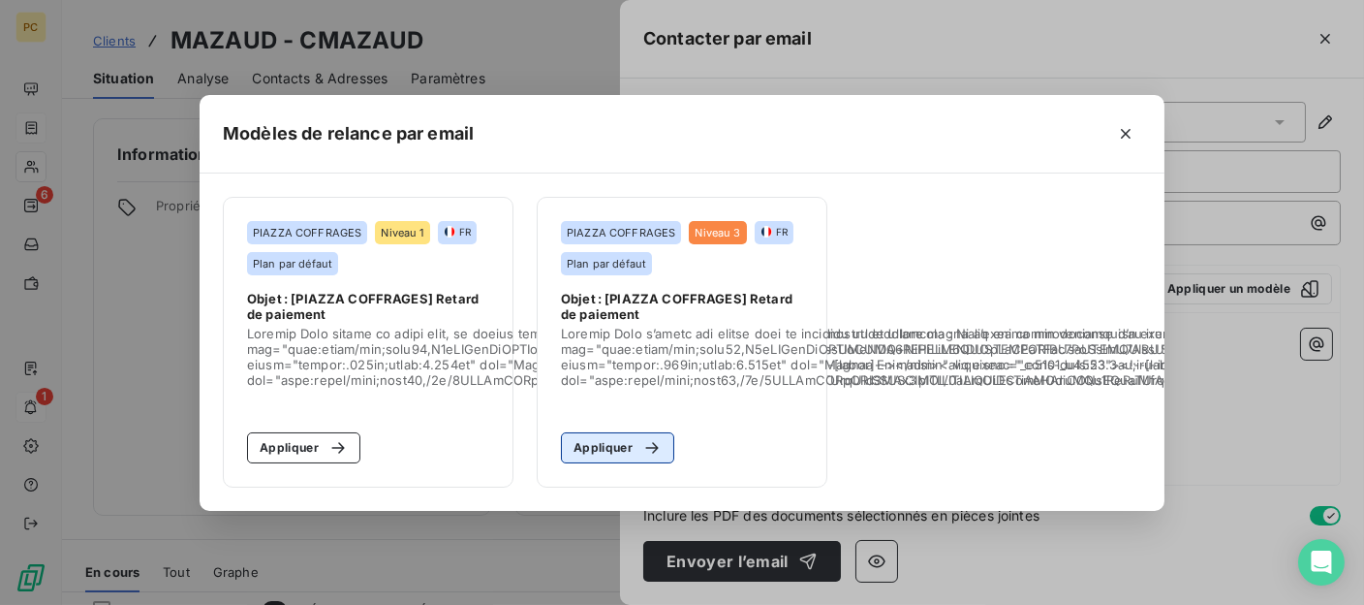
click at [612, 436] on button "Appliquer" at bounding box center [617, 447] width 113 height 31
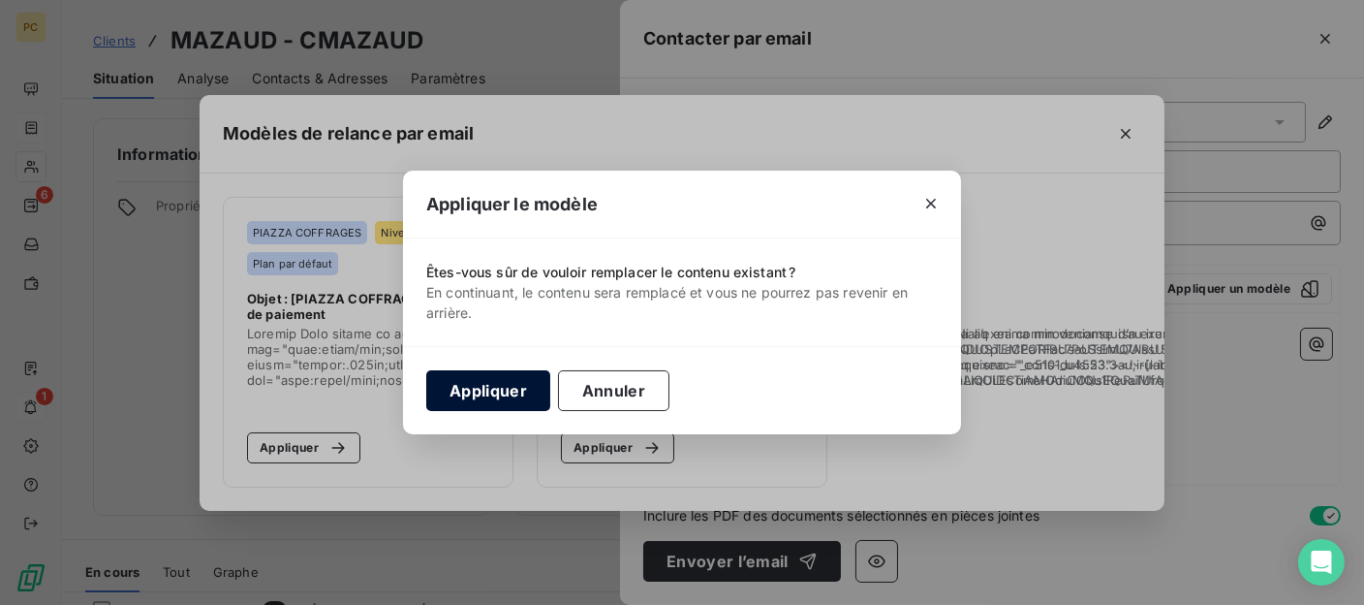
click at [491, 395] on button "Appliquer" at bounding box center [488, 390] width 124 height 41
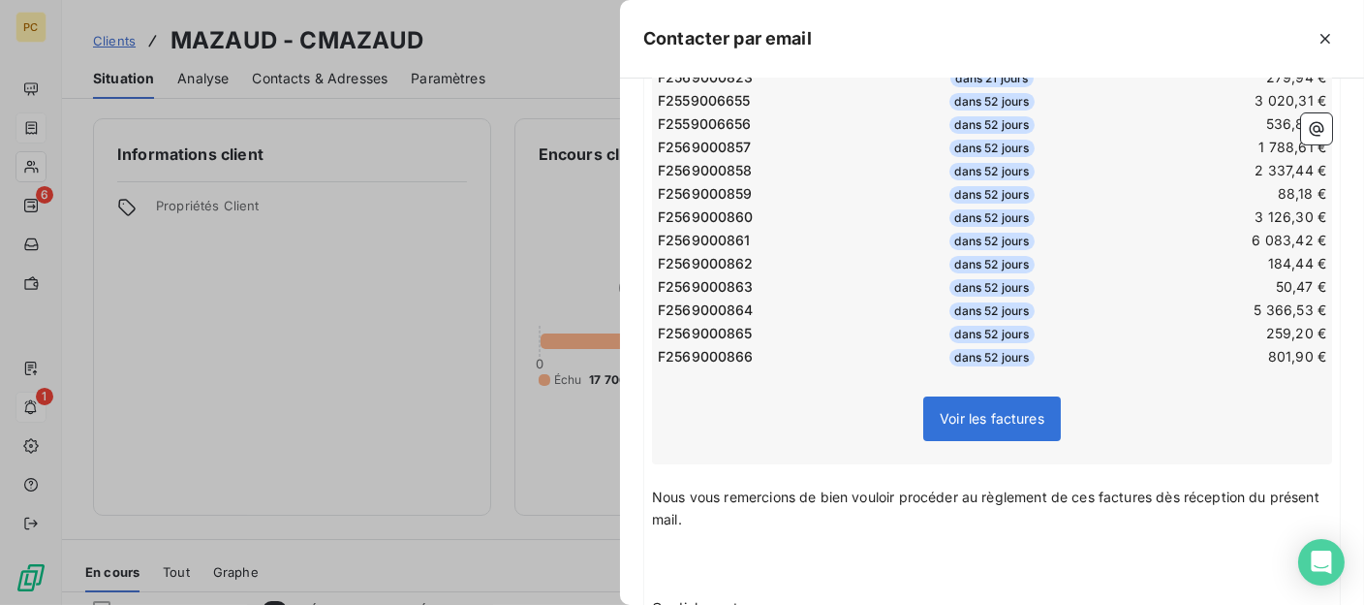
scroll to position [1163, 0]
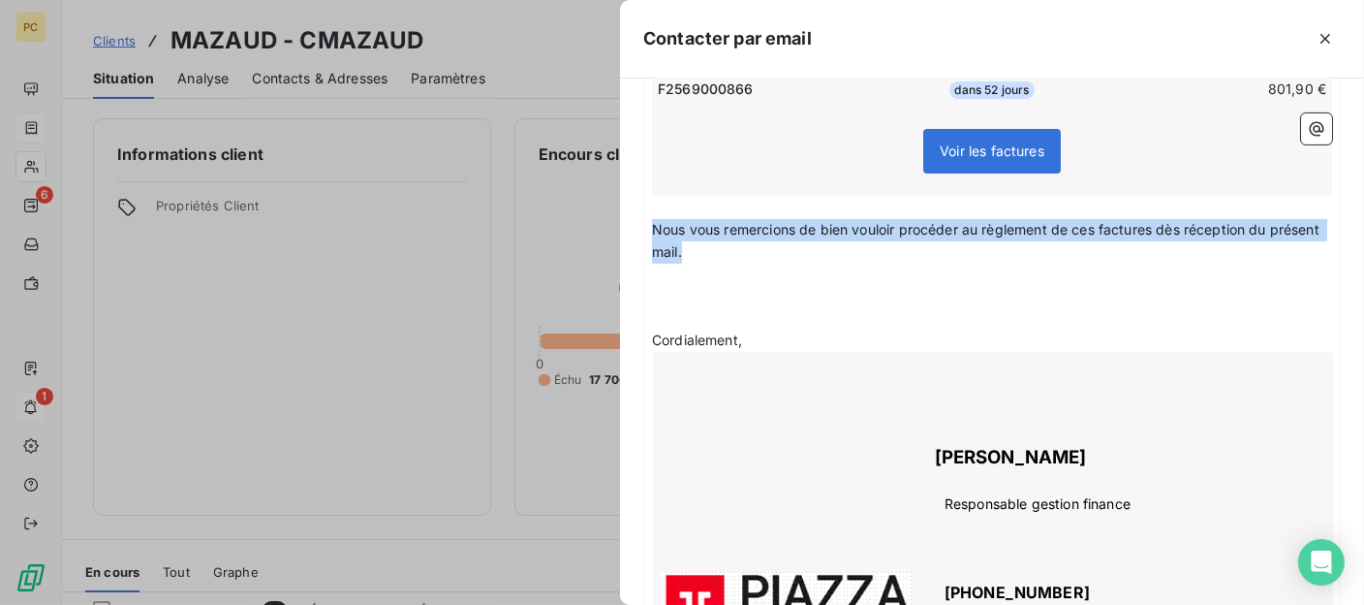
drag, startPoint x: 742, startPoint y: 209, endPoint x: 649, endPoint y: 182, distance: 96.9
click at [649, 182] on div "Bonjour ﻿ ﻿ ﻿ ﻿ Nous n’avons pas encore reçu le paiement des factures suivantes…" at bounding box center [992, 34] width 696 height 1752
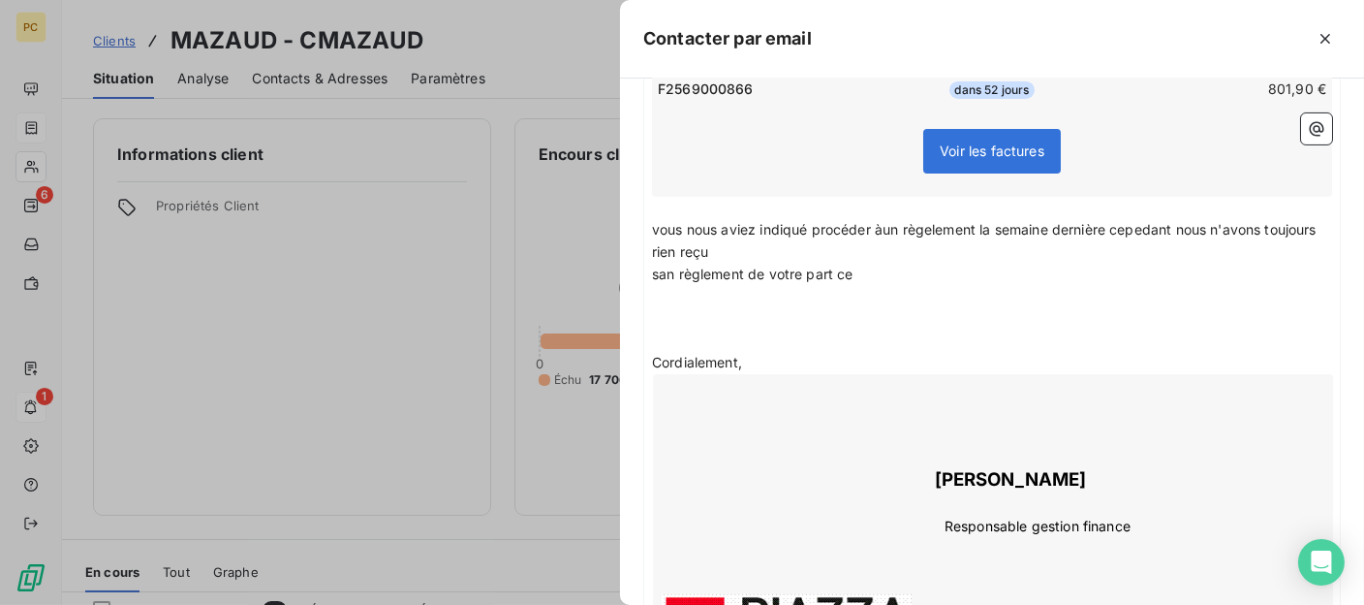
click at [883, 221] on span "vous nous aviez indiqué procéder àun règelement la semaine dernière cepedant no…" at bounding box center [986, 240] width 669 height 39
drag, startPoint x: 930, startPoint y: 185, endPoint x: 920, endPoint y: 205, distance: 23.0
click at [920, 219] on p "vous nous aviez indiqué procéder à un règelement la semaine dernière cepedant n…" at bounding box center [992, 241] width 680 height 45
click at [936, 221] on span "vous nous aviez indiqué procéder à un règelement la semaine dernière cepedant n…" at bounding box center [988, 240] width 673 height 39
click at [673, 266] on span "san règlement de votre part ce" at bounding box center [753, 274] width 202 height 16
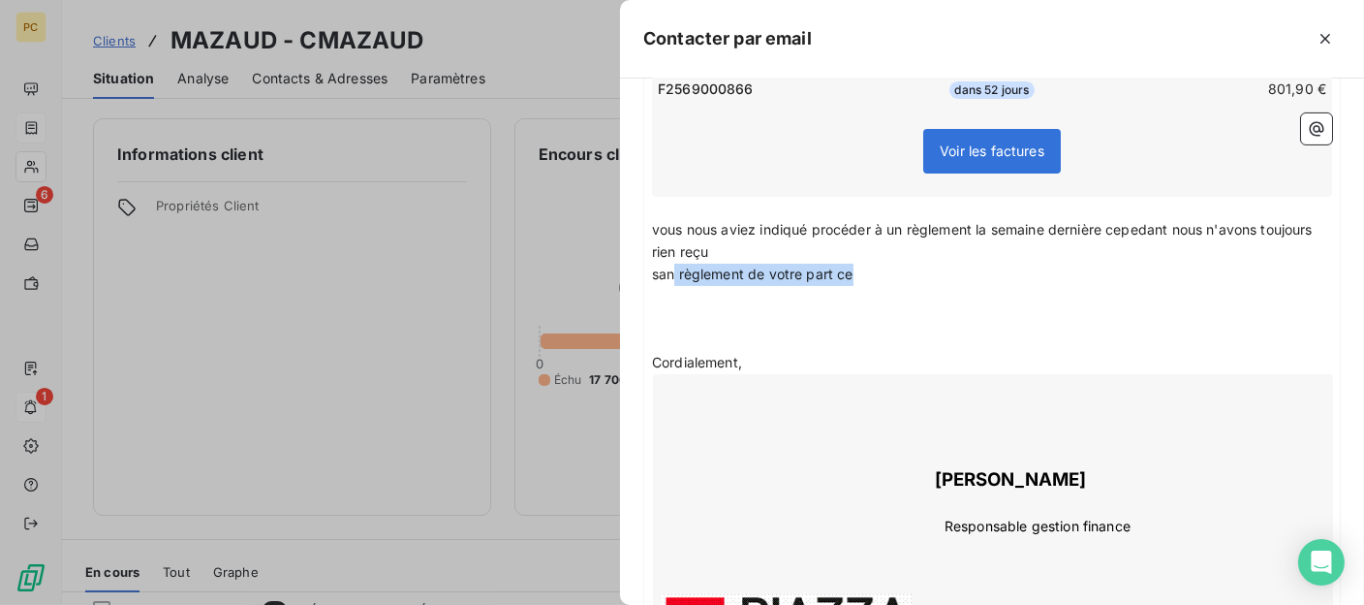
drag, startPoint x: 859, startPoint y: 235, endPoint x: 675, endPoint y: 235, distance: 183.2
click at [675, 264] on p "san règlement de votre part ce" at bounding box center [992, 275] width 680 height 22
drag, startPoint x: 789, startPoint y: 233, endPoint x: 732, endPoint y: 232, distance: 57.2
click at [732, 264] on p "sans retour demail" at bounding box center [992, 275] width 680 height 22
click at [1144, 221] on span "vous nous aviez indiqué procéder à un règlement la semaine dernière cepedant no…" at bounding box center [984, 240] width 665 height 39
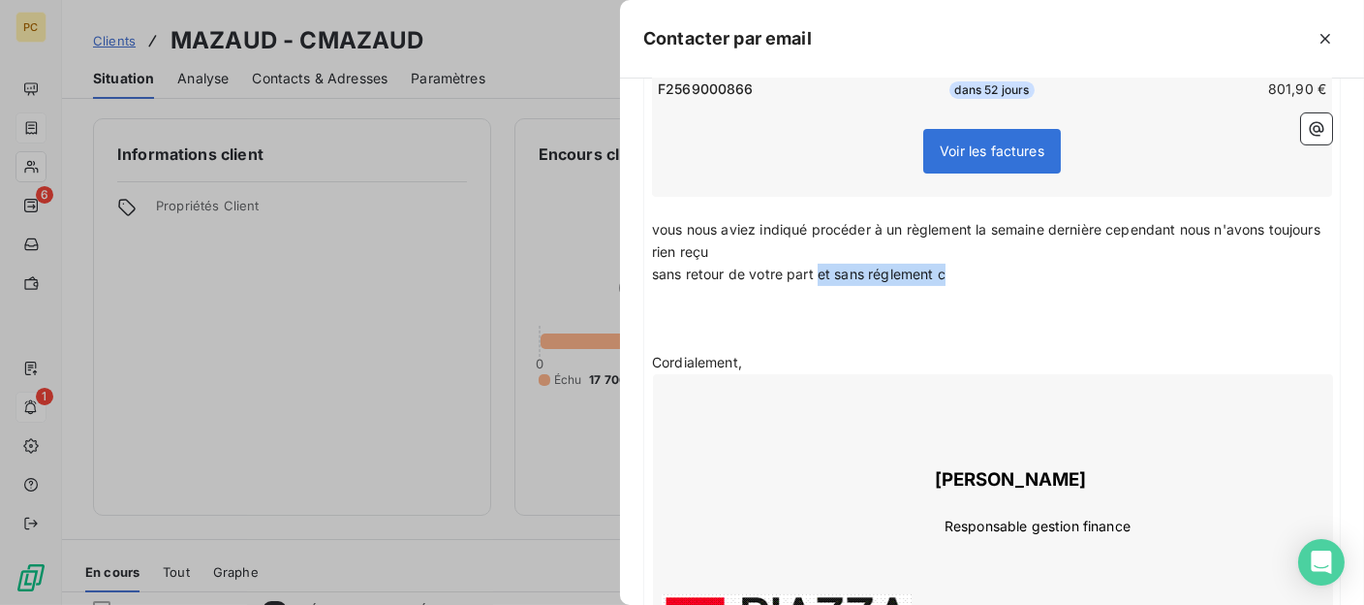
drag, startPoint x: 957, startPoint y: 230, endPoint x: 820, endPoint y: 227, distance: 137.6
click at [820, 264] on p "sans retour de votre part et sans réglement c" at bounding box center [992, 275] width 680 height 22
click at [1219, 266] on span "sans retour de votre part ce jour je transmets votre dossier en contentieux che…" at bounding box center [954, 274] width 604 height 16
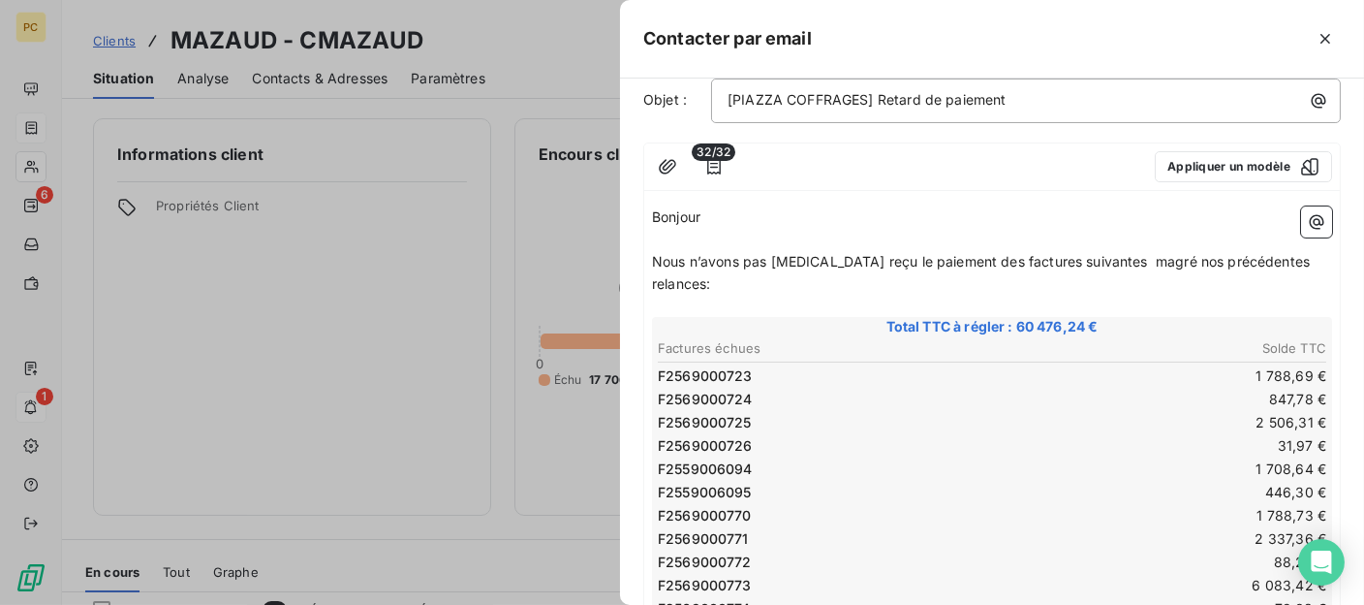
scroll to position [0, 0]
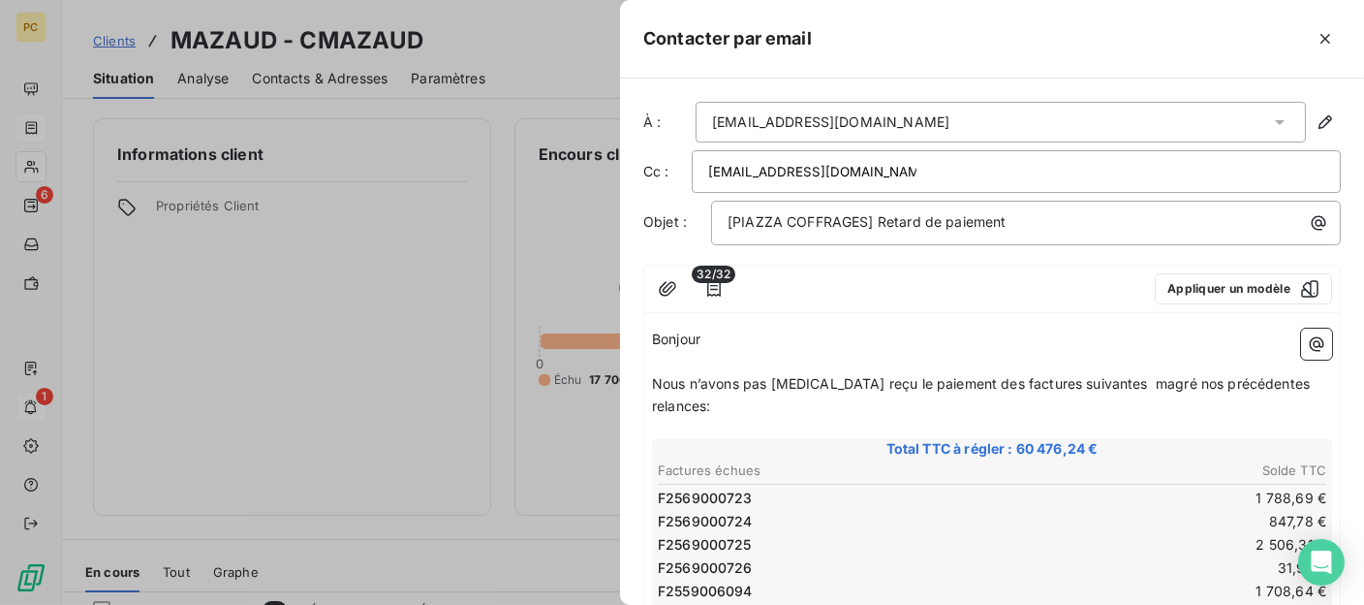
click at [889, 170] on div "qgarnier@piazza-coffrages.fr" at bounding box center [1016, 171] width 616 height 29
type input "qgarnier@piazza-coffrages.fr"
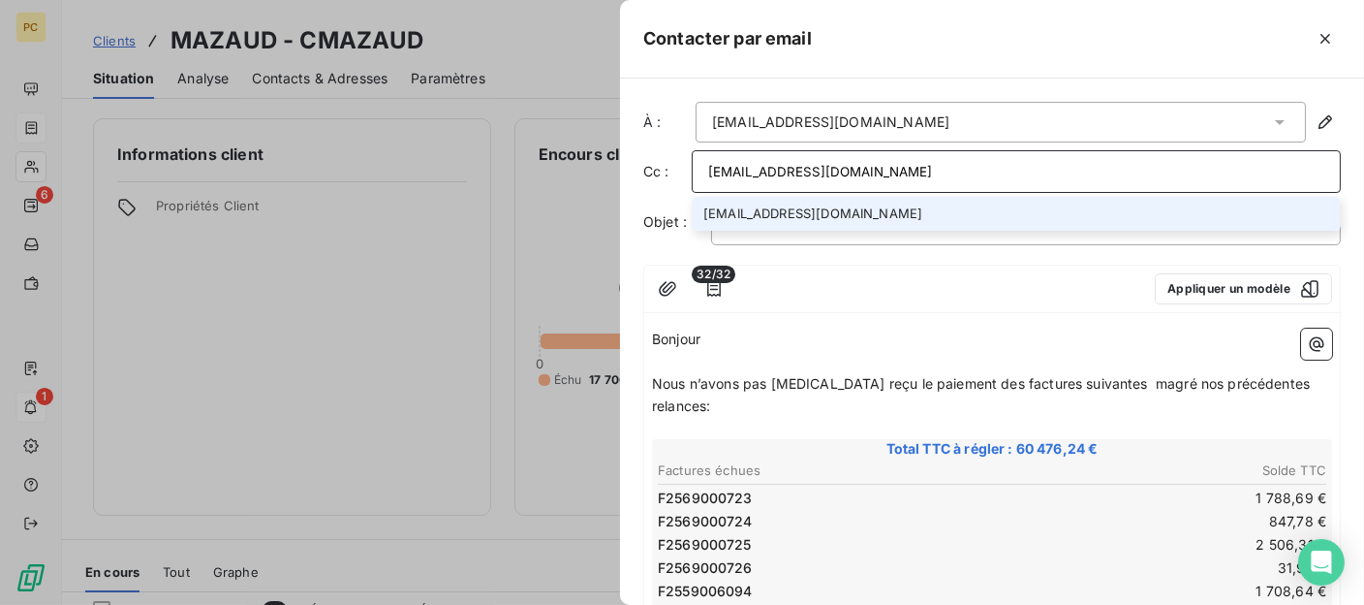
click at [885, 210] on li "qgarnier@piazza-coffrages.fr" at bounding box center [1016, 214] width 649 height 34
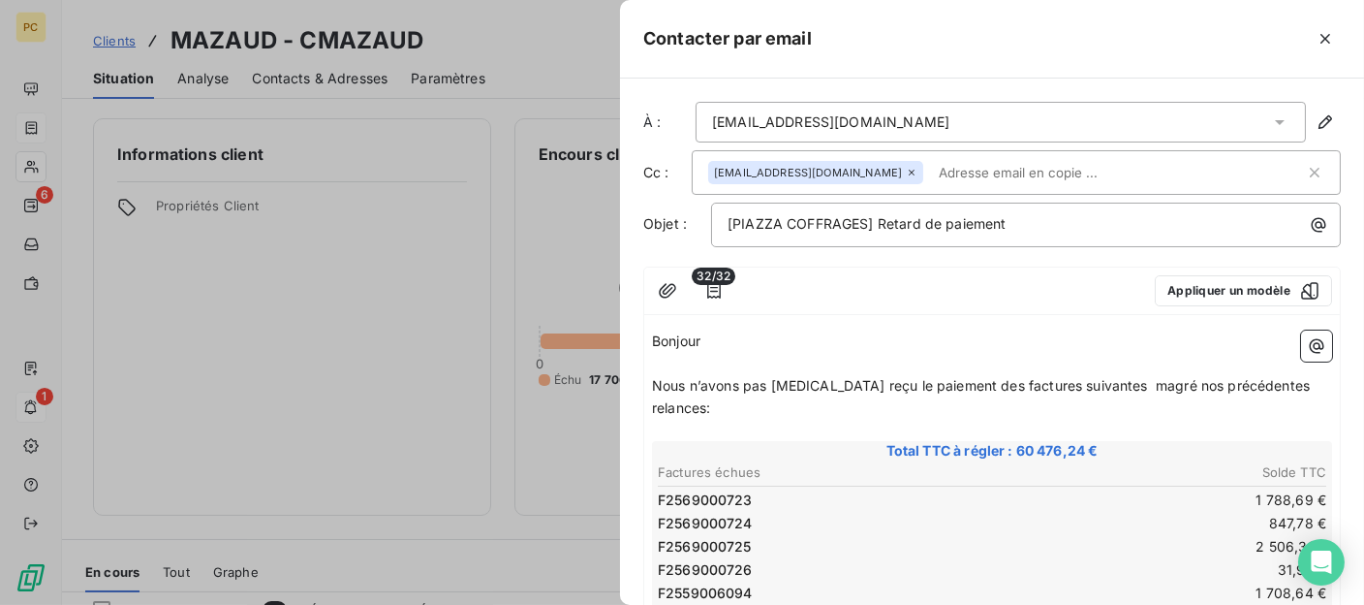
click at [1113, 383] on span "Nous n’avons pas encore reçu le paiement des factures suivantes magré nos précé…" at bounding box center [983, 396] width 662 height 39
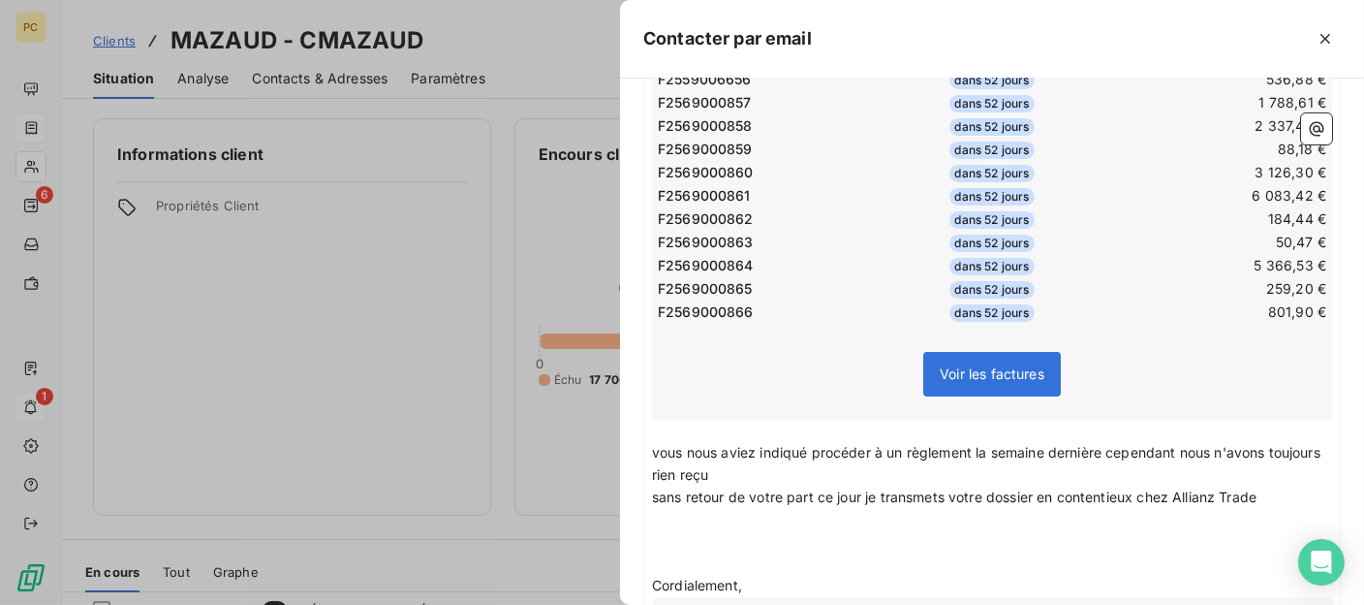
scroll to position [969, 0]
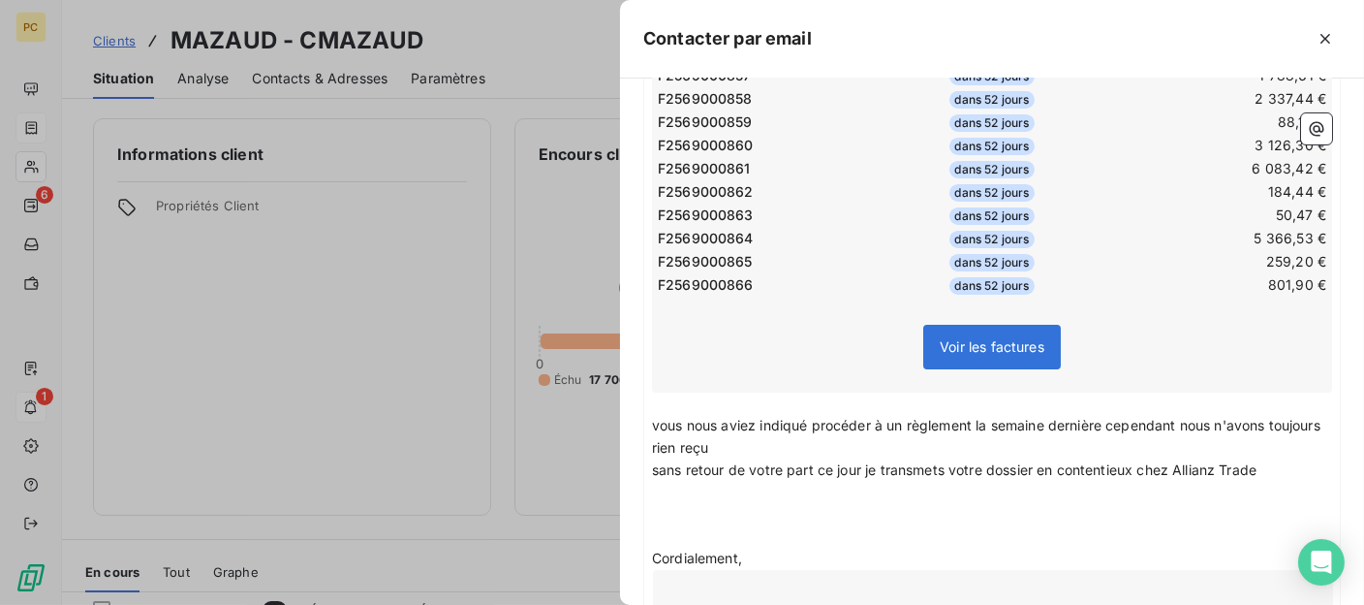
click at [1278, 459] on p "sans retour de votre part ce jour je transmets votre dossier en contentieux che…" at bounding box center [992, 470] width 680 height 22
click at [756, 461] on span "sans retour de votre part ce jour je transmets votre dossier en contentieux che…" at bounding box center [979, 480] width 655 height 39
click at [888, 459] on p "sans retour de votre part ce jour je transmets votre dossier en contentieux che…" at bounding box center [992, 481] width 680 height 45
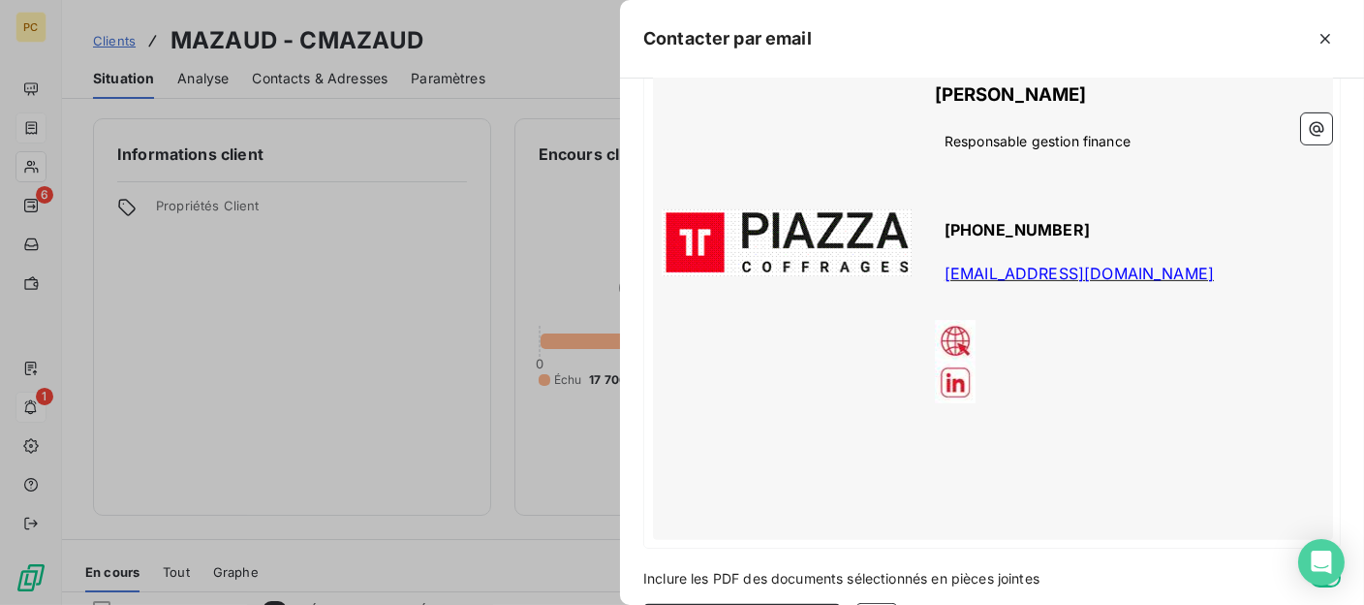
scroll to position [1590, 0]
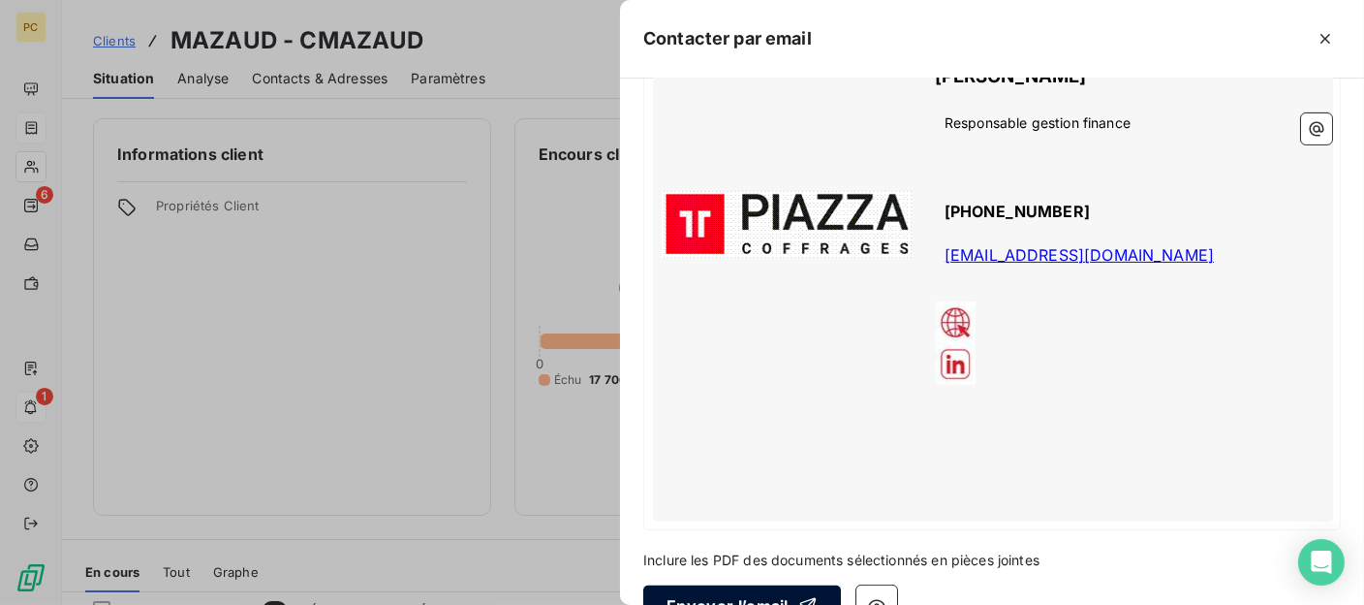
click at [747, 585] on button "Envoyer l’email" at bounding box center [742, 605] width 198 height 41
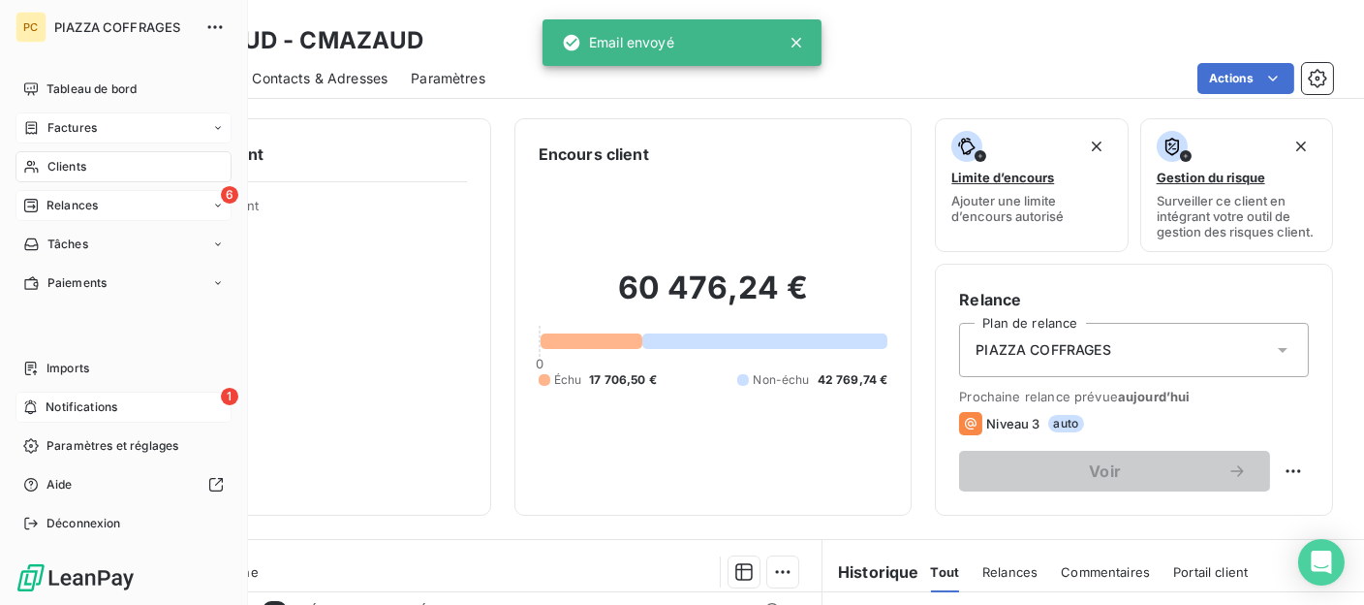
click at [96, 205] on span "Relances" at bounding box center [72, 205] width 51 height 17
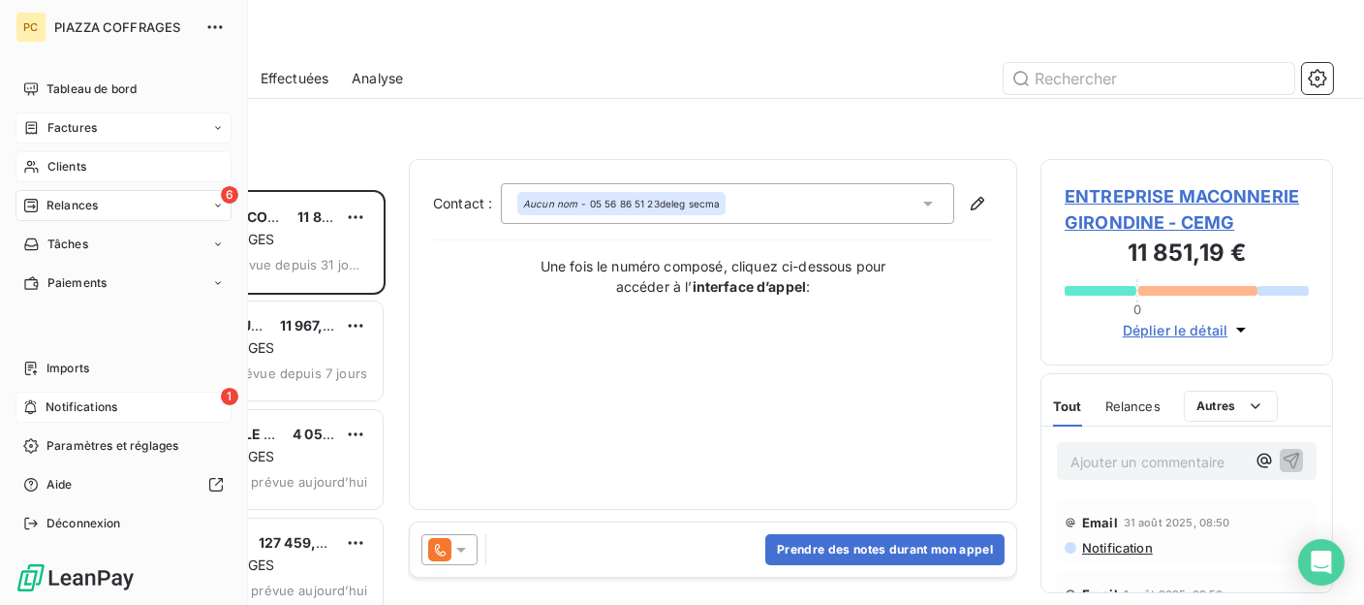
click at [65, 166] on span "Clients" at bounding box center [66, 166] width 39 height 17
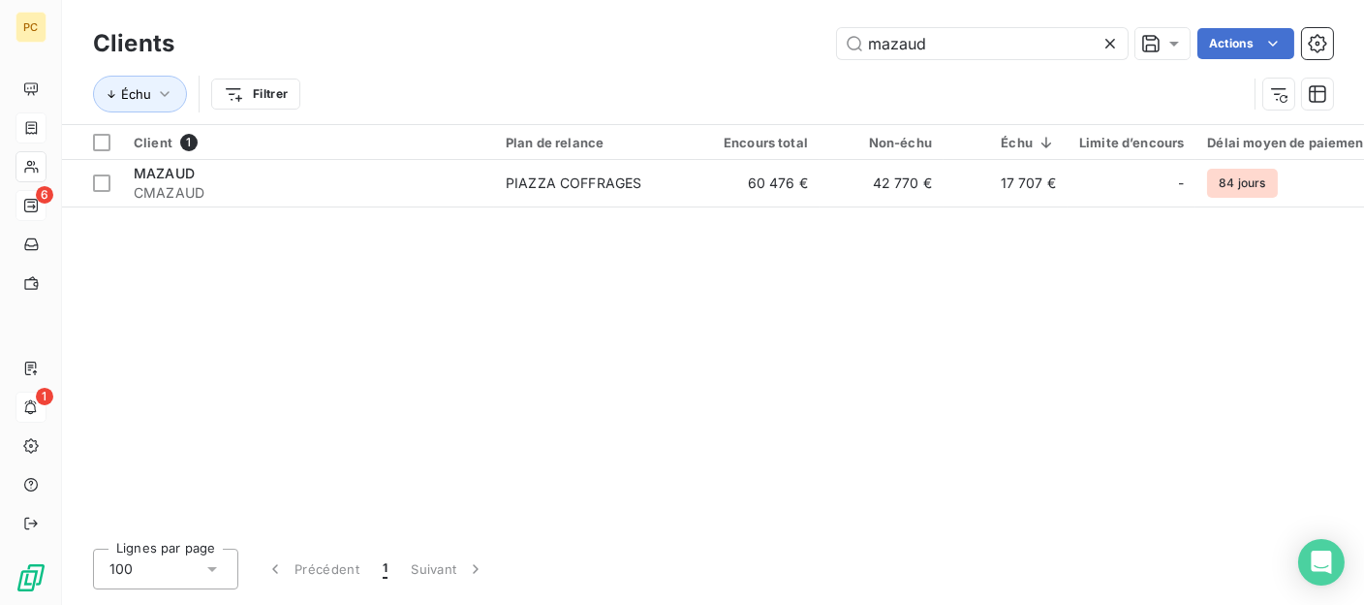
drag, startPoint x: 923, startPoint y: 47, endPoint x: 823, endPoint y: 48, distance: 99.8
click at [823, 48] on div "mazaud Actions" at bounding box center [766, 43] width 1136 height 31
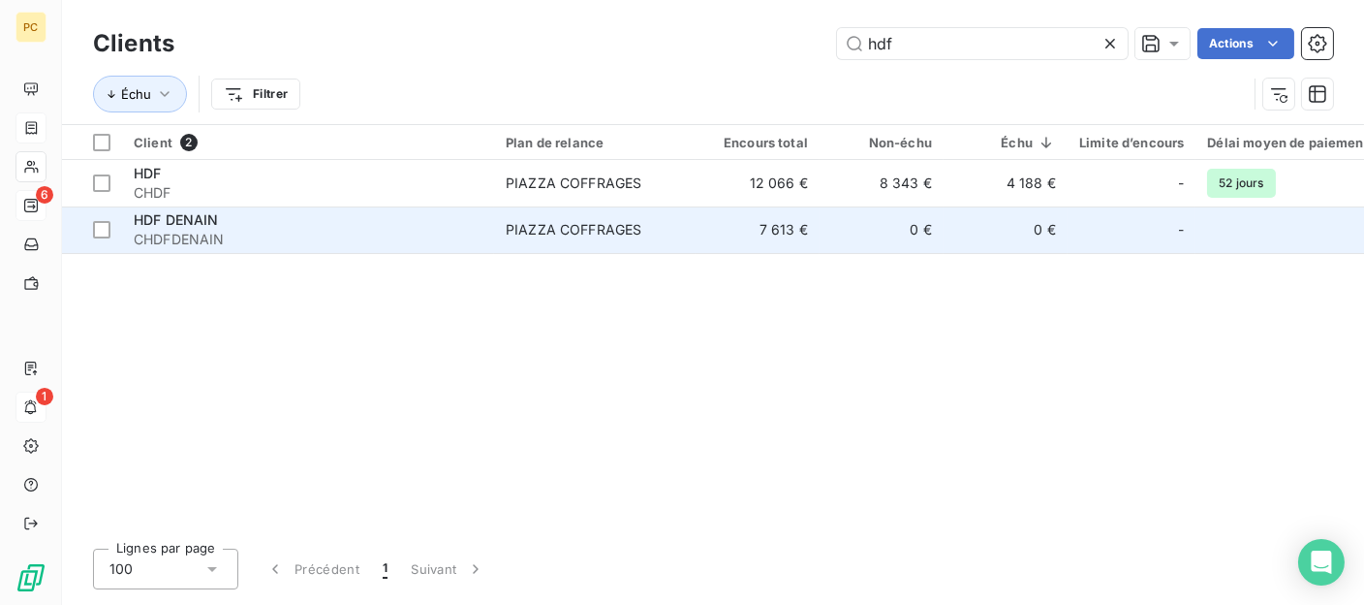
type input "hdf"
click at [518, 235] on div "PIAZZA COFFRAGES" at bounding box center [574, 229] width 136 height 19
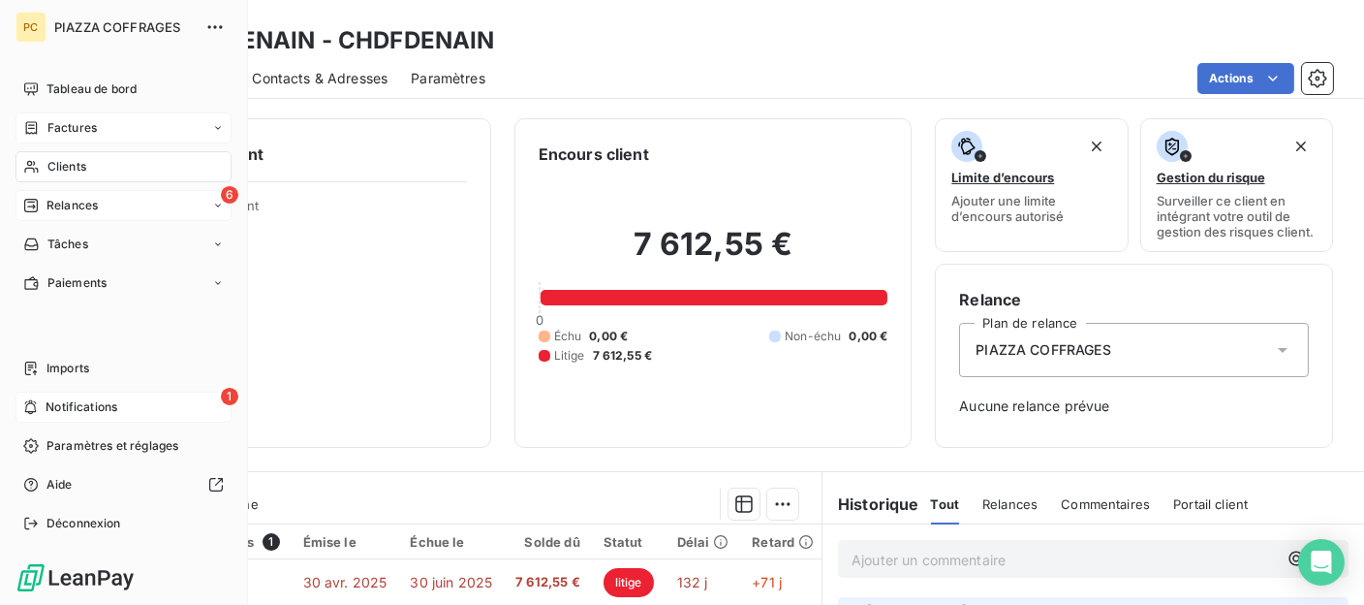
click at [59, 162] on span "Clients" at bounding box center [66, 166] width 39 height 17
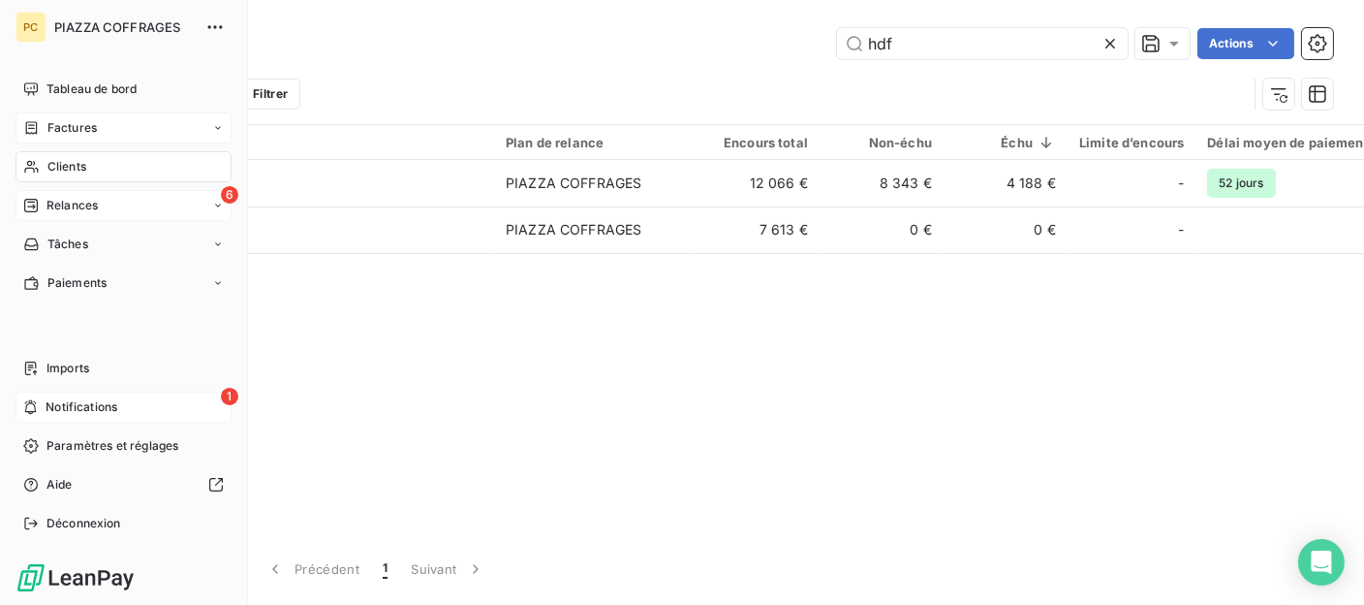
click at [67, 168] on span "Clients" at bounding box center [66, 166] width 39 height 17
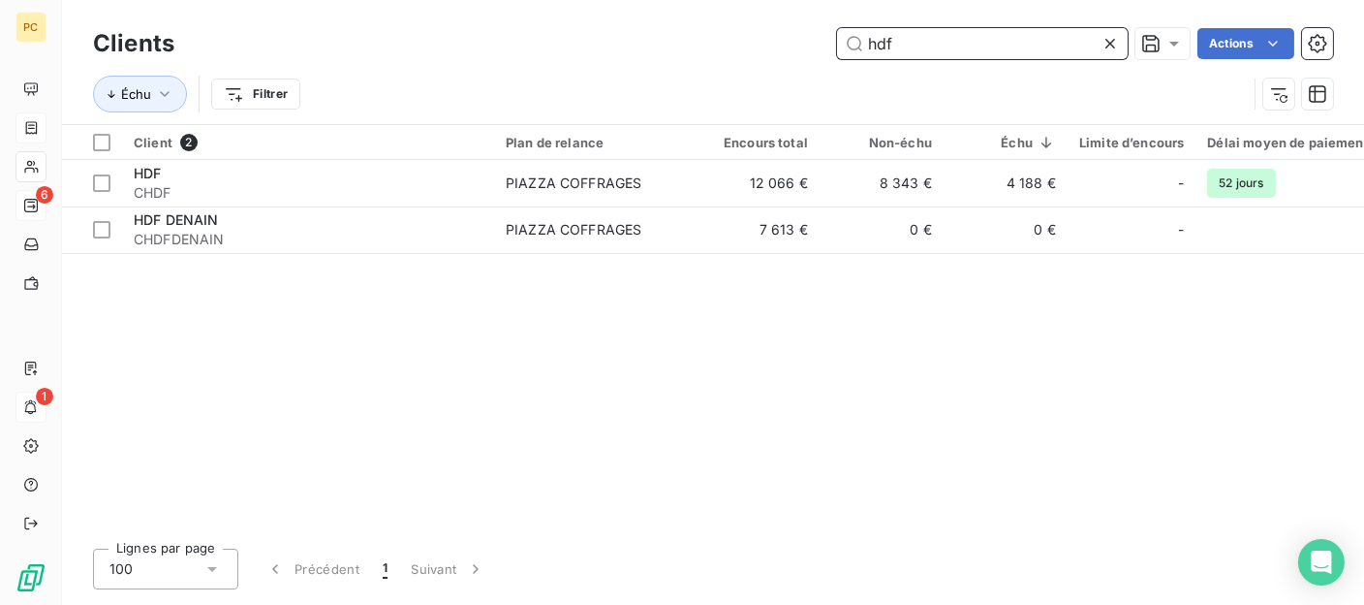
drag, startPoint x: 907, startPoint y: 47, endPoint x: 856, endPoint y: 42, distance: 51.6
click at [856, 42] on input "hdf" at bounding box center [982, 43] width 291 height 31
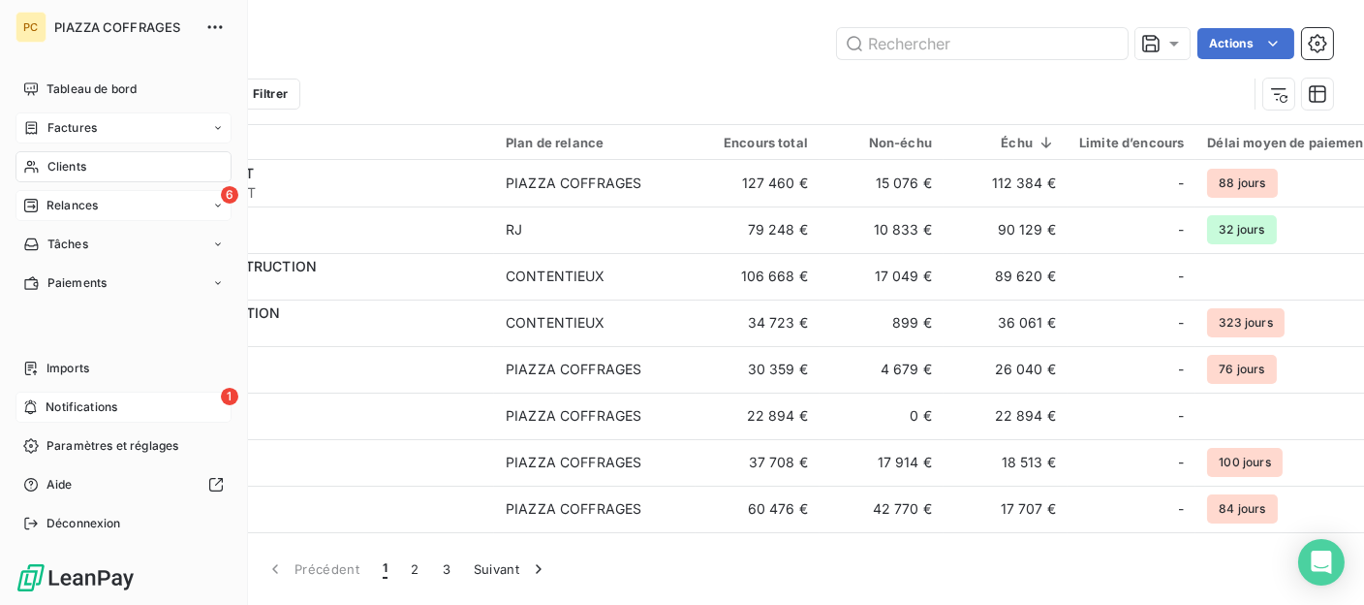
click at [65, 206] on span "Relances" at bounding box center [72, 205] width 51 height 17
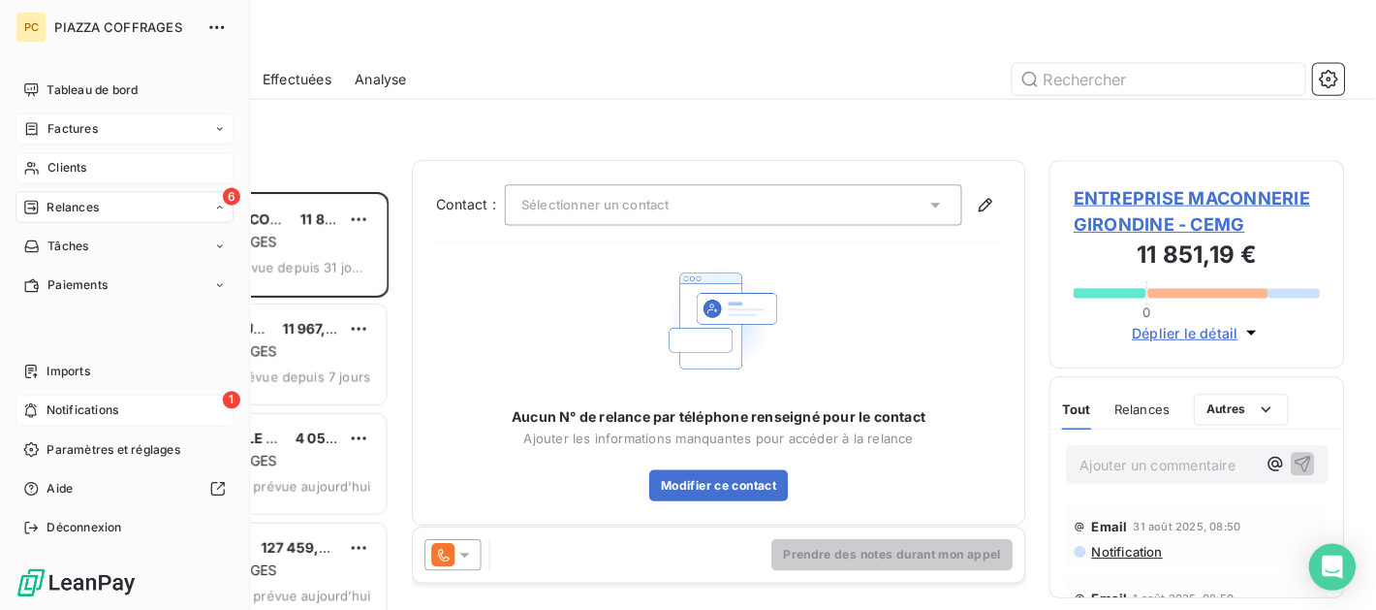
scroll to position [400, 278]
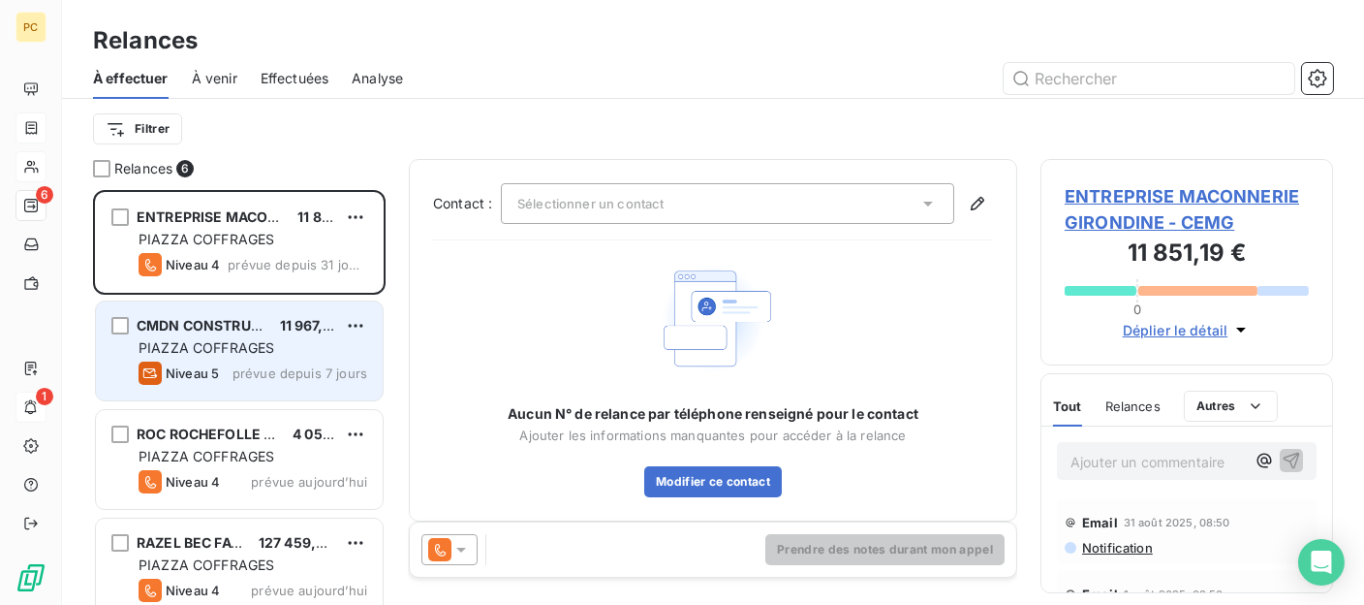
click at [268, 341] on span "PIAZZA COFFRAGES" at bounding box center [207, 347] width 136 height 16
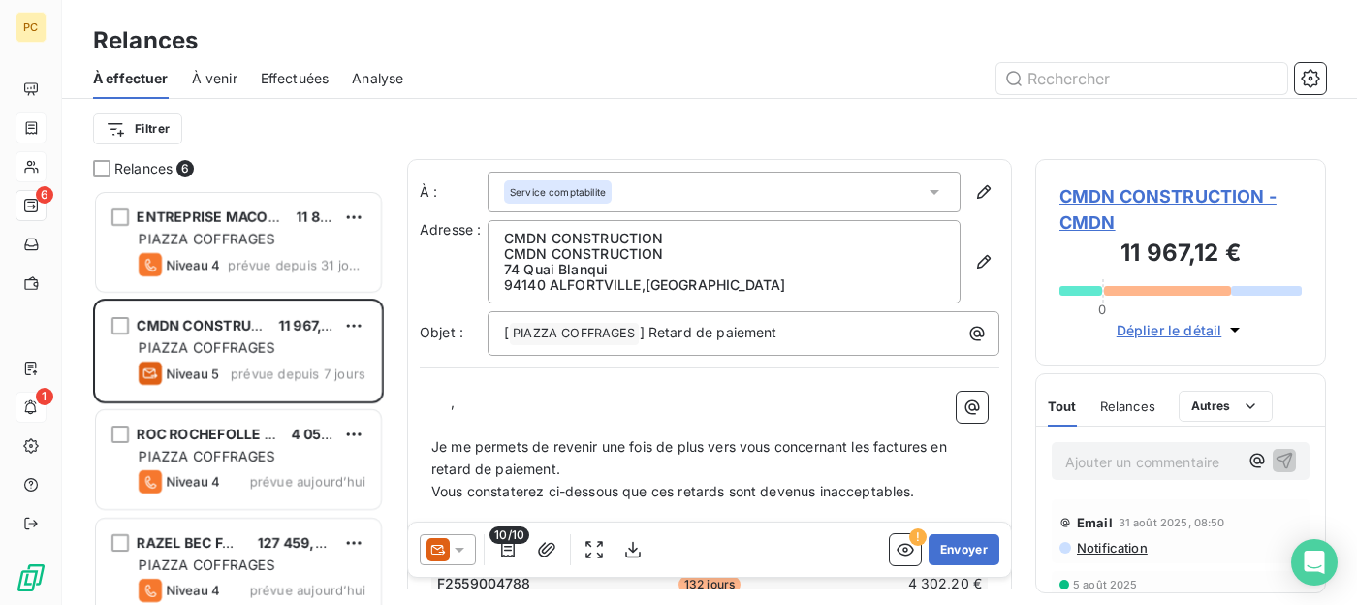
scroll to position [400, 276]
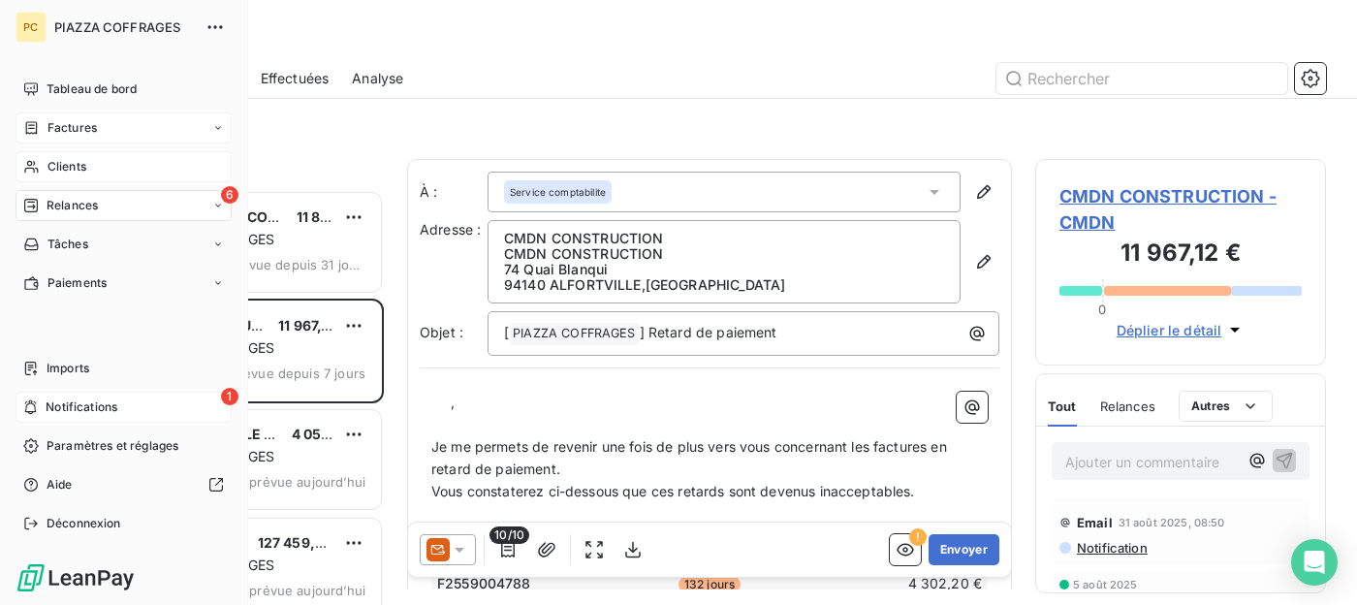
click at [67, 206] on span "Relances" at bounding box center [72, 205] width 51 height 17
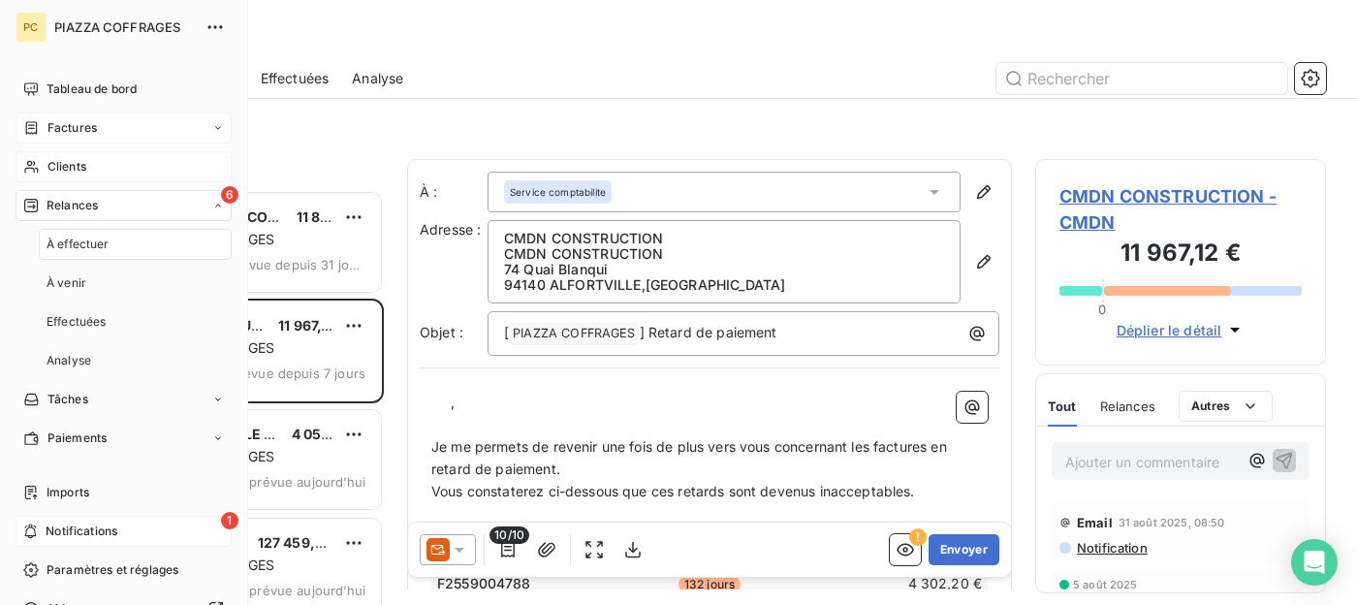
click at [67, 164] on span "Clients" at bounding box center [66, 166] width 39 height 17
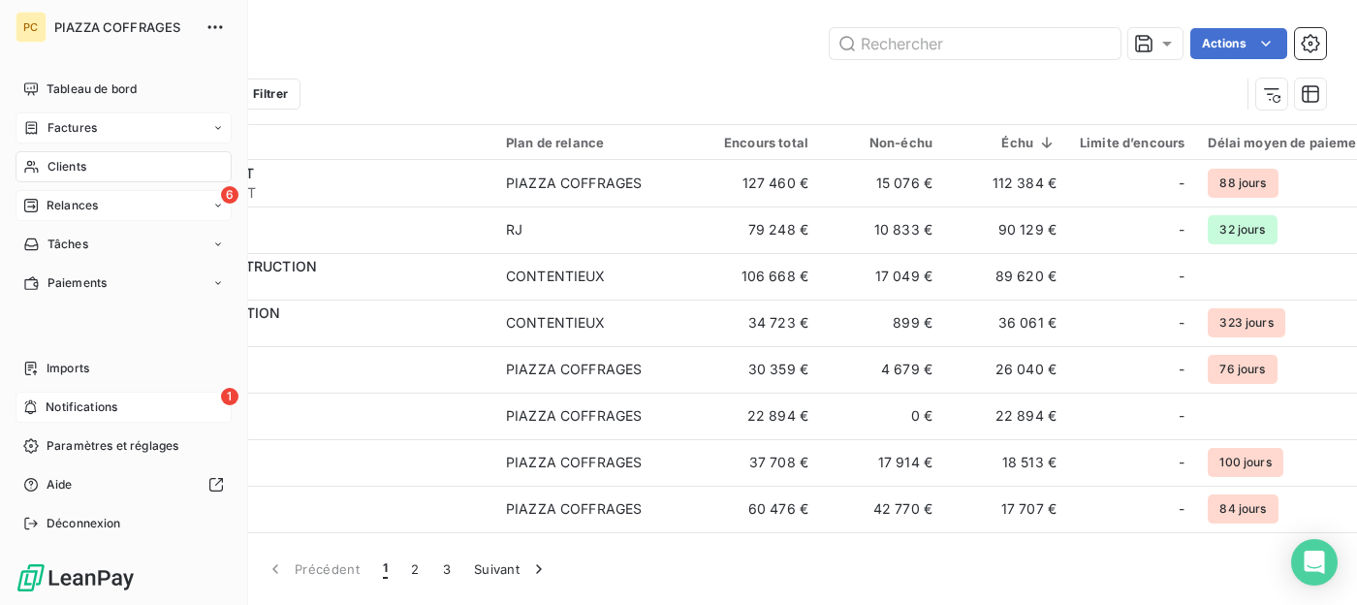
click at [55, 202] on span "Relances" at bounding box center [72, 205] width 51 height 17
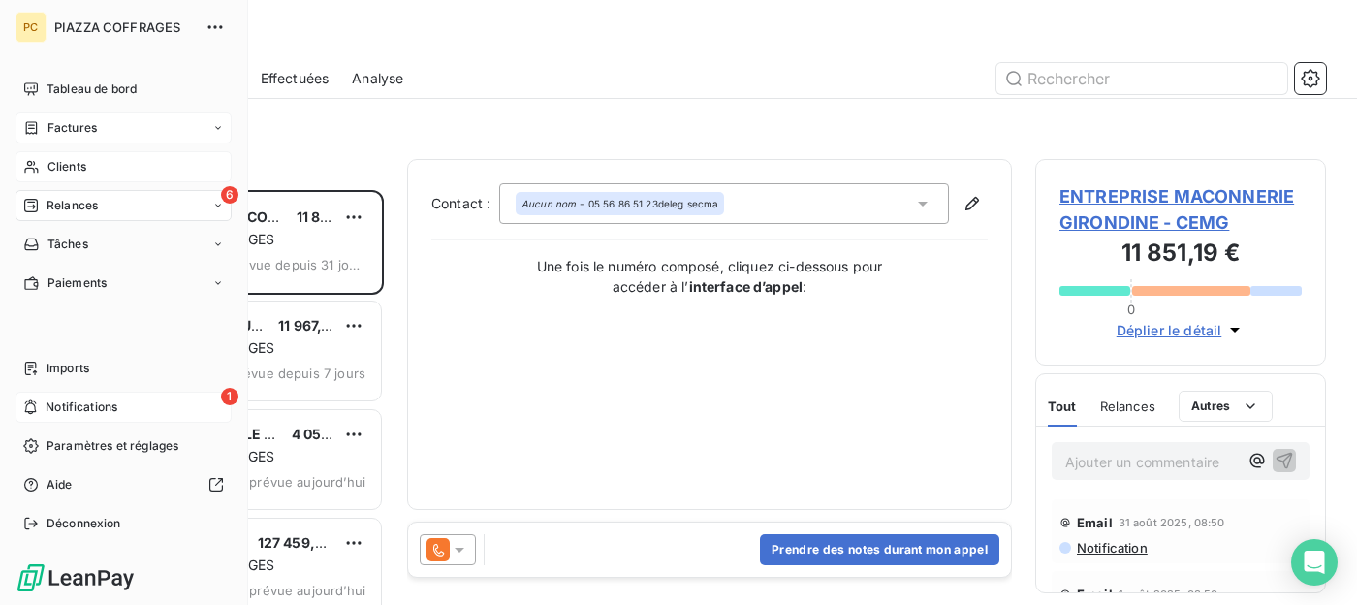
click at [53, 404] on span "Notifications" at bounding box center [82, 406] width 72 height 17
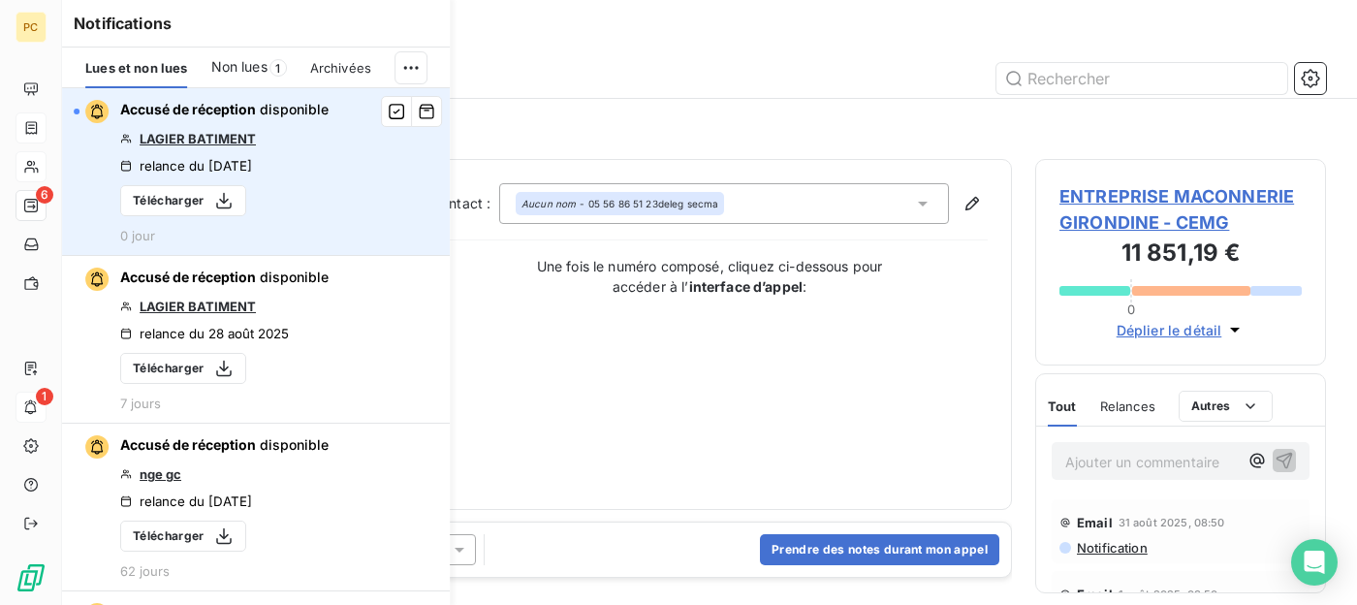
click at [228, 142] on link "LAGIER BATIMENT" at bounding box center [198, 139] width 116 height 16
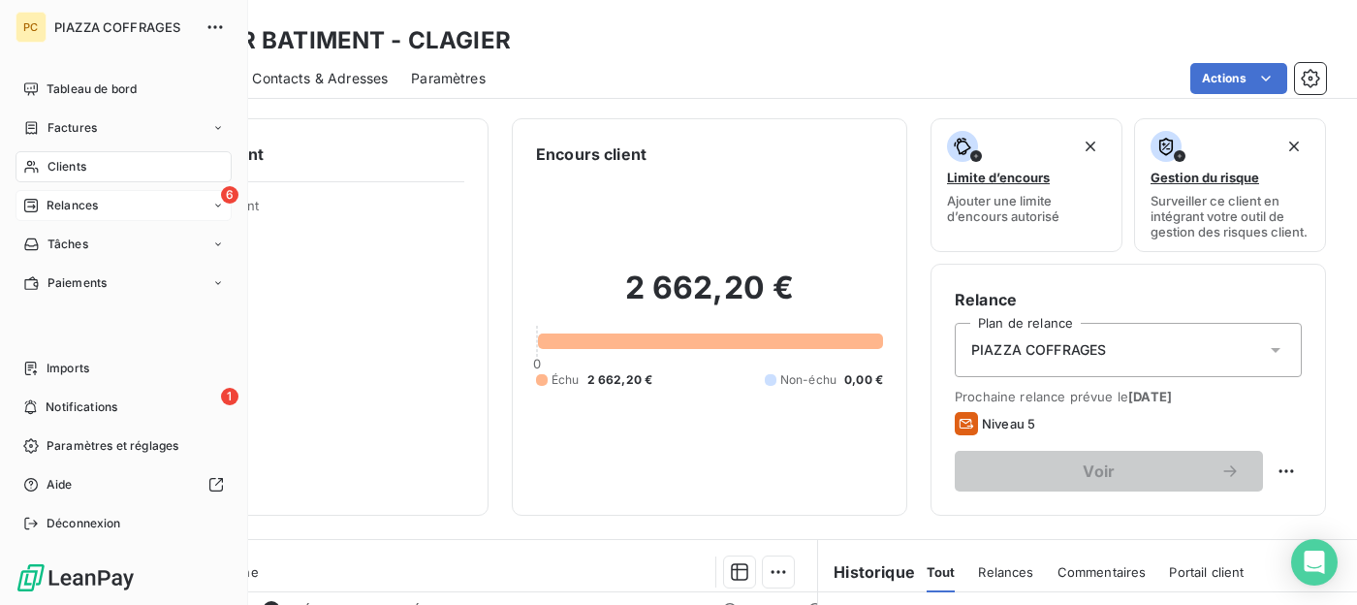
click at [80, 205] on span "Relances" at bounding box center [72, 205] width 51 height 17
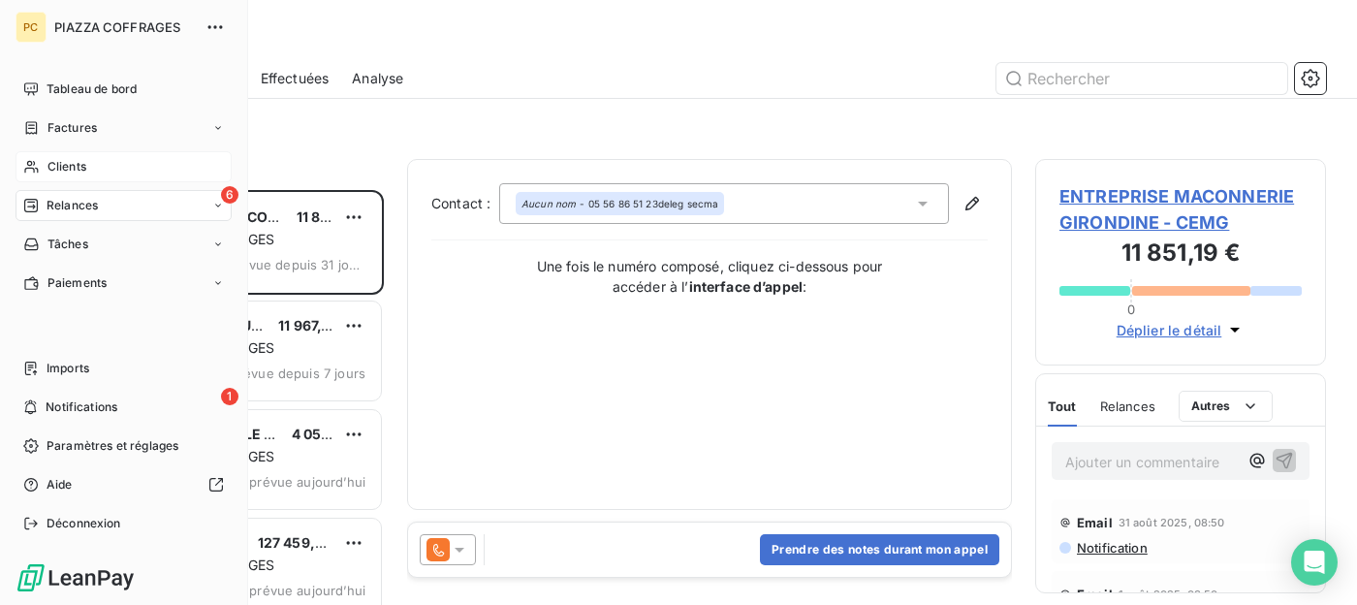
click at [54, 168] on span "Clients" at bounding box center [66, 166] width 39 height 17
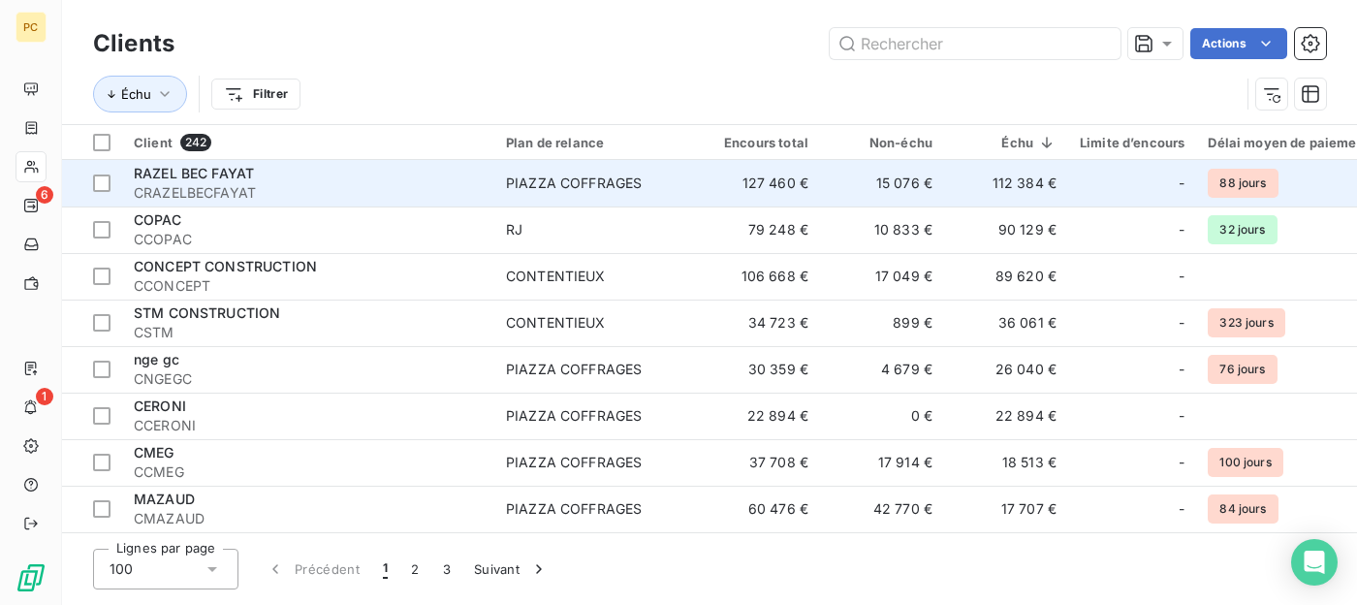
click at [360, 187] on span "CRAZELBECFAYAT" at bounding box center [308, 192] width 349 height 19
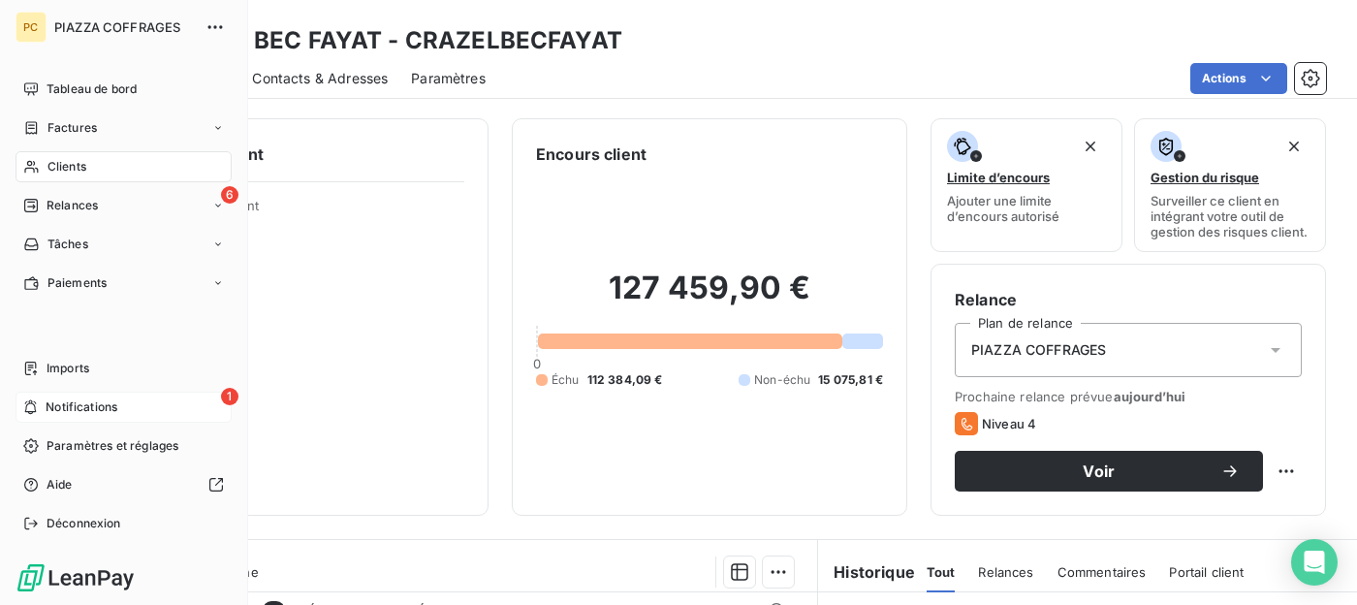
click at [50, 401] on span "Notifications" at bounding box center [82, 406] width 72 height 17
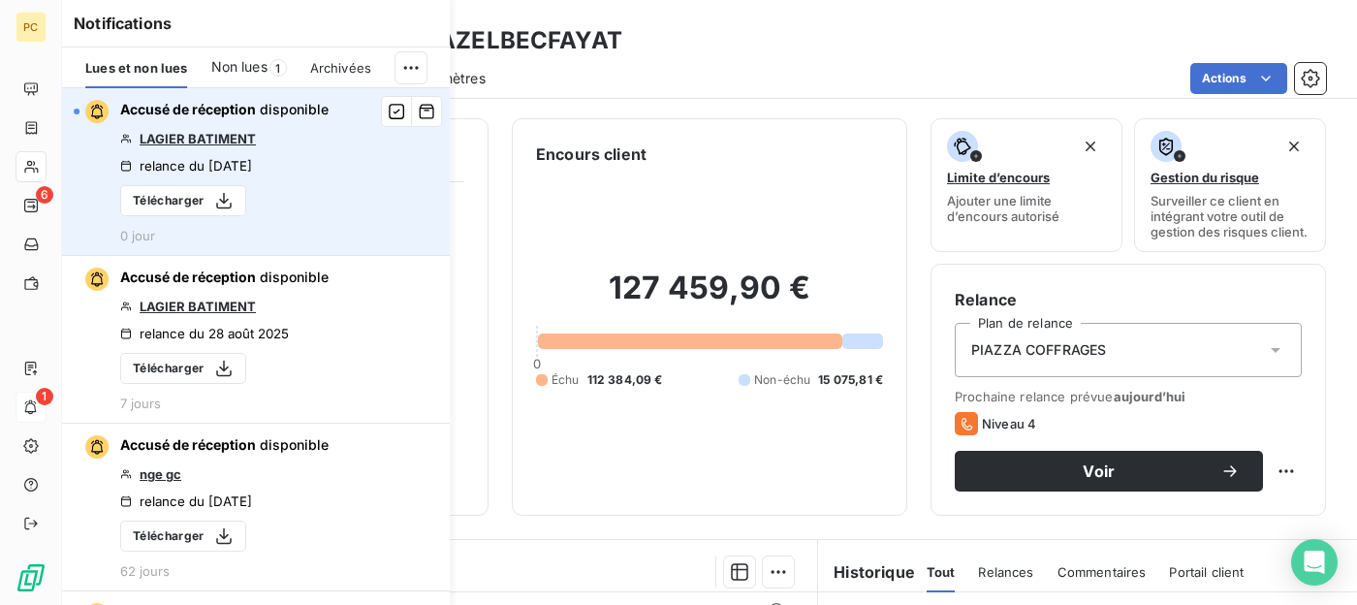
click at [216, 133] on link "LAGIER BATIMENT" at bounding box center [198, 139] width 116 height 16
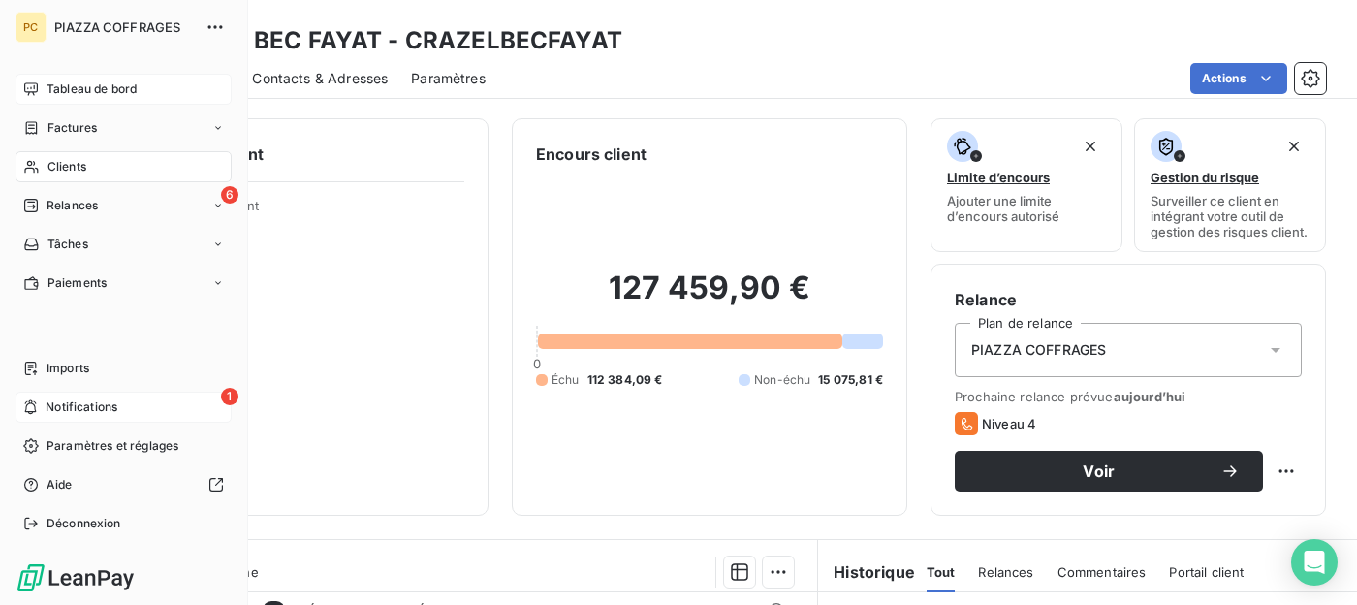
click at [82, 85] on span "Tableau de bord" at bounding box center [92, 88] width 90 height 17
